Goal: Information Seeking & Learning: Check status

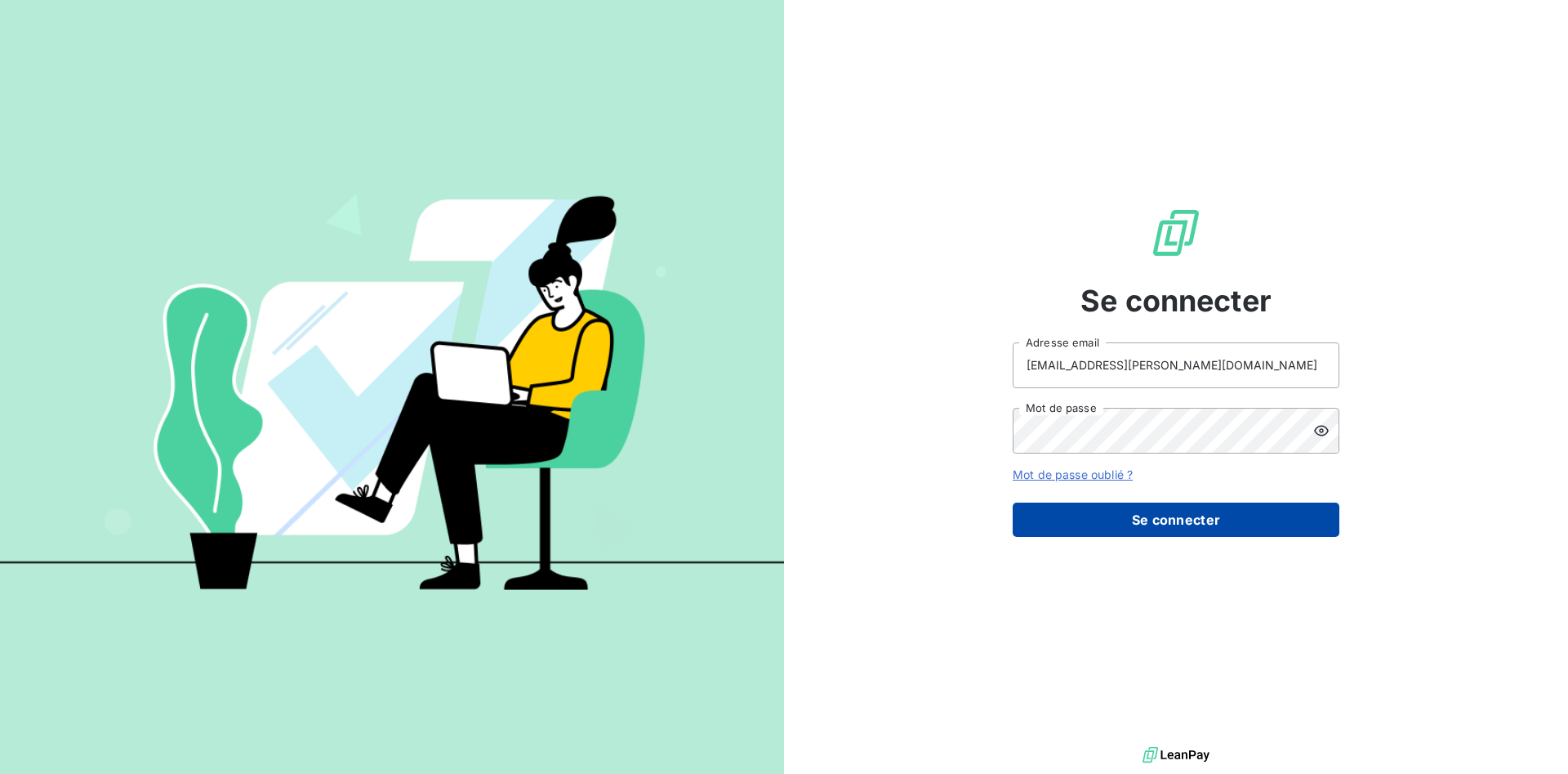
click at [1177, 523] on button "Se connecter" at bounding box center [1176, 520] width 327 height 34
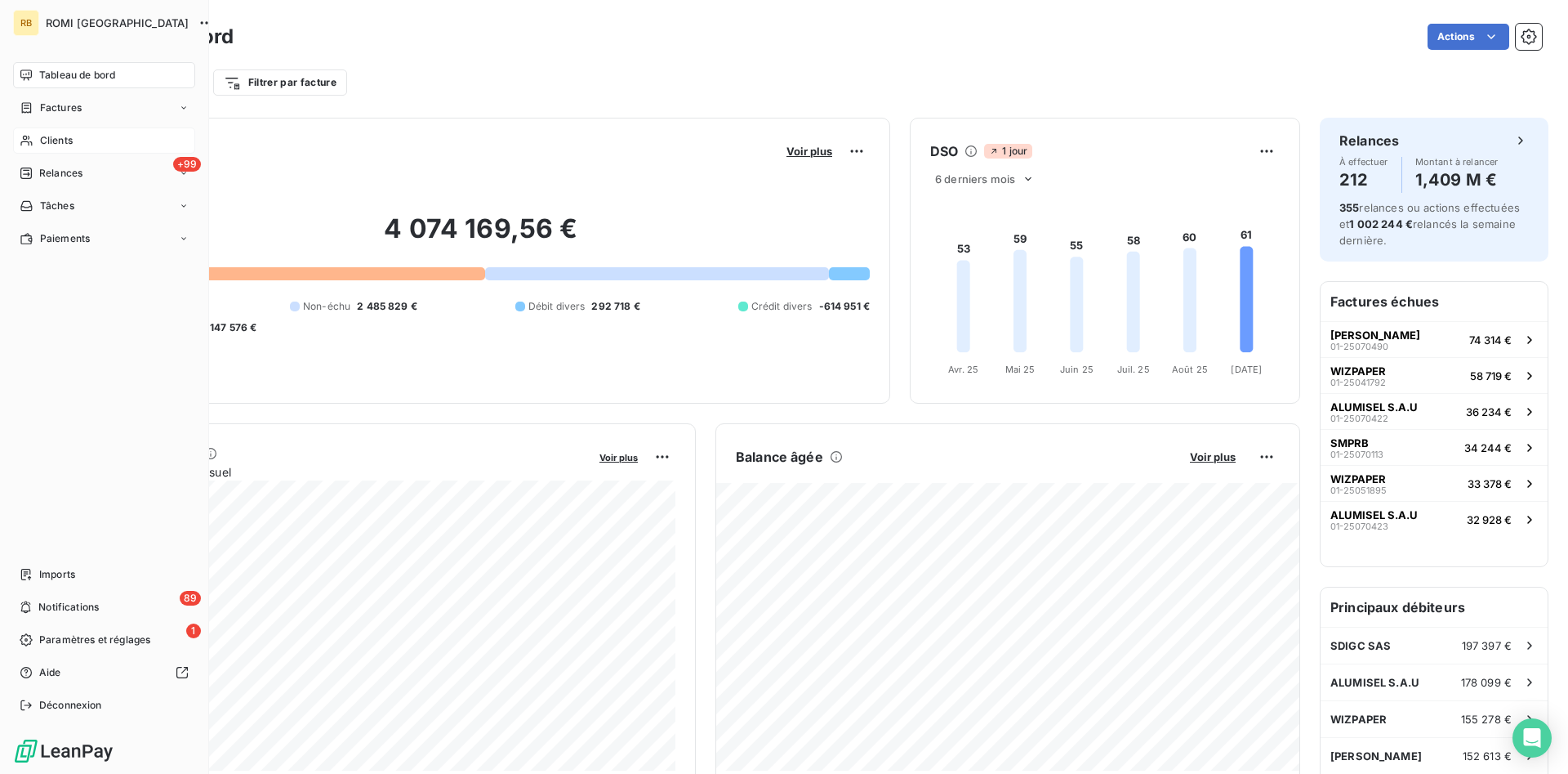
click at [67, 140] on span "Clients" at bounding box center [56, 140] width 32 height 15
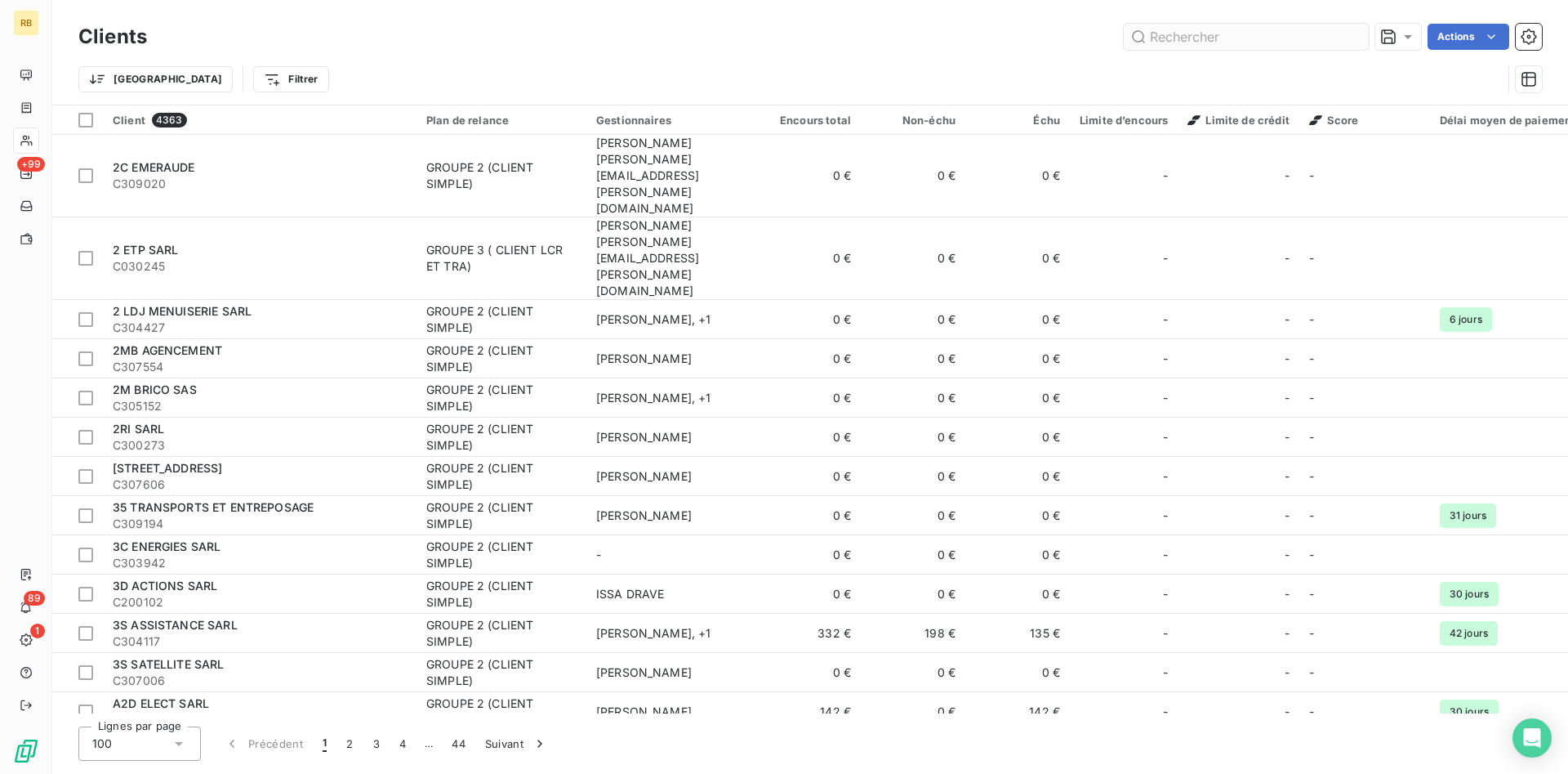
click at [1226, 35] on input "text" at bounding box center [1246, 36] width 245 height 26
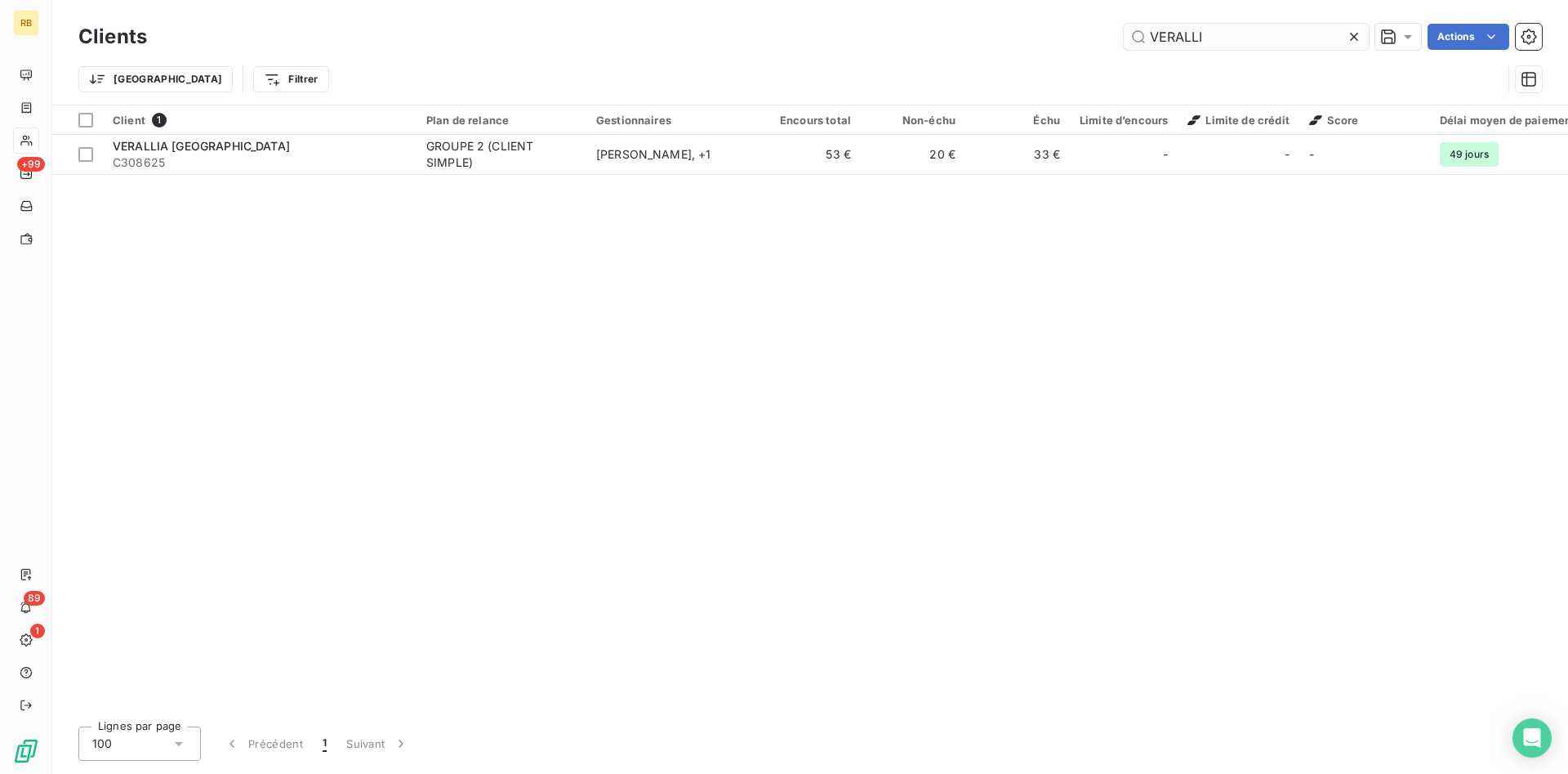
drag, startPoint x: 1230, startPoint y: 38, endPoint x: 1039, endPoint y: 30, distance: 191.2
click at [1124, 30] on input "VERALLI" at bounding box center [1246, 36] width 245 height 26
drag, startPoint x: 1172, startPoint y: 35, endPoint x: 1126, endPoint y: 39, distance: 46.2
click at [1126, 39] on input "VAFILU" at bounding box center [1246, 36] width 245 height 26
drag, startPoint x: 1247, startPoint y: 32, endPoint x: 932, endPoint y: 41, distance: 315.1
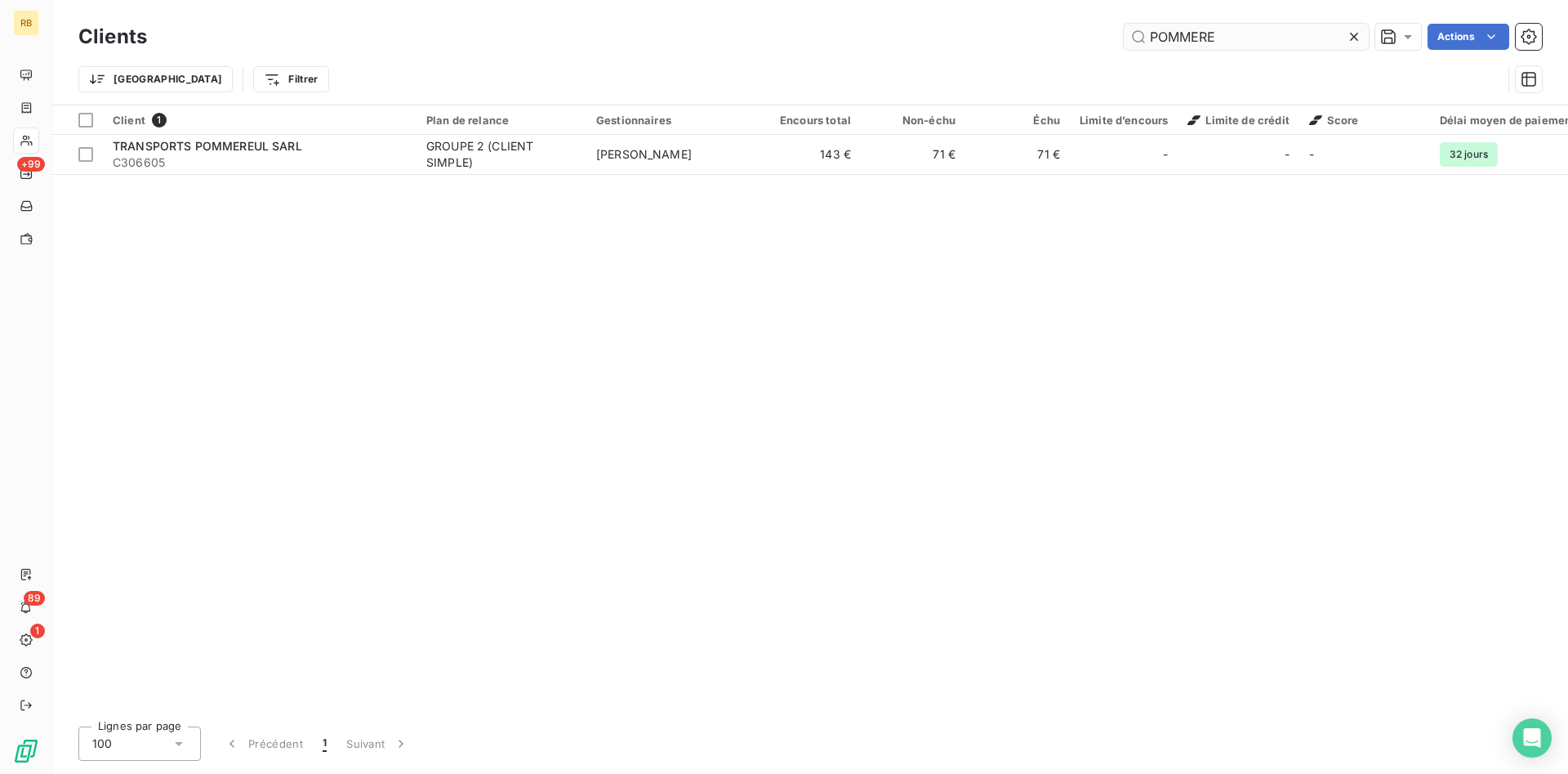
click at [1124, 41] on input "POMMERE" at bounding box center [1246, 36] width 245 height 26
drag, startPoint x: 1215, startPoint y: 42, endPoint x: 931, endPoint y: 32, distance: 284.2
click at [1124, 32] on input "TOIT E" at bounding box center [1246, 36] width 245 height 26
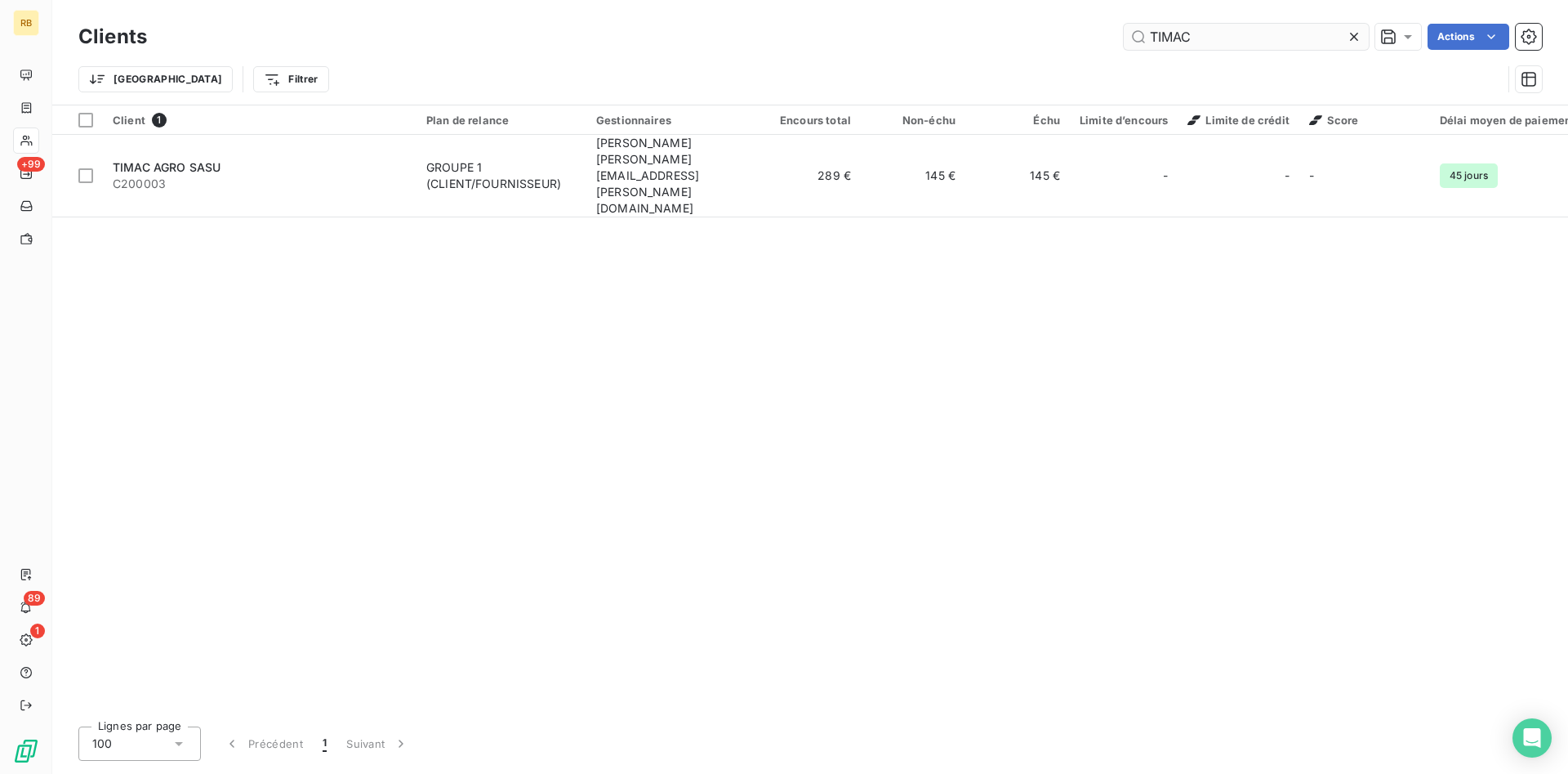
drag, startPoint x: 1247, startPoint y: 39, endPoint x: 1055, endPoint y: 42, distance: 192.0
click at [1124, 42] on input "TIMAC" at bounding box center [1246, 36] width 245 height 26
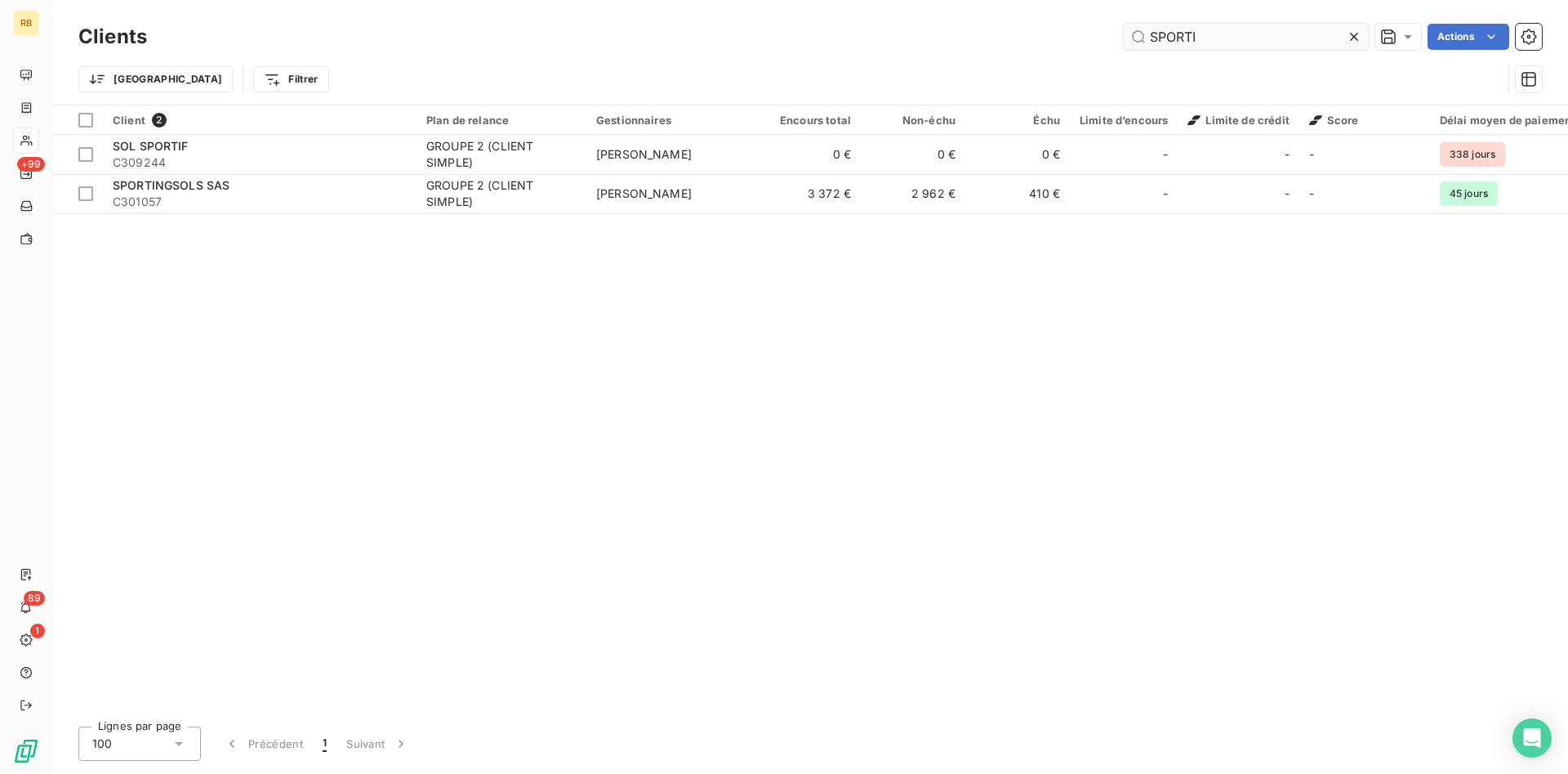
drag, startPoint x: 1264, startPoint y: 33, endPoint x: 1099, endPoint y: 33, distance: 165.0
click at [1124, 33] on input "SPORTI" at bounding box center [1246, 36] width 245 height 26
drag, startPoint x: 1265, startPoint y: 34, endPoint x: 1131, endPoint y: 35, distance: 134.0
click at [1131, 35] on input "SNCF" at bounding box center [1246, 36] width 245 height 26
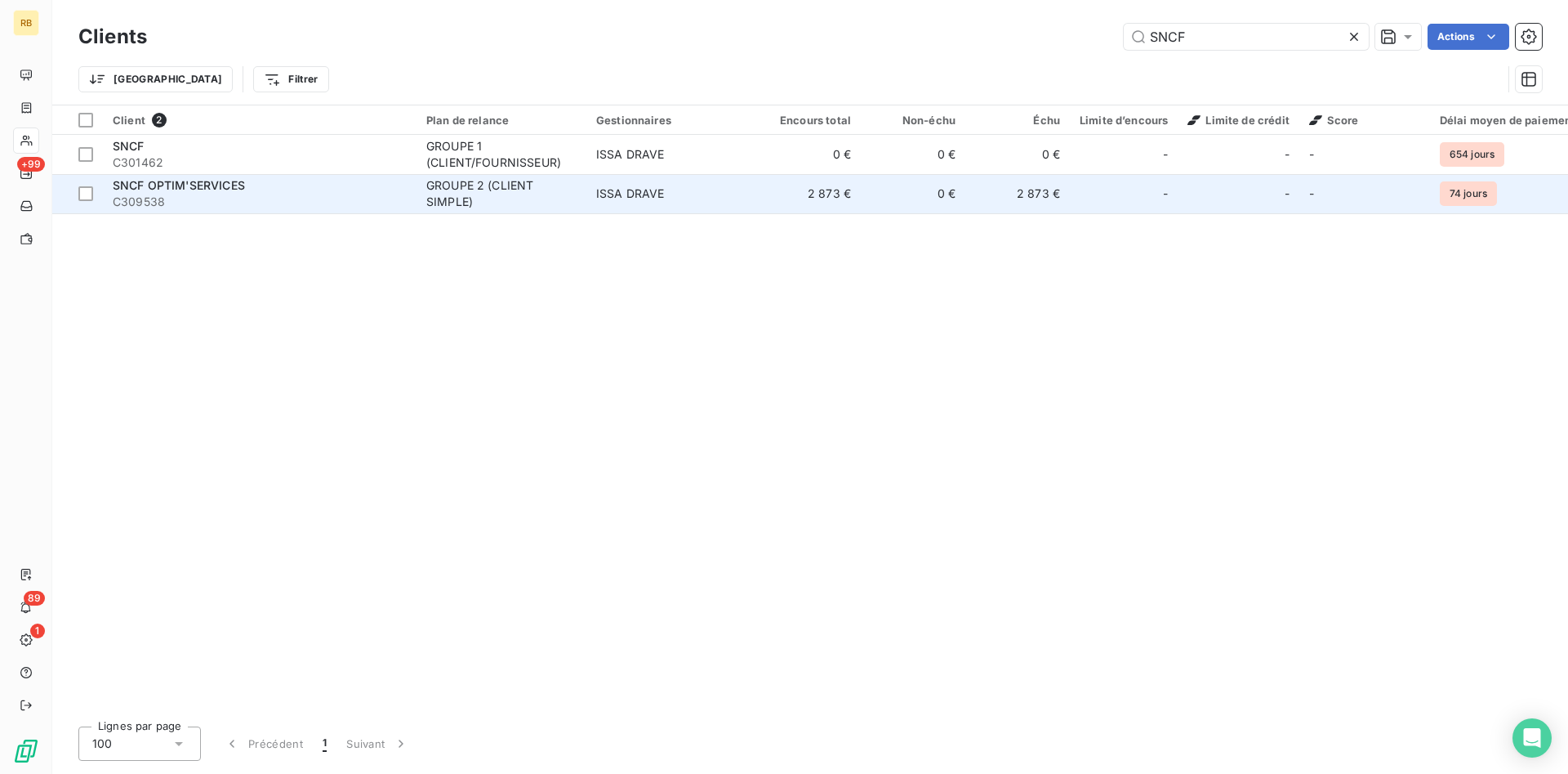
type input "SNCF"
click at [992, 205] on td "2 873 €" at bounding box center [1017, 194] width 105 height 39
click at [711, 193] on td "ISSA DRAVE" at bounding box center [672, 194] width 170 height 39
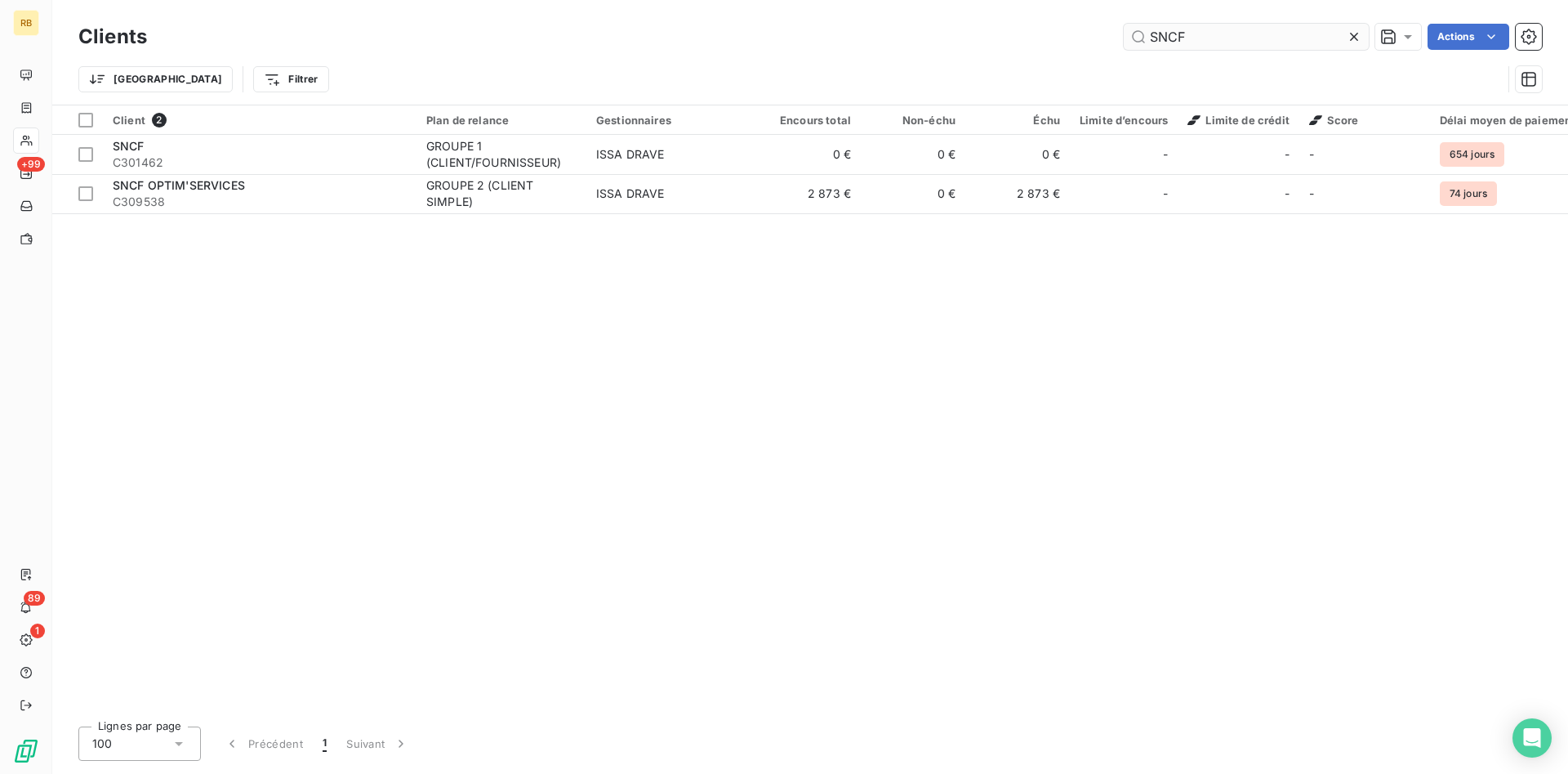
drag, startPoint x: 1202, startPoint y: 38, endPoint x: 1072, endPoint y: 38, distance: 130.0
click at [1124, 38] on input "SNCF" at bounding box center [1246, 36] width 245 height 26
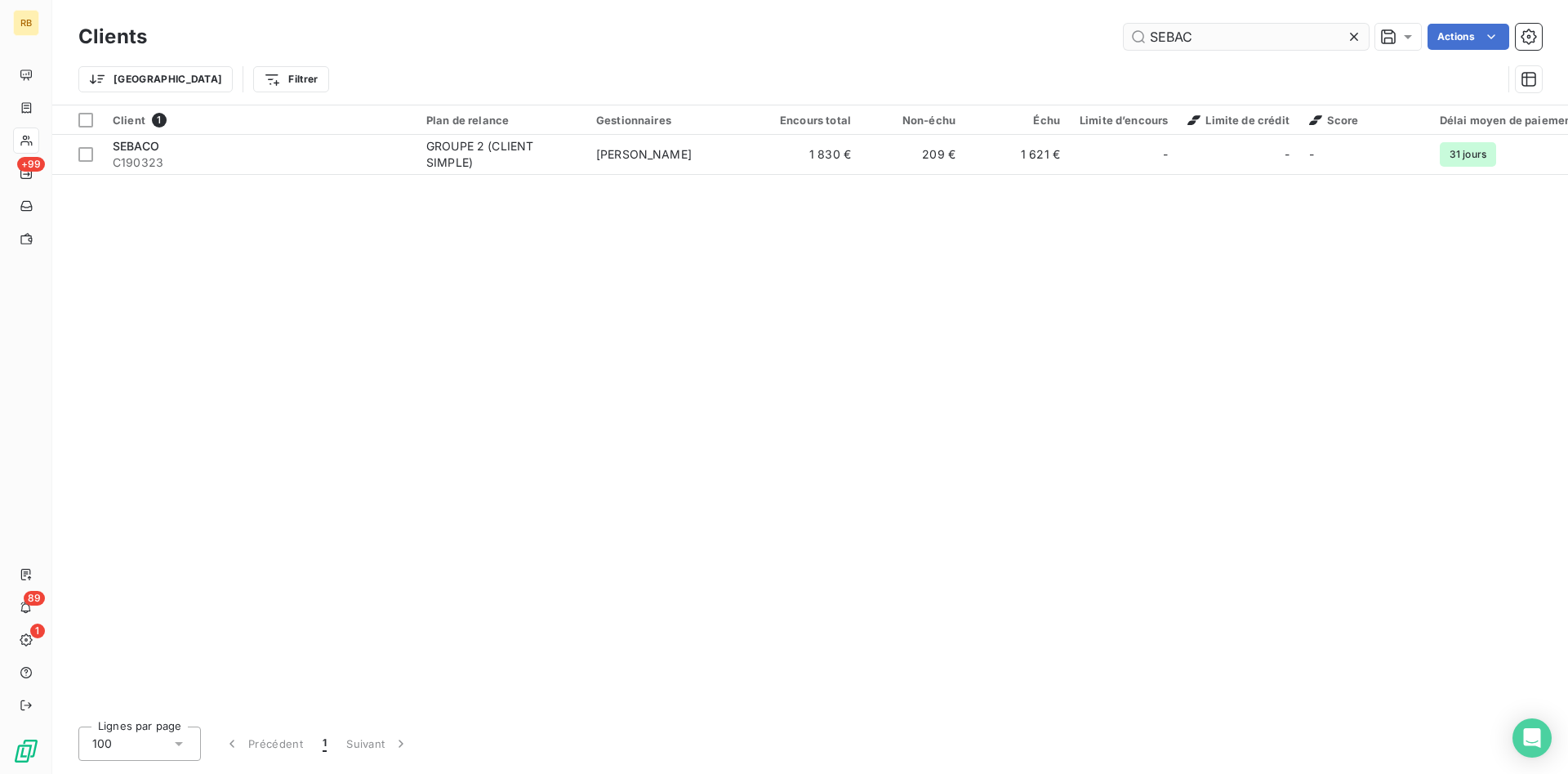
drag, startPoint x: 1187, startPoint y: 44, endPoint x: 951, endPoint y: 44, distance: 236.0
click at [1124, 44] on input "SEBAC" at bounding box center [1246, 36] width 245 height 26
drag, startPoint x: 1234, startPoint y: 38, endPoint x: 1089, endPoint y: 30, distance: 145.2
click at [1124, 30] on input "KERLEROU" at bounding box center [1246, 36] width 245 height 26
drag, startPoint x: 1232, startPoint y: 42, endPoint x: 965, endPoint y: 51, distance: 267.2
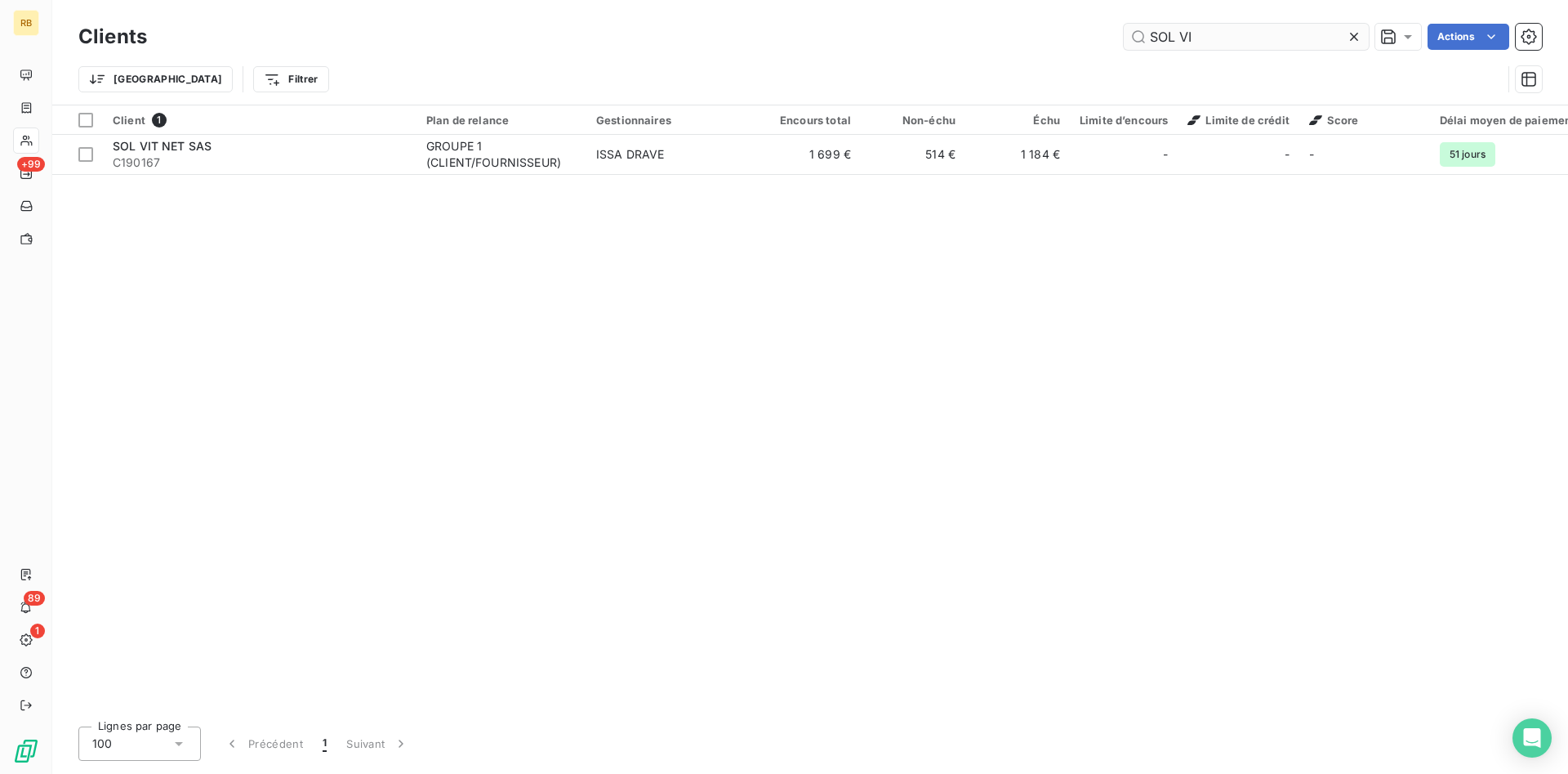
click at [1124, 50] on input "SOL VI" at bounding box center [1246, 36] width 245 height 26
drag, startPoint x: 1198, startPoint y: 36, endPoint x: 1001, endPoint y: 23, distance: 197.4
click at [1124, 23] on input "SANDE" at bounding box center [1246, 36] width 245 height 26
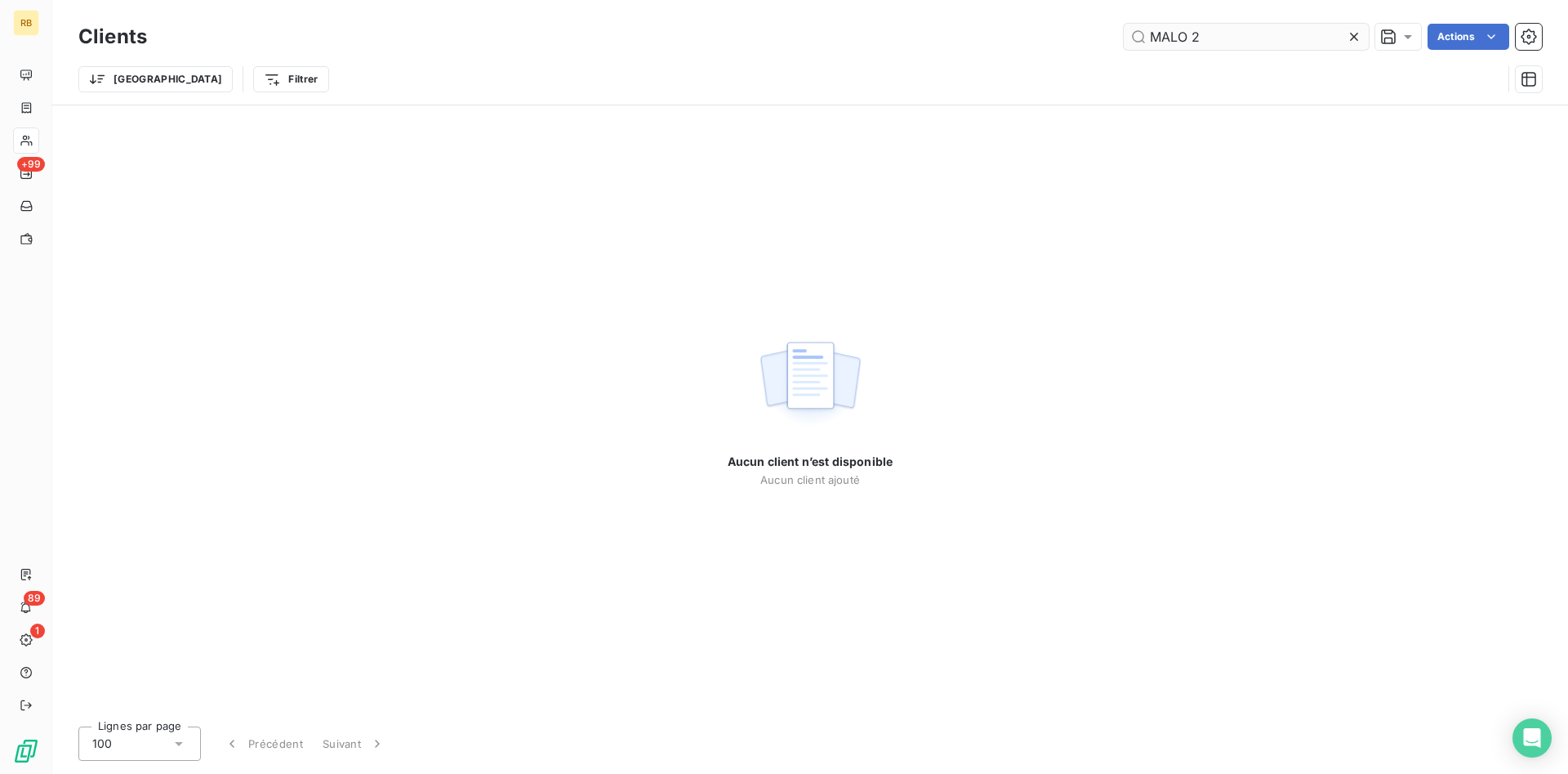
drag, startPoint x: 1260, startPoint y: 36, endPoint x: 849, endPoint y: 1, distance: 412.5
click at [1124, 23] on input "MALO 2" at bounding box center [1246, 36] width 245 height 26
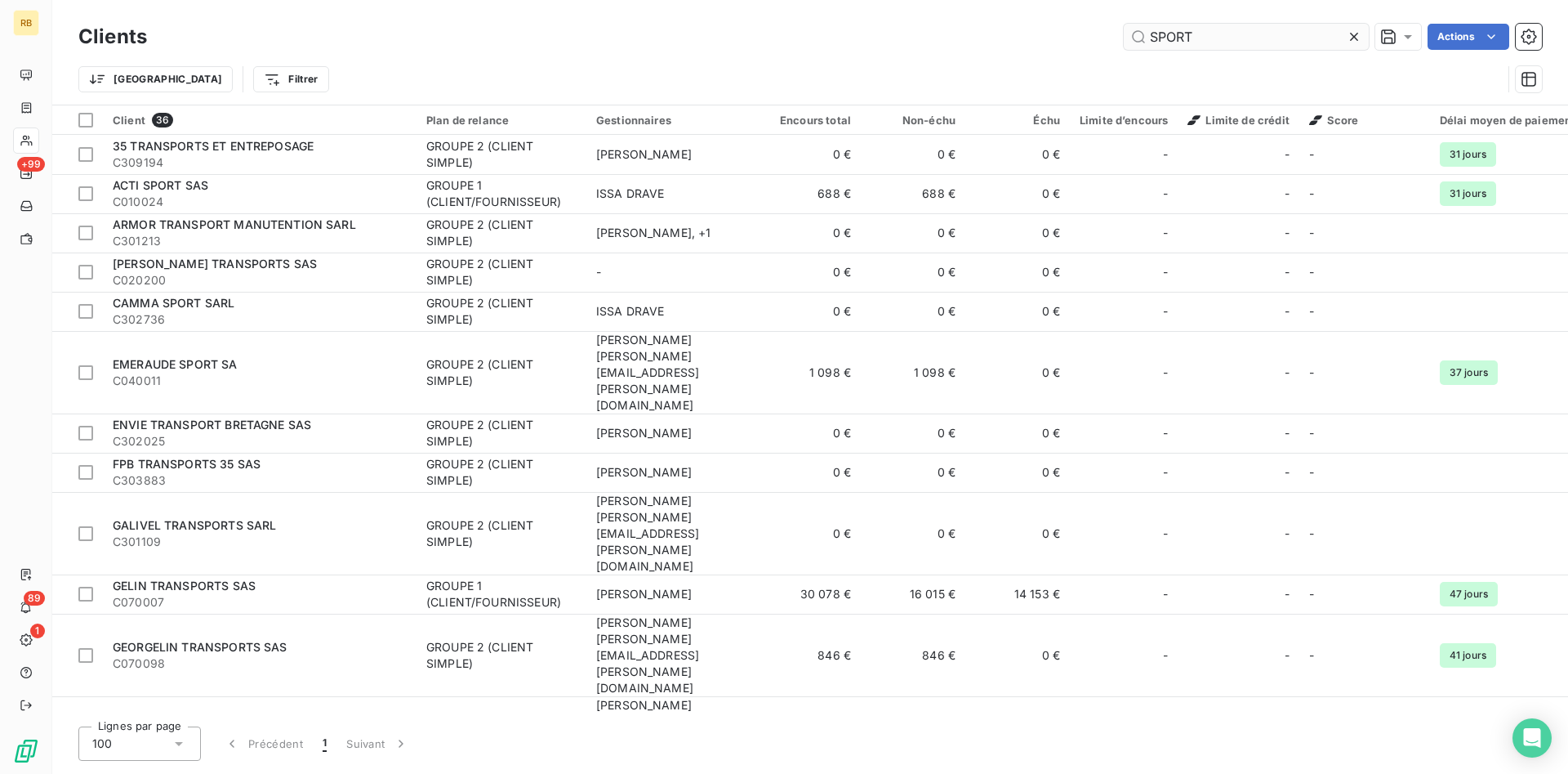
drag, startPoint x: 1114, startPoint y: 30, endPoint x: 1052, endPoint y: 30, distance: 62.0
click at [1124, 30] on input "SPORT" at bounding box center [1246, 36] width 245 height 26
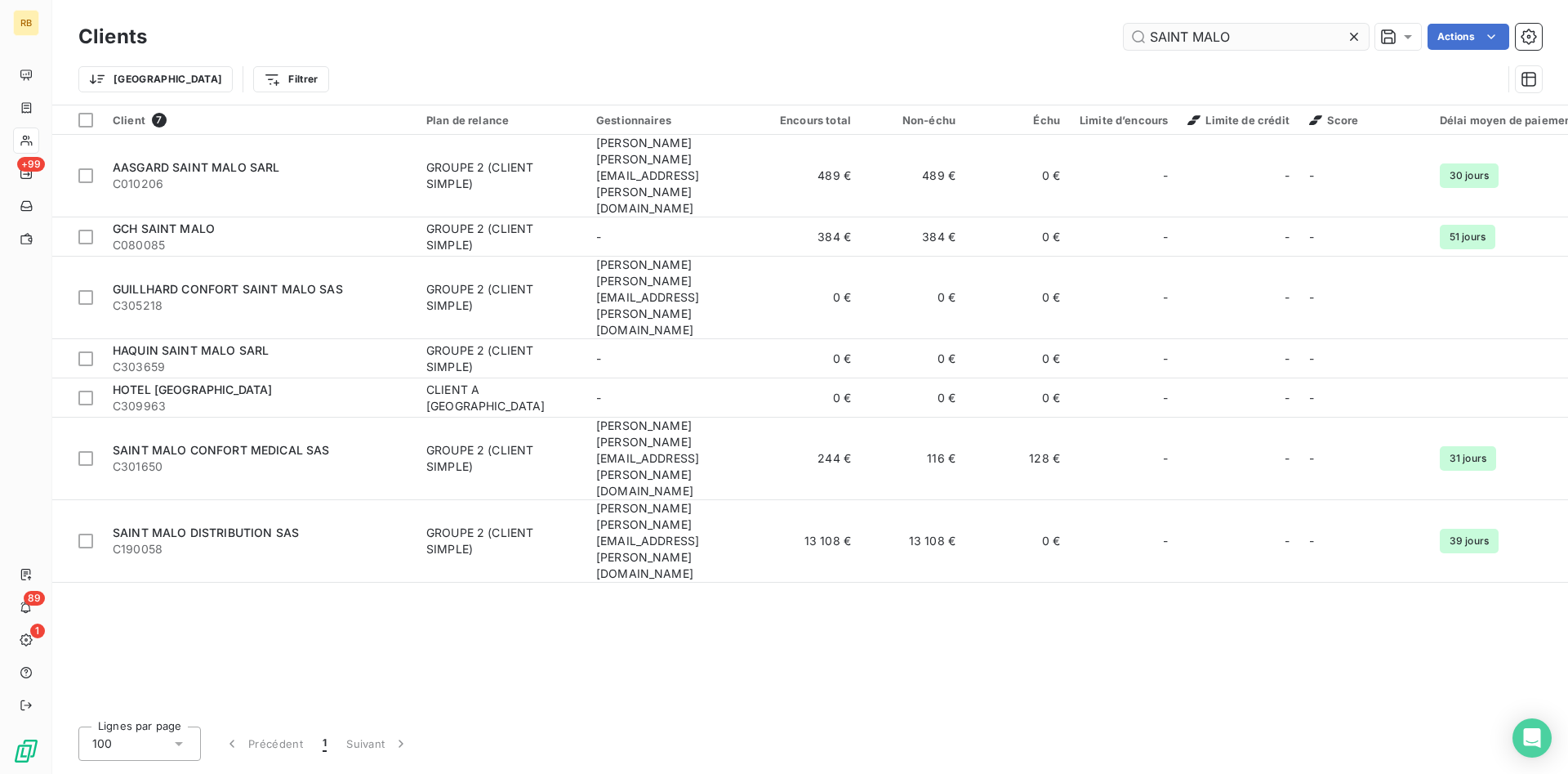
drag, startPoint x: 1256, startPoint y: 28, endPoint x: 912, endPoint y: 2, distance: 345.0
click at [1124, 23] on input "SAINT MALO" at bounding box center [1246, 36] width 245 height 26
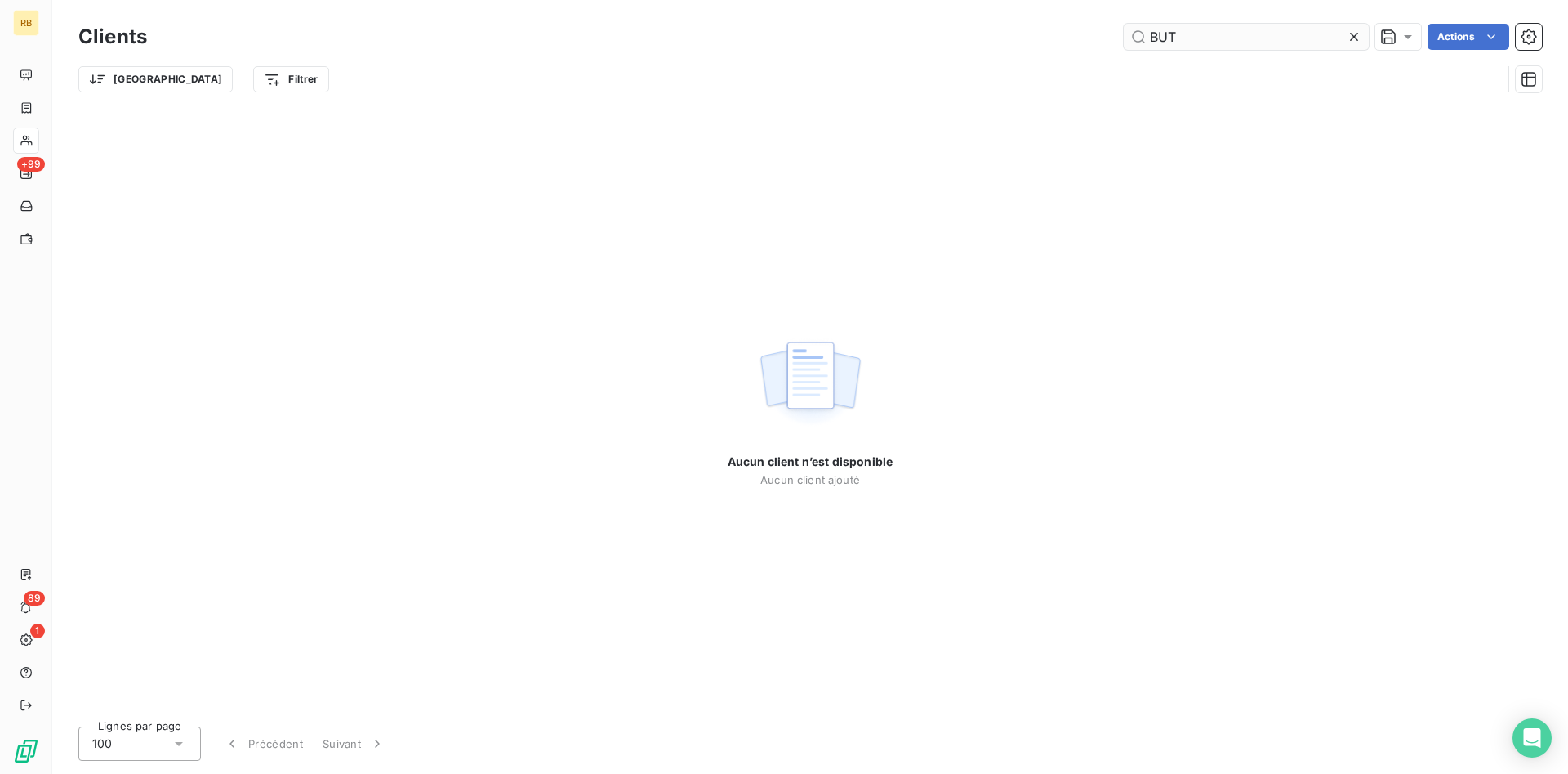
drag, startPoint x: 1161, startPoint y: 35, endPoint x: 1027, endPoint y: 11, distance: 136.1
click at [1124, 23] on input "BUT" at bounding box center [1246, 36] width 245 height 26
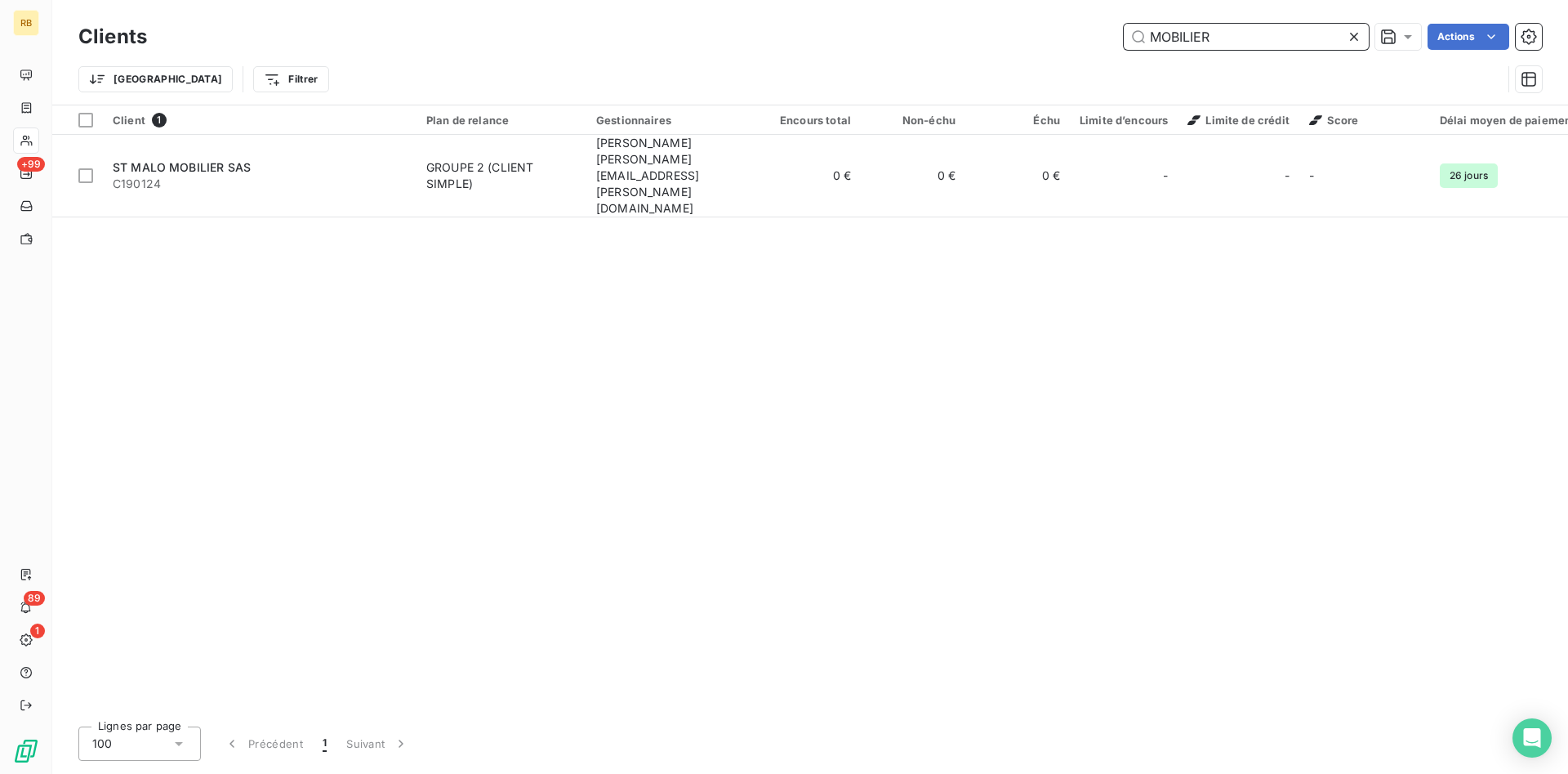
click at [1223, 40] on input "MOBILIER" at bounding box center [1246, 36] width 245 height 26
drag, startPoint x: 1223, startPoint y: 40, endPoint x: 834, endPoint y: 54, distance: 389.3
click at [1124, 50] on input "MOBILIER" at bounding box center [1246, 36] width 245 height 26
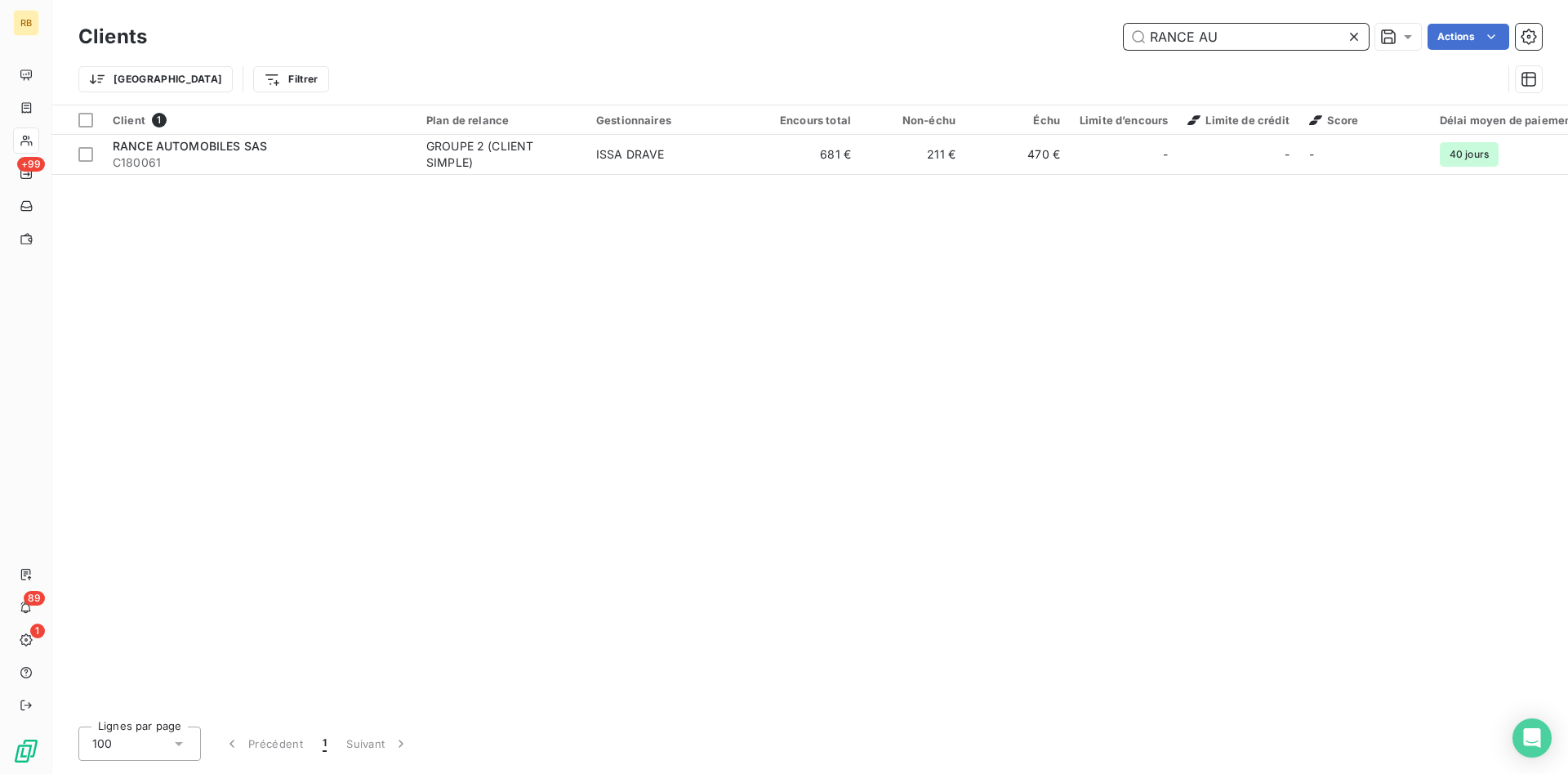
drag, startPoint x: 1241, startPoint y: 36, endPoint x: 882, endPoint y: 26, distance: 359.1
click at [1124, 26] on input "RANCE AU" at bounding box center [1246, 36] width 245 height 26
drag, startPoint x: 1245, startPoint y: 34, endPoint x: 804, endPoint y: 35, distance: 441.0
click at [1124, 35] on input "PLOUZE" at bounding box center [1246, 36] width 245 height 26
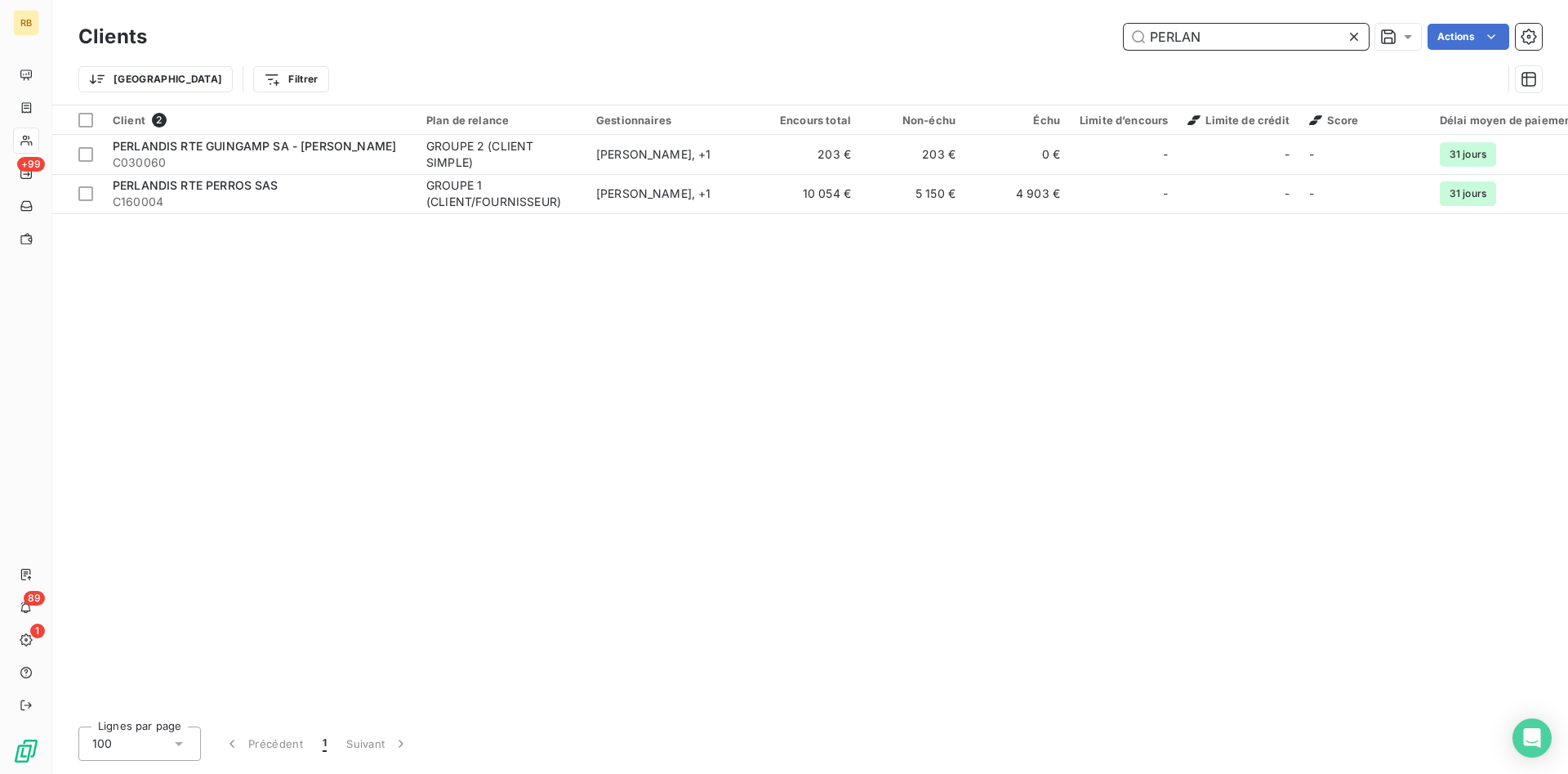
drag, startPoint x: 1239, startPoint y: 25, endPoint x: 964, endPoint y: 34, distance: 275.1
click at [1124, 34] on input "PERLAN" at bounding box center [1246, 36] width 245 height 26
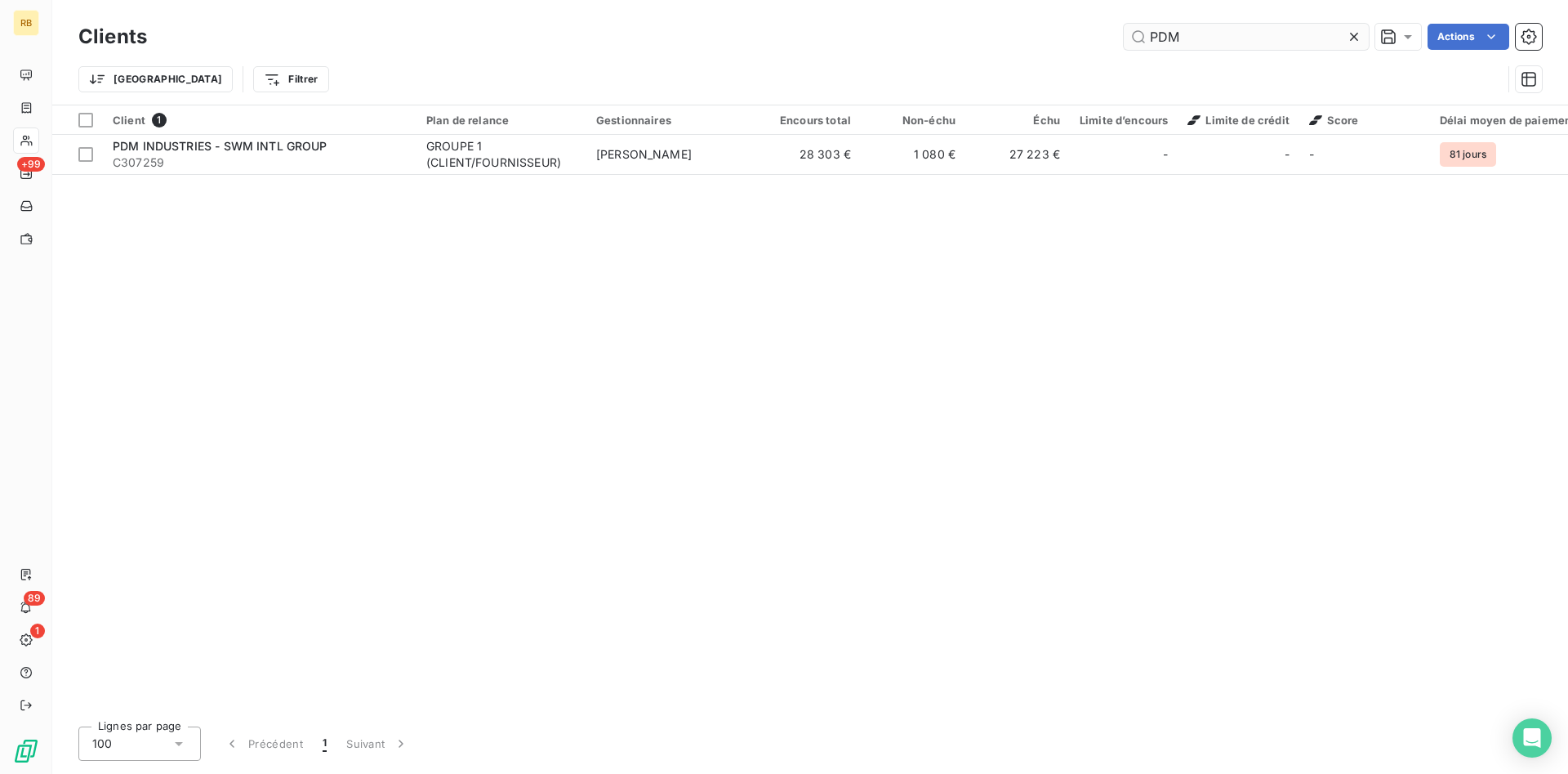
drag, startPoint x: 1224, startPoint y: 23, endPoint x: 1206, endPoint y: 28, distance: 18.7
click at [1145, 40] on div "Clients PDM Actions" at bounding box center [810, 36] width 1463 height 34
drag, startPoint x: 1195, startPoint y: 30, endPoint x: 1141, endPoint y: 32, distance: 54.0
click at [1141, 32] on input "PDM" at bounding box center [1246, 36] width 245 height 26
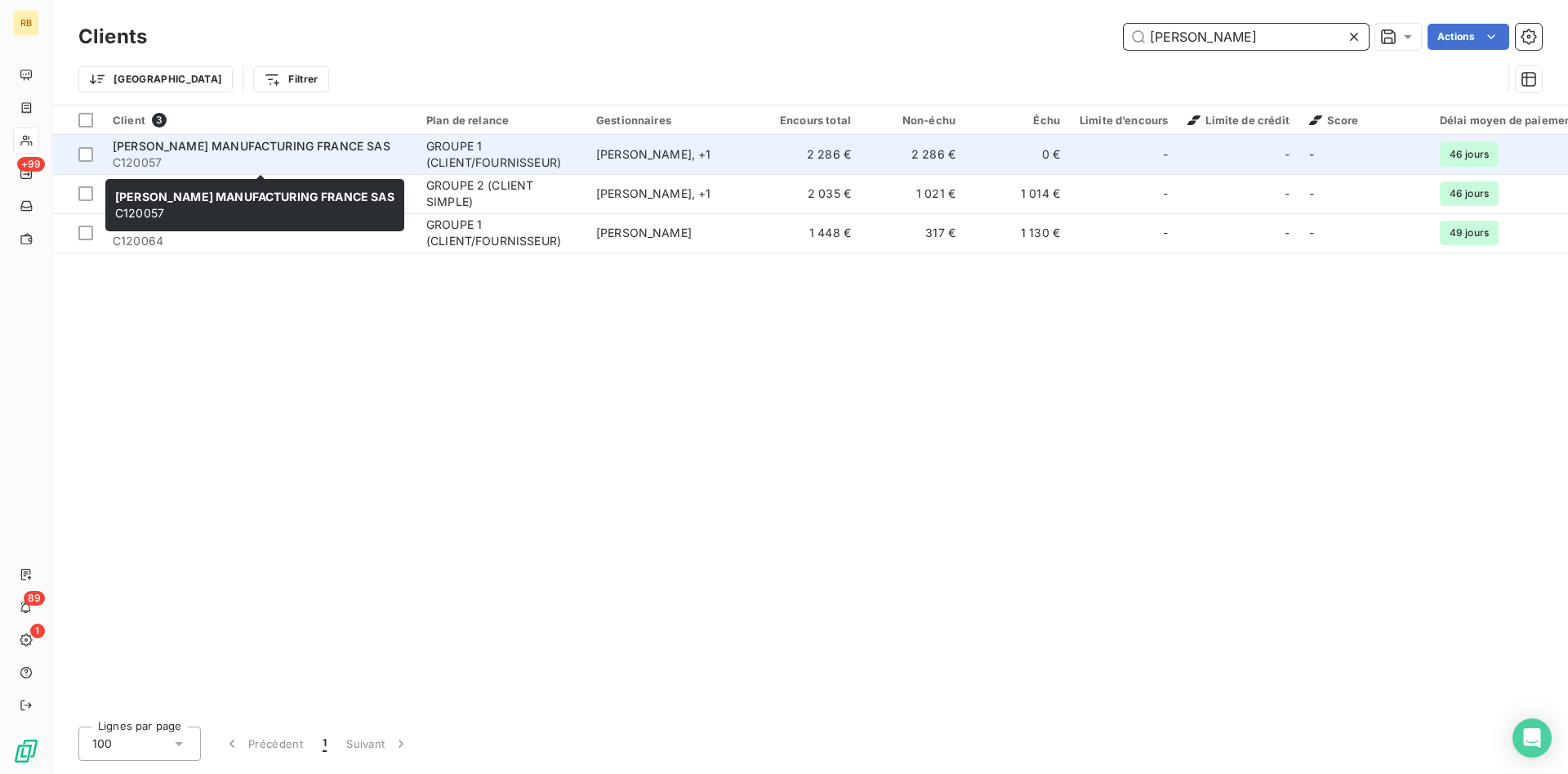
type input "PARKER"
click at [387, 156] on span "C120057" at bounding box center [259, 162] width 294 height 17
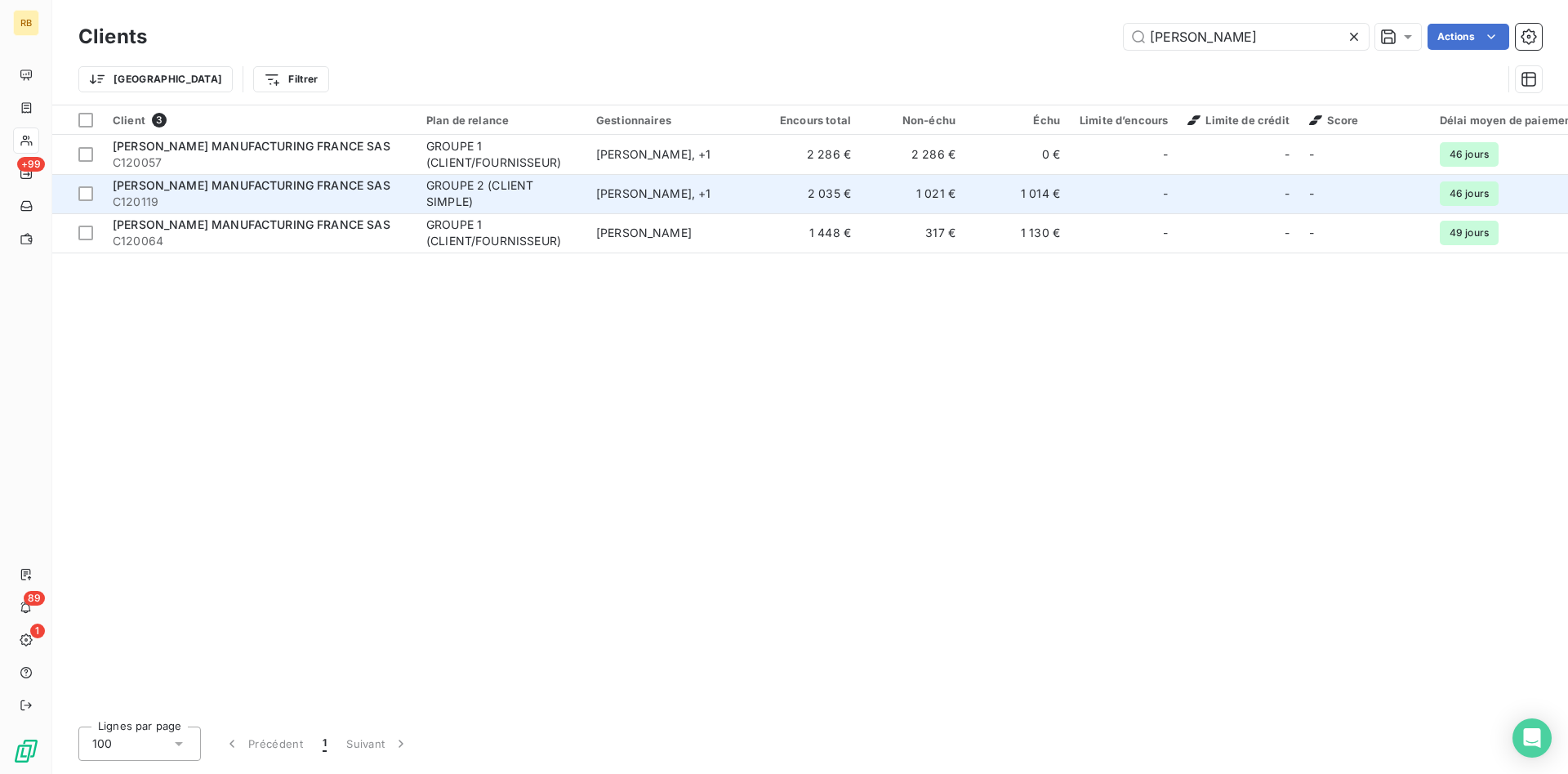
click at [921, 201] on td "1 021 €" at bounding box center [913, 194] width 105 height 39
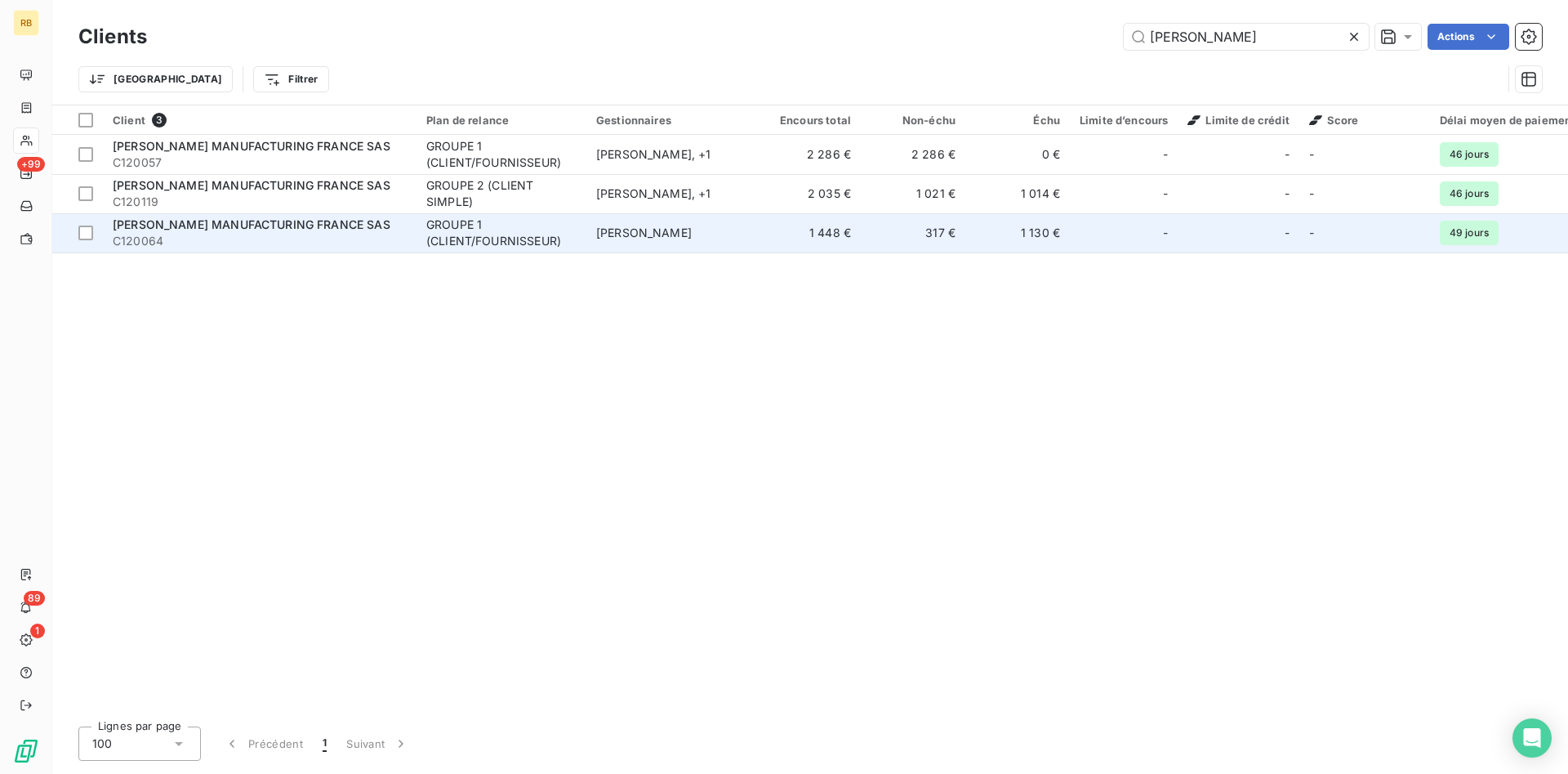
click at [482, 249] on div "GROUPE 1 (CLIENT/FOURNISSEUR)" at bounding box center [502, 232] width 151 height 32
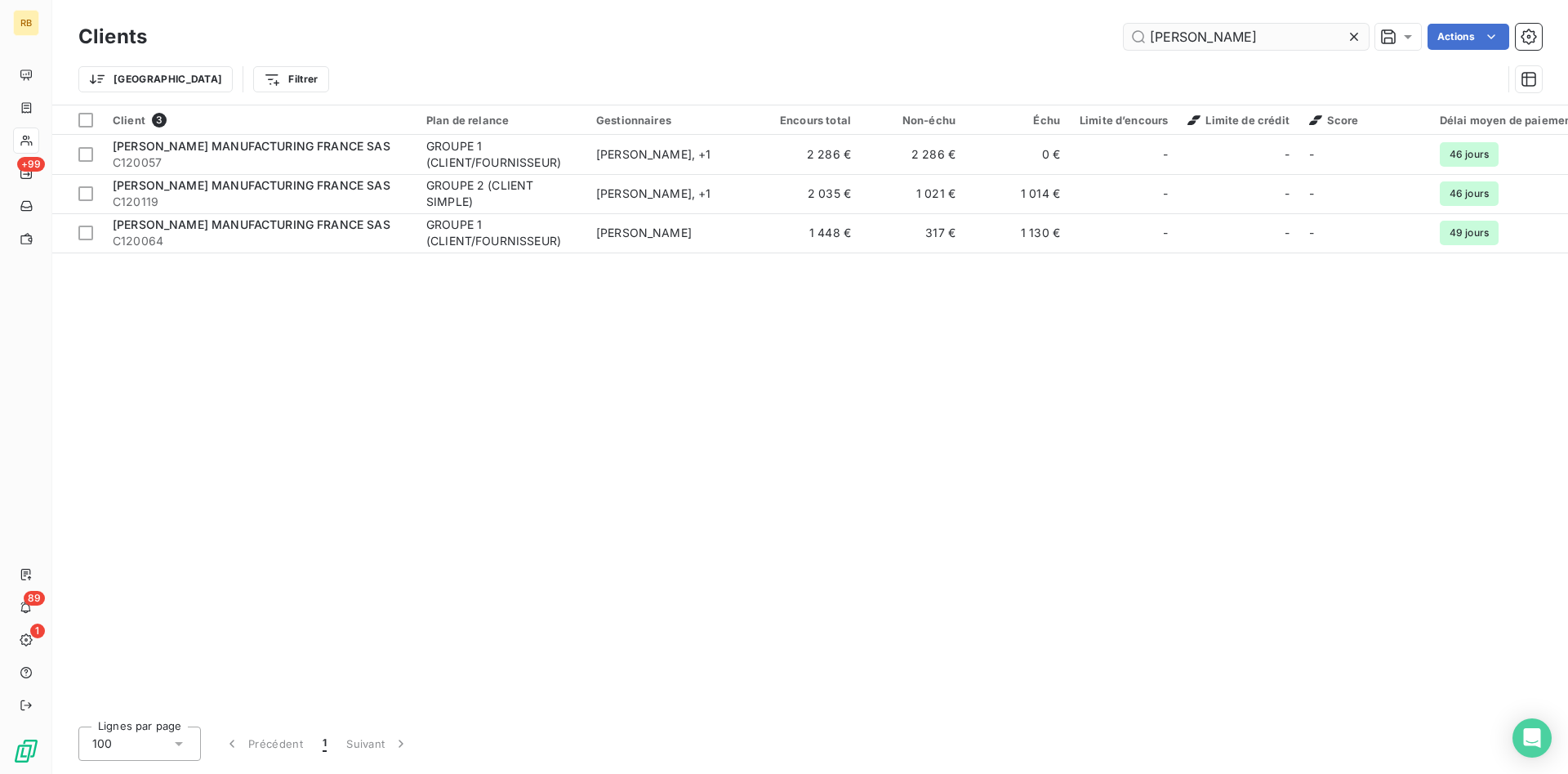
drag, startPoint x: 1255, startPoint y: 27, endPoint x: 867, endPoint y: -18, distance: 390.6
click at [1124, 23] on input "PARKER" at bounding box center [1246, 36] width 245 height 26
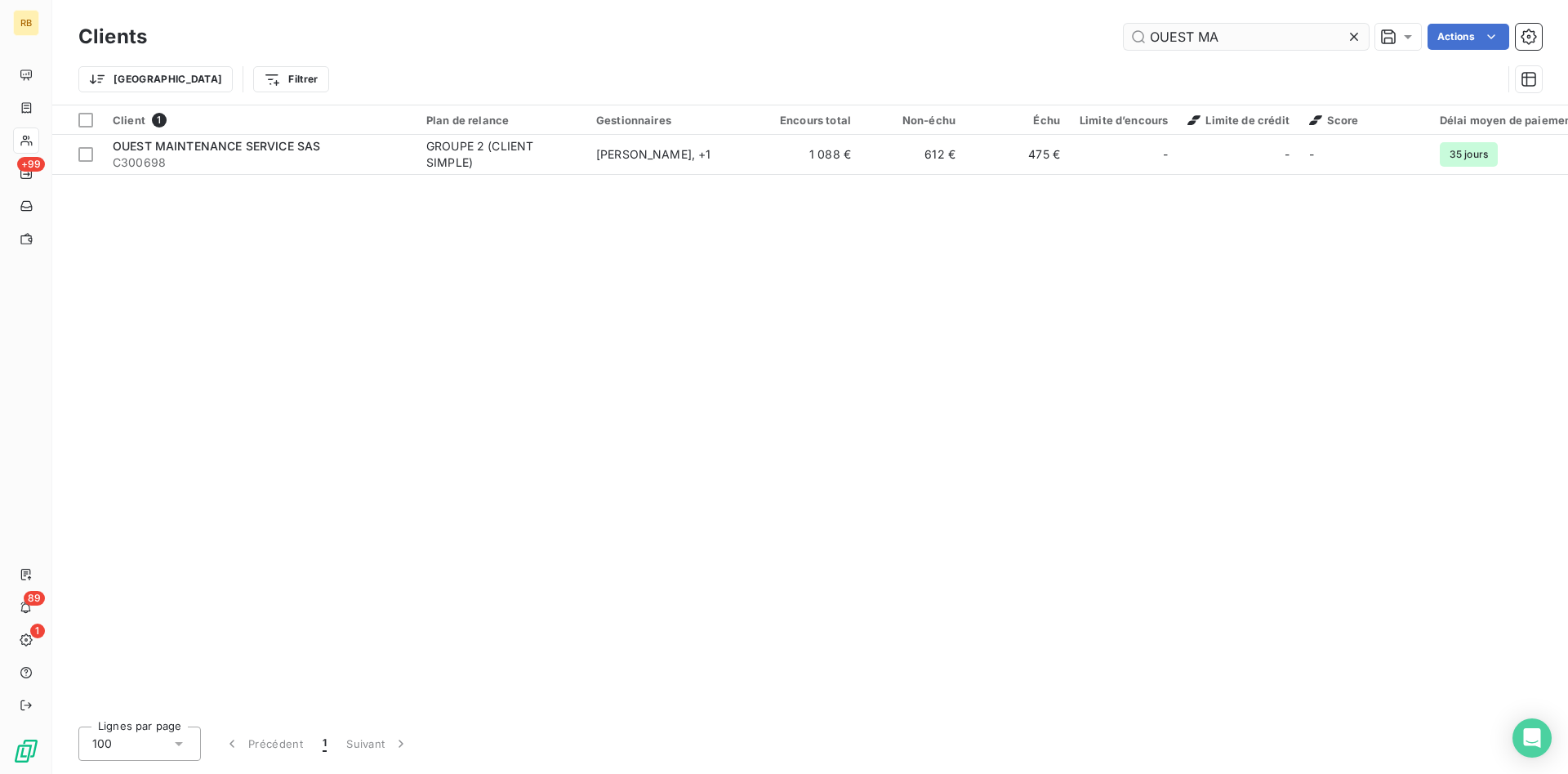
drag, startPoint x: 1212, startPoint y: 35, endPoint x: 1175, endPoint y: 46, distance: 38.6
click at [1124, 32] on input "OUEST MA" at bounding box center [1246, 36] width 245 height 26
drag, startPoint x: 1222, startPoint y: 37, endPoint x: 987, endPoint y: 27, distance: 235.2
click at [1124, 27] on input "OUEST MA" at bounding box center [1246, 36] width 245 height 26
drag, startPoint x: 1296, startPoint y: 46, endPoint x: 889, endPoint y: 32, distance: 407.2
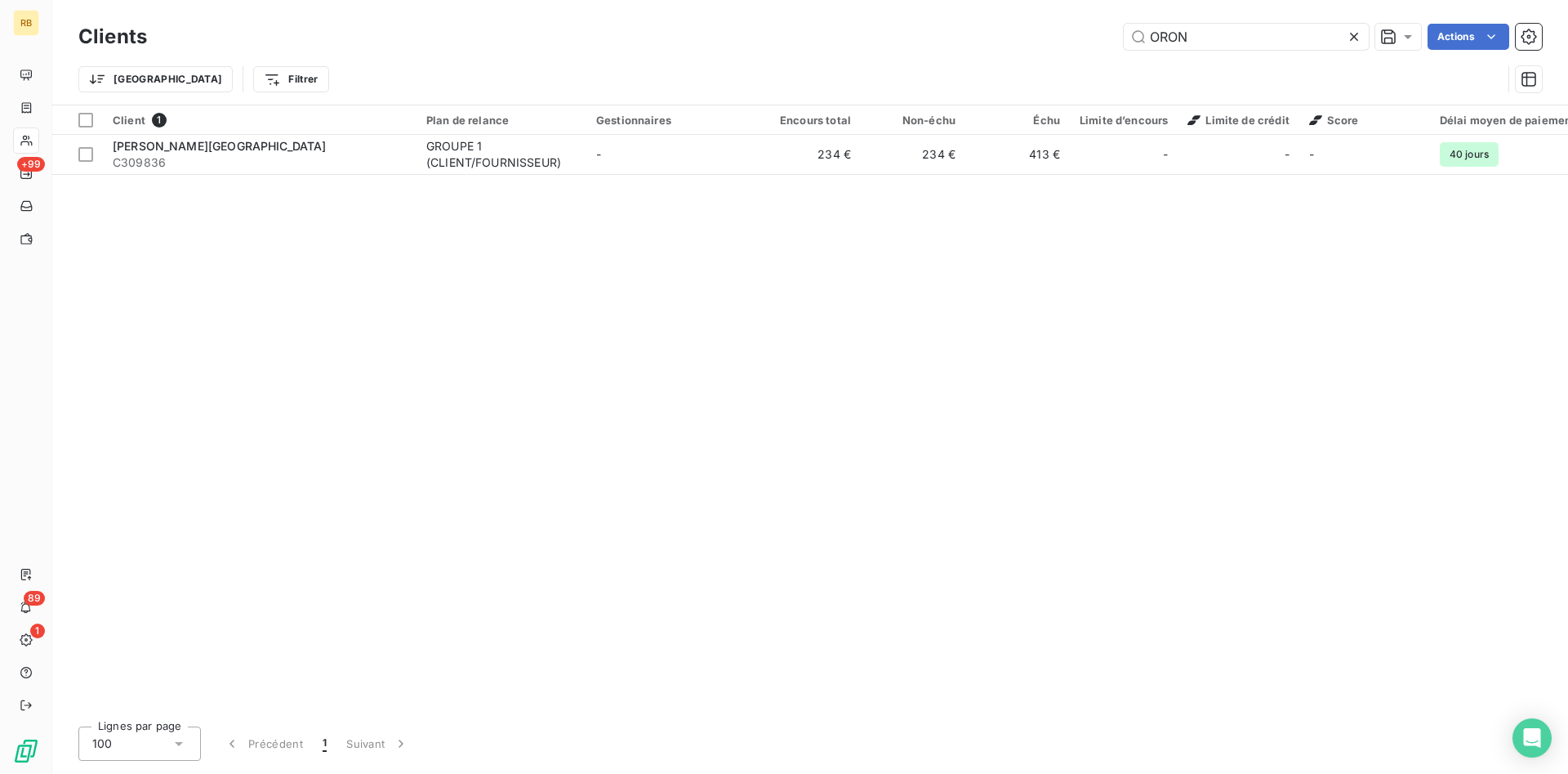
click at [1124, 31] on input "ORON" at bounding box center [1246, 36] width 245 height 26
drag, startPoint x: 1266, startPoint y: 38, endPoint x: 962, endPoint y: 35, distance: 304.0
click at [1124, 34] on input "MAINE AT" at bounding box center [1246, 36] width 245 height 26
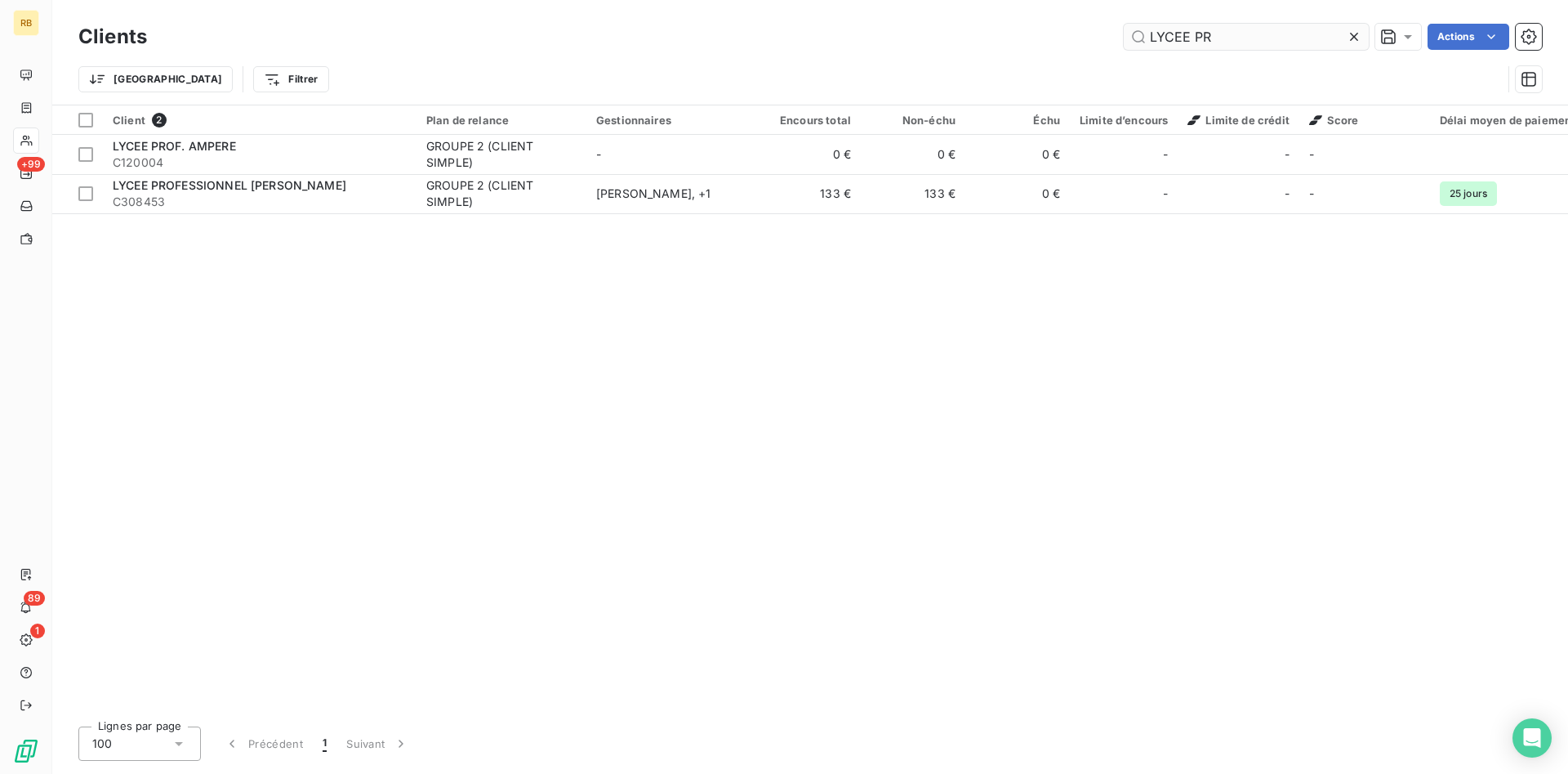
drag, startPoint x: 1219, startPoint y: 35, endPoint x: 984, endPoint y: -8, distance: 238.9
click at [1124, 23] on input "LYCEE PR" at bounding box center [1246, 36] width 245 height 26
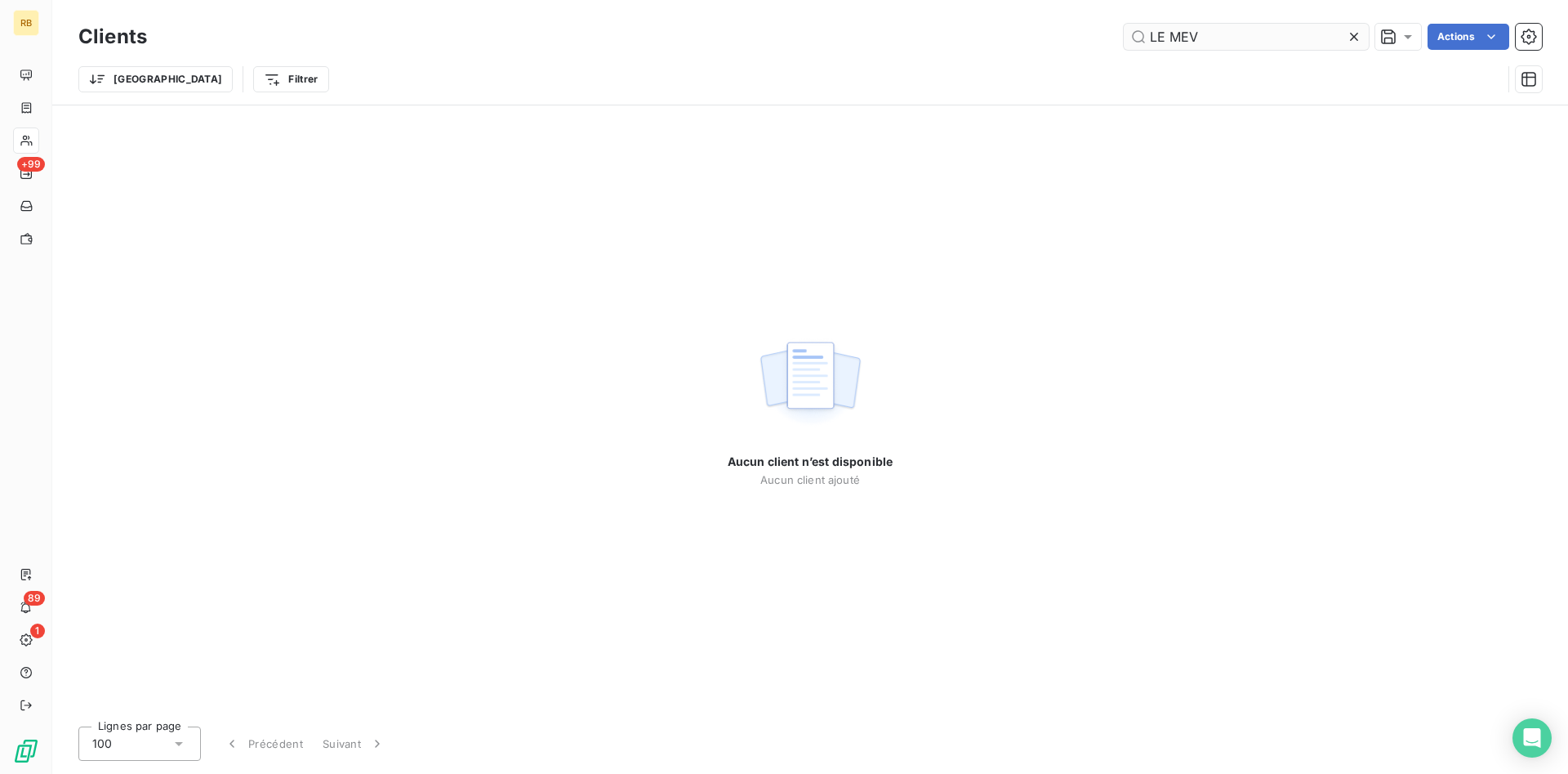
drag, startPoint x: 1224, startPoint y: 32, endPoint x: 1019, endPoint y: 25, distance: 205.1
click at [1124, 25] on input "LE MEV" at bounding box center [1246, 36] width 245 height 26
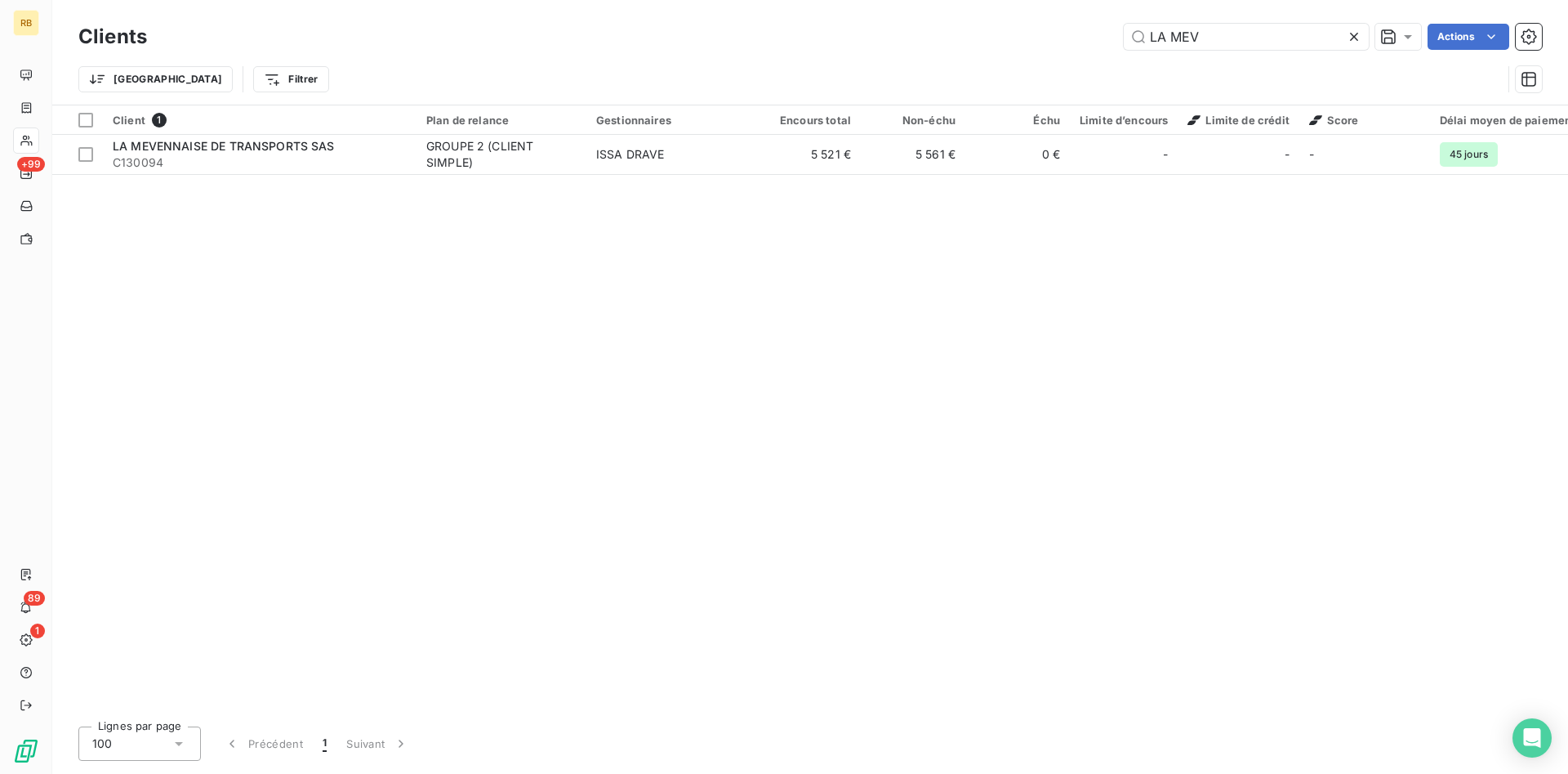
drag, startPoint x: 1241, startPoint y: 34, endPoint x: 881, endPoint y: 21, distance: 360.2
click at [1124, 23] on input "LA MEV" at bounding box center [1246, 36] width 245 height 26
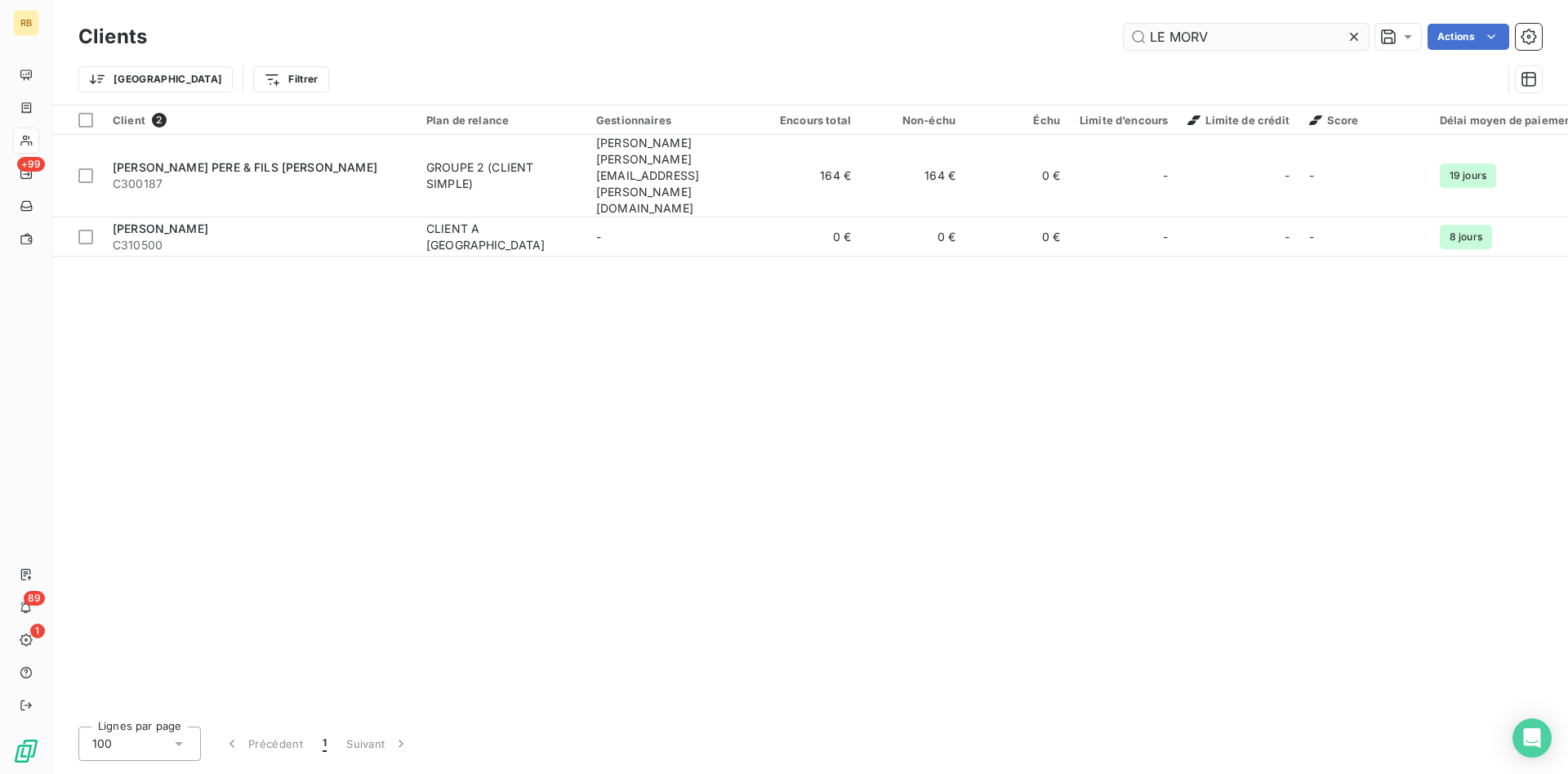
drag, startPoint x: 1236, startPoint y: 27, endPoint x: 1096, endPoint y: 27, distance: 140.0
click at [1124, 27] on input "LE MORV" at bounding box center [1246, 36] width 245 height 26
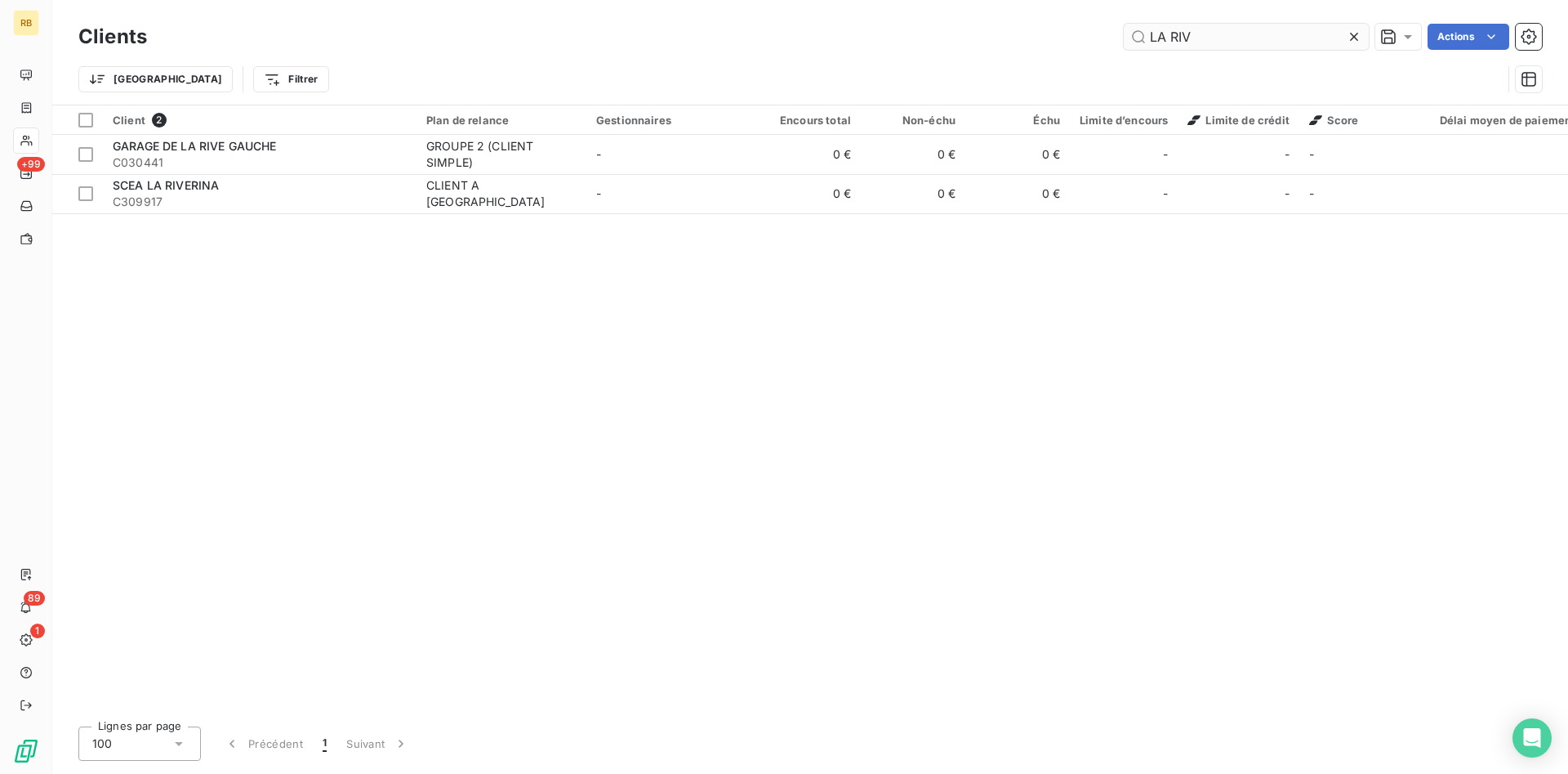
drag, startPoint x: 1279, startPoint y: 42, endPoint x: 1068, endPoint y: 42, distance: 211.0
click at [1124, 42] on input "LA RIV" at bounding box center [1246, 36] width 245 height 26
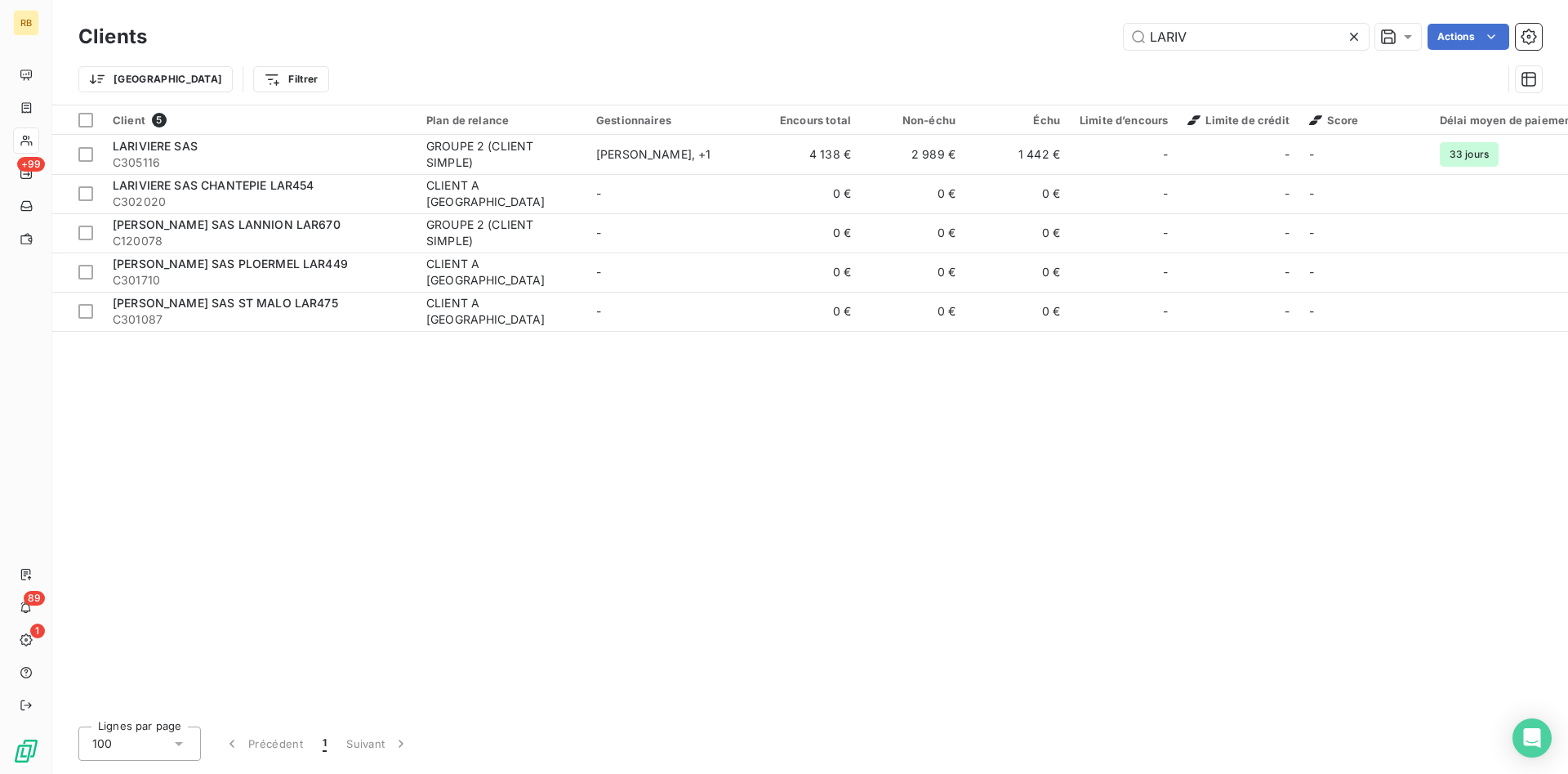
drag, startPoint x: 1220, startPoint y: 33, endPoint x: 1000, endPoint y: 36, distance: 220.0
click at [1124, 30] on input "LARIV" at bounding box center [1246, 36] width 245 height 26
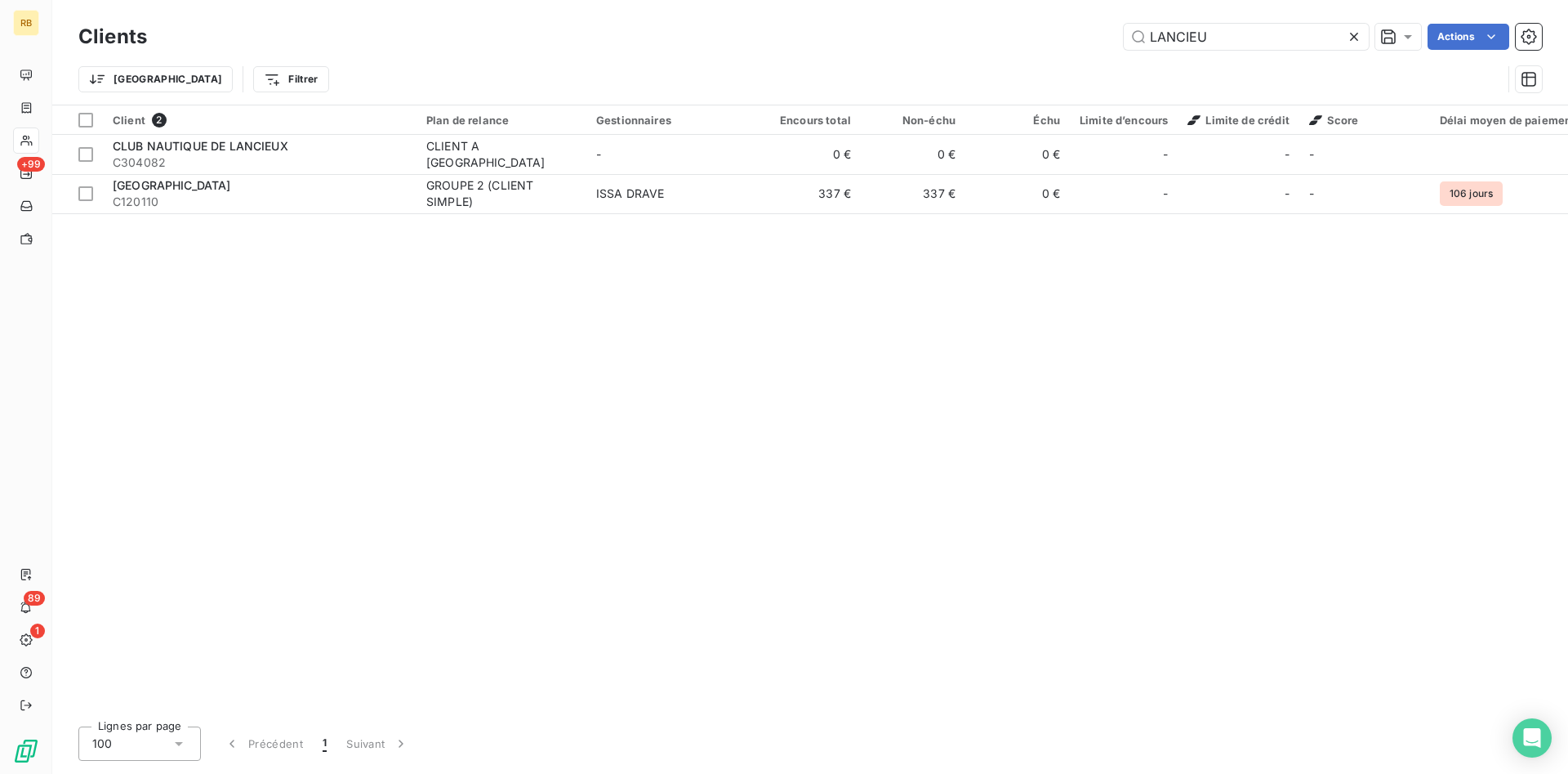
drag, startPoint x: 1225, startPoint y: 37, endPoint x: 1086, endPoint y: 27, distance: 139.4
click at [1124, 27] on input "LANCIEU" at bounding box center [1246, 36] width 245 height 26
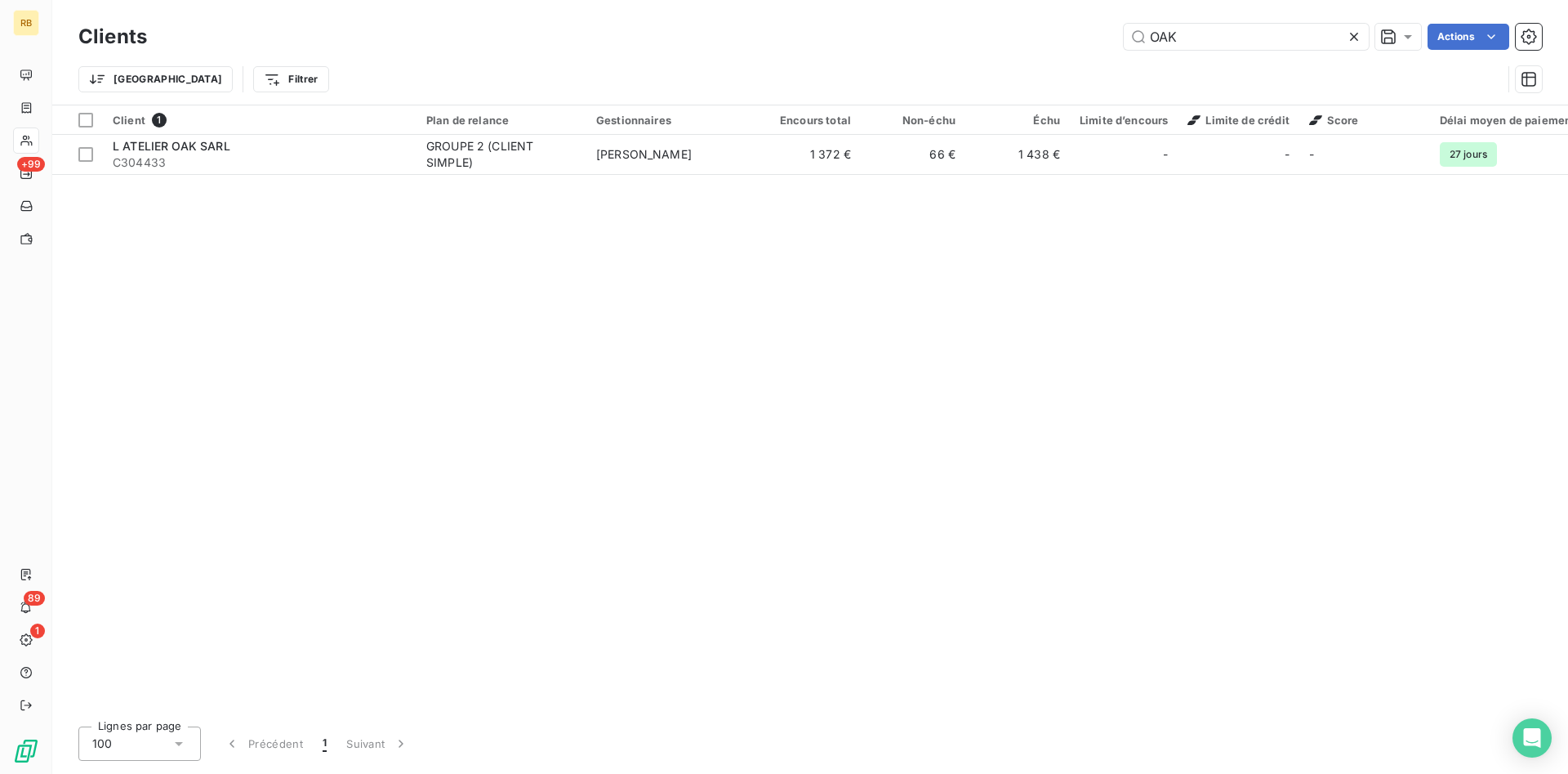
drag, startPoint x: 1203, startPoint y: 34, endPoint x: 993, endPoint y: 37, distance: 210.0
click at [1124, 27] on input "OAK" at bounding box center [1246, 36] width 245 height 26
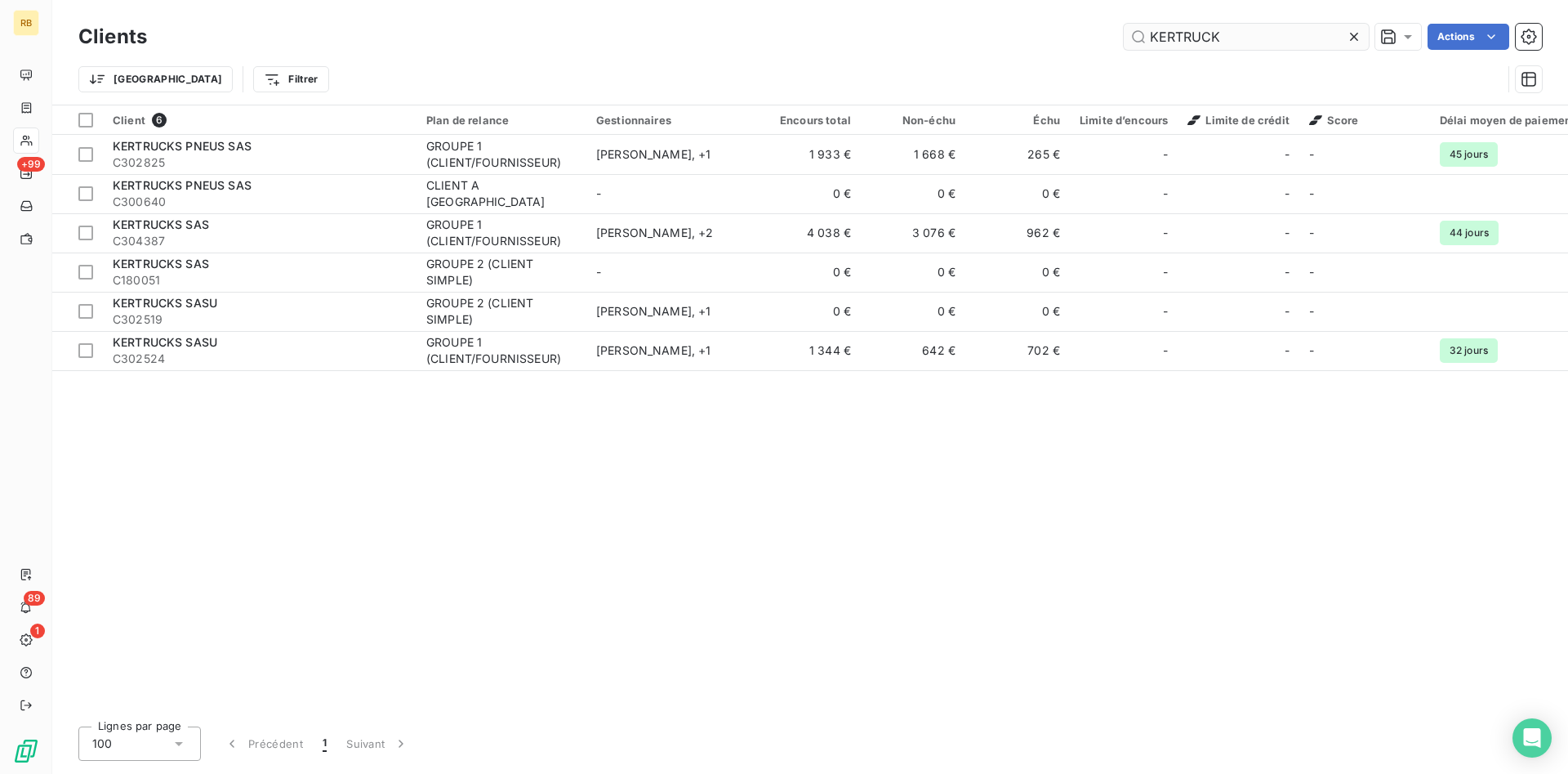
drag, startPoint x: 1258, startPoint y: 25, endPoint x: 986, endPoint y: 39, distance: 272.4
click at [1124, 39] on input "KERTRUCK" at bounding box center [1246, 36] width 245 height 26
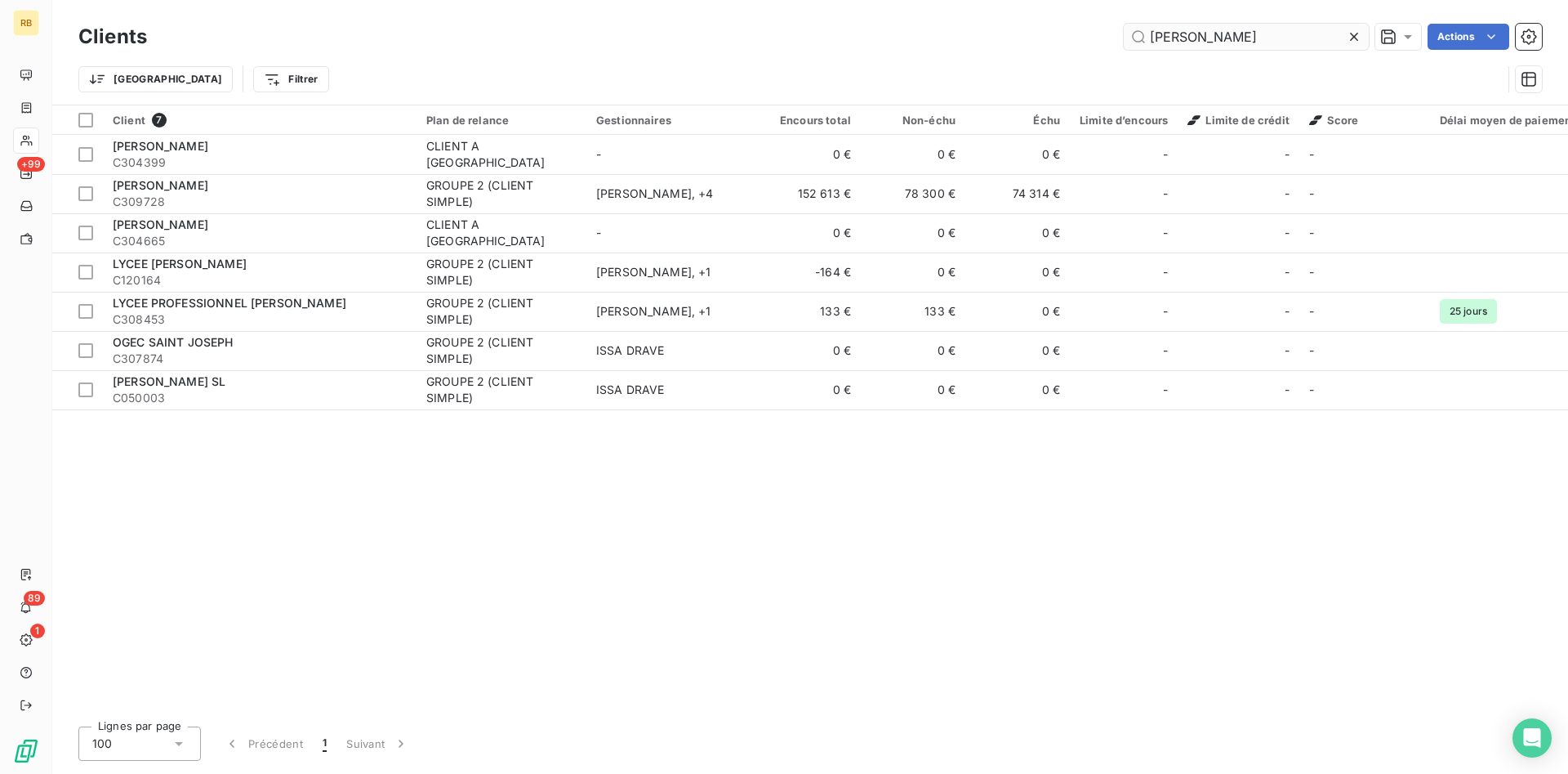
drag, startPoint x: 1230, startPoint y: 37, endPoint x: 1020, endPoint y: 34, distance: 210.0
click at [1124, 34] on input "JOSE" at bounding box center [1246, 36] width 245 height 26
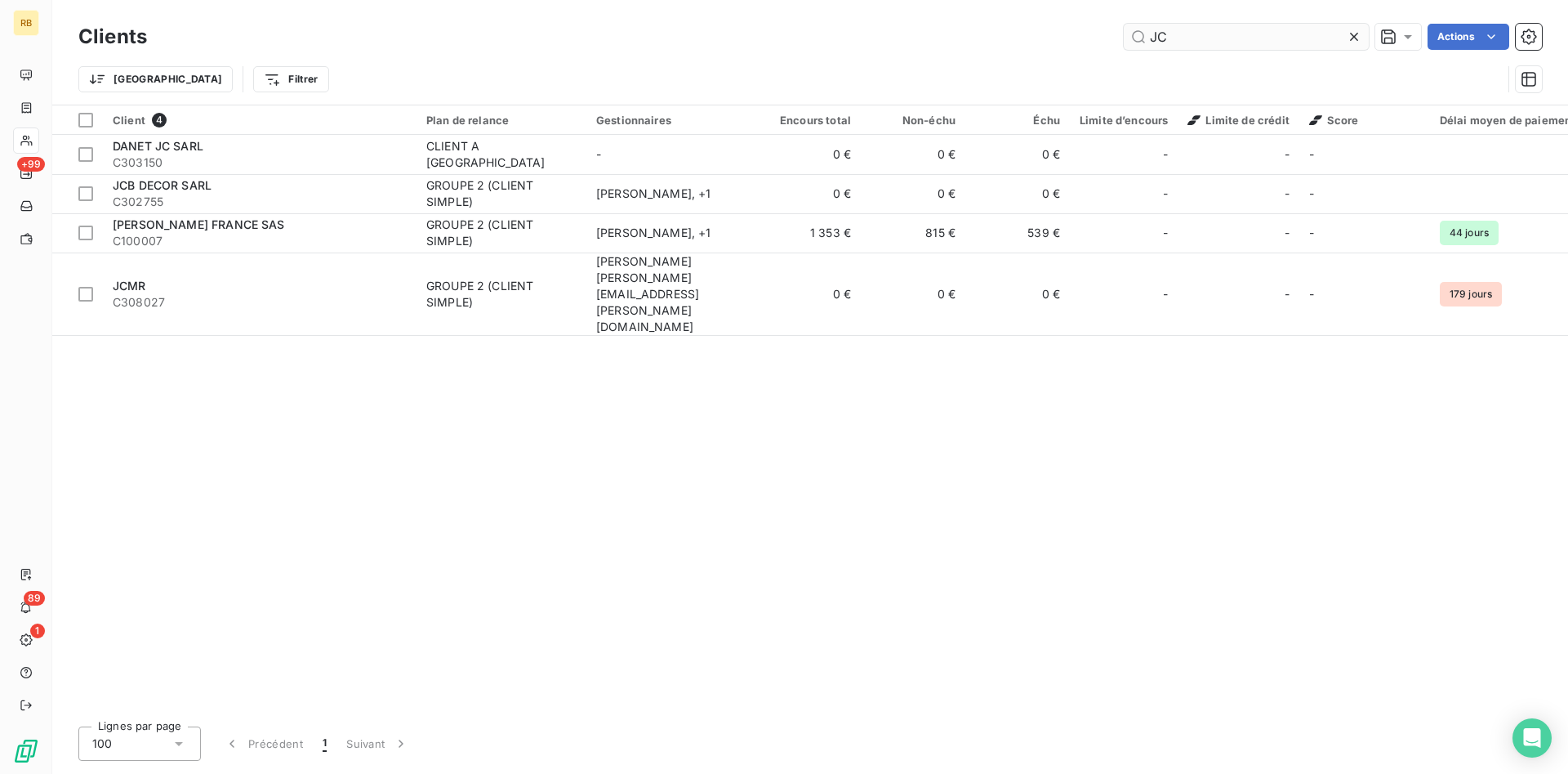
drag, startPoint x: 1244, startPoint y: 39, endPoint x: 963, endPoint y: 27, distance: 281.3
click at [1124, 27] on input "JC" at bounding box center [1246, 36] width 245 height 26
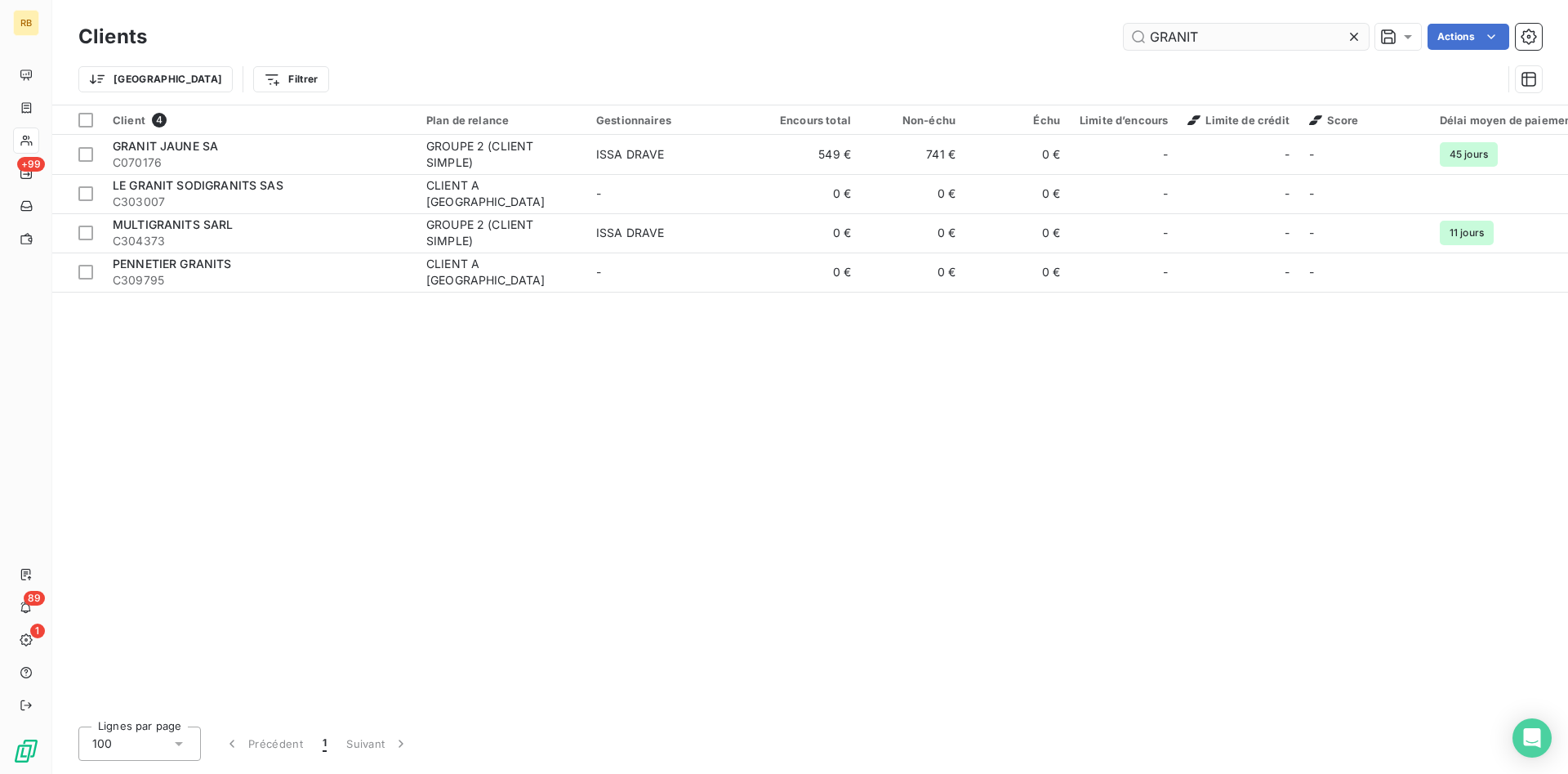
drag, startPoint x: 1253, startPoint y: 43, endPoint x: 1096, endPoint y: 40, distance: 157.0
click at [1124, 40] on input "GRANIT" at bounding box center [1246, 36] width 245 height 26
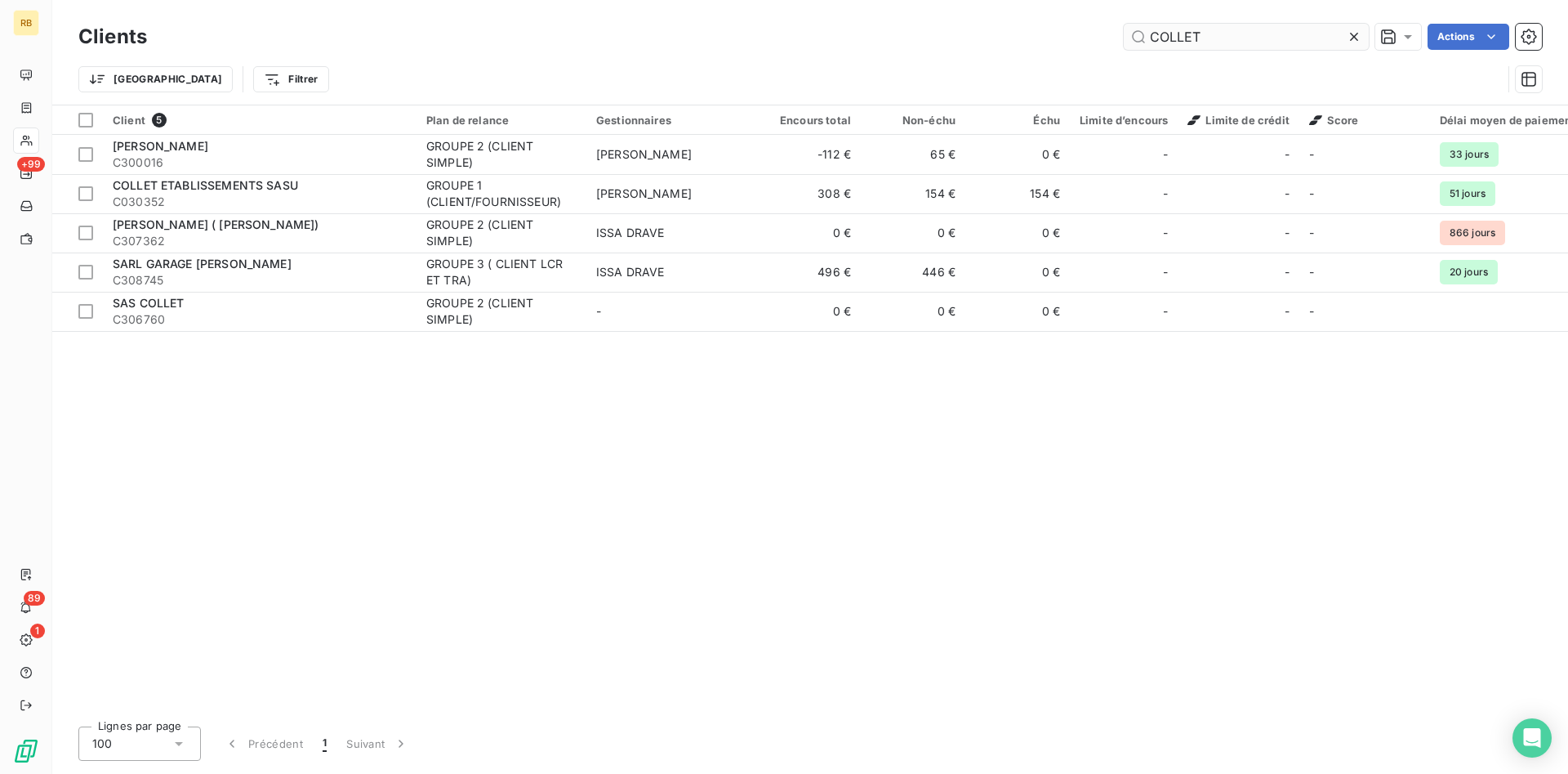
drag, startPoint x: 1264, startPoint y: 25, endPoint x: 1042, endPoint y: 24, distance: 222.0
click at [1124, 24] on input "COLLET" at bounding box center [1246, 36] width 245 height 26
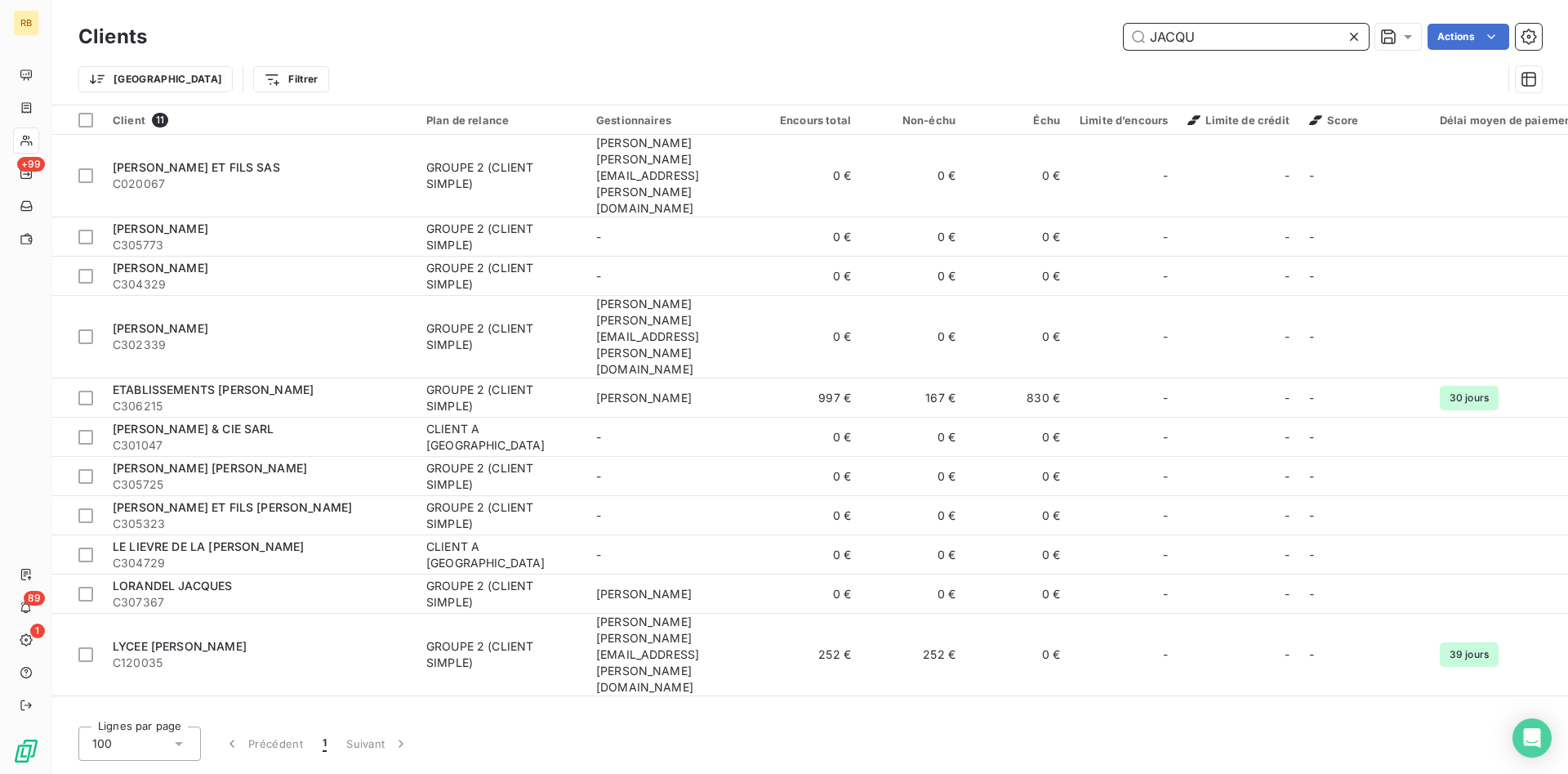
drag, startPoint x: 1213, startPoint y: 37, endPoint x: 1052, endPoint y: 29, distance: 161.2
click at [1124, 29] on input "JACQU" at bounding box center [1246, 36] width 245 height 26
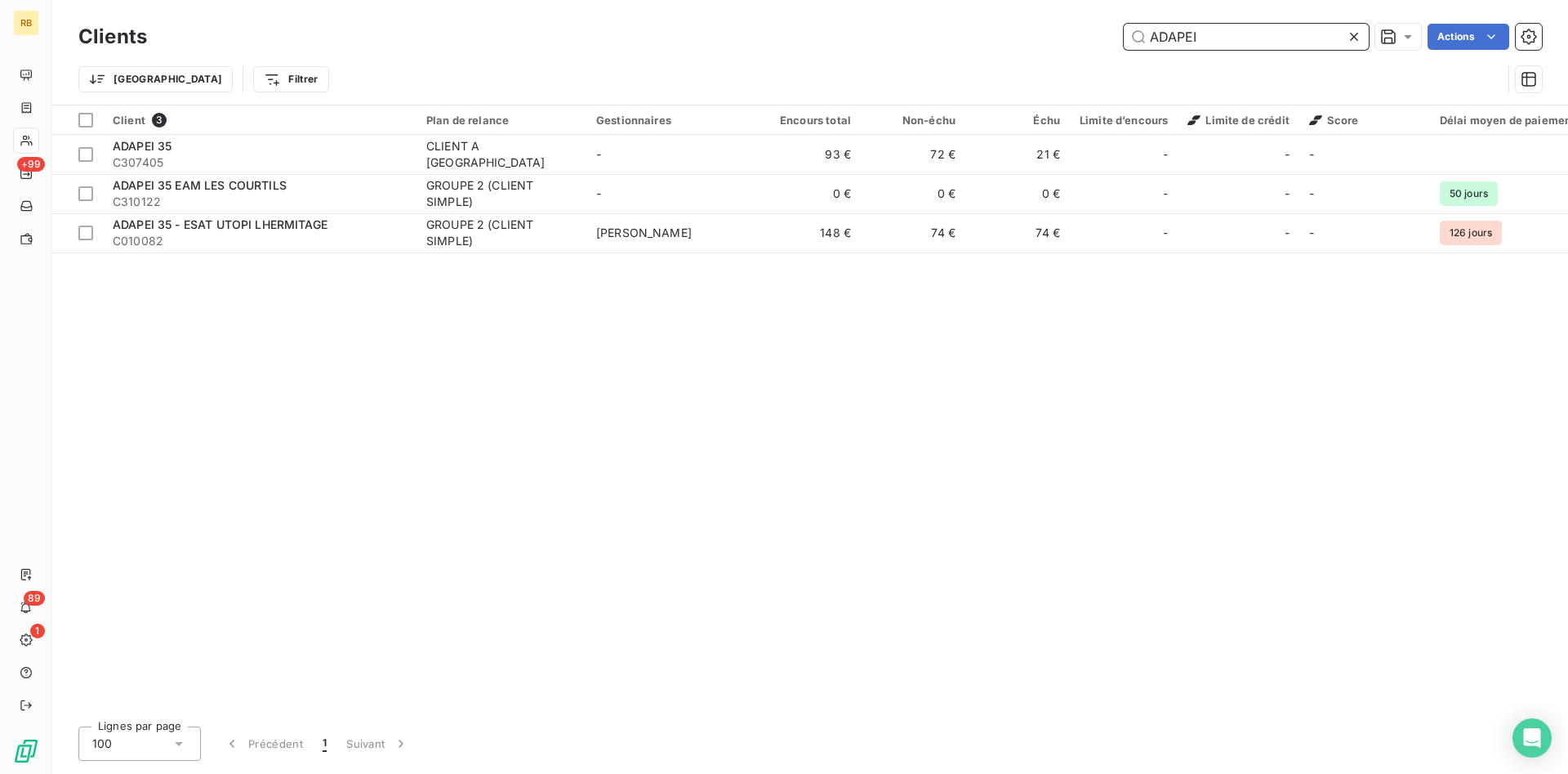
drag, startPoint x: 1255, startPoint y: 45, endPoint x: 988, endPoint y: 29, distance: 267.5
click at [1124, 29] on input "ADAPEI" at bounding box center [1246, 36] width 245 height 26
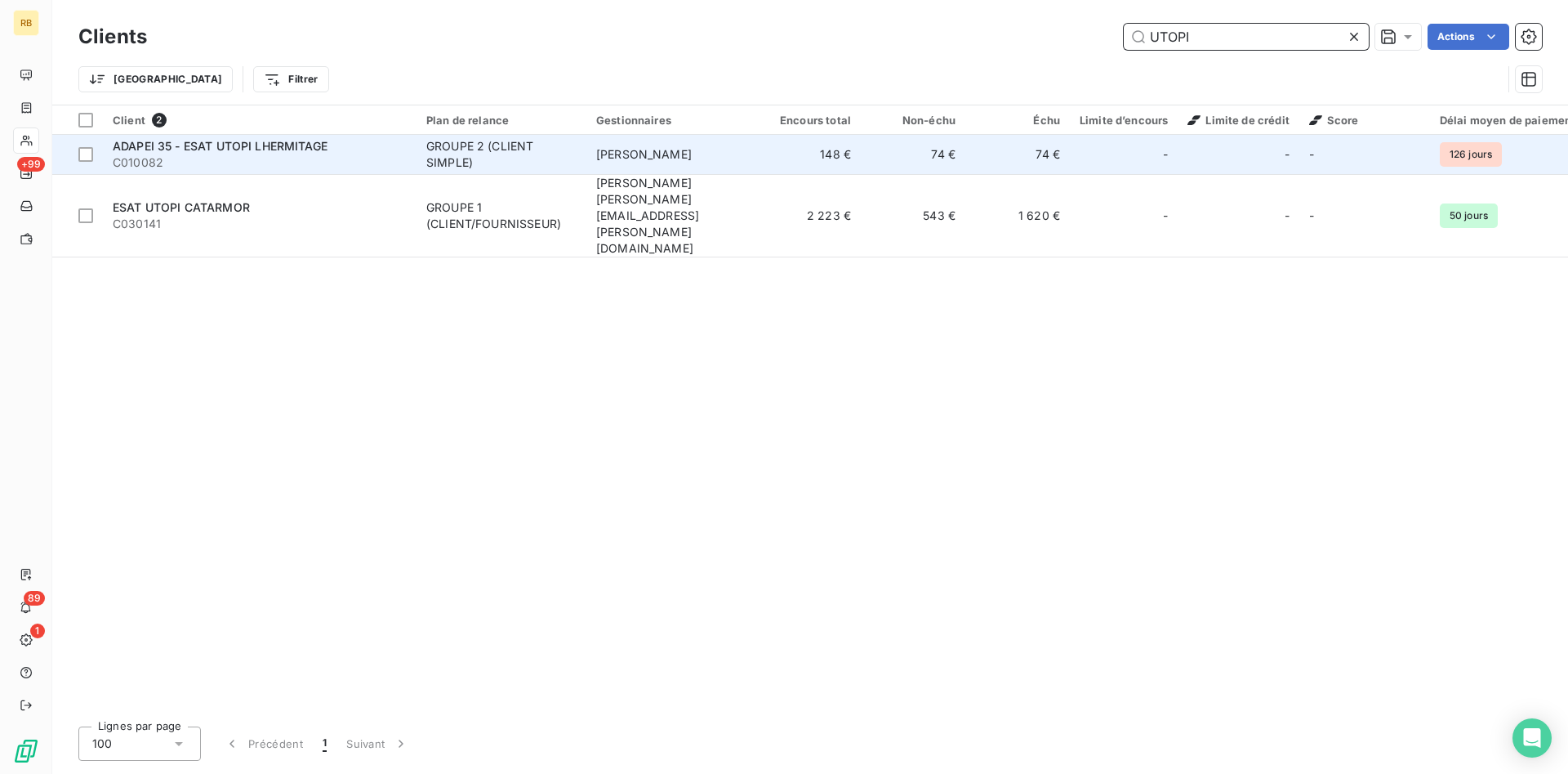
type input "UTOPI"
click at [605, 150] on span "[PERSON_NAME]" at bounding box center [645, 154] width 96 height 14
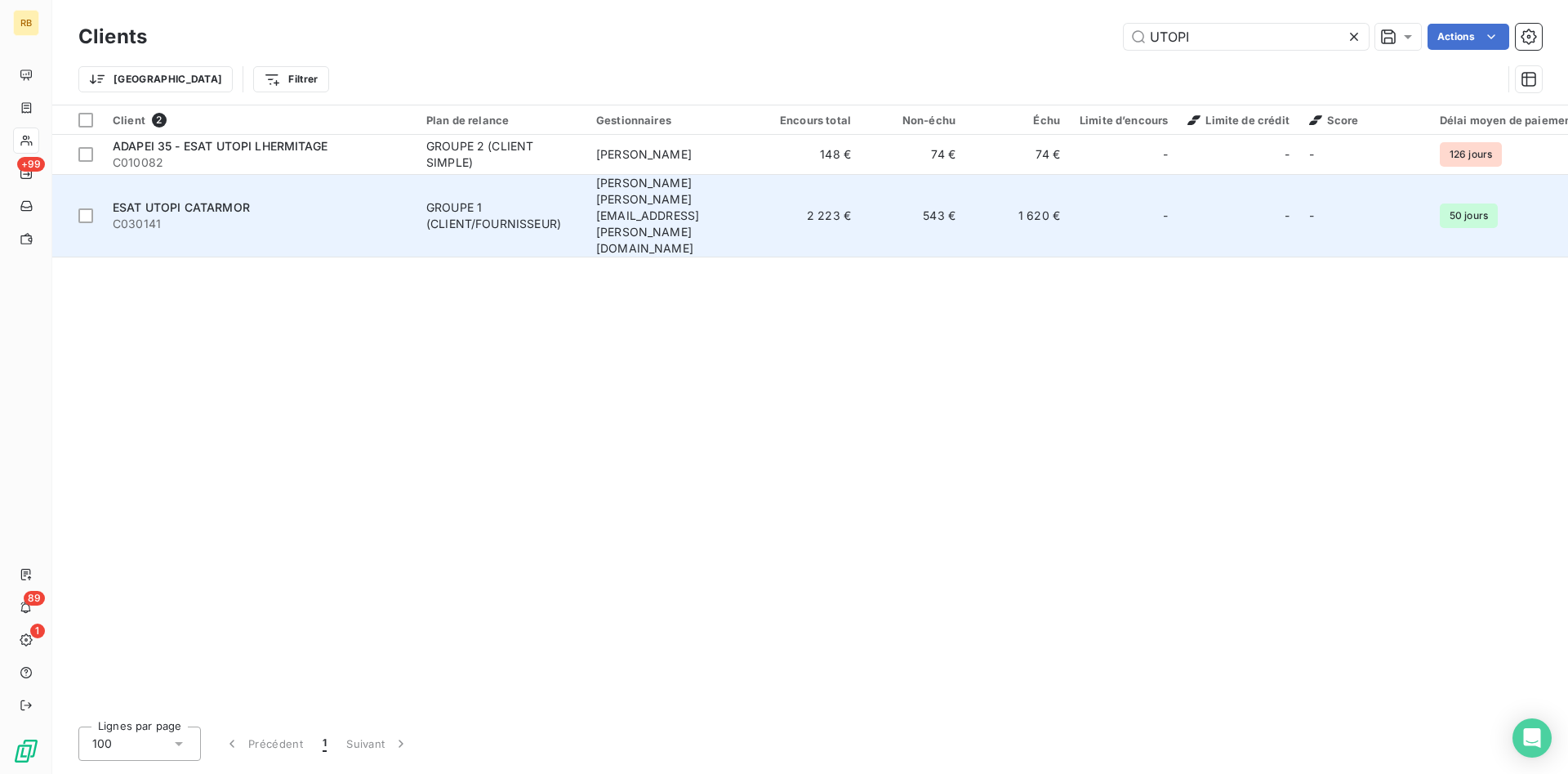
click at [780, 206] on td "2 223 €" at bounding box center [808, 215] width 105 height 82
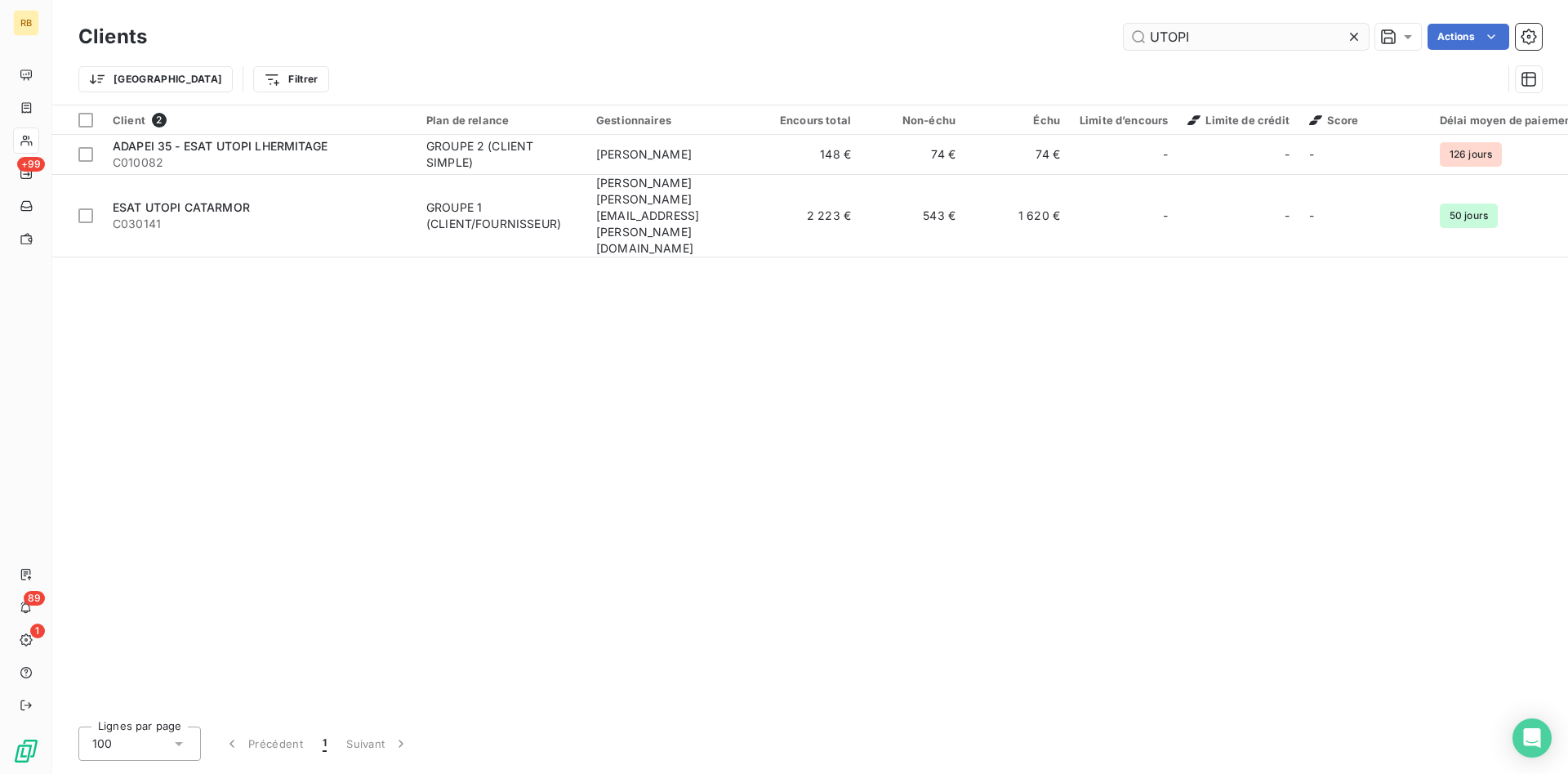
drag, startPoint x: 1201, startPoint y: 28, endPoint x: 1094, endPoint y: 32, distance: 107.1
click at [1124, 32] on input "UTOPI" at bounding box center [1246, 36] width 245 height 26
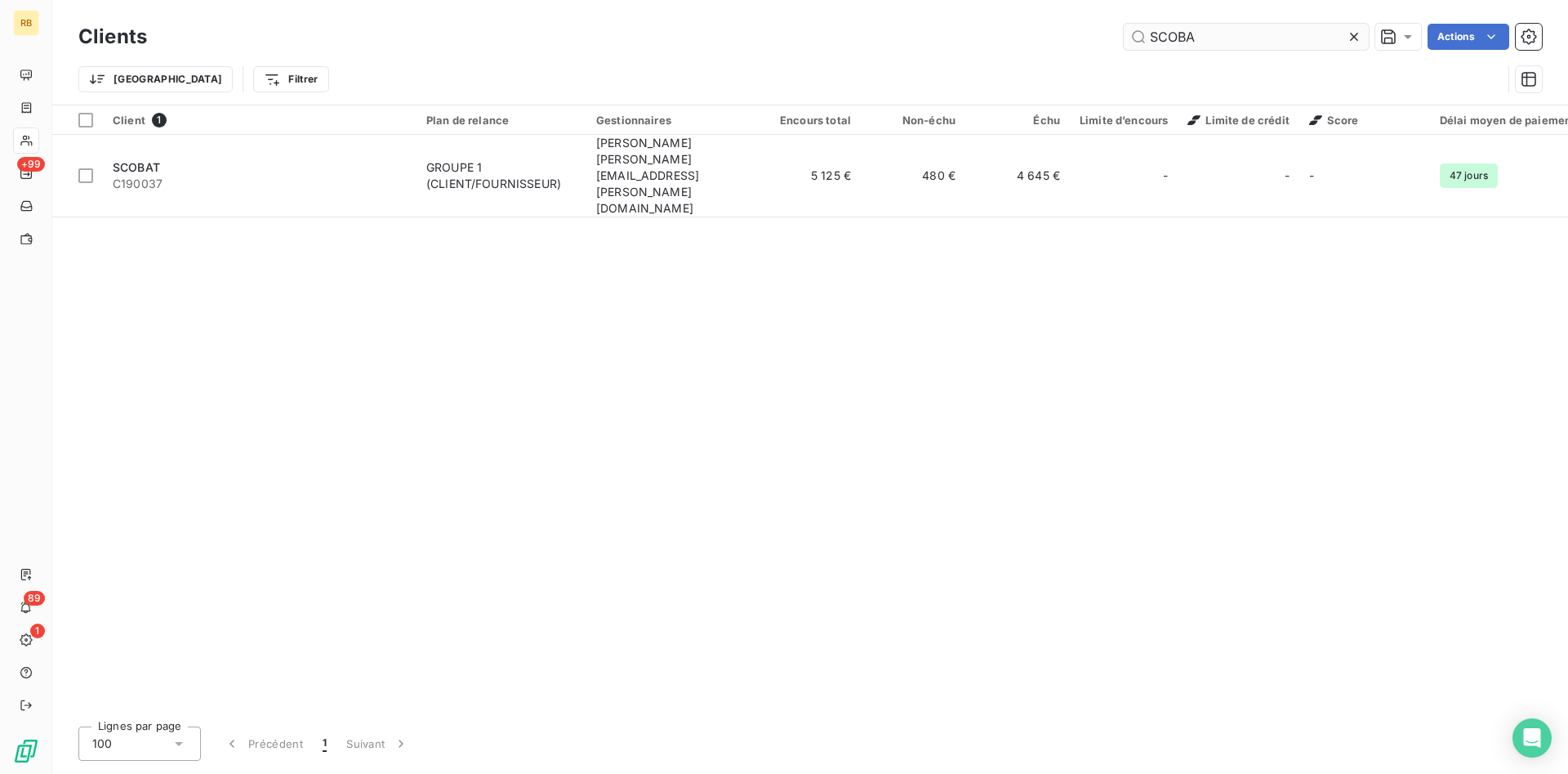
drag, startPoint x: 1172, startPoint y: 35, endPoint x: 1037, endPoint y: 35, distance: 135.0
click at [1124, 35] on input "SCOBA" at bounding box center [1246, 36] width 245 height 26
drag, startPoint x: 988, startPoint y: 9, endPoint x: 866, endPoint y: 5, distance: 122.1
click at [1124, 23] on input "EMERAUDE NET" at bounding box center [1246, 36] width 245 height 26
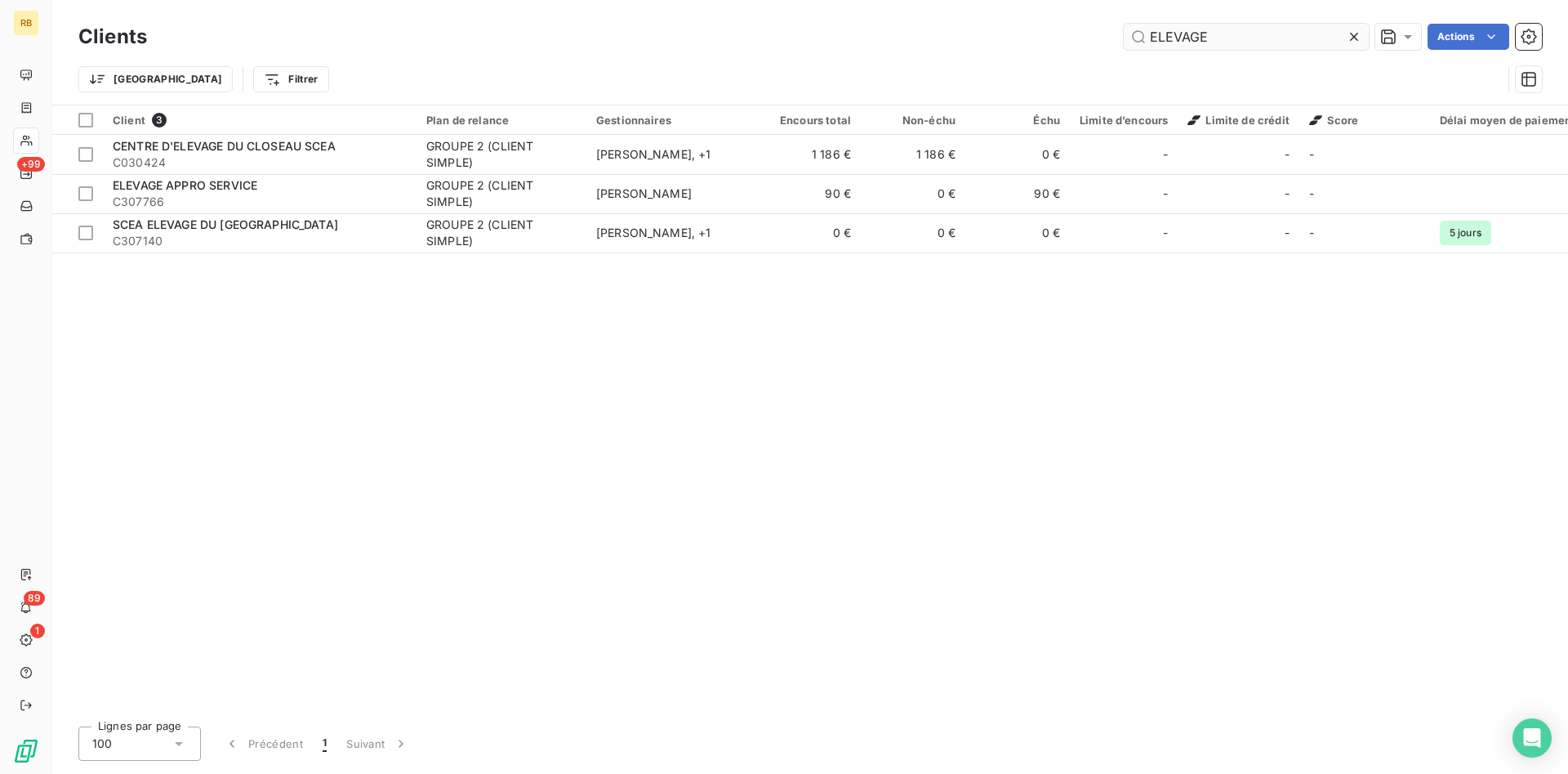
drag, startPoint x: 1231, startPoint y: 32, endPoint x: 1011, endPoint y: 28, distance: 220.0
click at [1124, 28] on input "ELEVAGE" at bounding box center [1246, 36] width 245 height 26
drag, startPoint x: 1263, startPoint y: 38, endPoint x: 919, endPoint y: 10, distance: 345.1
click at [1124, 23] on input "EIFFAGE CONS" at bounding box center [1246, 36] width 245 height 26
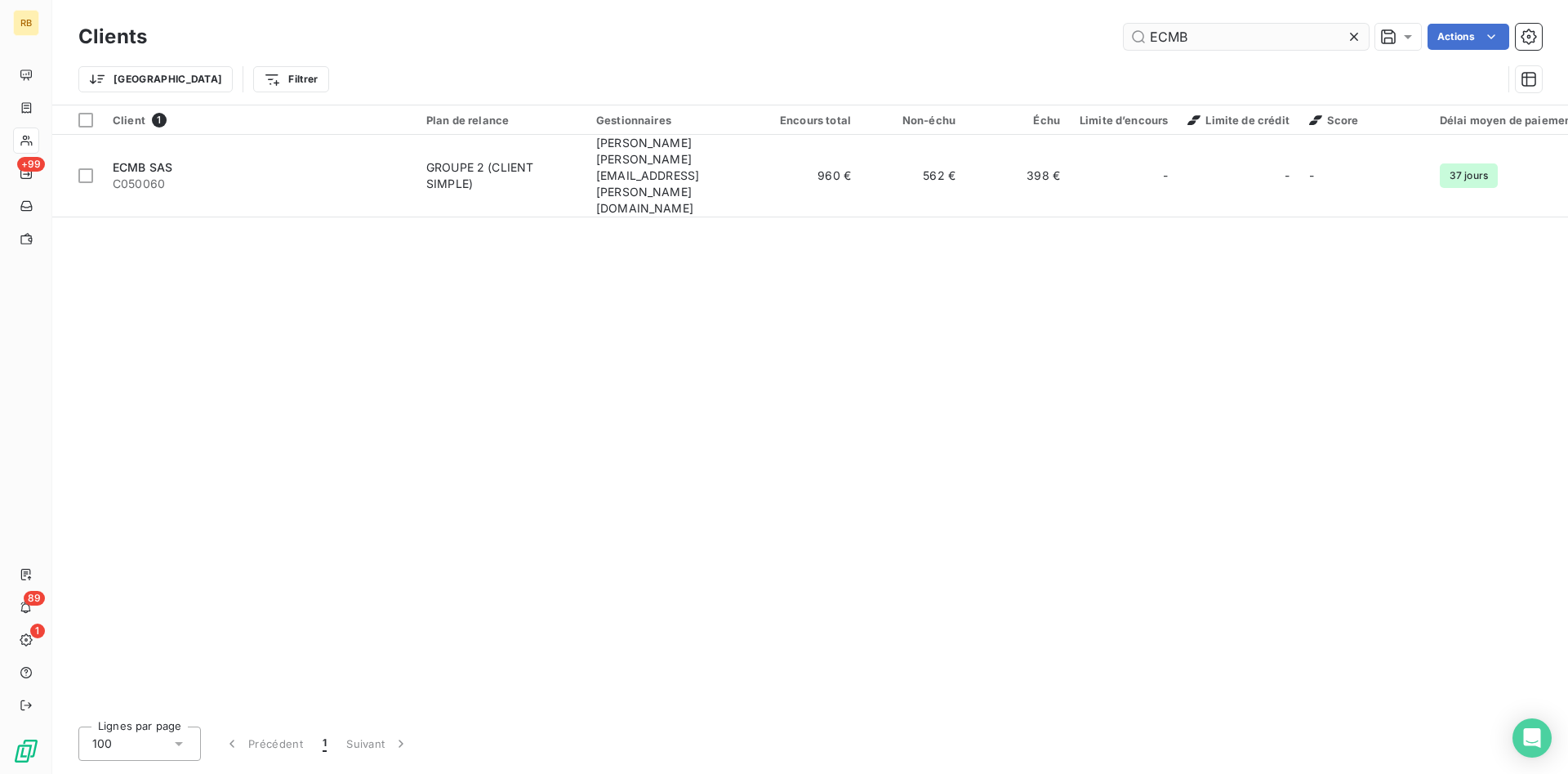
drag, startPoint x: 1231, startPoint y: 32, endPoint x: 963, endPoint y: 27, distance: 268.0
click at [1124, 27] on input "ECMB" at bounding box center [1246, 36] width 245 height 26
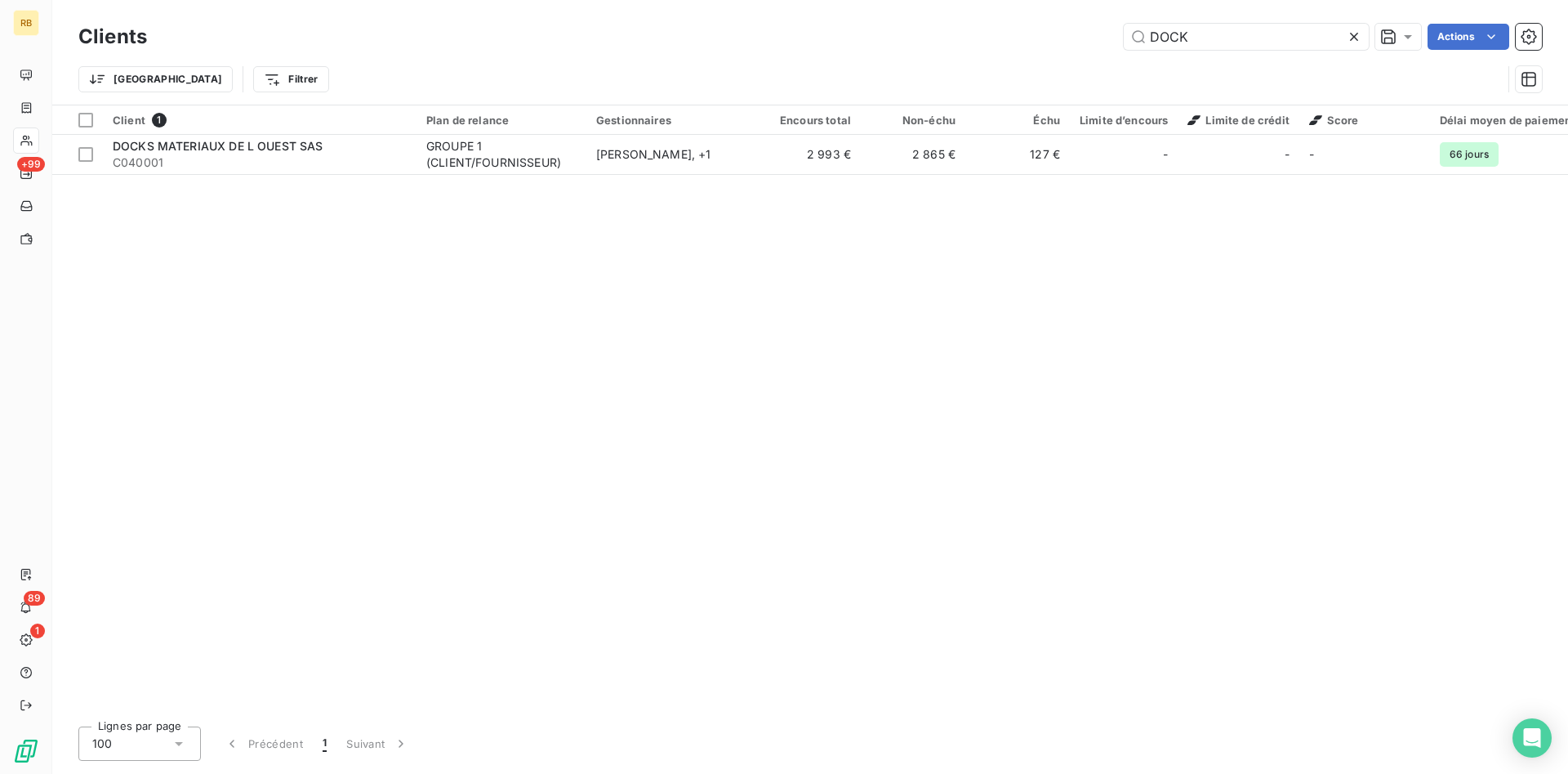
type input "DOCK"
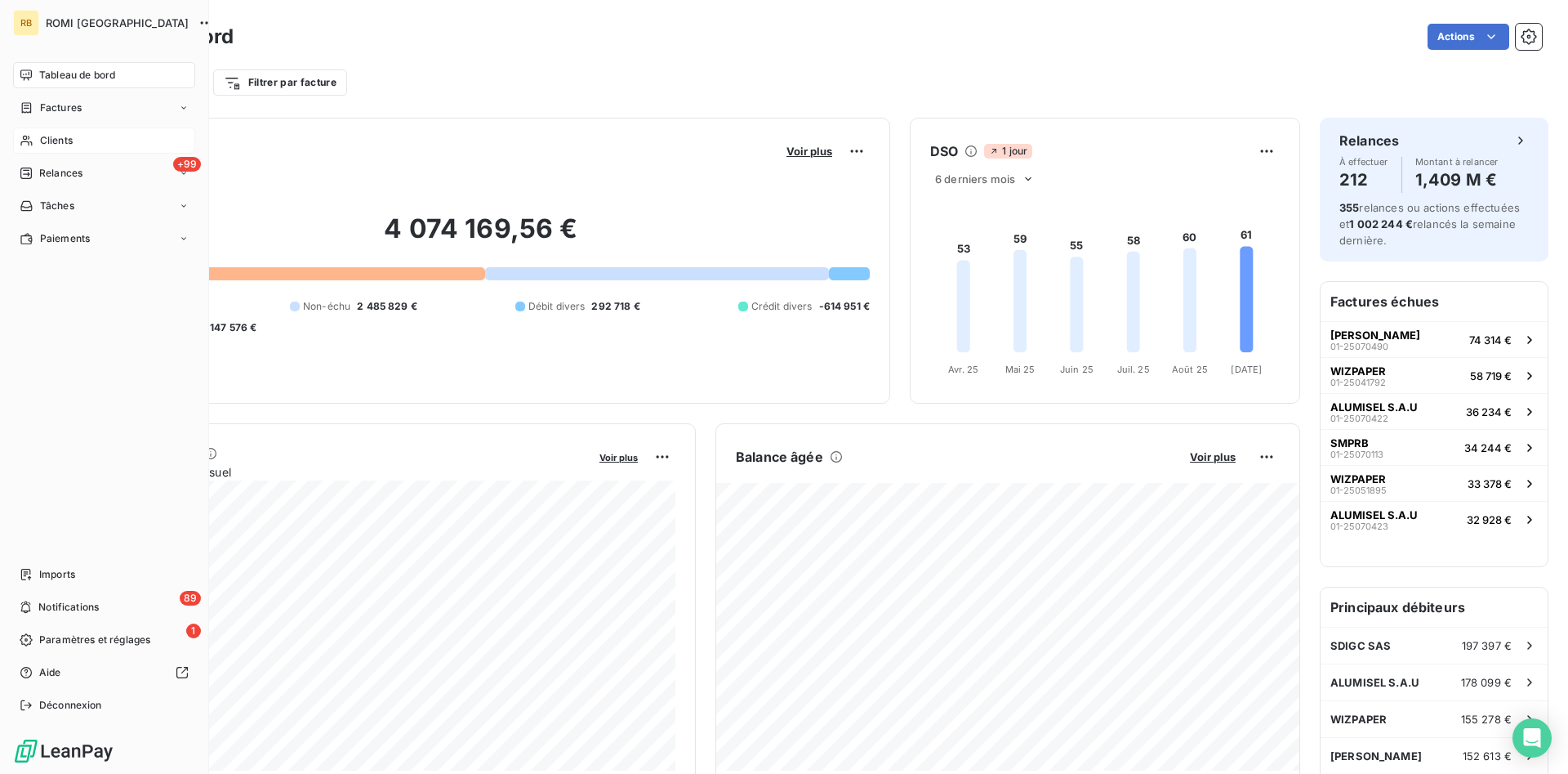
click at [68, 131] on div "Clients" at bounding box center [104, 140] width 182 height 26
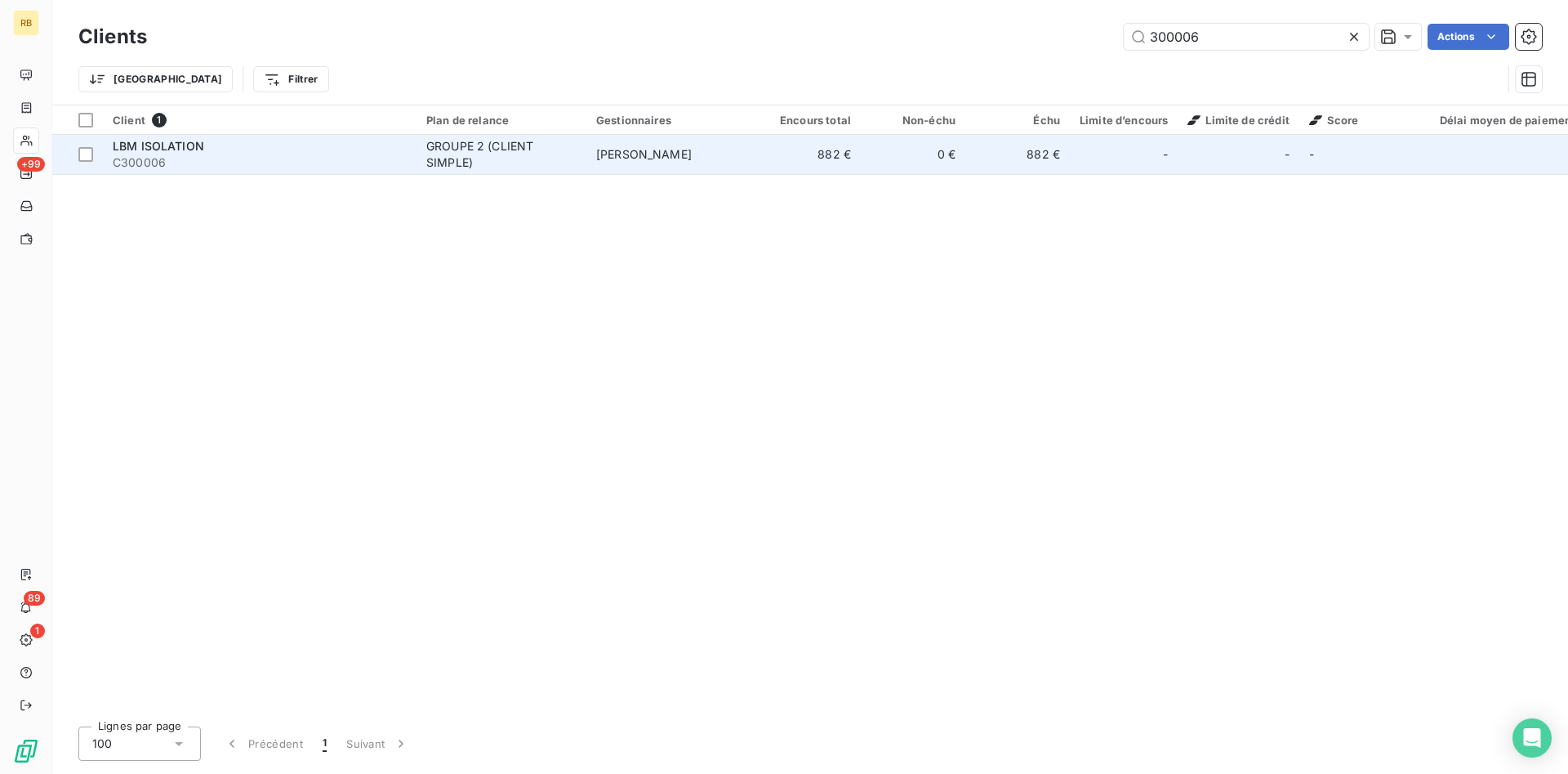
type input "300006"
click at [627, 157] on span "[PERSON_NAME]" at bounding box center [645, 154] width 96 height 14
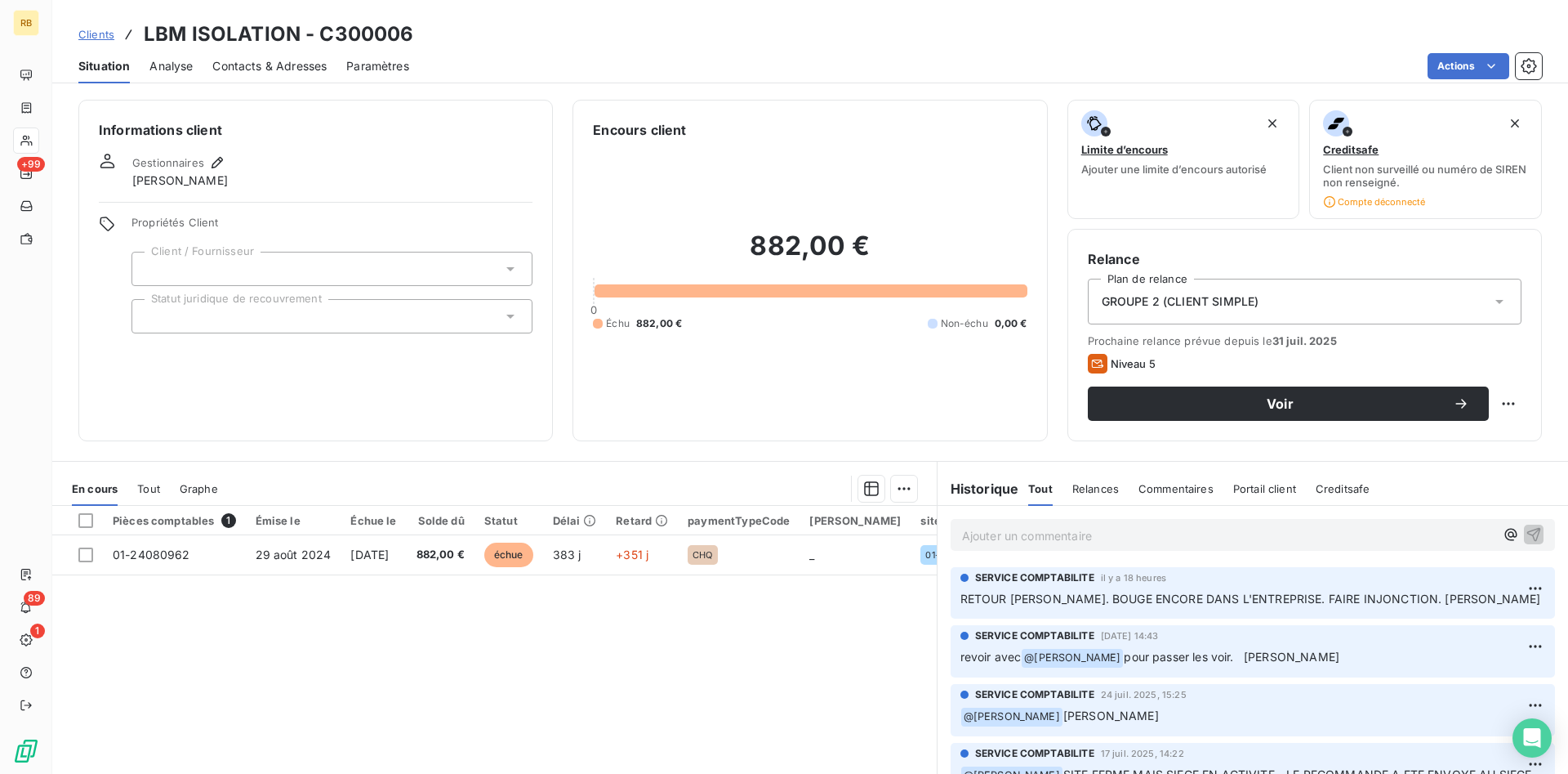
click at [277, 66] on span "Contacts & Adresses" at bounding box center [269, 66] width 114 height 17
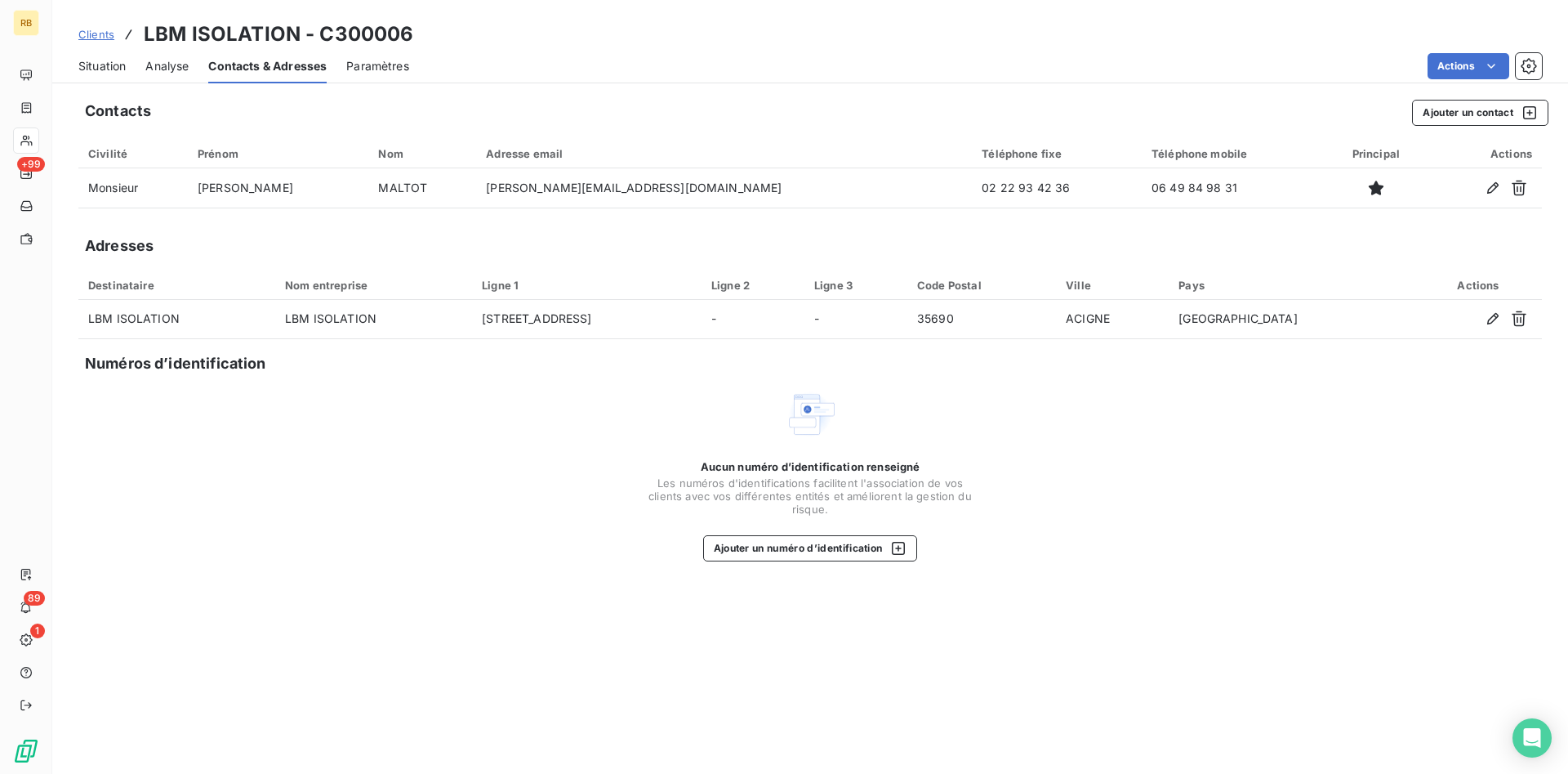
click at [99, 66] on span "Situation" at bounding box center [102, 66] width 47 height 17
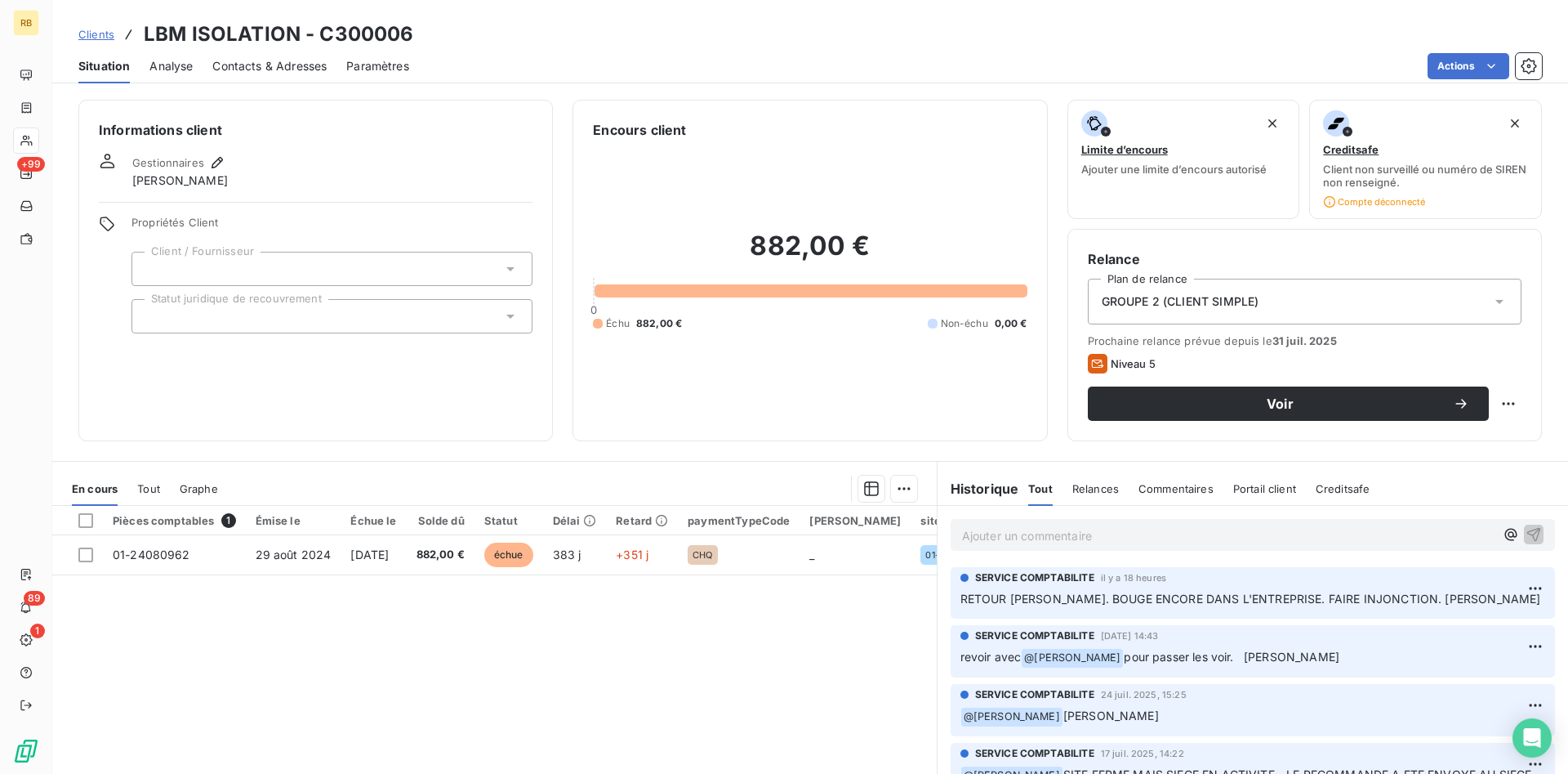
click at [270, 62] on span "Contacts & Adresses" at bounding box center [269, 66] width 114 height 17
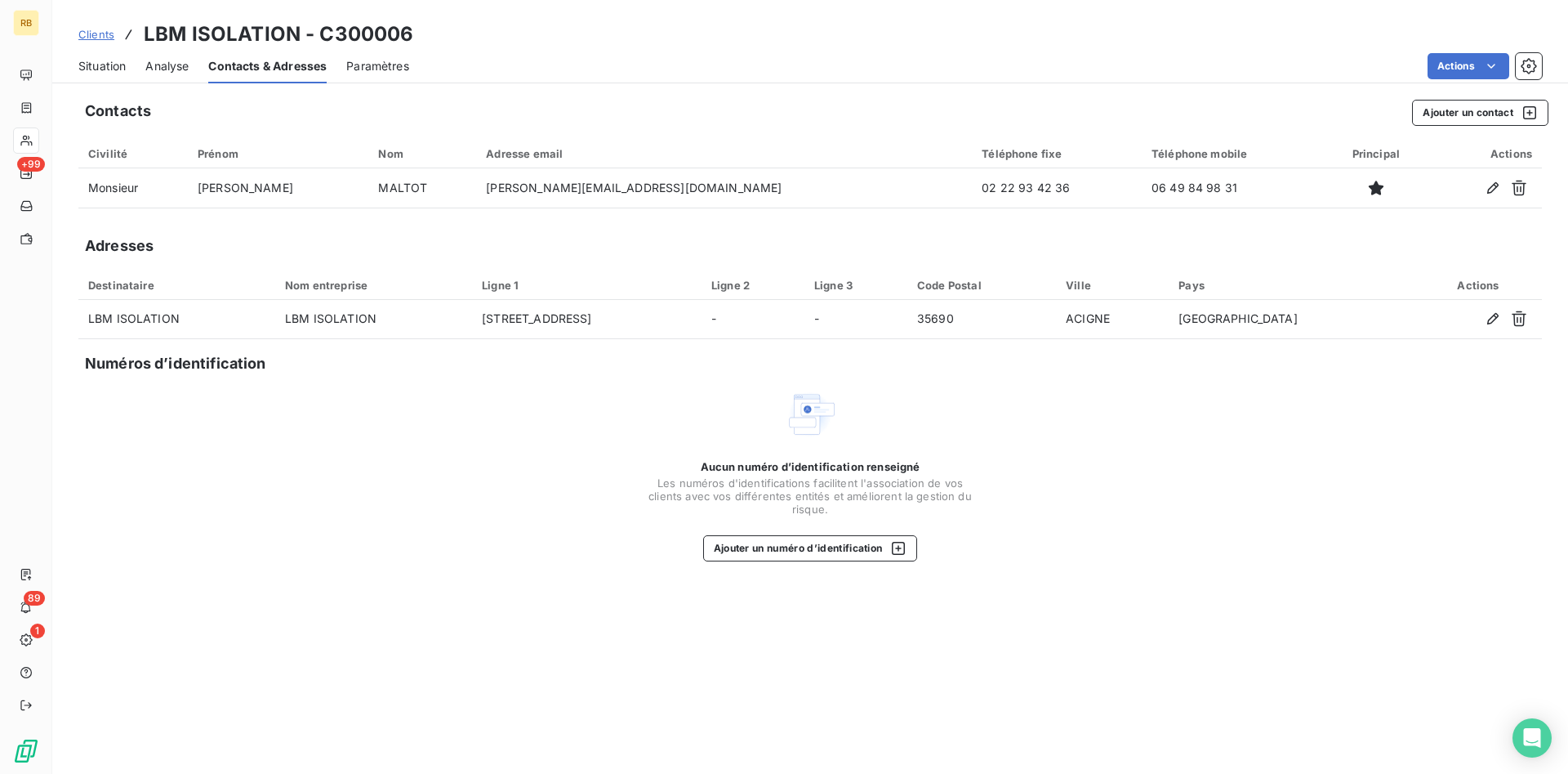
click at [117, 63] on span "Situation" at bounding box center [102, 66] width 47 height 17
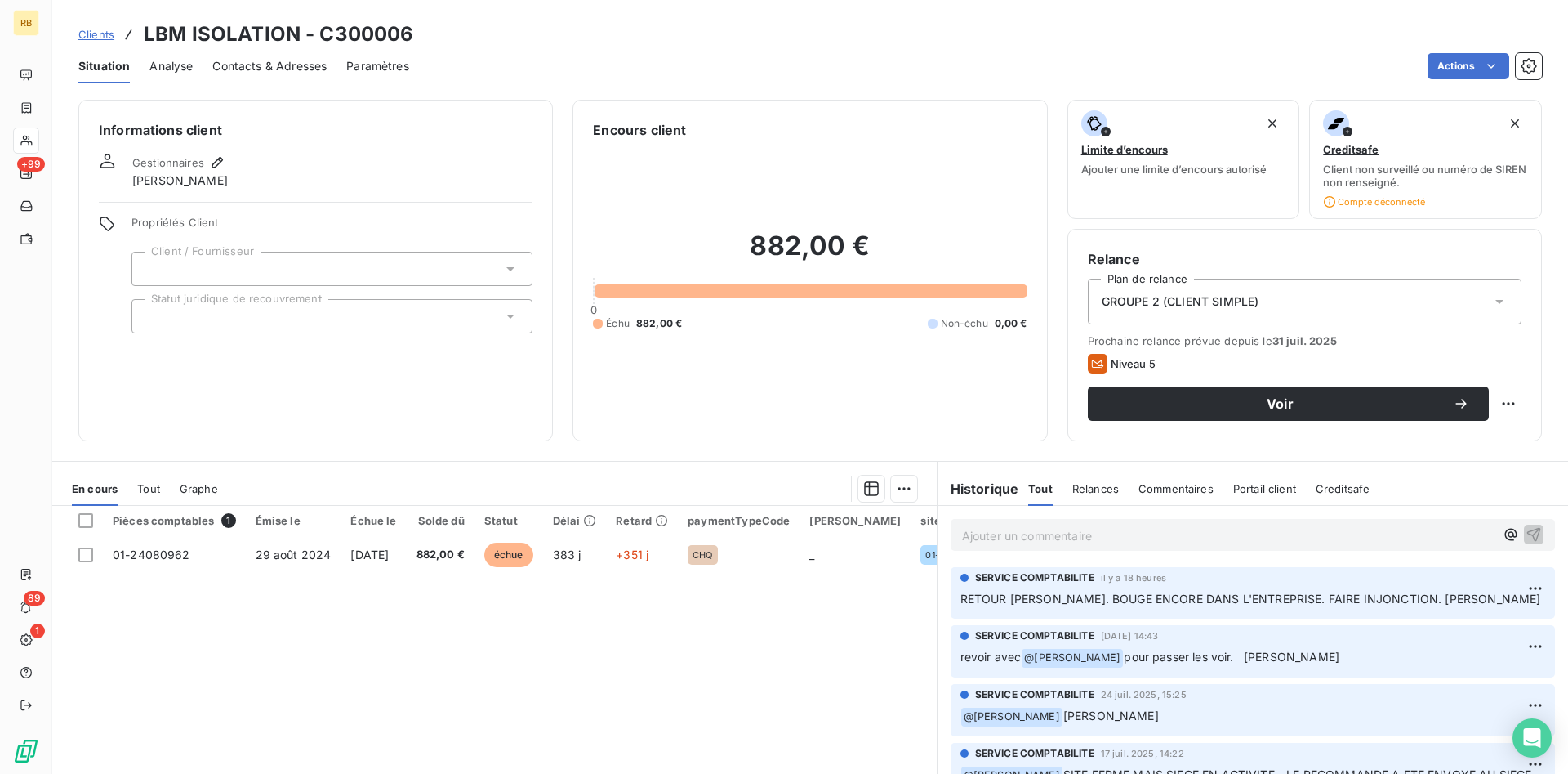
click at [1081, 539] on p "Ajouter un commentaire ﻿" at bounding box center [1229, 535] width 532 height 21
click at [1080, 540] on p "Ajouter un commentaire ﻿" at bounding box center [1229, 535] width 532 height 21
click at [1138, 537] on p "Ajouter un commentaire ﻿" at bounding box center [1229, 535] width 532 height 21
click at [1127, 537] on p "Ajouter un commentaire ﻿" at bounding box center [1229, 535] width 532 height 21
click at [1098, 529] on p "Ajouter un commentaire ﻿" at bounding box center [1229, 535] width 532 height 21
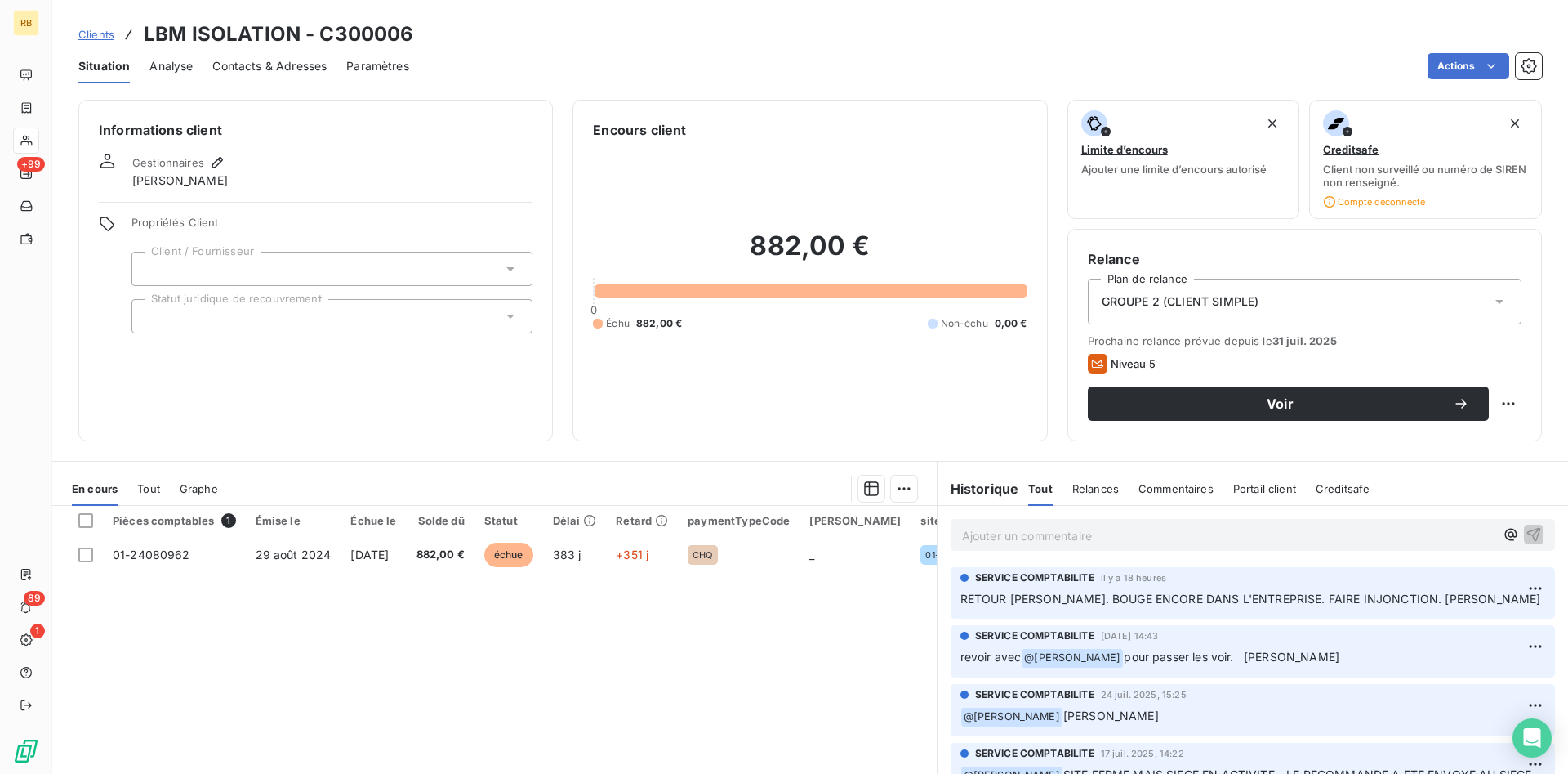
click at [1218, 534] on p "Ajouter un commentaire ﻿" at bounding box center [1229, 535] width 532 height 21
click at [963, 534] on span "INJONCTION DE PAYER A CE JOUR" at bounding box center [1061, 534] width 198 height 14
click at [1369, 534] on p "TEL PUIS IL A RACCROCHE, INJONCTION DE PAYER A CE JOUR" at bounding box center [1229, 534] width 532 height 19
click at [1537, 531] on icon "button" at bounding box center [1534, 534] width 14 height 14
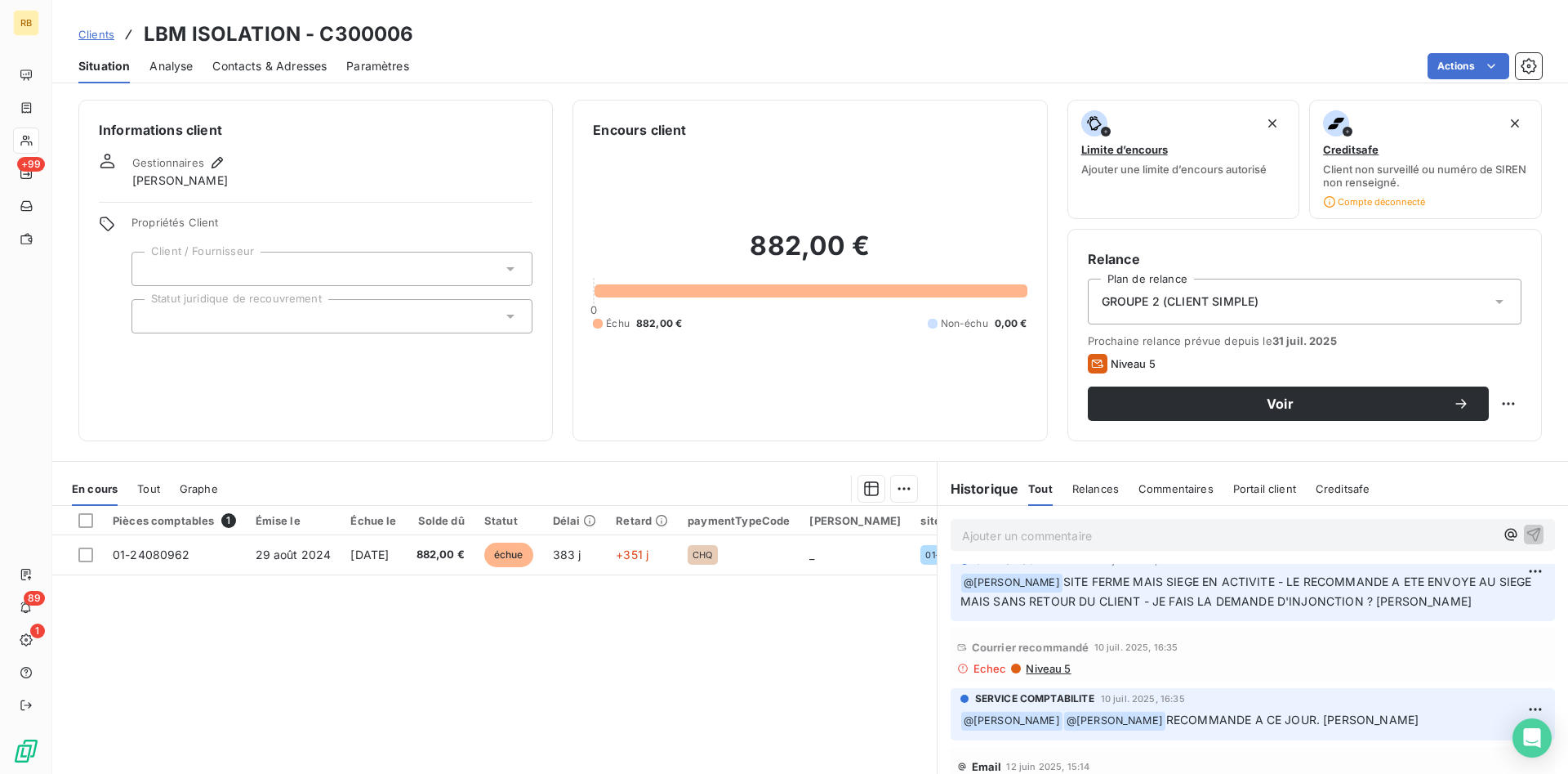
scroll to position [334, 0]
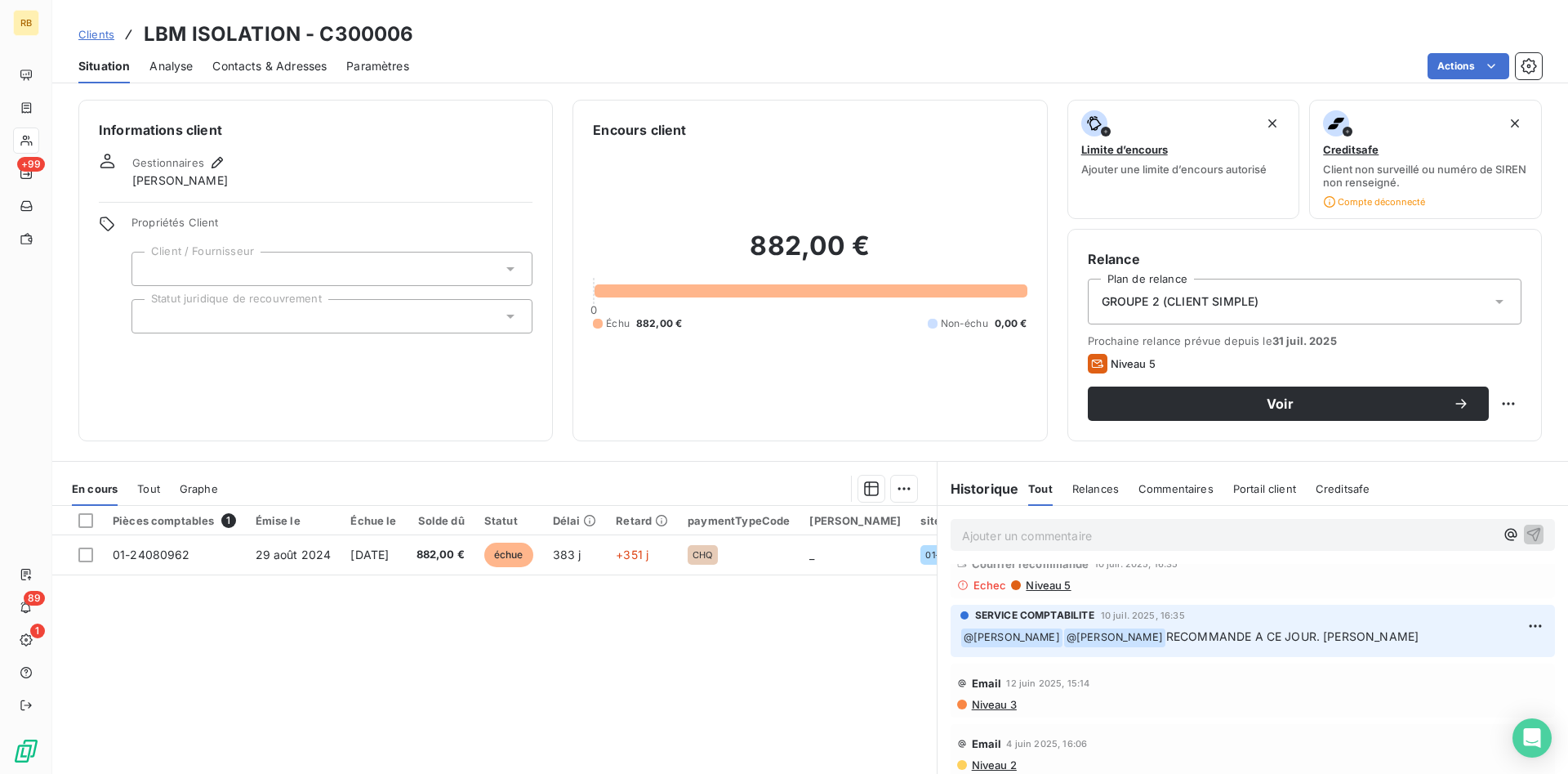
click at [1042, 587] on span "Niveau 5" at bounding box center [1048, 584] width 47 height 13
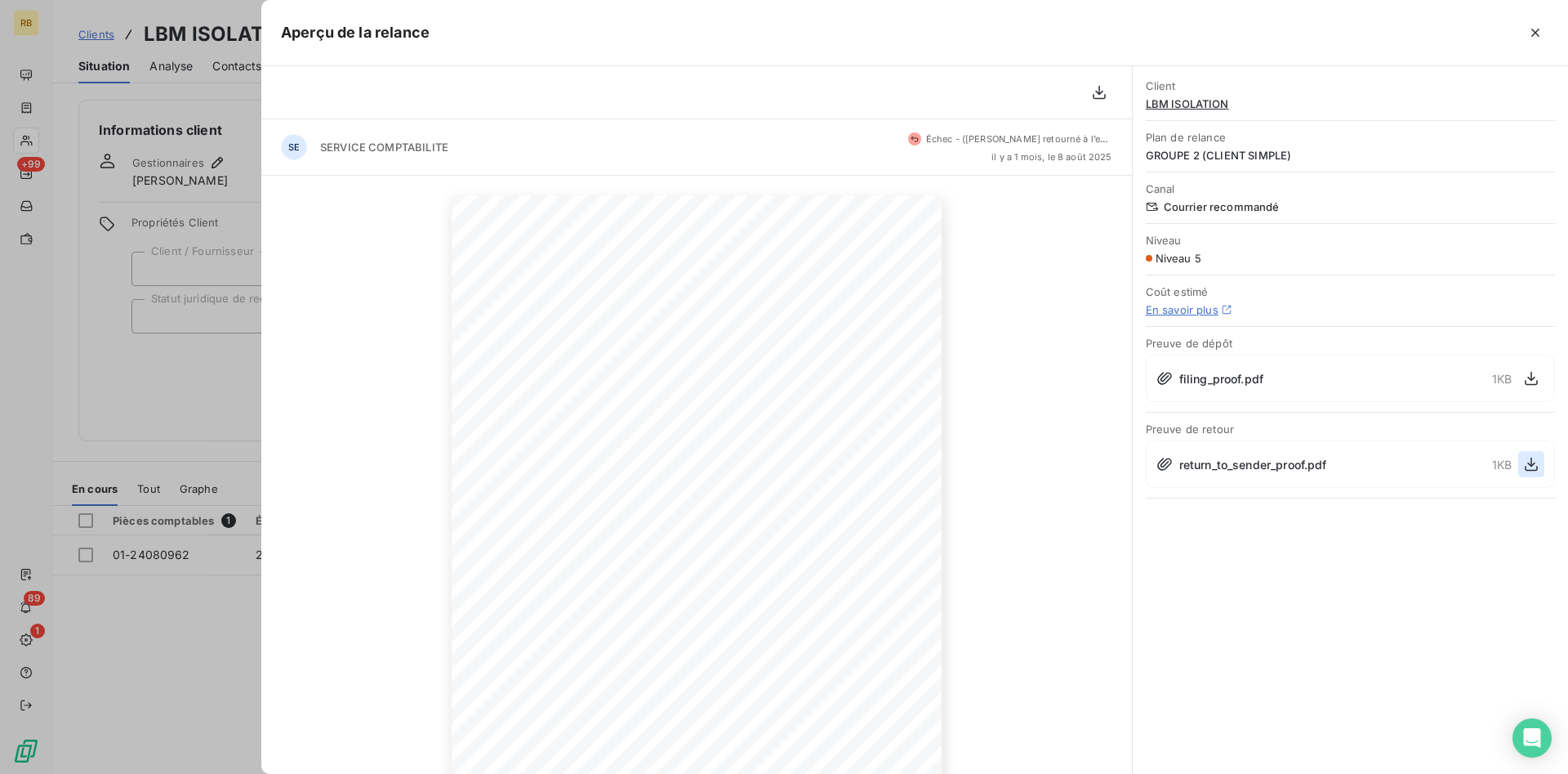
click at [1531, 463] on icon "button" at bounding box center [1531, 464] width 17 height 17
click at [1530, 34] on icon "button" at bounding box center [1535, 32] width 17 height 17
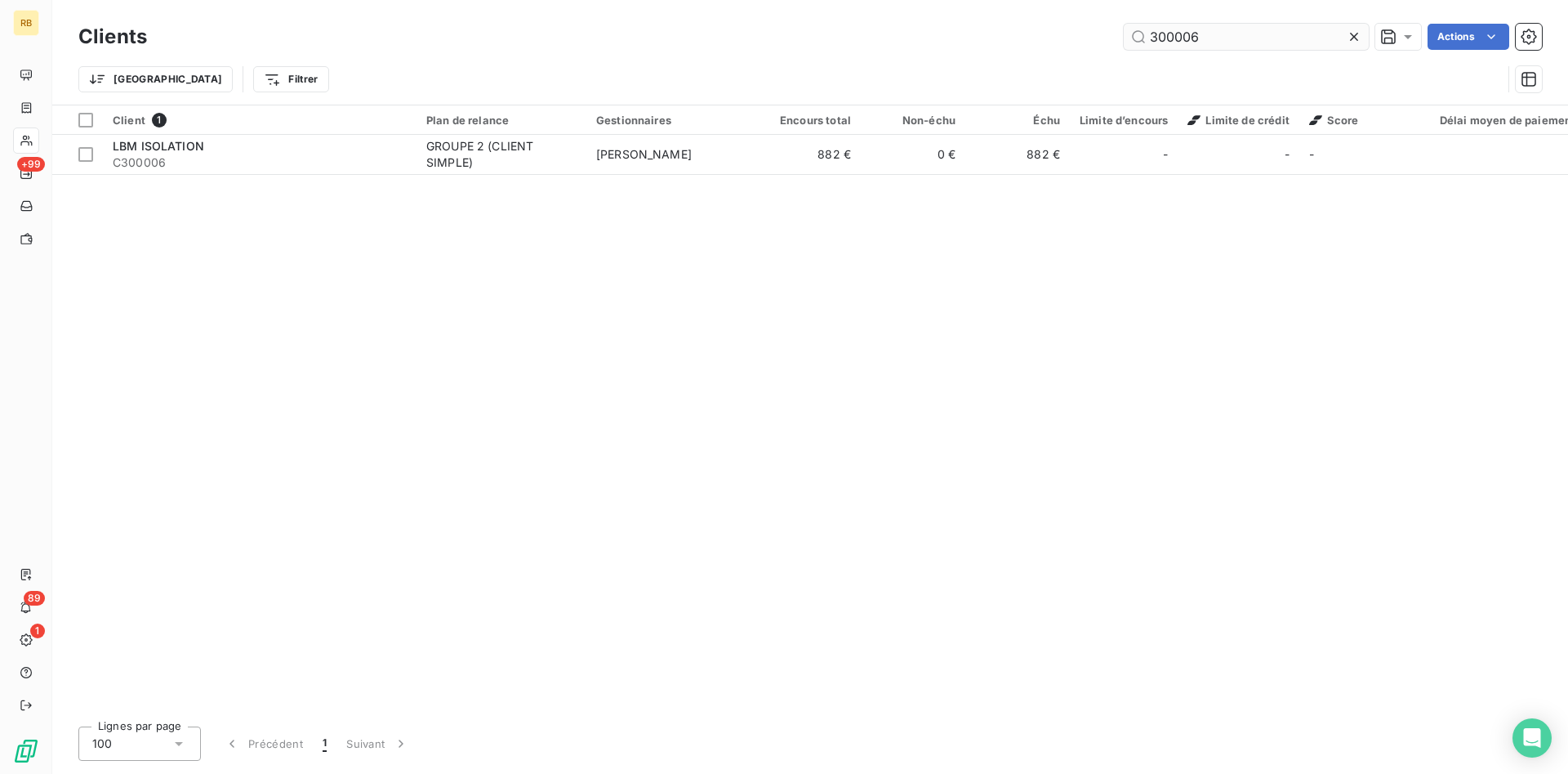
drag, startPoint x: 1220, startPoint y: 39, endPoint x: 943, endPoint y: 12, distance: 278.3
click at [1124, 23] on input "300006" at bounding box center [1246, 36] width 245 height 26
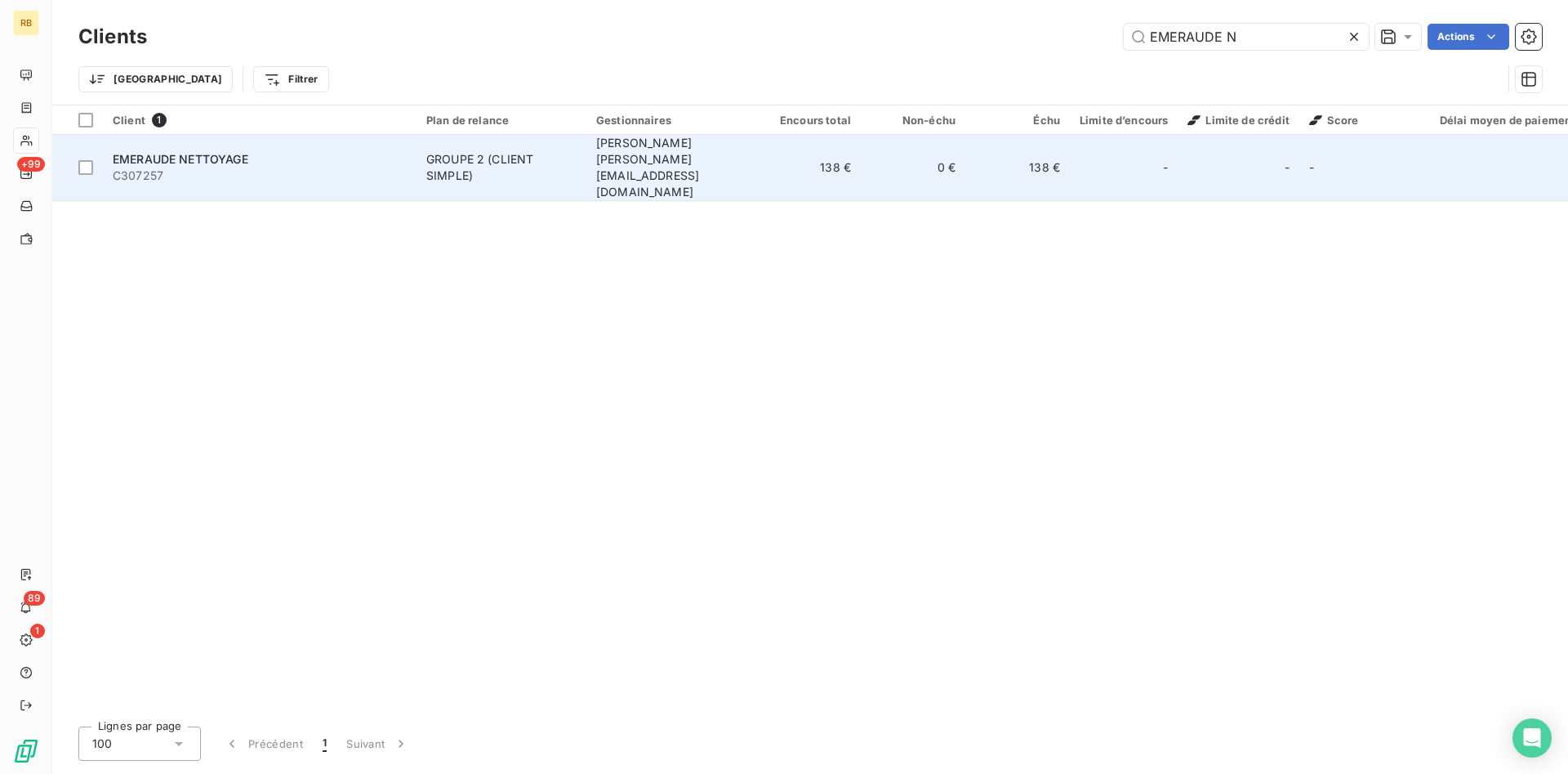
type input "EMERAUDE N"
click at [735, 147] on td "[PERSON_NAME] [PERSON_NAME][EMAIL_ADDRESS][DOMAIN_NAME]" at bounding box center [672, 168] width 170 height 67
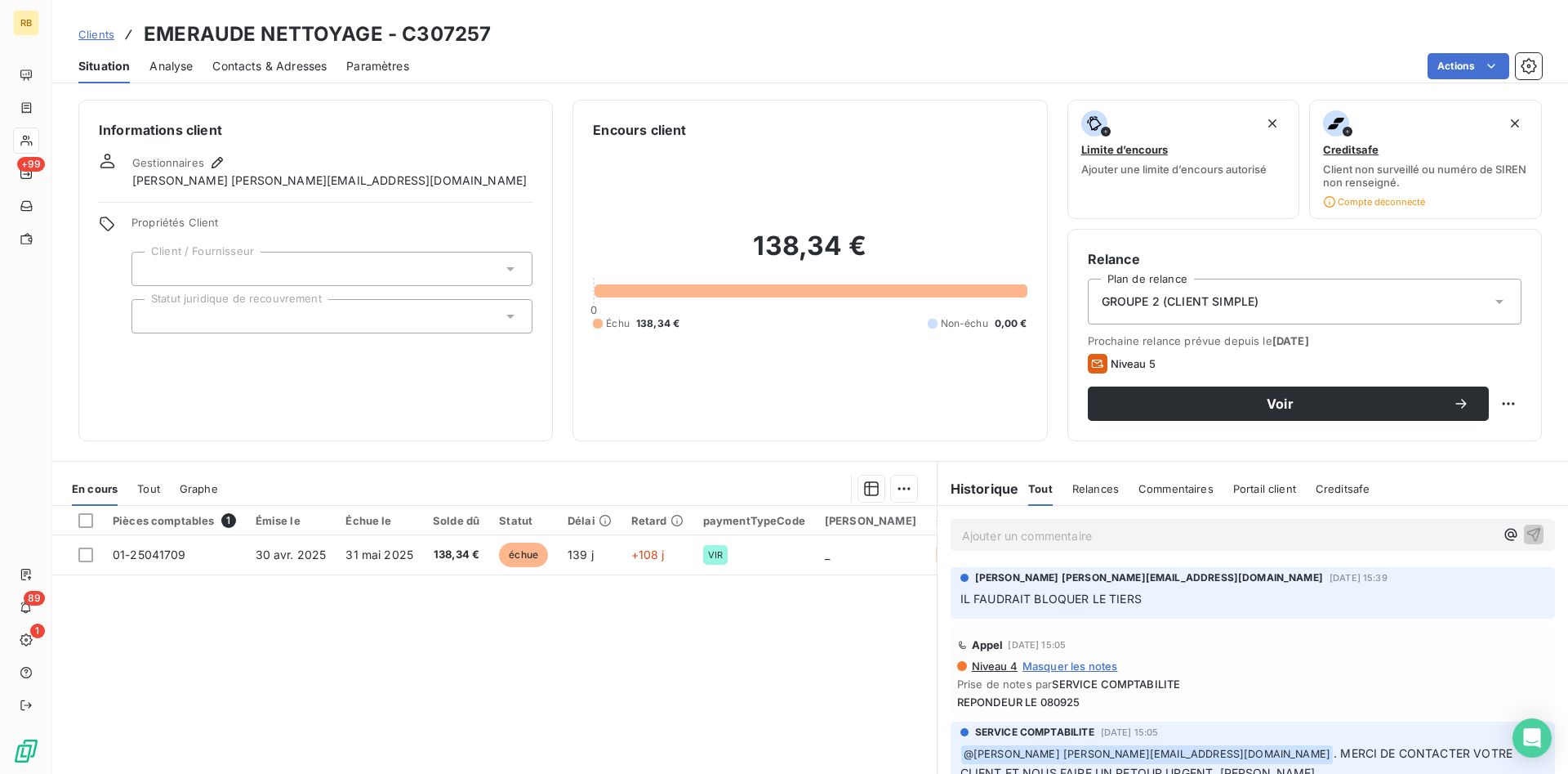
click at [251, 66] on span "Contacts & Adresses" at bounding box center [269, 66] width 114 height 17
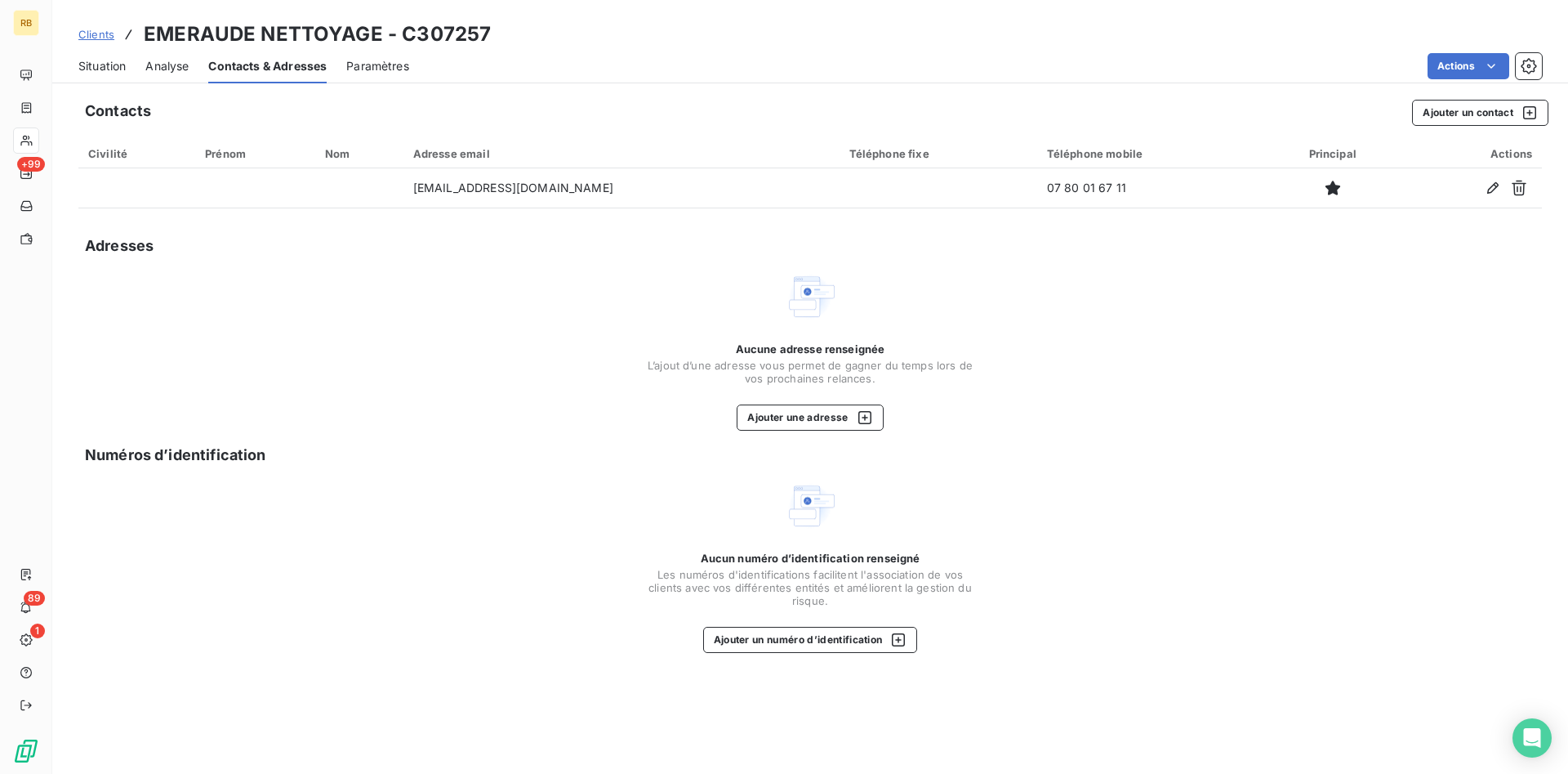
click at [120, 66] on span "Situation" at bounding box center [102, 66] width 47 height 17
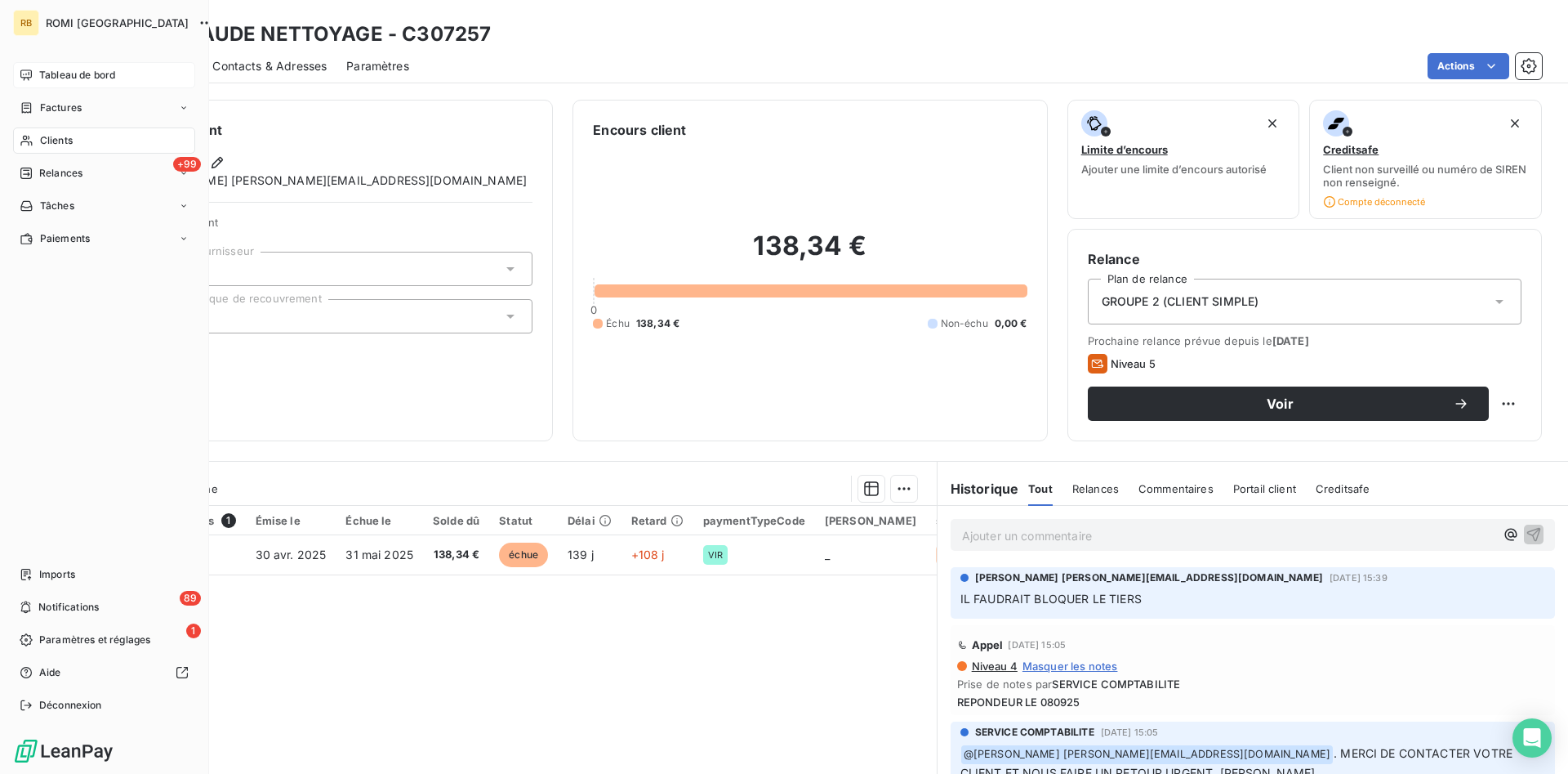
click at [58, 73] on span "Tableau de bord" at bounding box center [77, 74] width 76 height 15
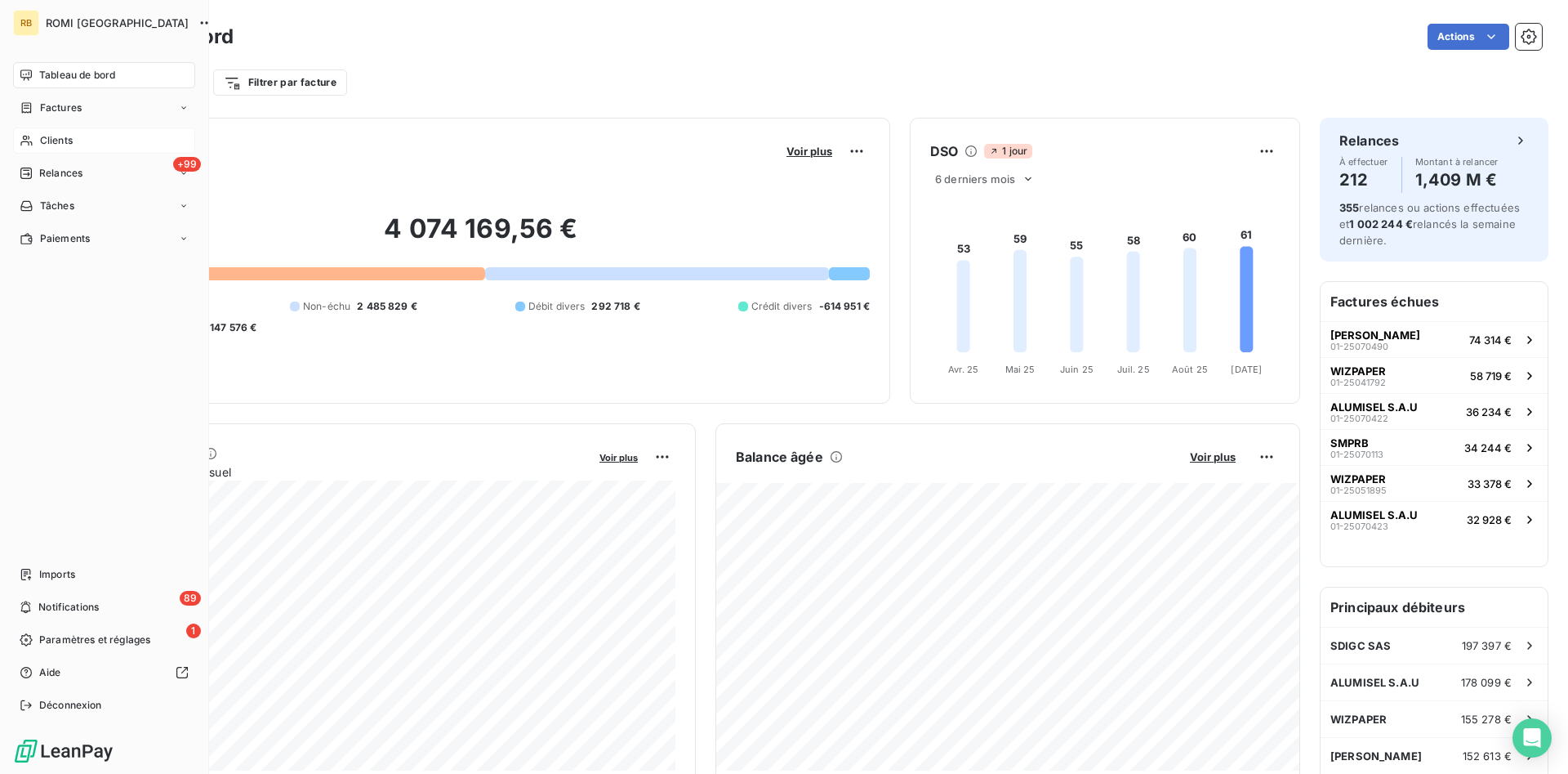
click at [67, 138] on span "Clients" at bounding box center [56, 140] width 32 height 15
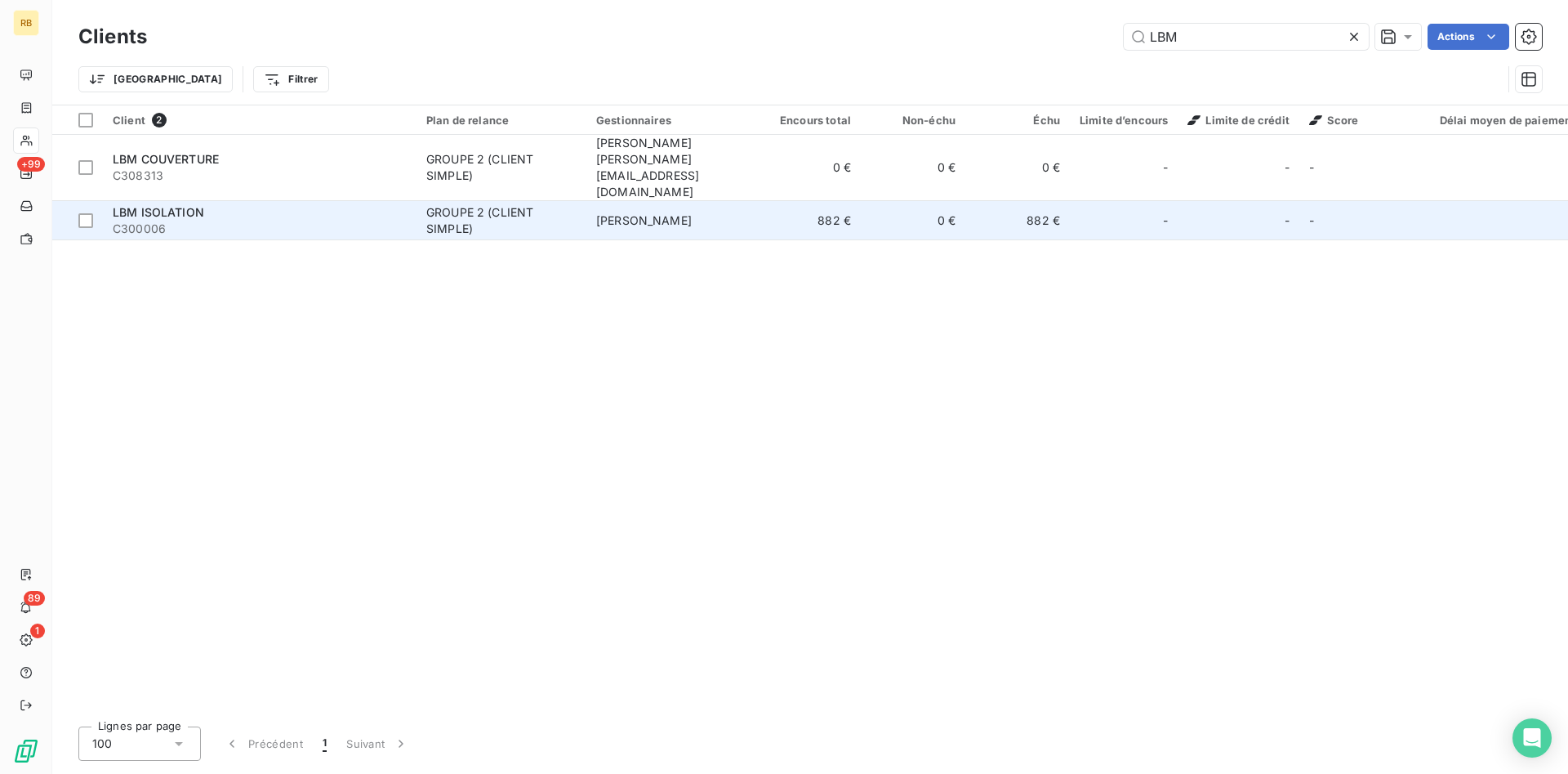
type input "LBM"
click at [482, 205] on div "GROUPE 2 (CLIENT SIMPLE)" at bounding box center [502, 220] width 151 height 32
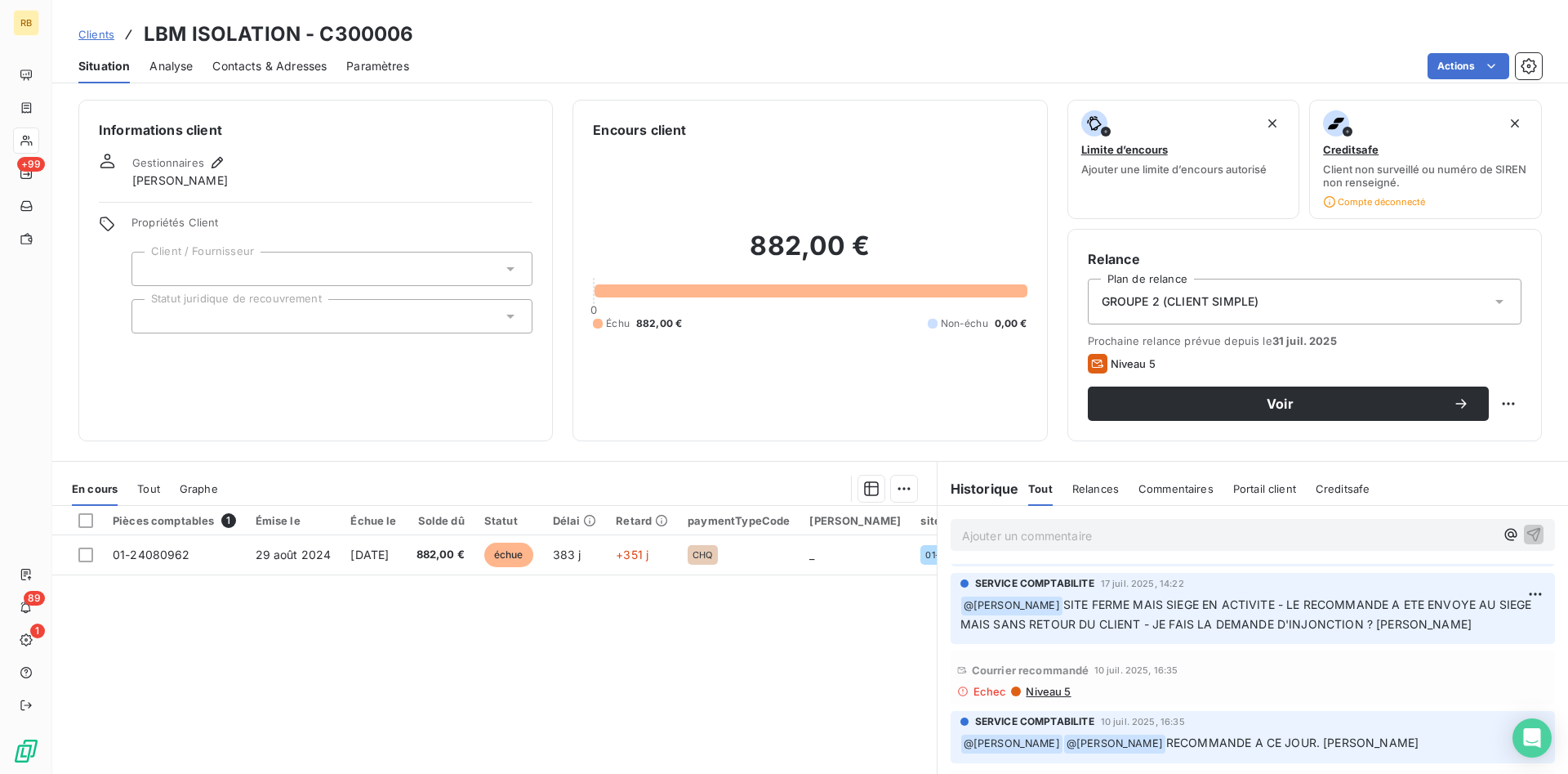
scroll to position [250, 0]
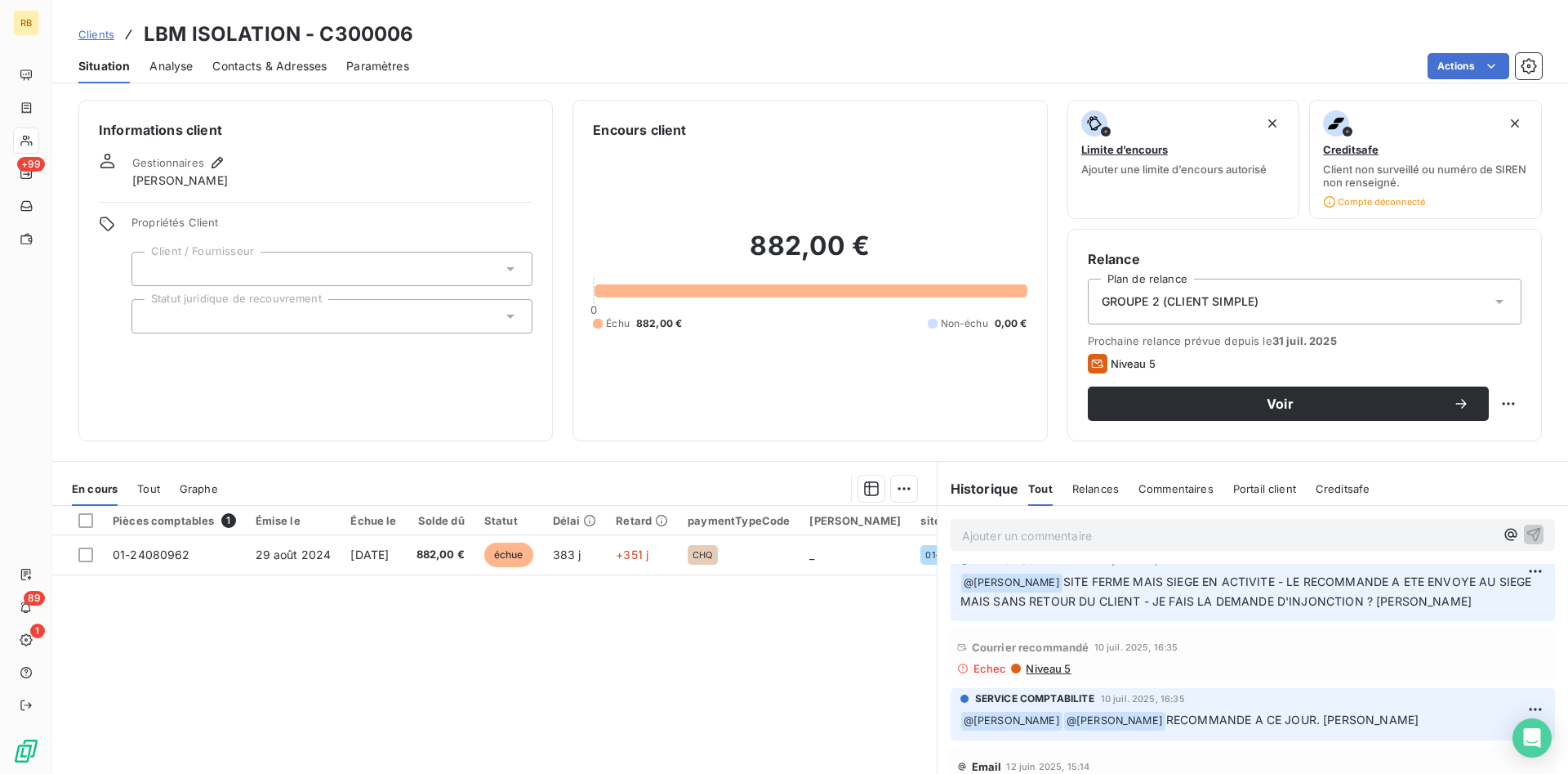
click at [1053, 667] on span "Niveau 5" at bounding box center [1048, 667] width 47 height 13
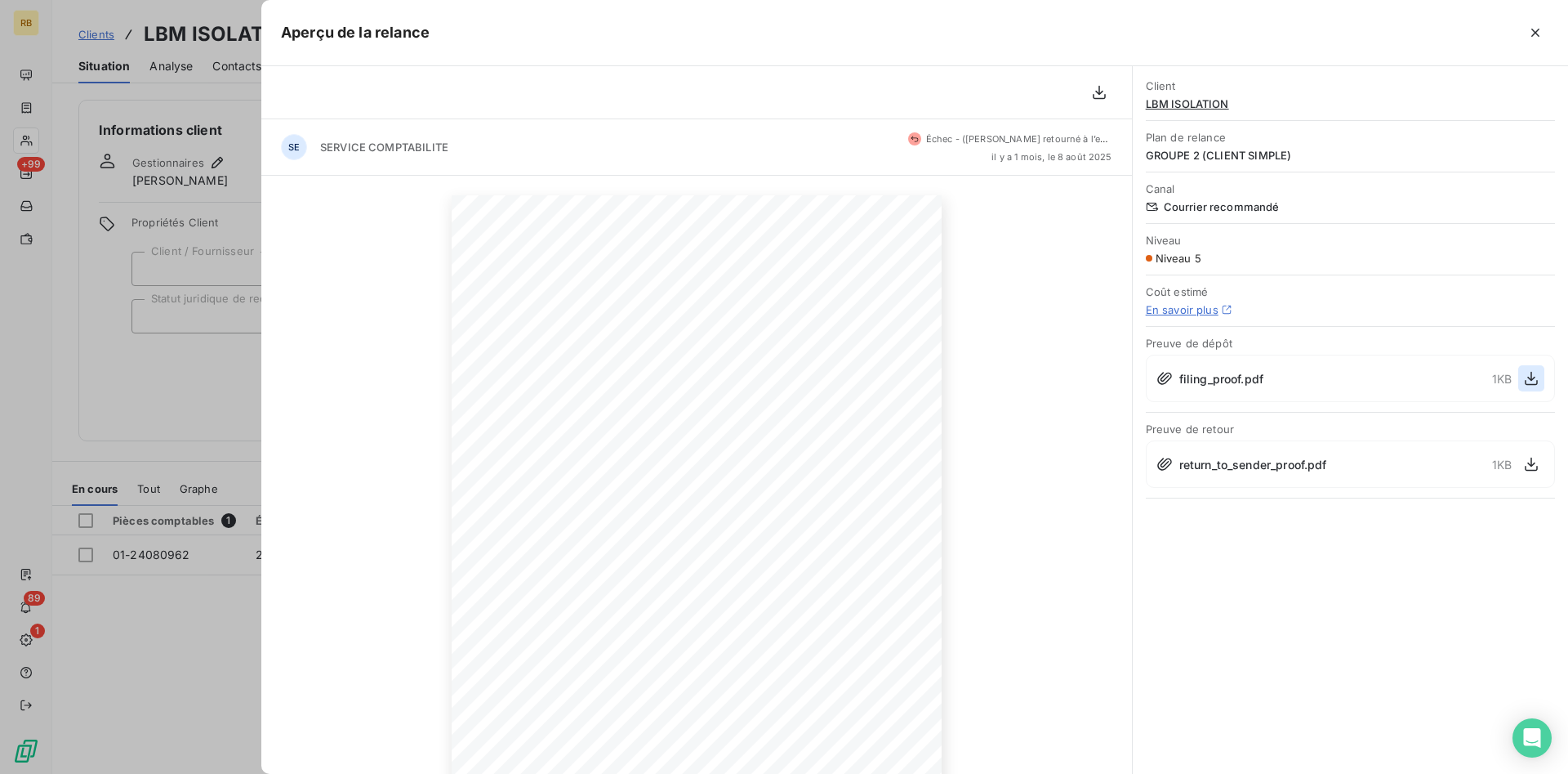
click at [1532, 376] on icon "button" at bounding box center [1531, 379] width 13 height 14
click at [1529, 380] on icon "button" at bounding box center [1531, 378] width 17 height 17
click at [1530, 463] on icon "button" at bounding box center [1531, 464] width 17 height 17
click at [1538, 34] on icon "button" at bounding box center [1536, 32] width 8 height 8
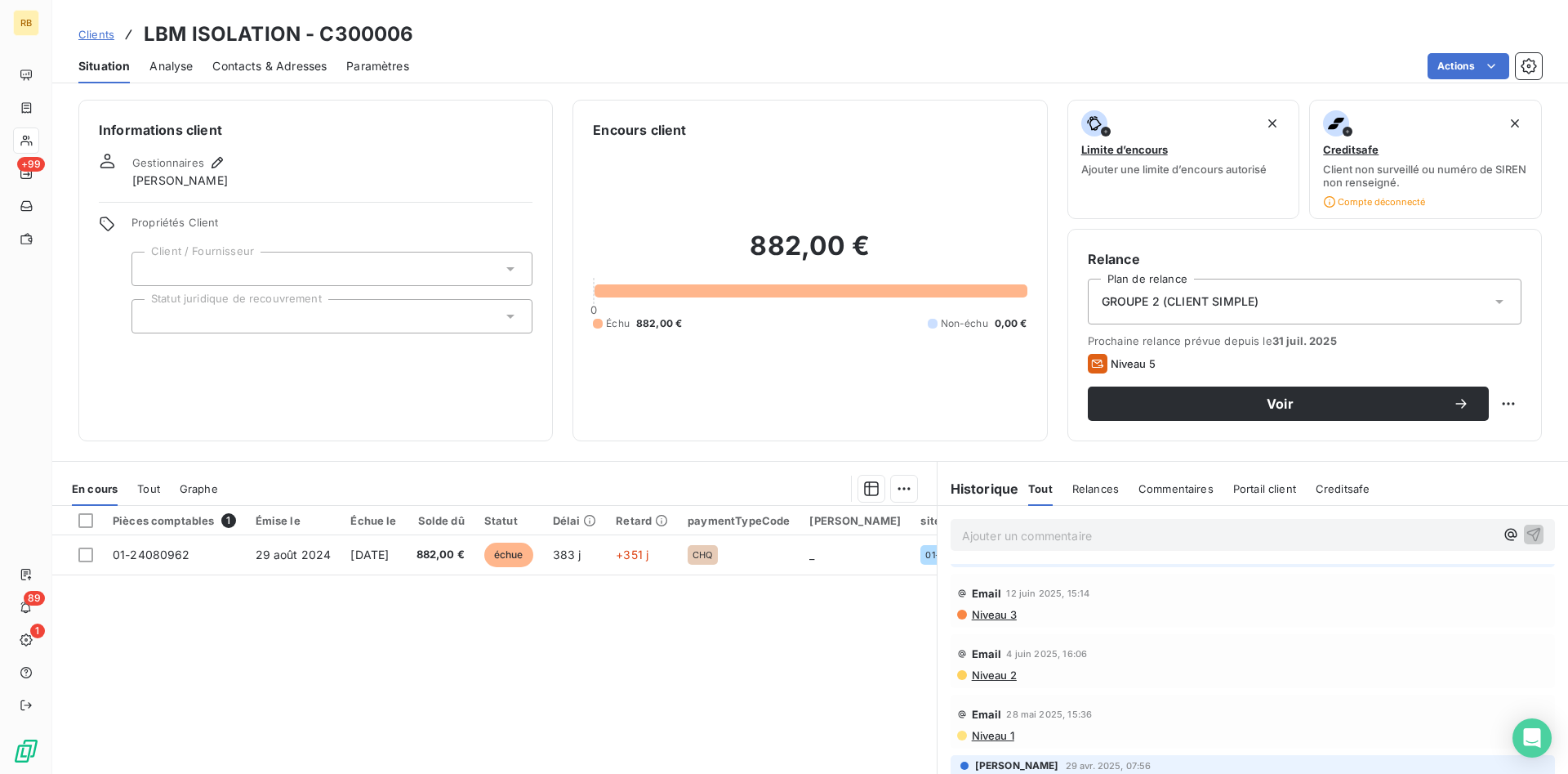
scroll to position [417, 0]
click at [1014, 626] on span "Niveau 3" at bounding box center [994, 620] width 47 height 13
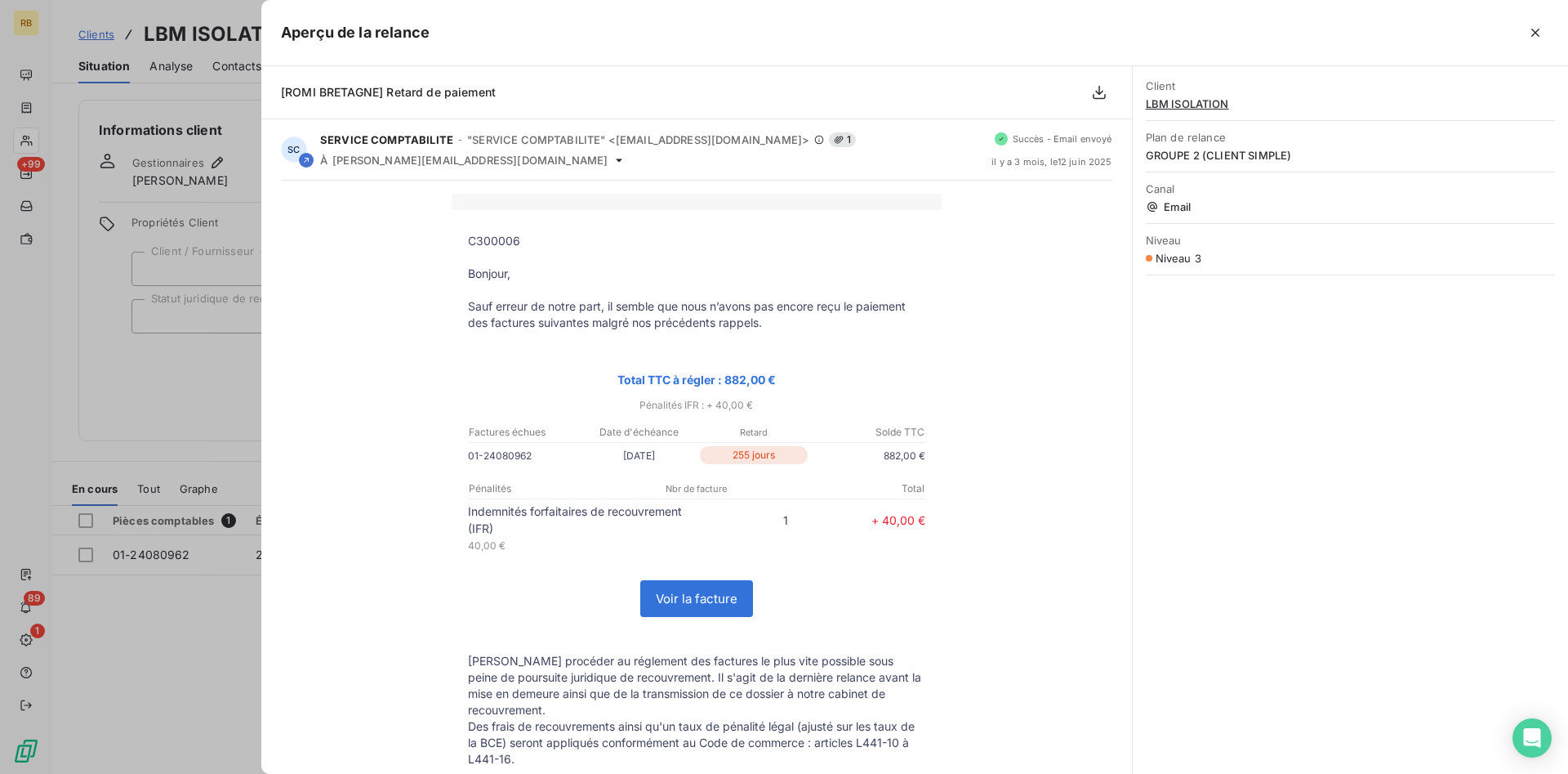
click at [1057, 489] on div "C300006 Bonjour, Sauf erreur de notre part, il semble que nous n’avons pas enco…" at bounding box center [696, 750] width 831 height 1112
click at [1530, 33] on icon "button" at bounding box center [1535, 32] width 17 height 17
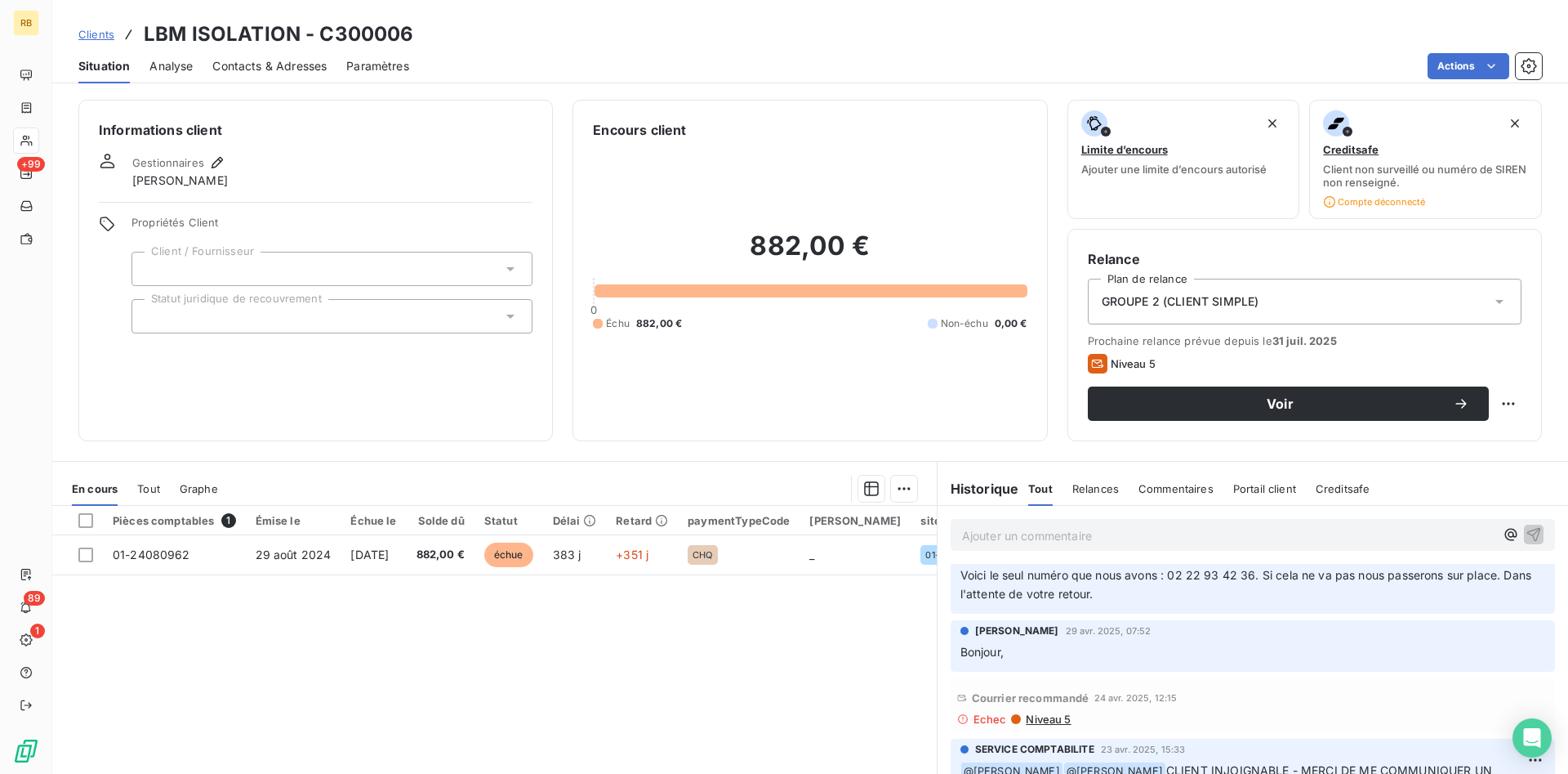
scroll to position [666, 0]
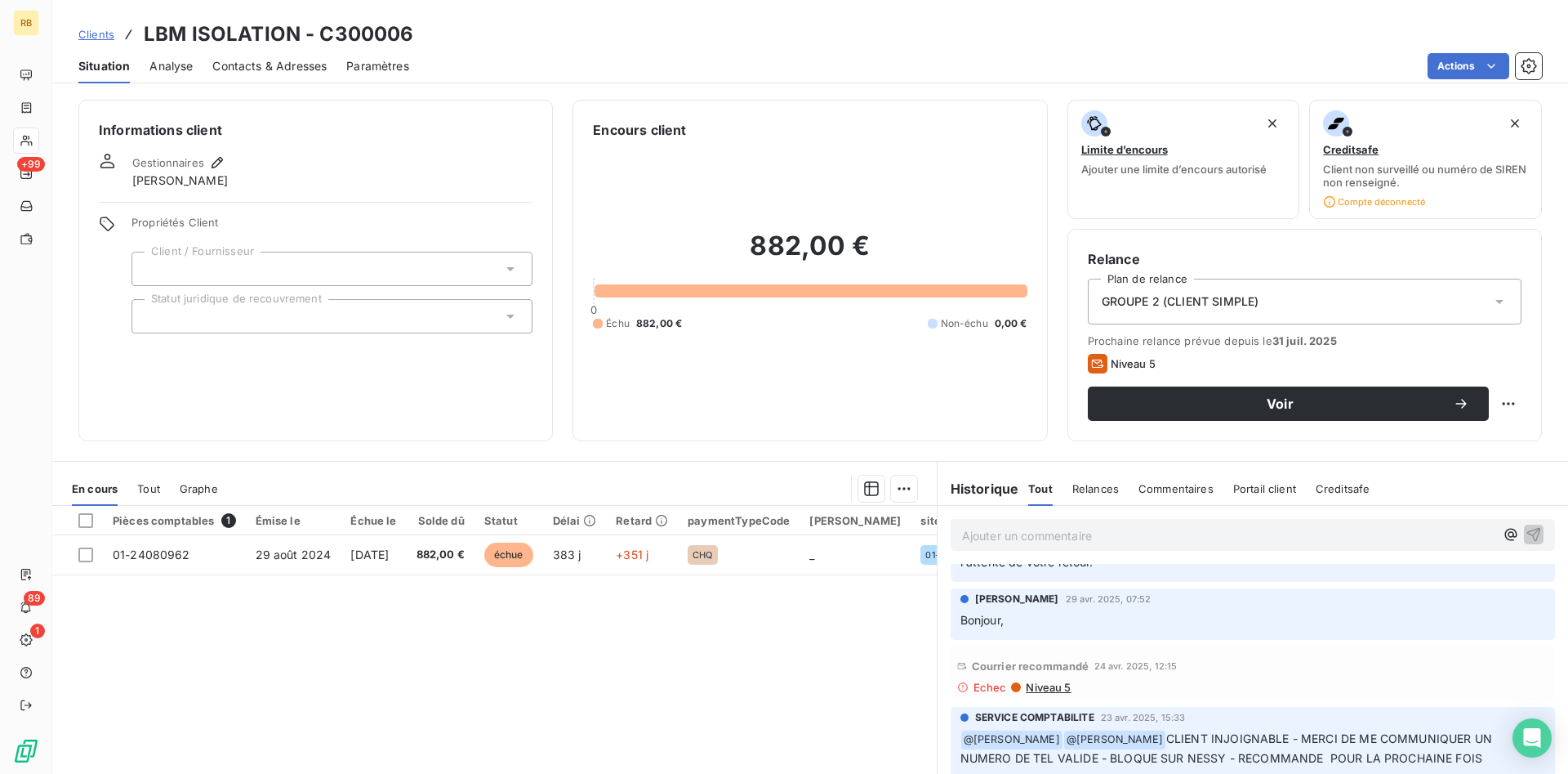
click at [1057, 681] on span "Niveau 5" at bounding box center [1048, 687] width 47 height 13
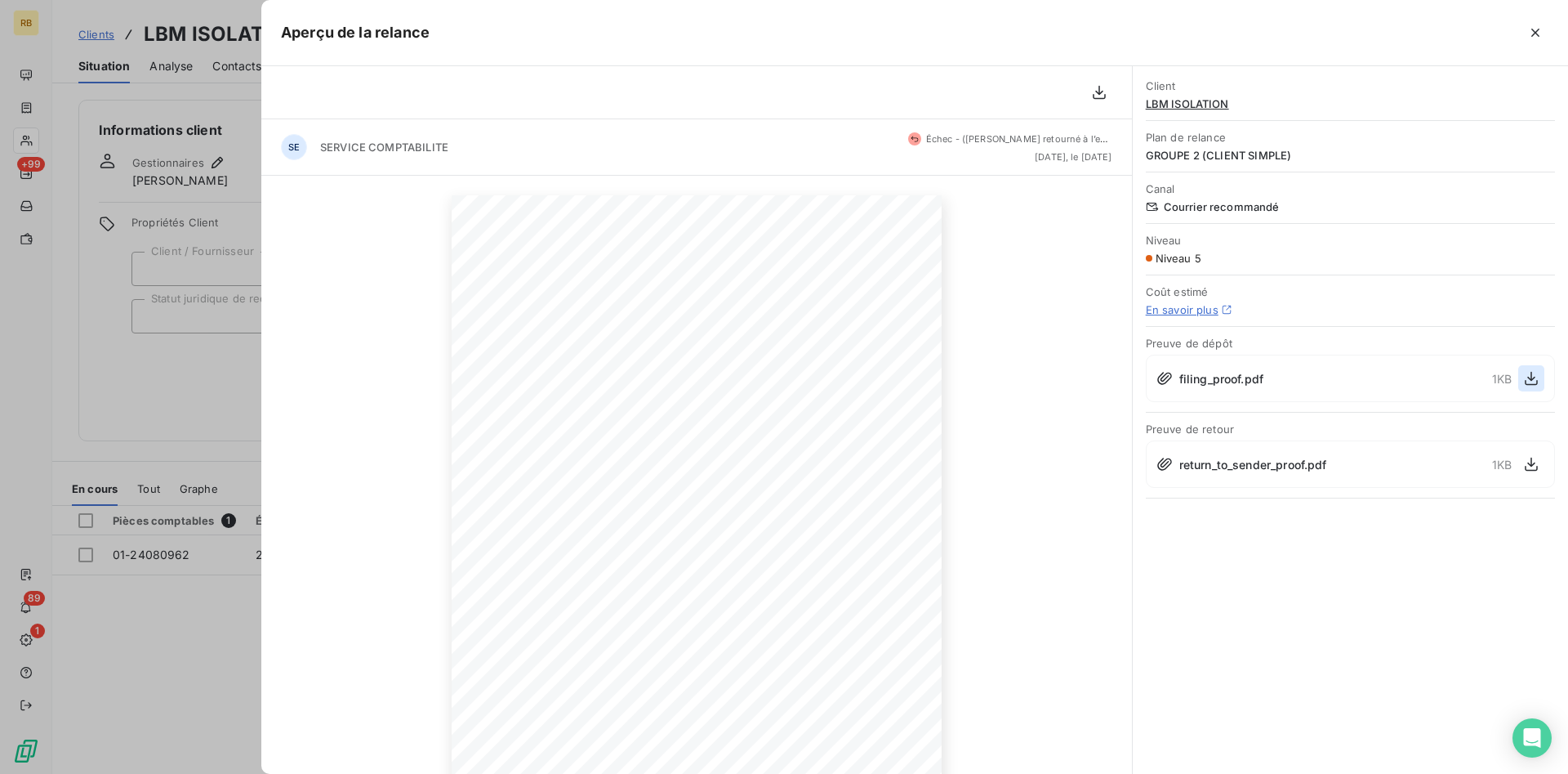
click at [1532, 376] on icon "button" at bounding box center [1531, 378] width 17 height 17
click at [1529, 464] on icon "button" at bounding box center [1531, 465] width 13 height 14
click at [1532, 31] on icon "button" at bounding box center [1535, 32] width 17 height 17
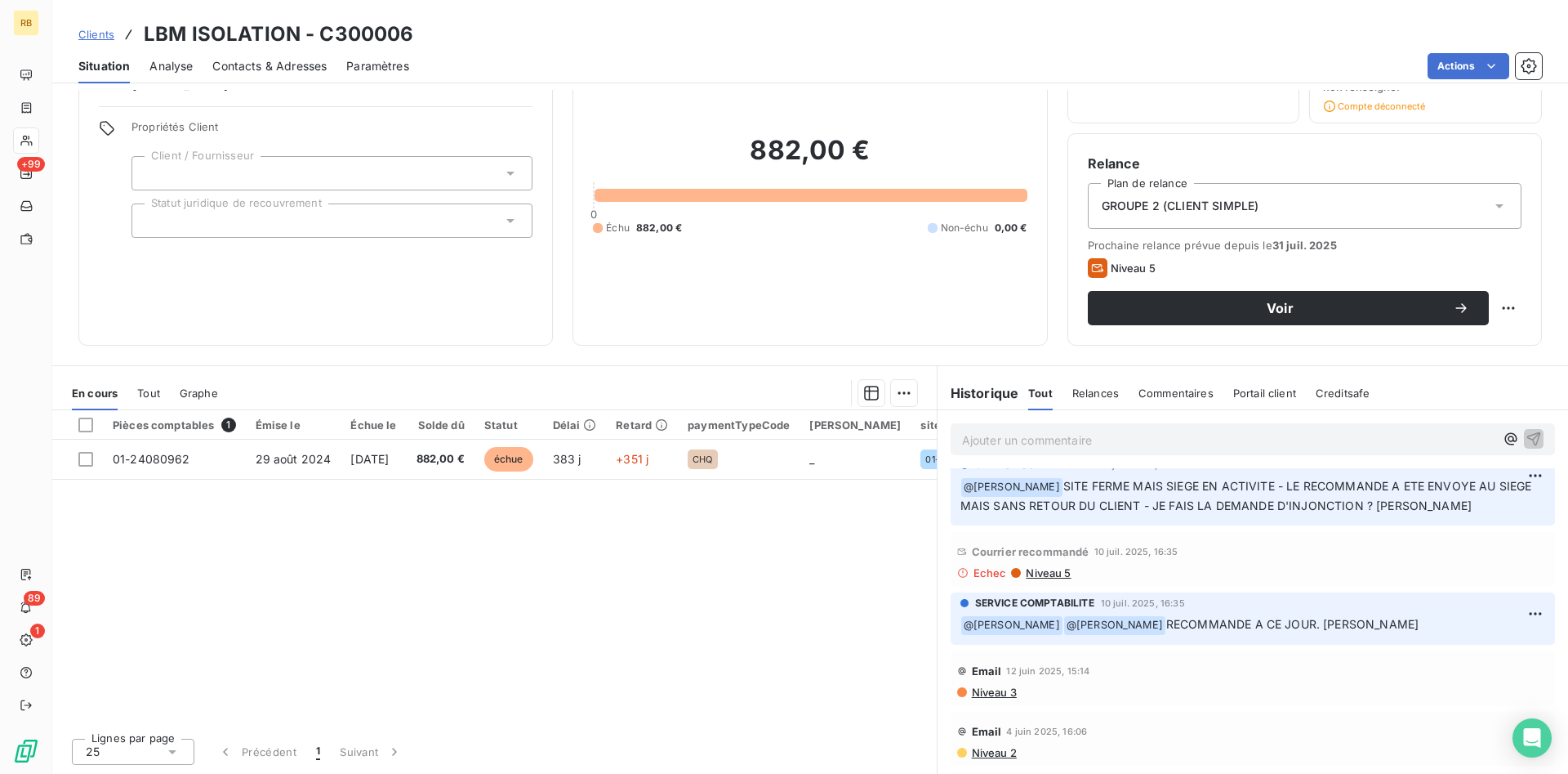
scroll to position [334, 0]
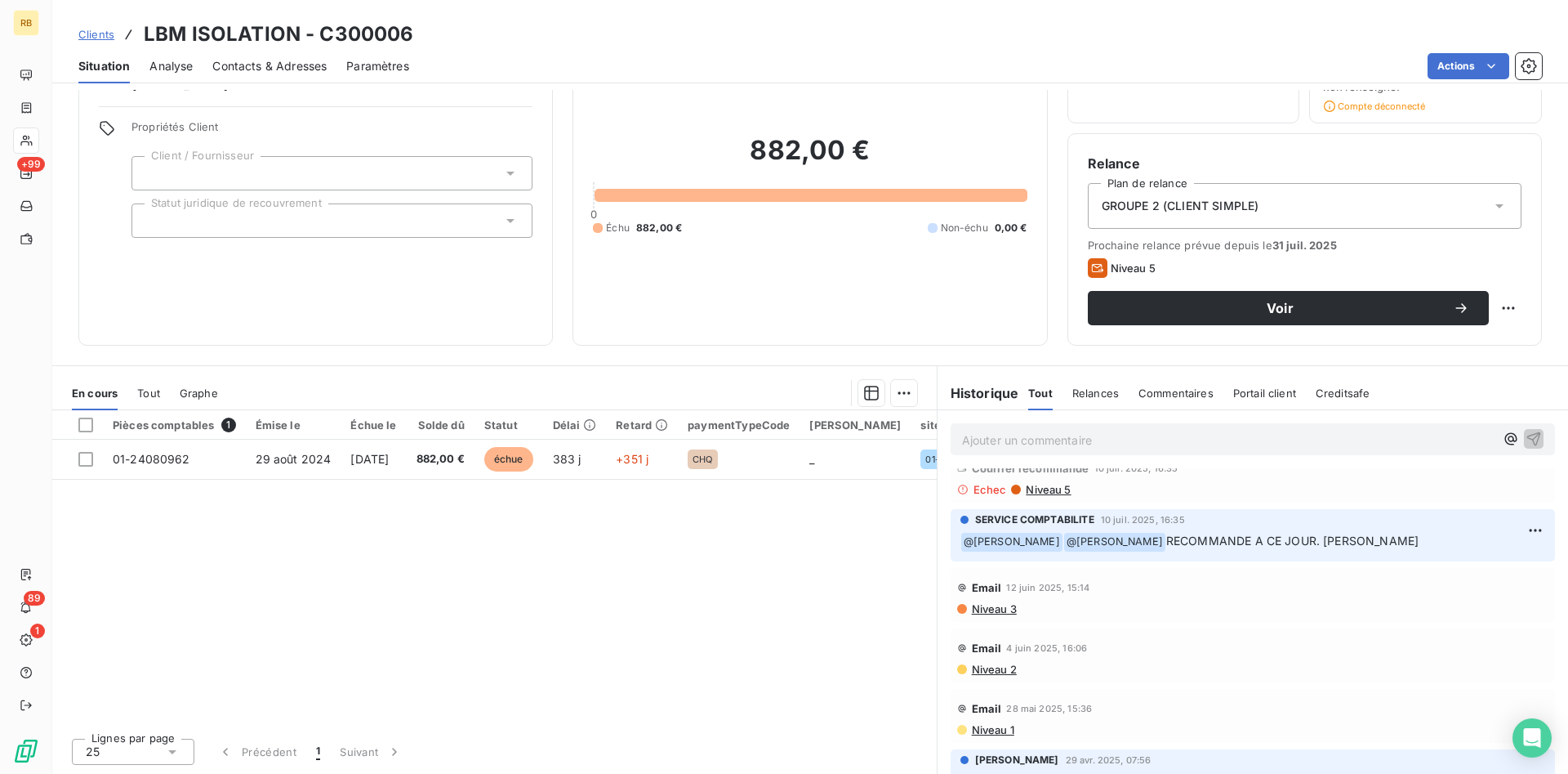
click at [1052, 487] on span "Niveau 5" at bounding box center [1048, 488] width 47 height 13
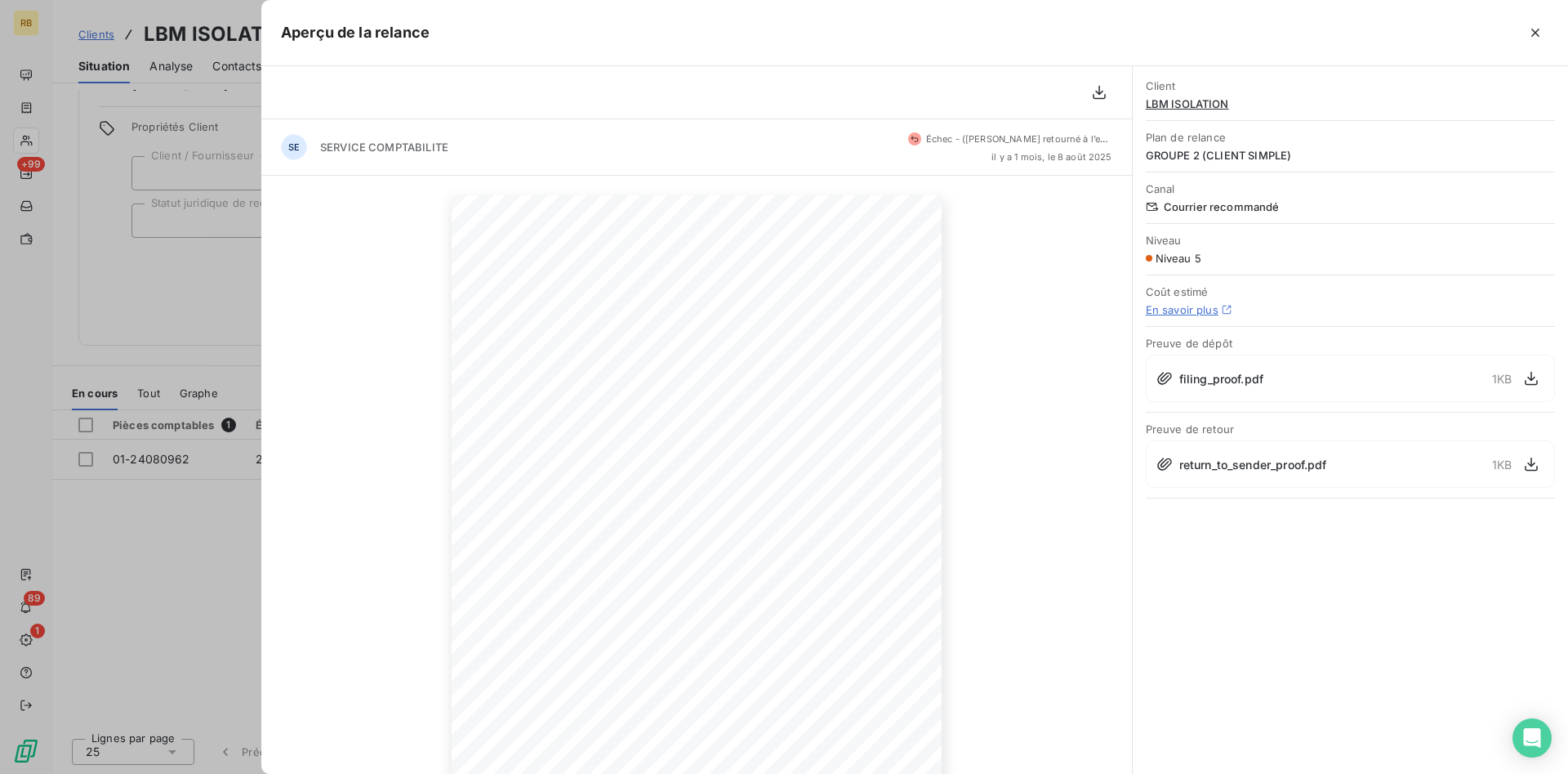
click at [1002, 290] on div "10 juillet 2025 Objet : MISE EN DEMEURE C300006 Madame/Monsieur, En dépit de pl…" at bounding box center [696, 542] width 871 height 733
click at [1049, 615] on div "10 juillet 2025 Objet : MISE EN DEMEURE C300006 Madame/Monsieur, En dépit de pl…" at bounding box center [696, 542] width 871 height 733
click at [1101, 97] on icon "button" at bounding box center [1099, 92] width 17 height 17
click at [1098, 93] on icon "button" at bounding box center [1098, 93] width 13 height 14
click at [1541, 31] on icon "button" at bounding box center [1535, 32] width 17 height 17
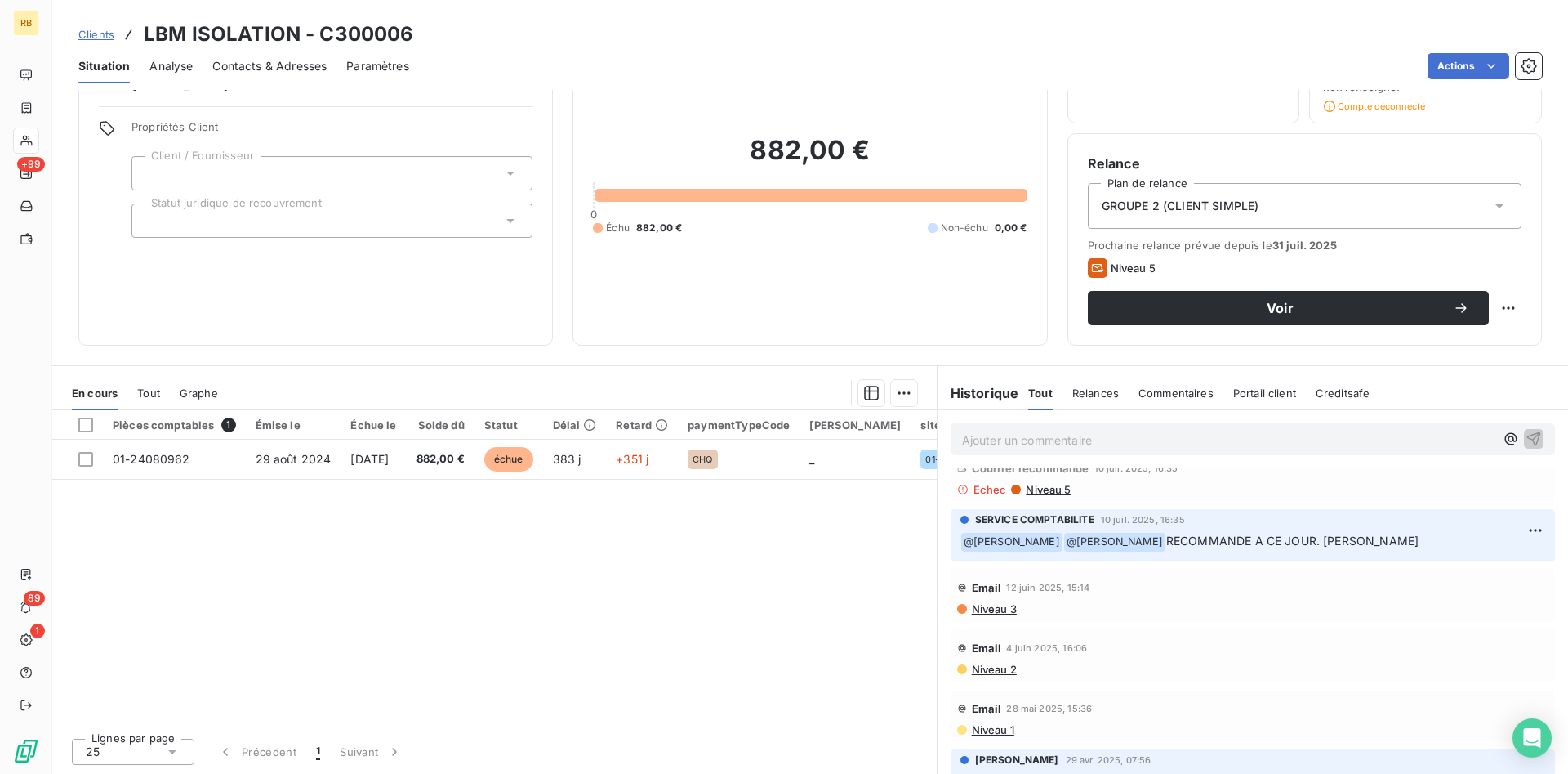
click at [1006, 612] on span "Niveau 3" at bounding box center [994, 608] width 47 height 13
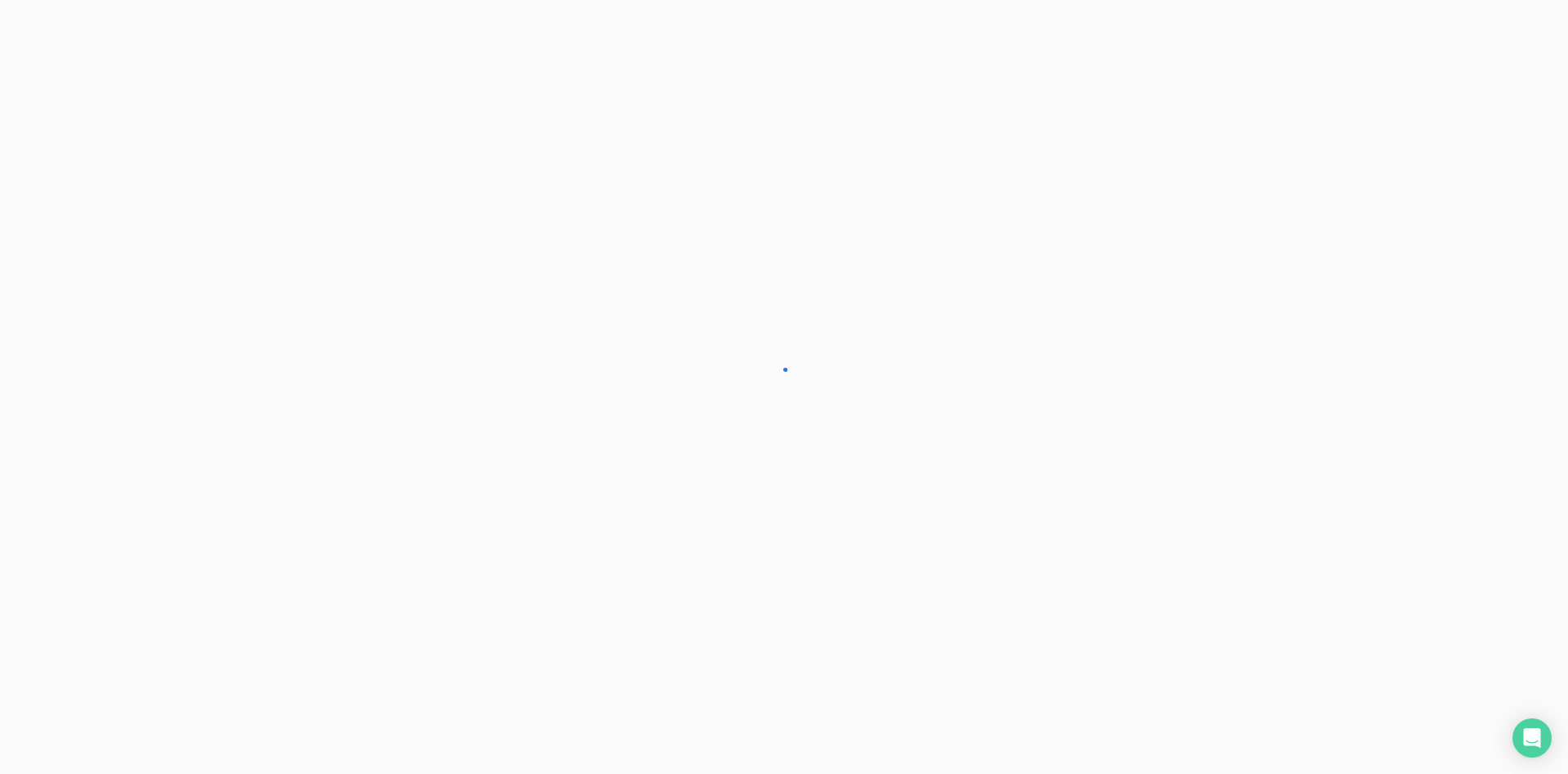
scroll to position [96, 0]
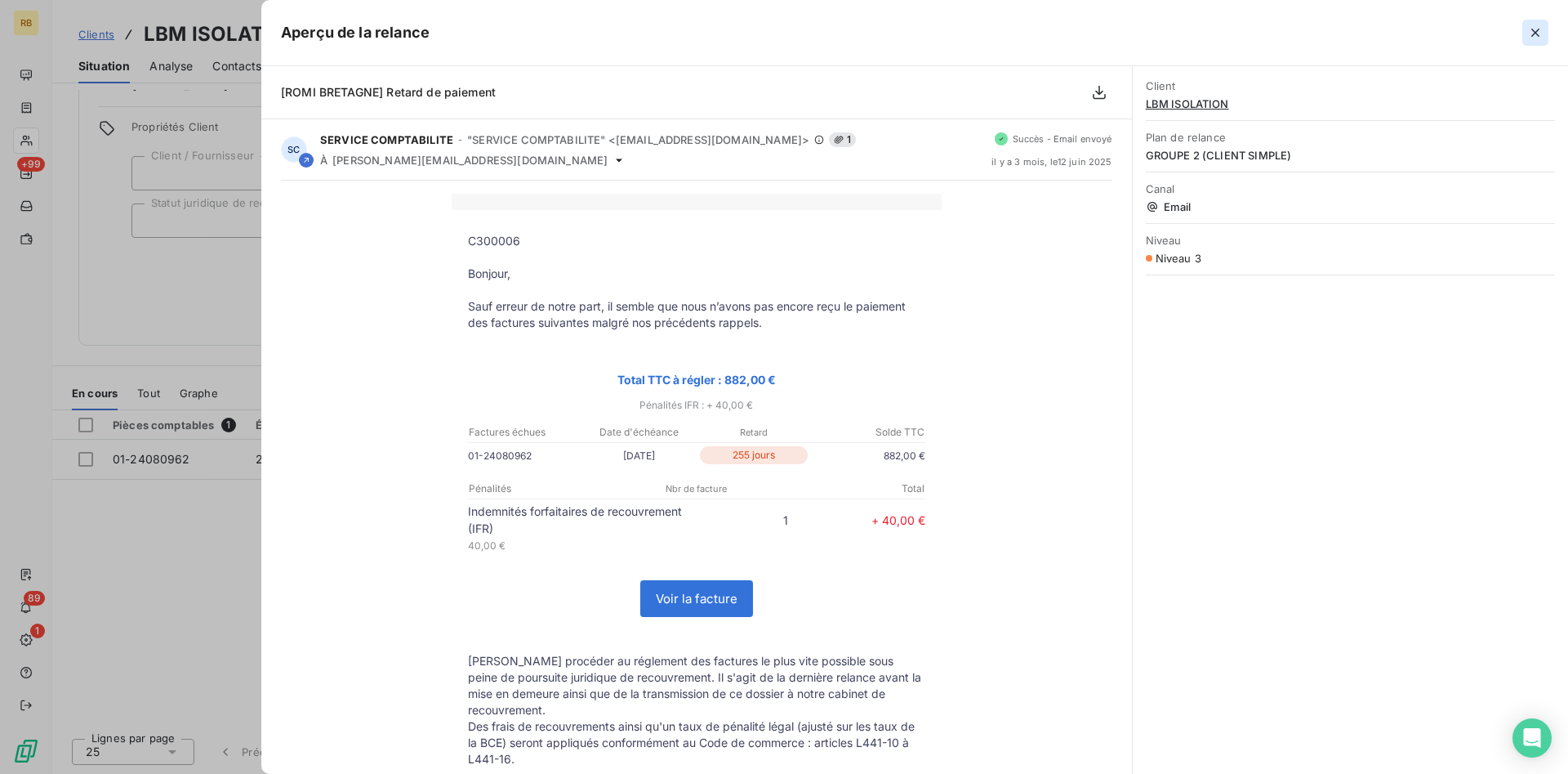
click at [1531, 28] on icon "button" at bounding box center [1535, 32] width 17 height 17
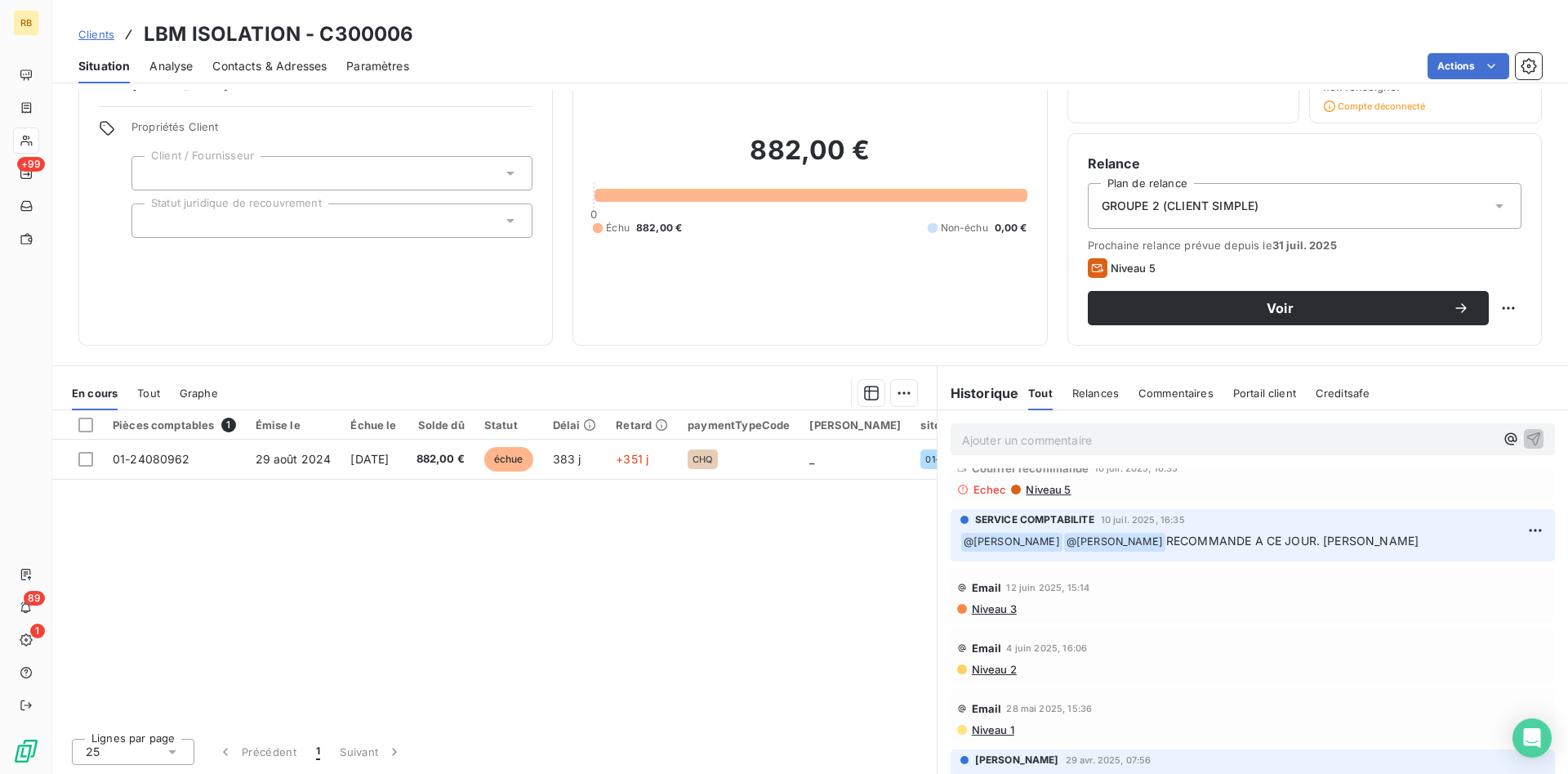
click at [292, 63] on span "Contacts & Adresses" at bounding box center [269, 66] width 114 height 17
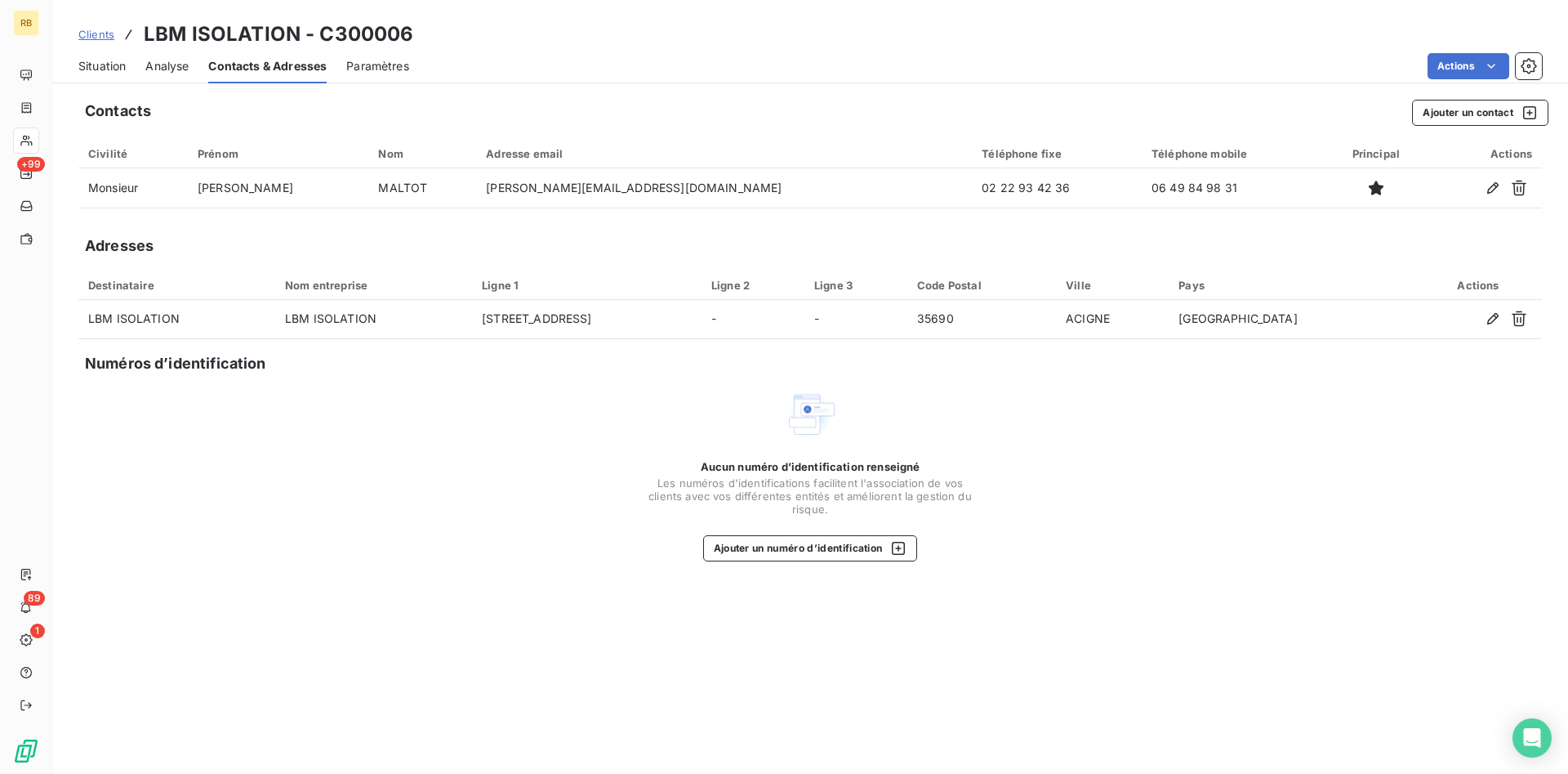
click at [108, 67] on span "Situation" at bounding box center [102, 66] width 47 height 17
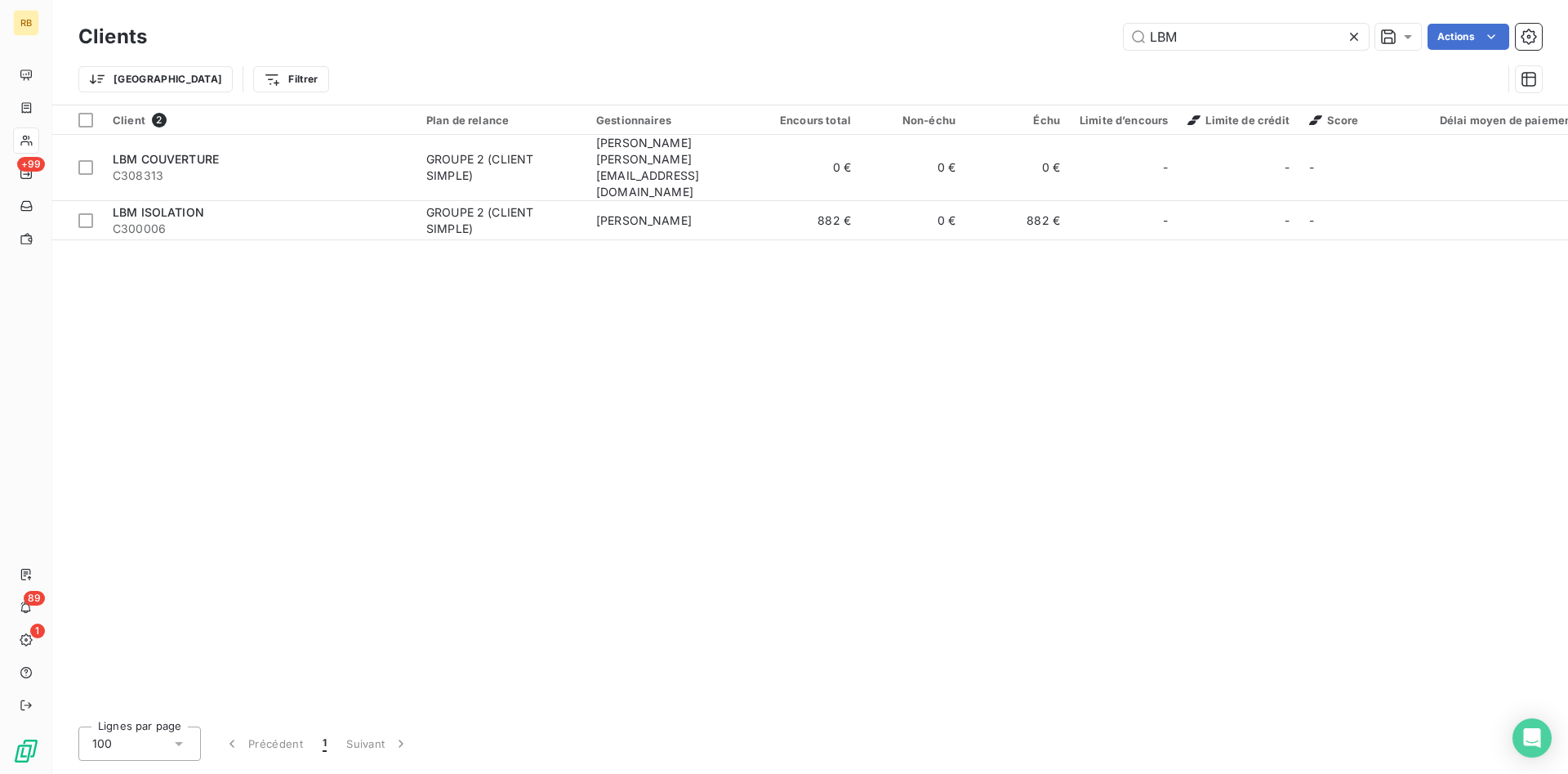
drag, startPoint x: 1212, startPoint y: 42, endPoint x: 868, endPoint y: 28, distance: 344.3
click at [1124, 25] on input "LBM" at bounding box center [1246, 36] width 245 height 26
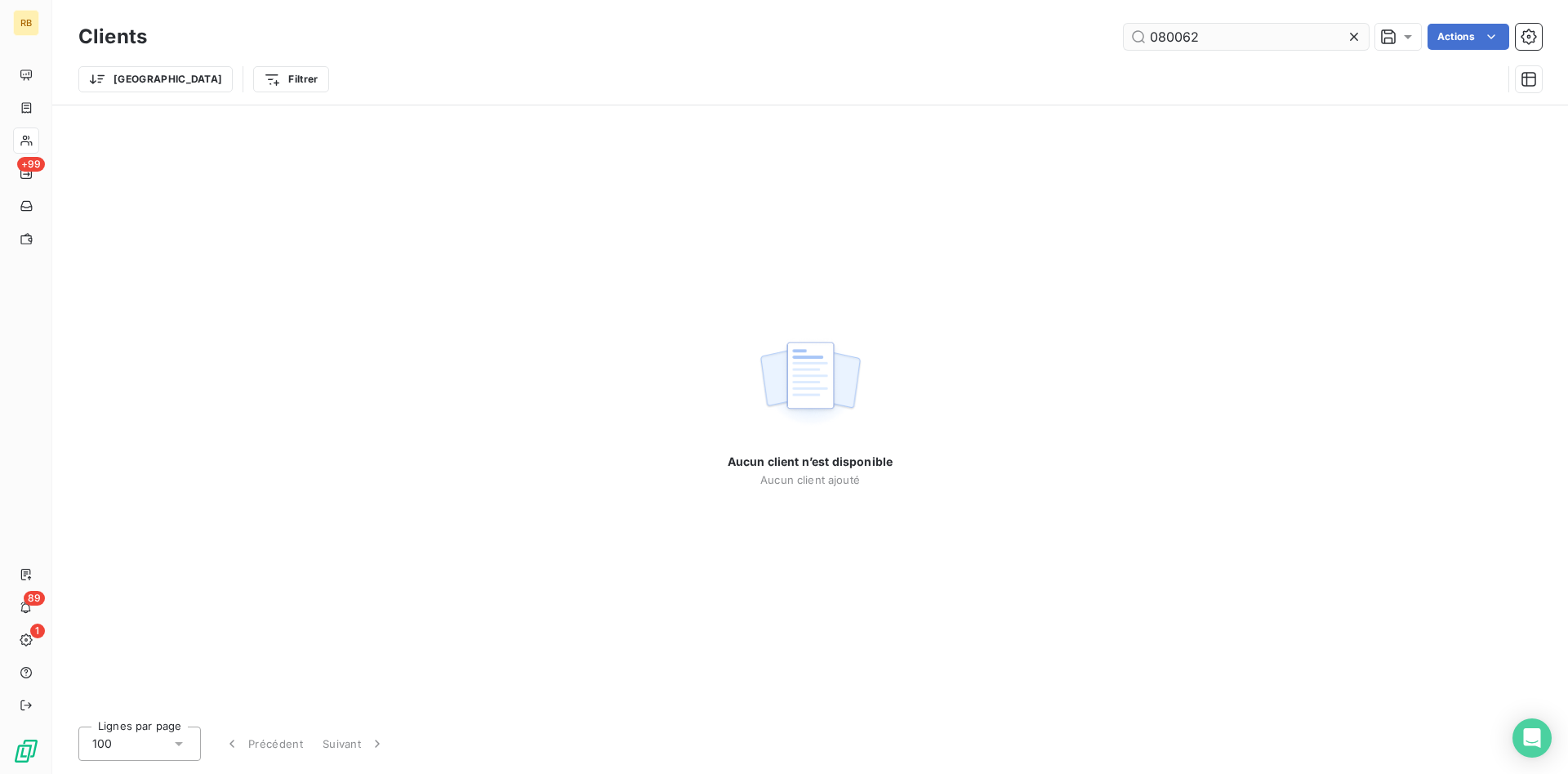
drag, startPoint x: 1225, startPoint y: 43, endPoint x: 999, endPoint y: 20, distance: 227.2
click at [1124, 23] on input "080062" at bounding box center [1246, 36] width 245 height 26
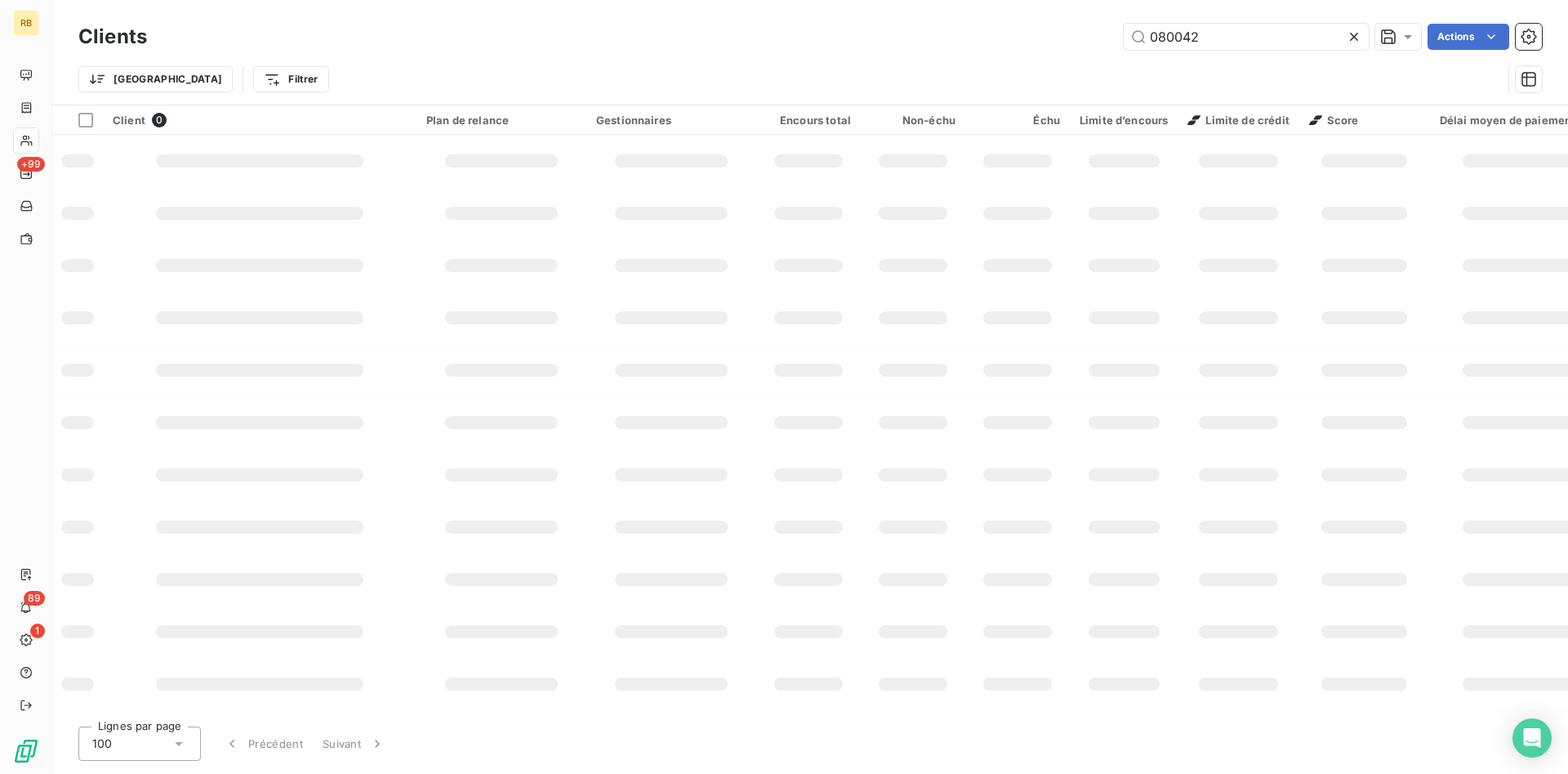
type input "080042"
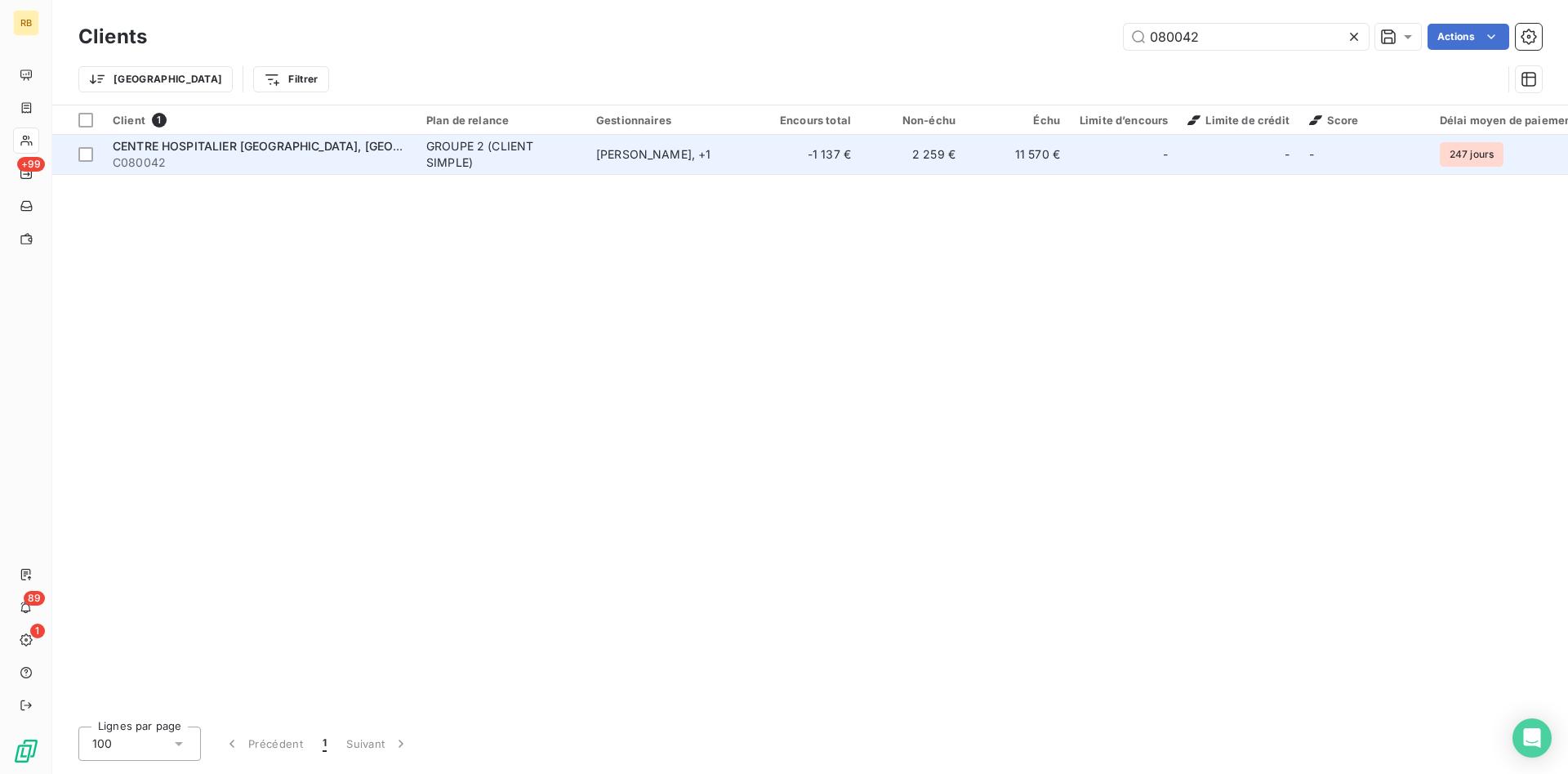
click at [739, 166] on td "Agnès Lebleu , + 1" at bounding box center [672, 155] width 170 height 39
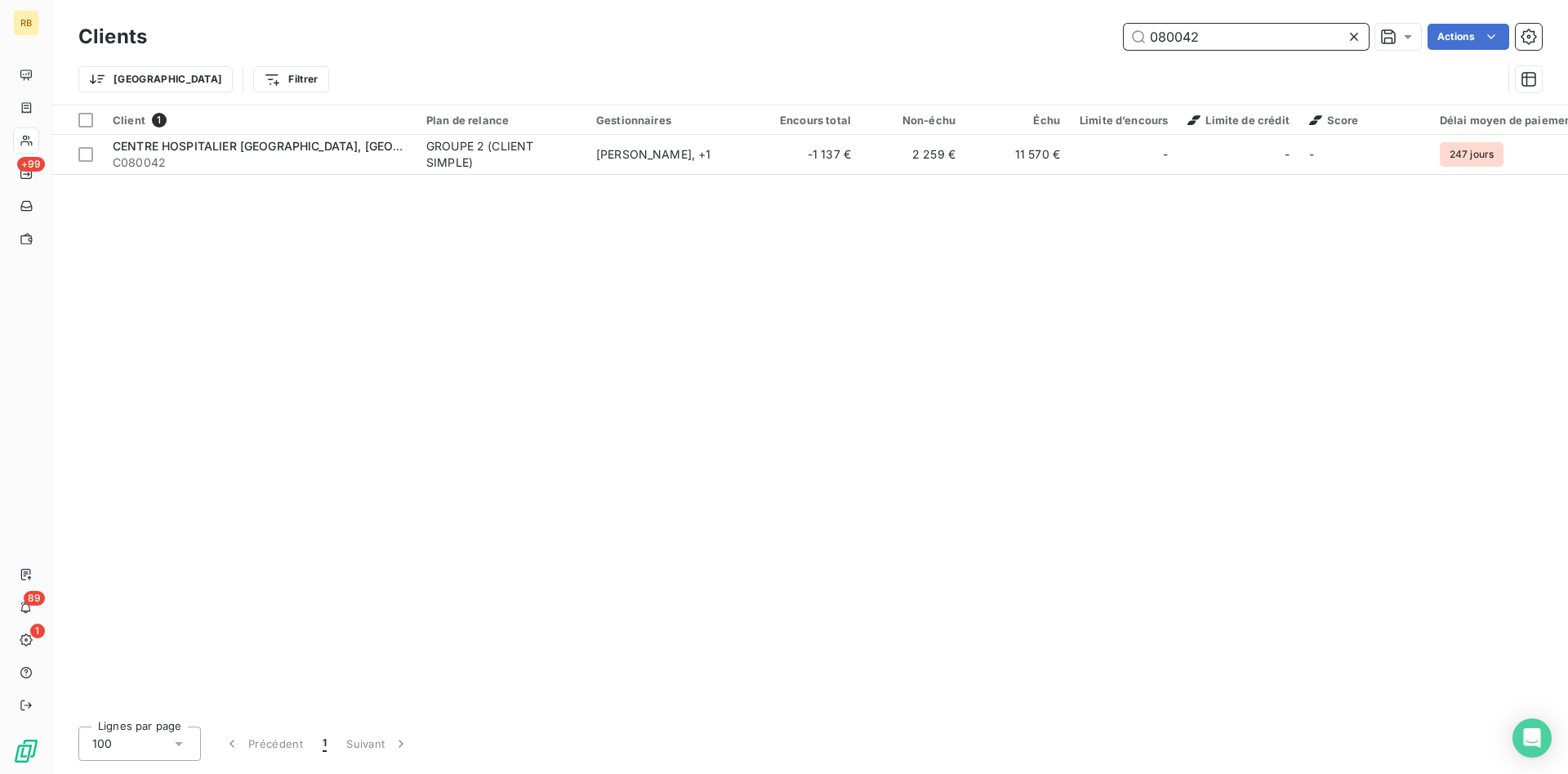
drag, startPoint x: 1205, startPoint y: 45, endPoint x: 1022, endPoint y: 46, distance: 183.0
click at [1124, 46] on input "080042" at bounding box center [1246, 36] width 245 height 26
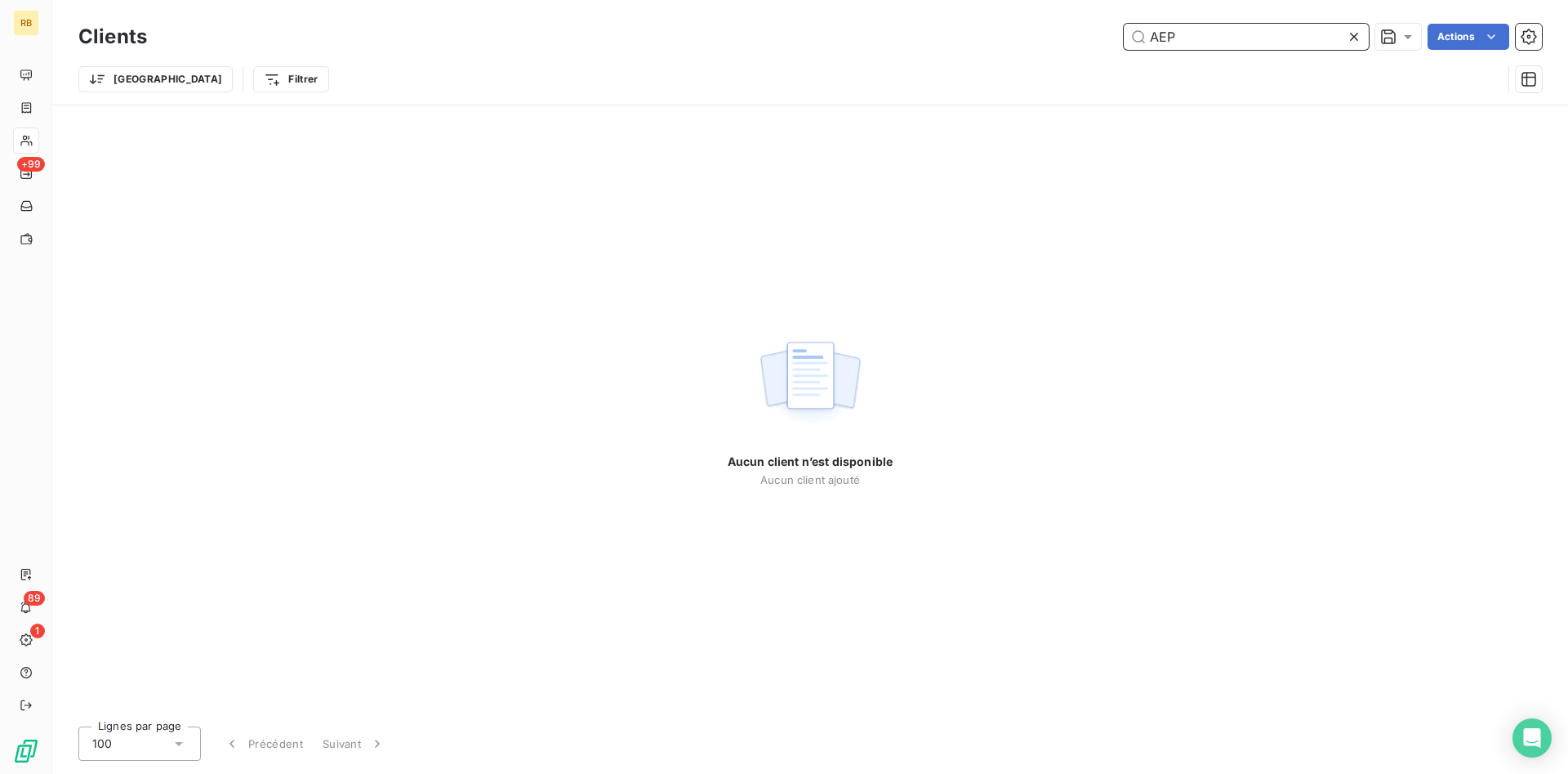
drag, startPoint x: 1196, startPoint y: 31, endPoint x: 892, endPoint y: 18, distance: 304.3
click at [1124, 23] on input "AEP" at bounding box center [1246, 36] width 245 height 26
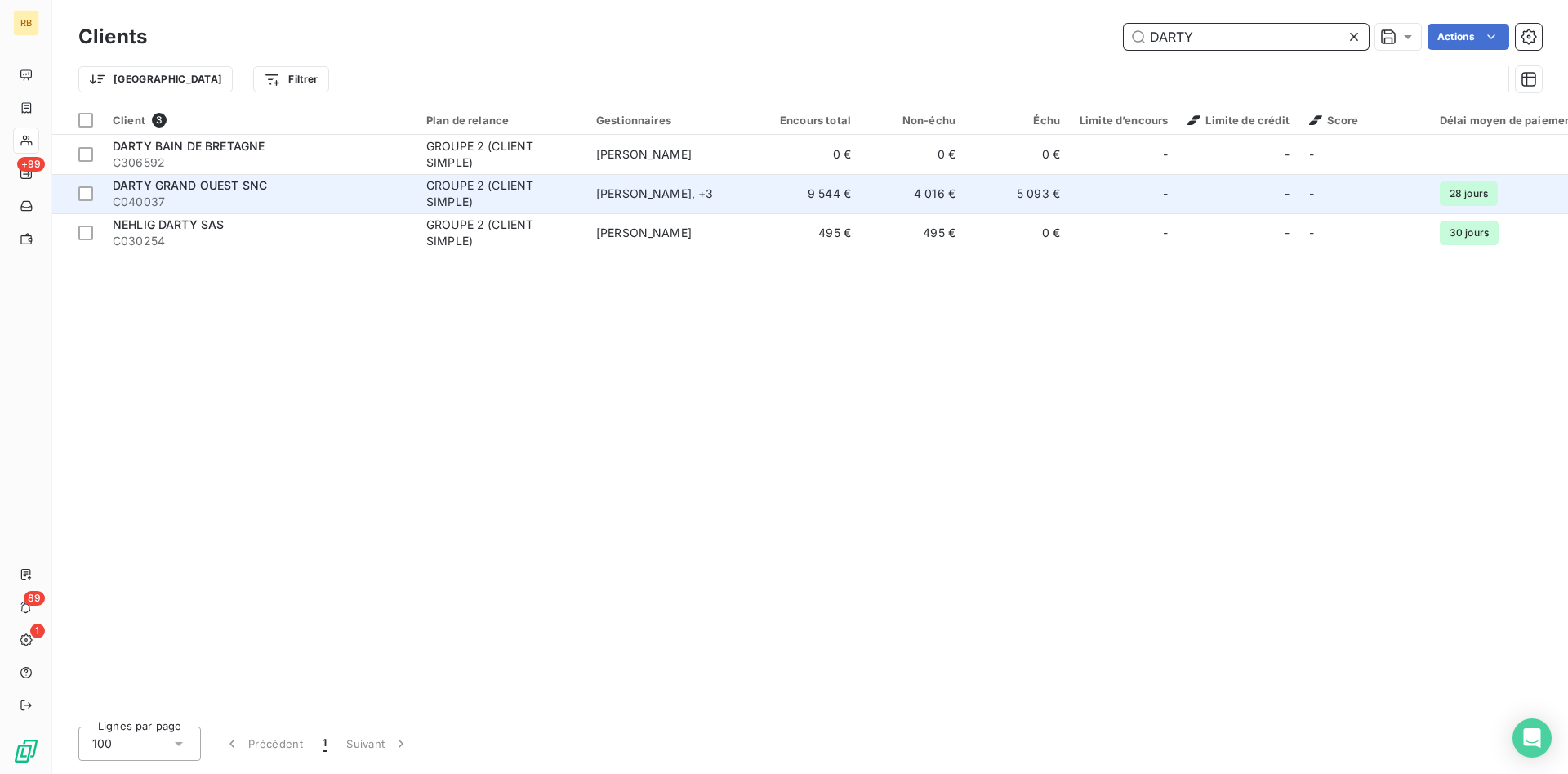
type input "DARTY"
click at [863, 197] on td "4 016 €" at bounding box center [913, 194] width 105 height 39
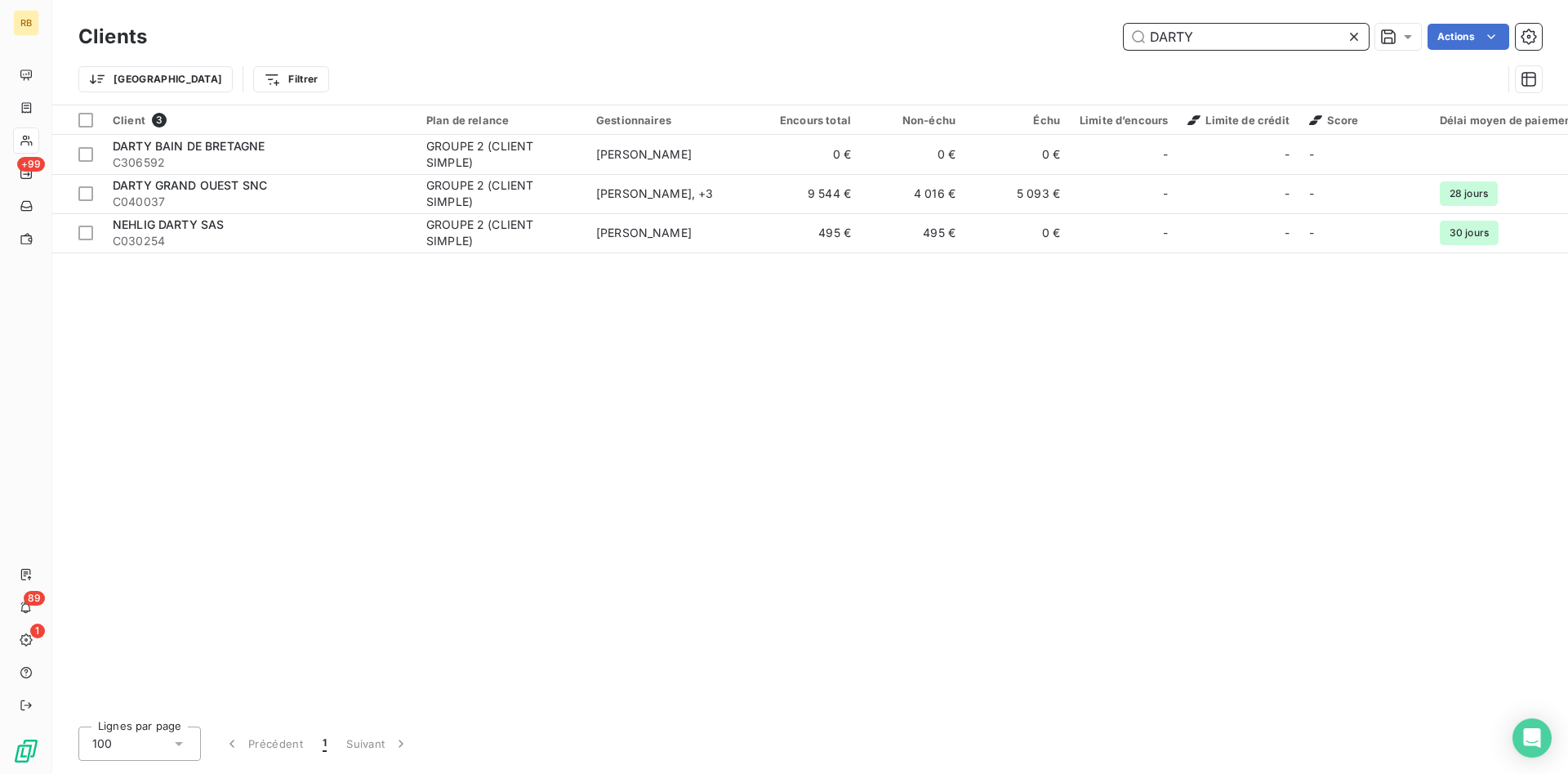
drag, startPoint x: 1274, startPoint y: 39, endPoint x: 898, endPoint y: 48, distance: 376.1
click at [1124, 48] on input "DARTY" at bounding box center [1246, 36] width 245 height 26
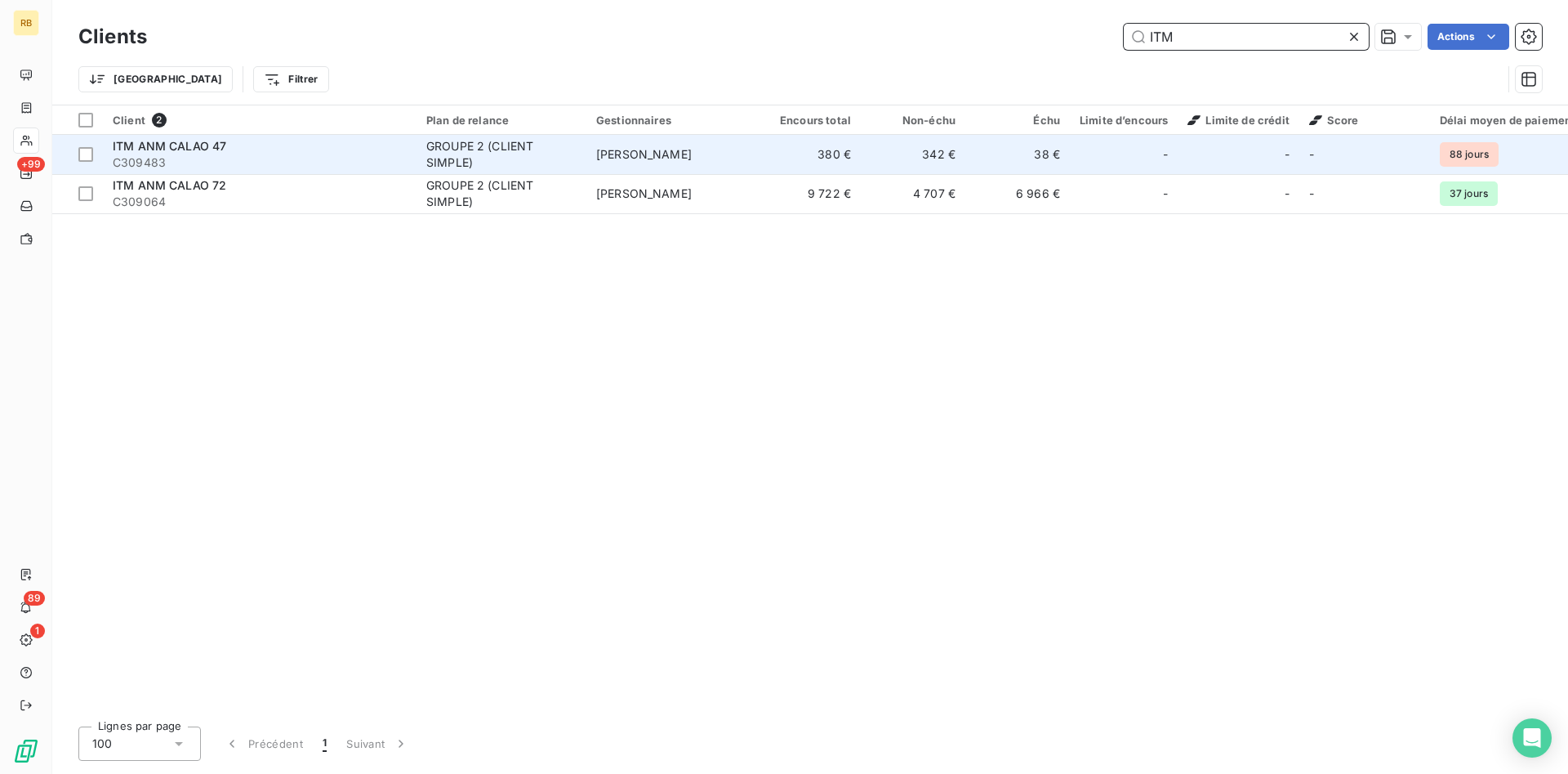
type input "ITM"
click at [508, 154] on div "GROUPE 2 (CLIENT SIMPLE)" at bounding box center [502, 154] width 151 height 32
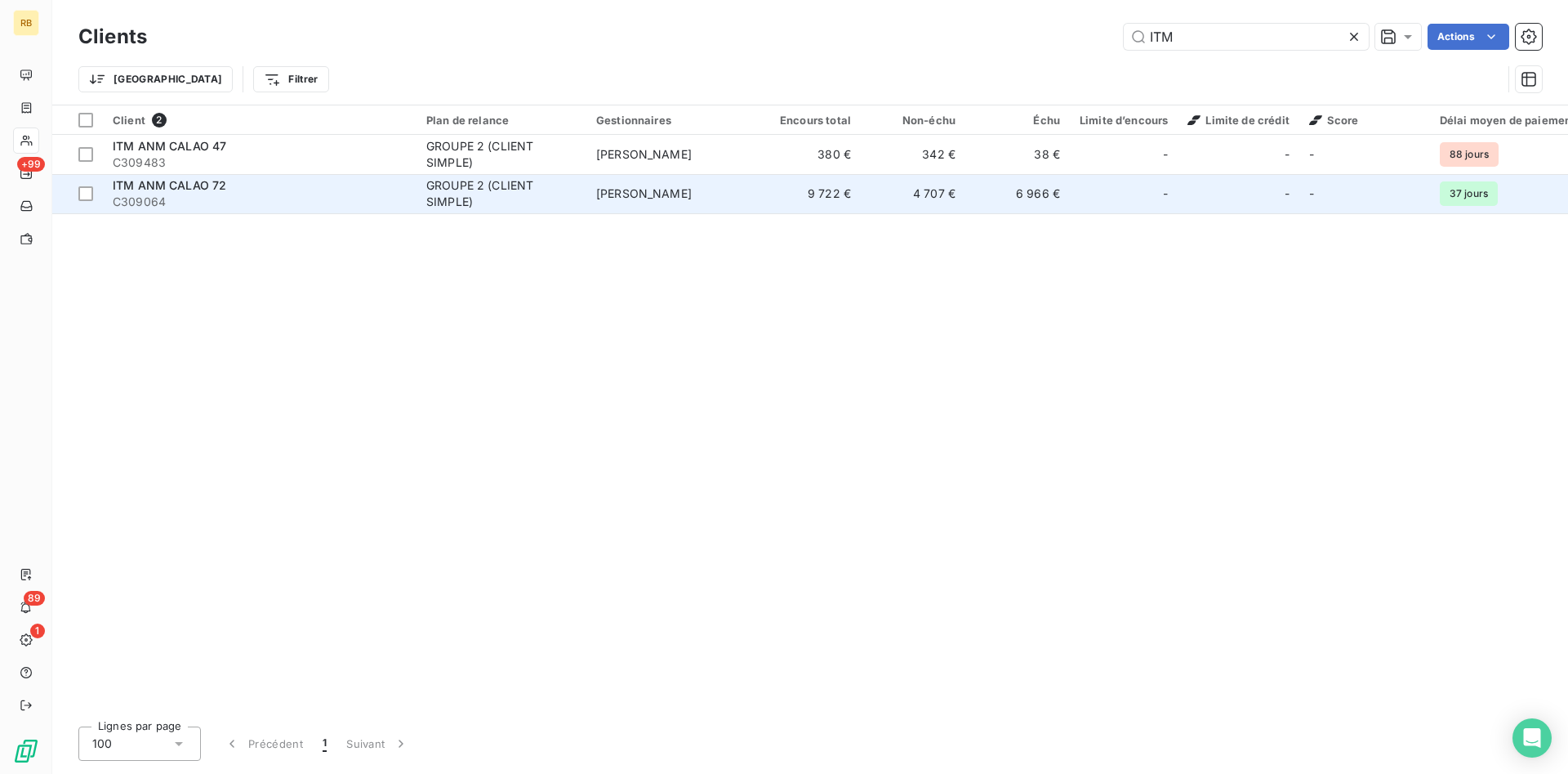
click at [487, 204] on div "GROUPE 2 (CLIENT SIMPLE)" at bounding box center [502, 193] width 151 height 32
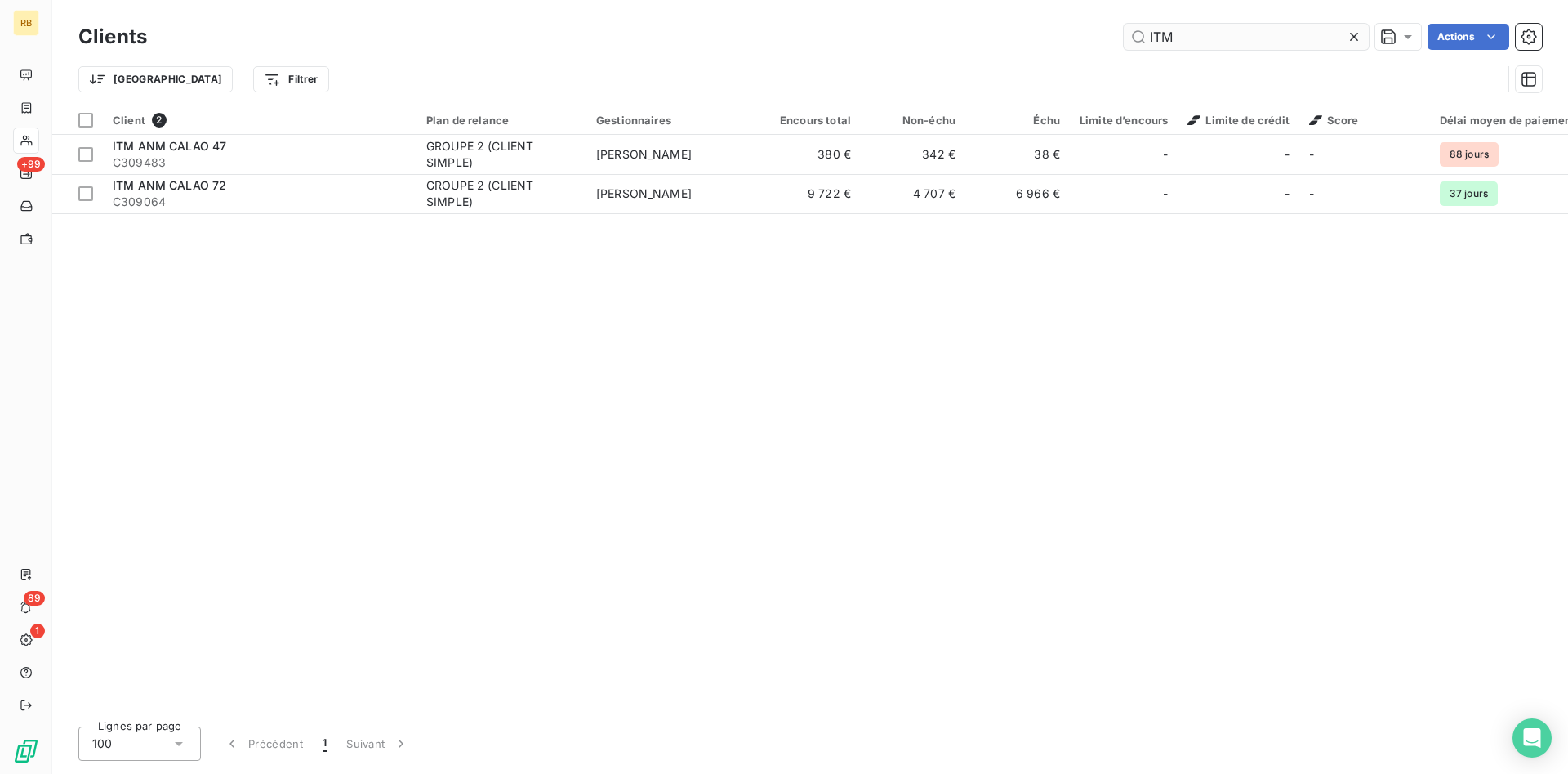
drag, startPoint x: 1205, startPoint y: 38, endPoint x: 951, endPoint y: 23, distance: 254.4
click at [1124, 23] on input "ITM" at bounding box center [1246, 36] width 245 height 26
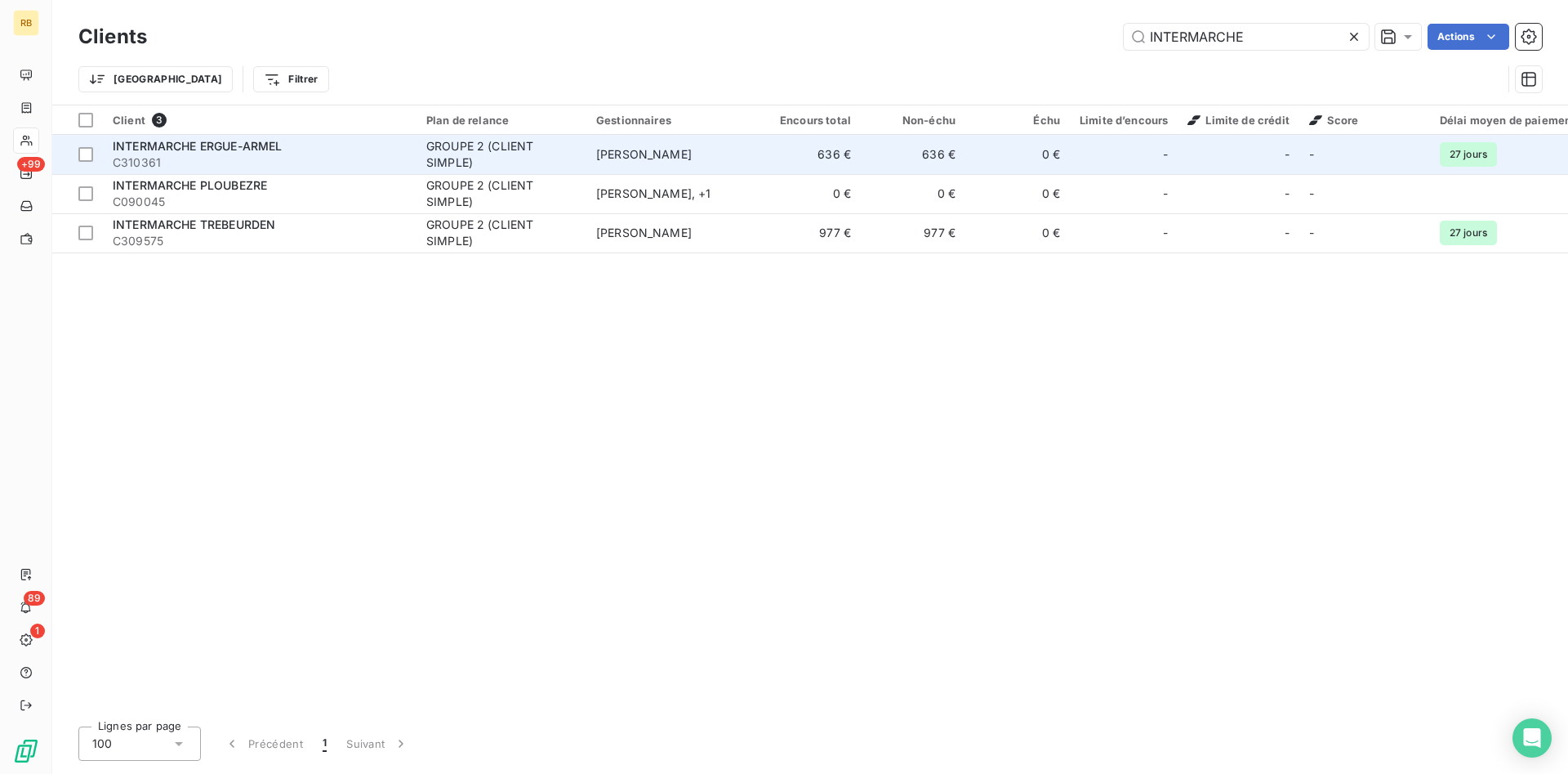
type input "INTERMARCHE"
click at [889, 157] on td "636 €" at bounding box center [913, 155] width 105 height 39
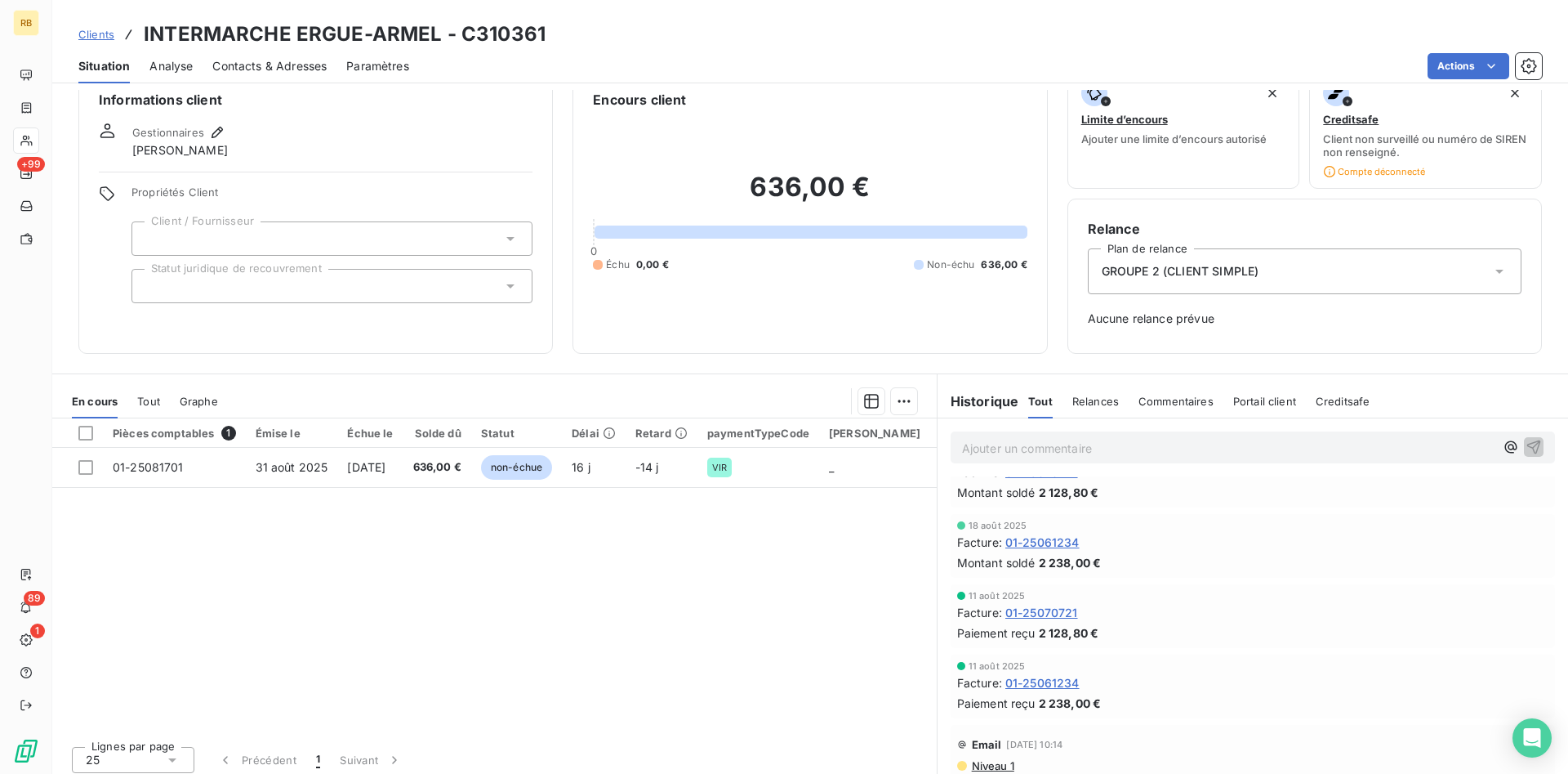
scroll to position [38, 0]
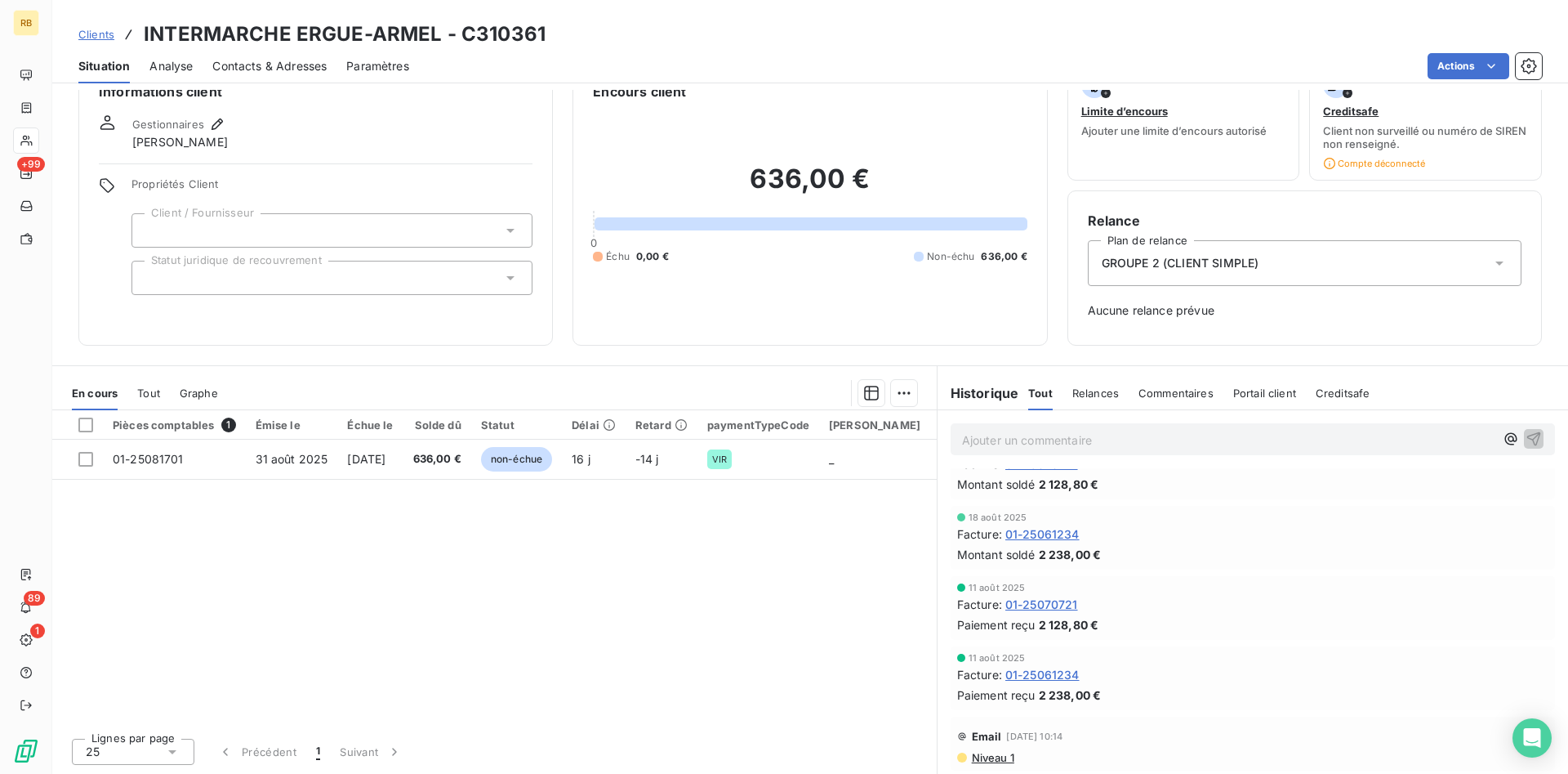
click at [1005, 755] on span "Niveau 1" at bounding box center [992, 756] width 44 height 13
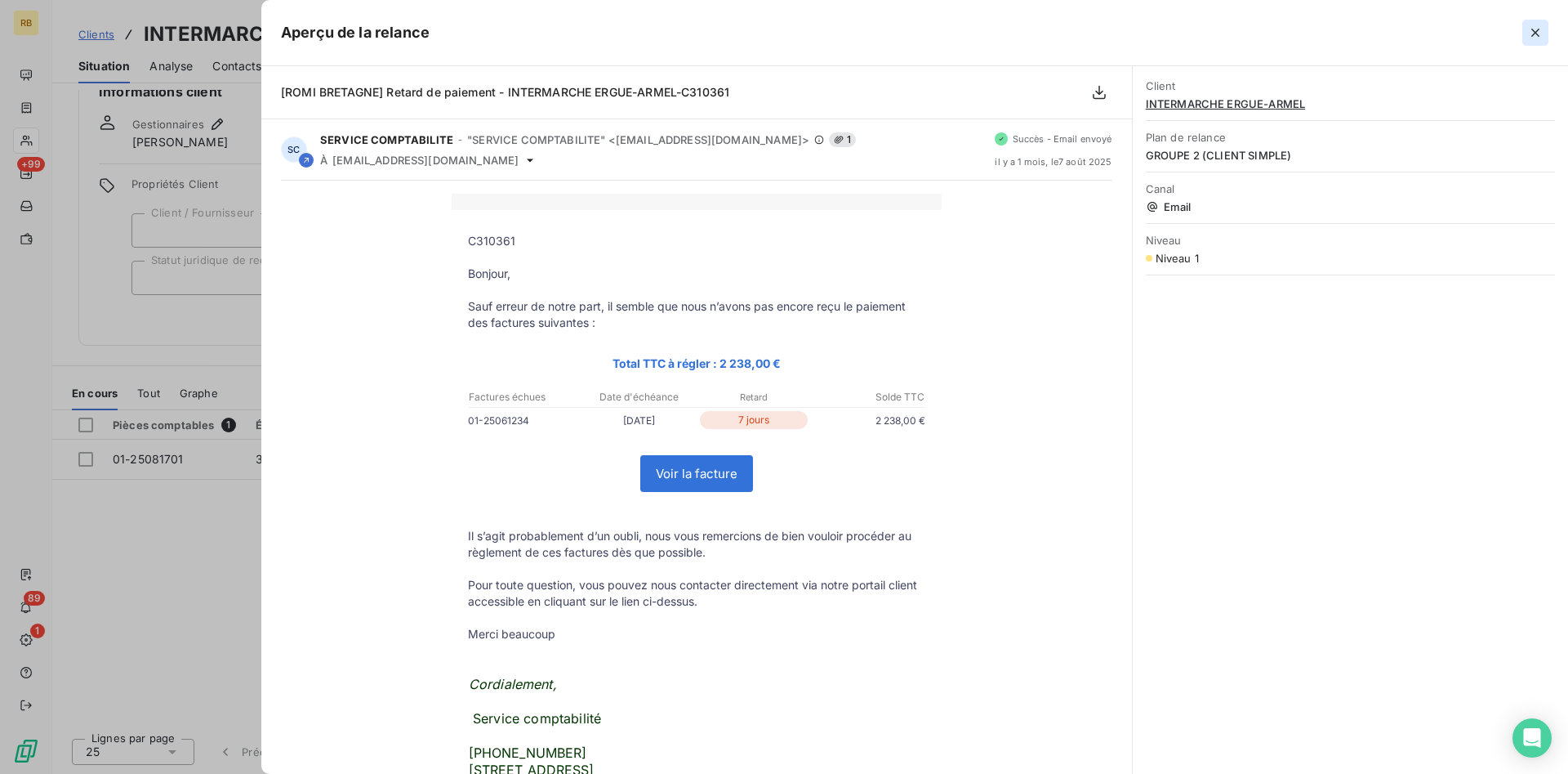
click at [1537, 28] on icon "button" at bounding box center [1535, 32] width 17 height 17
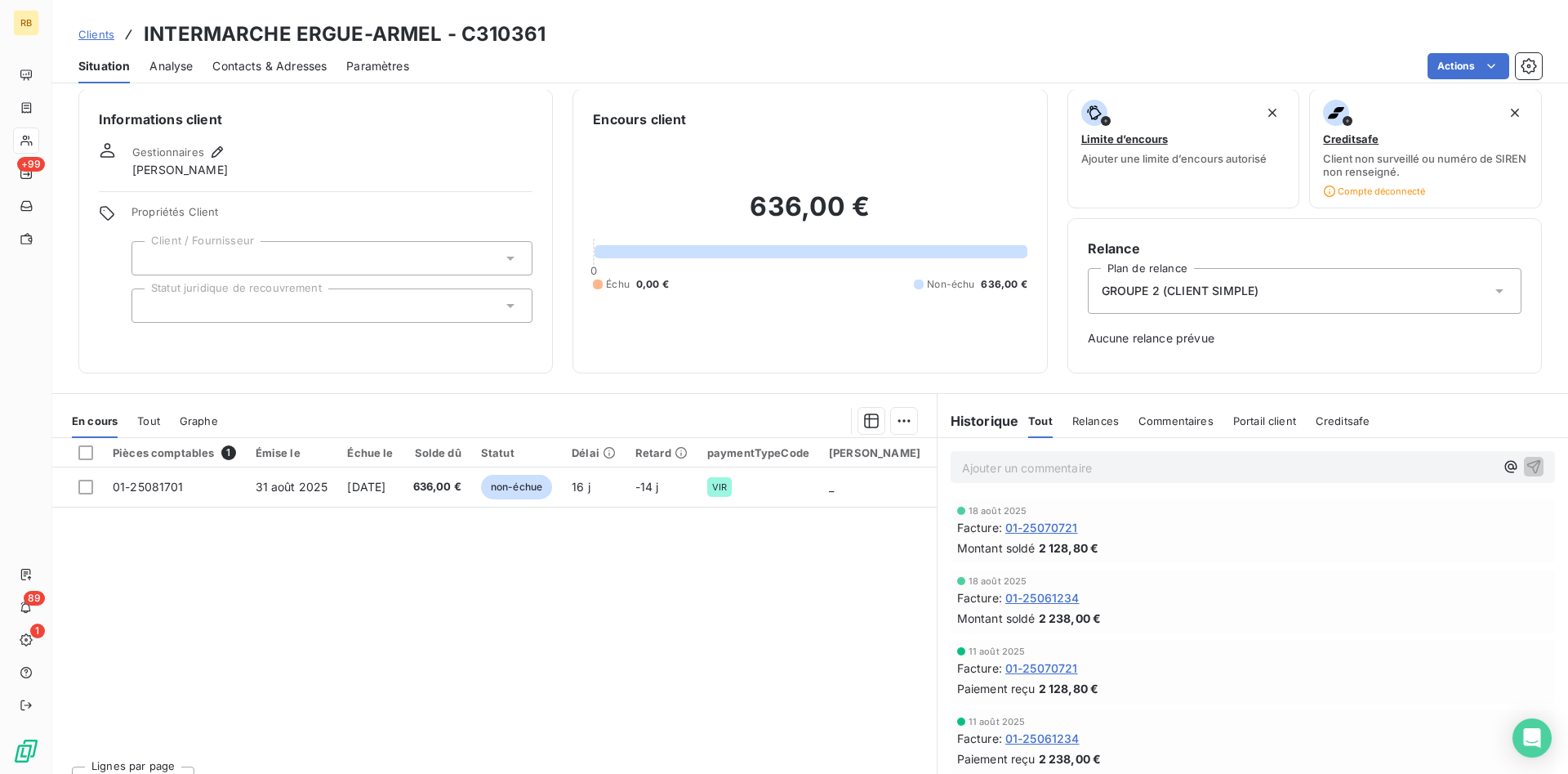
scroll to position [0, 0]
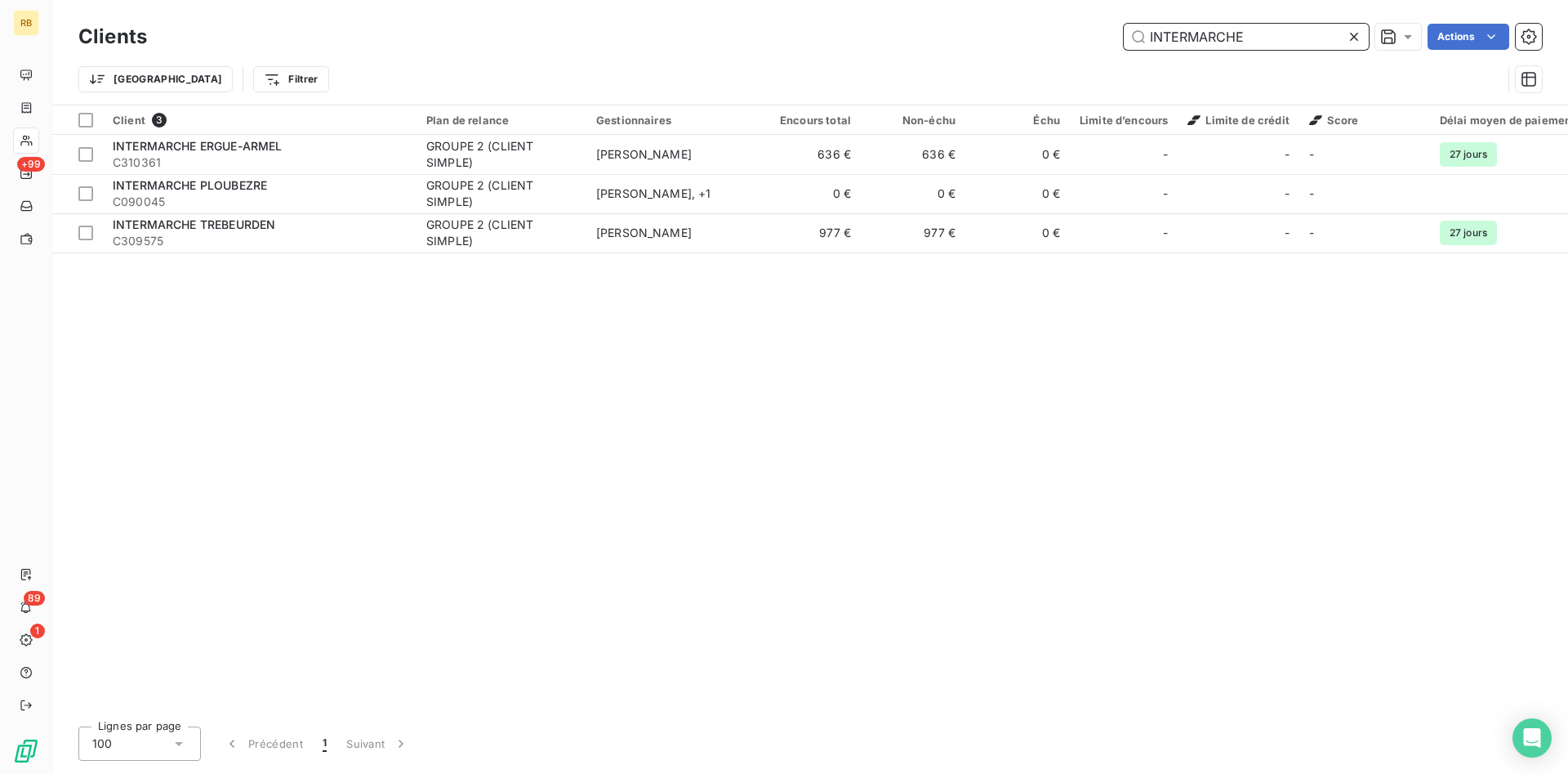
drag, startPoint x: 1263, startPoint y: 36, endPoint x: 933, endPoint y: 27, distance: 330.1
click at [1124, 27] on input "INTERMARCHE" at bounding box center [1246, 36] width 245 height 26
type input "T"
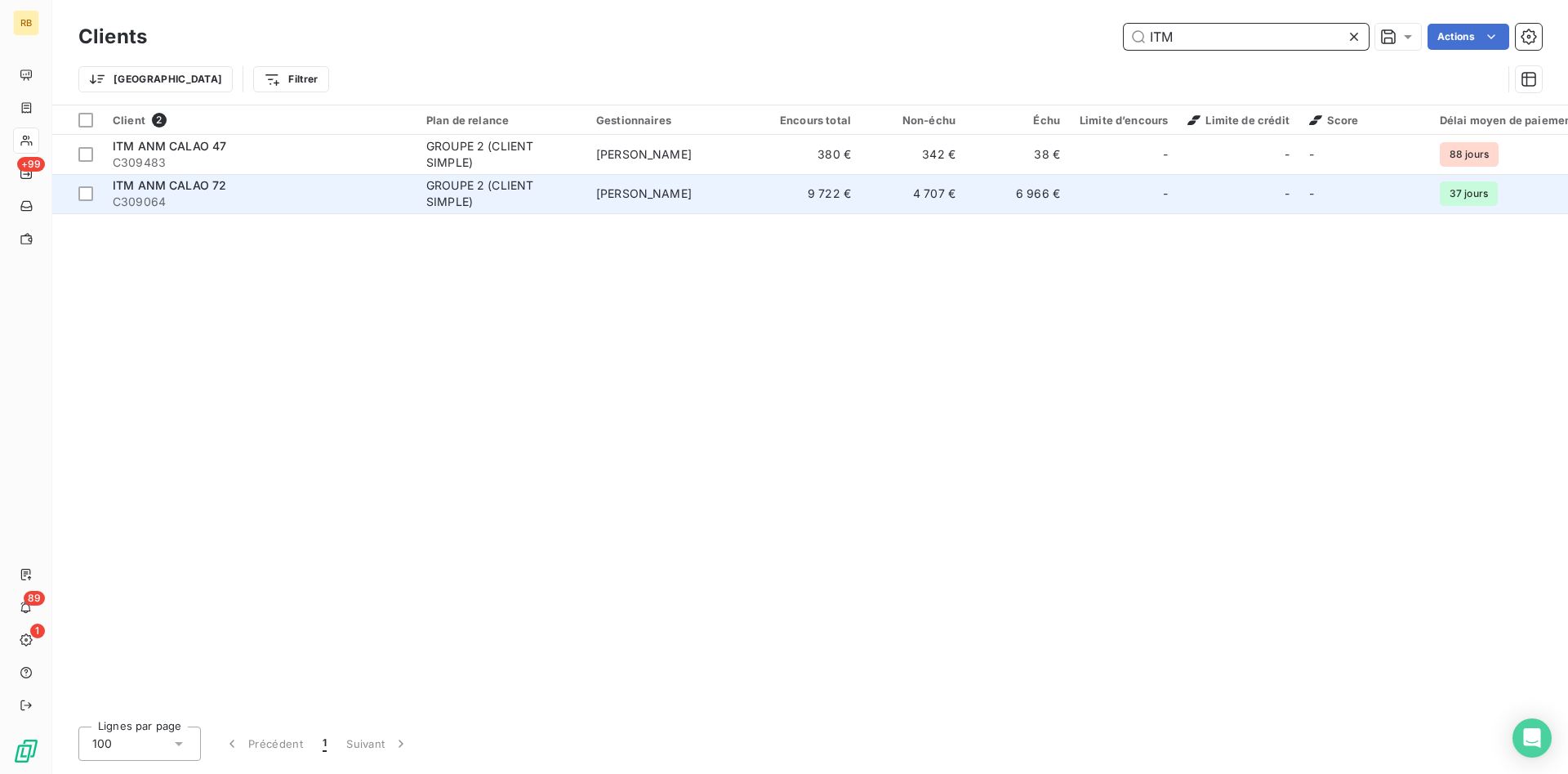
type input "ITM"
click at [686, 197] on span "[PERSON_NAME]" at bounding box center [645, 193] width 96 height 14
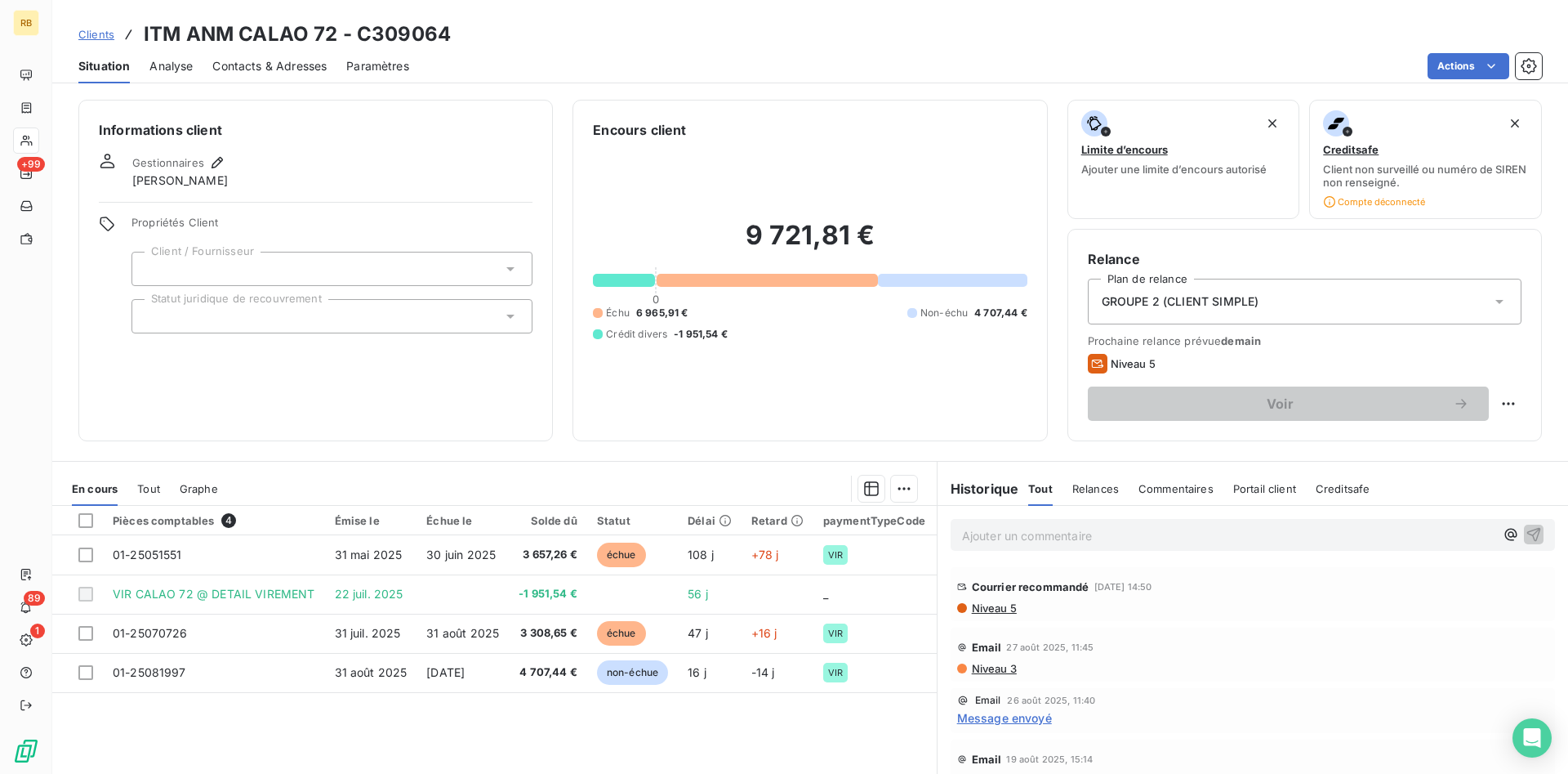
click at [1293, 295] on div "GROUPE 2 (CLIENT SIMPLE)" at bounding box center [1304, 301] width 433 height 46
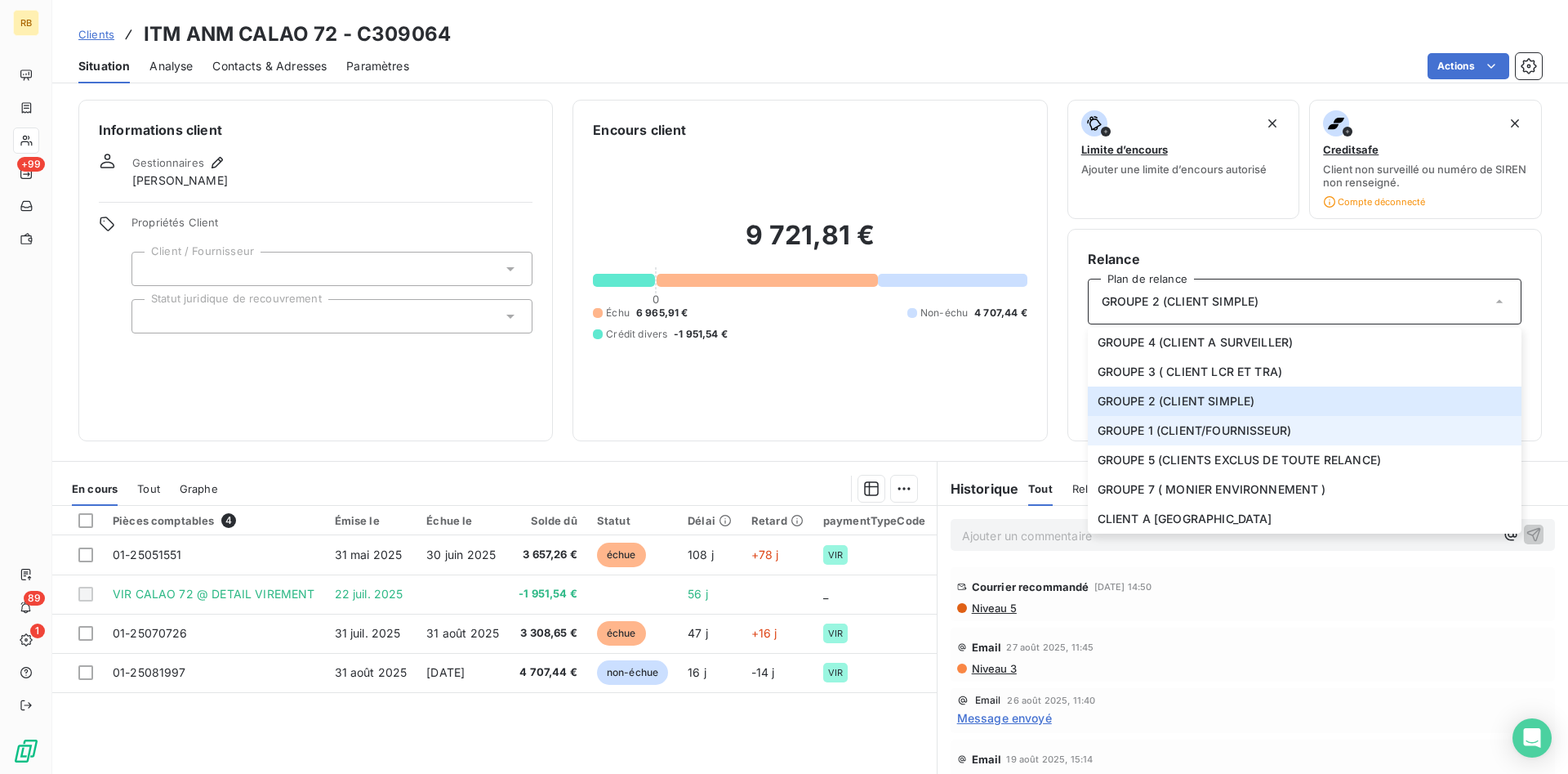
click at [1284, 431] on span "GROUPE 1 (CLIENT/FOURNISSEUR)" at bounding box center [1194, 431] width 194 height 17
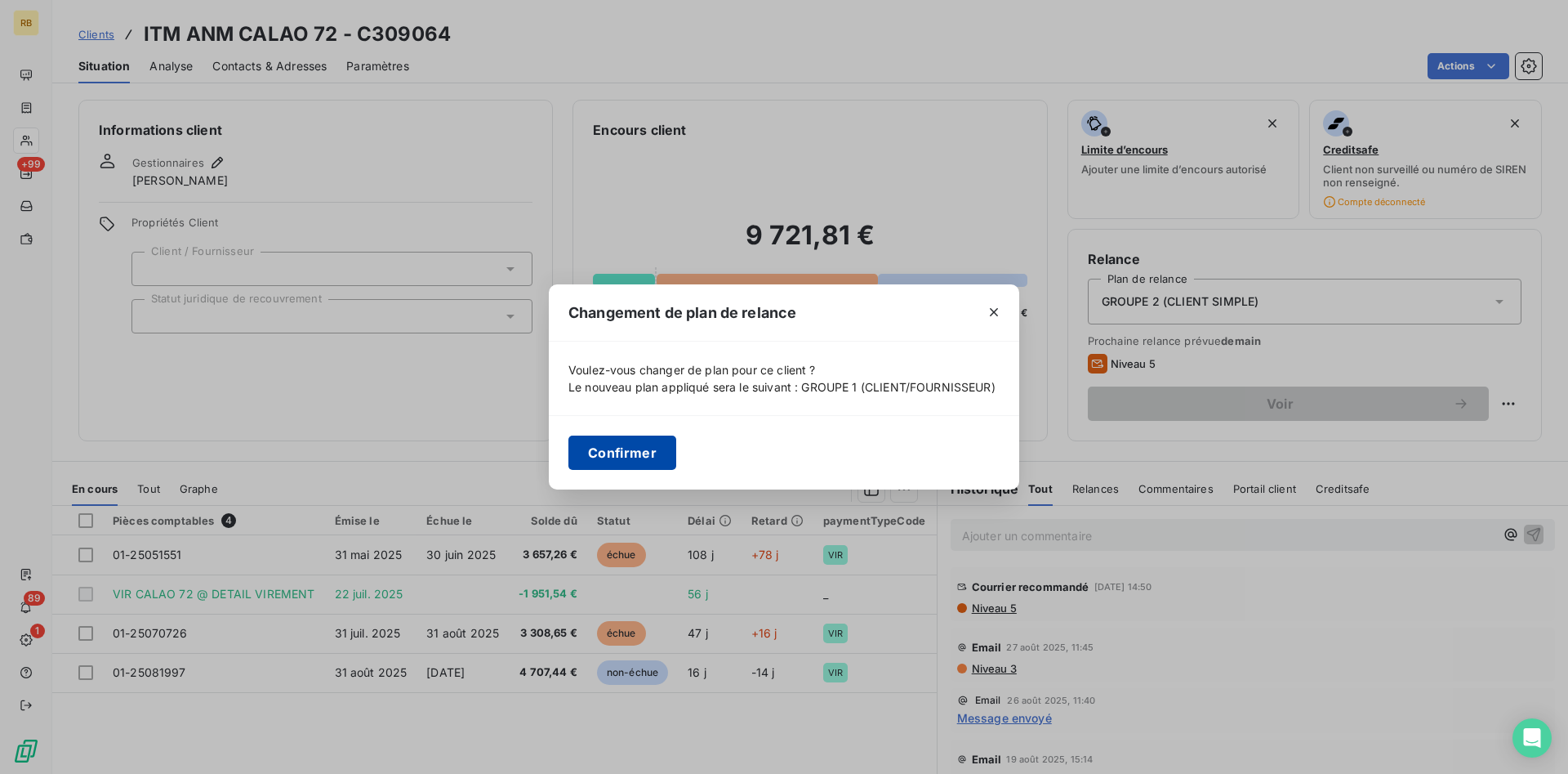
click at [642, 448] on button "Confirmer" at bounding box center [622, 452] width 108 height 34
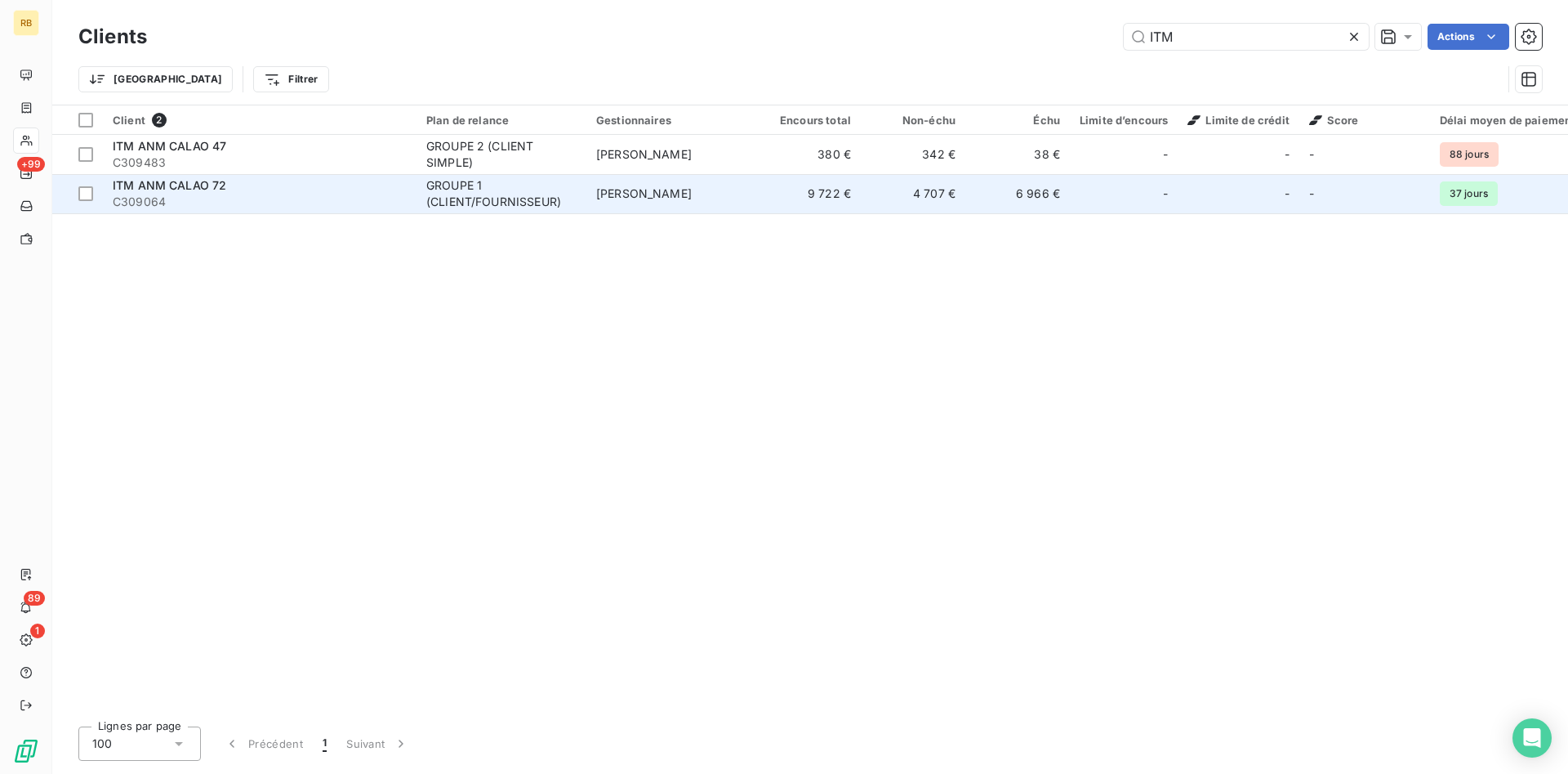
click at [714, 186] on td "[PERSON_NAME]" at bounding box center [672, 194] width 170 height 39
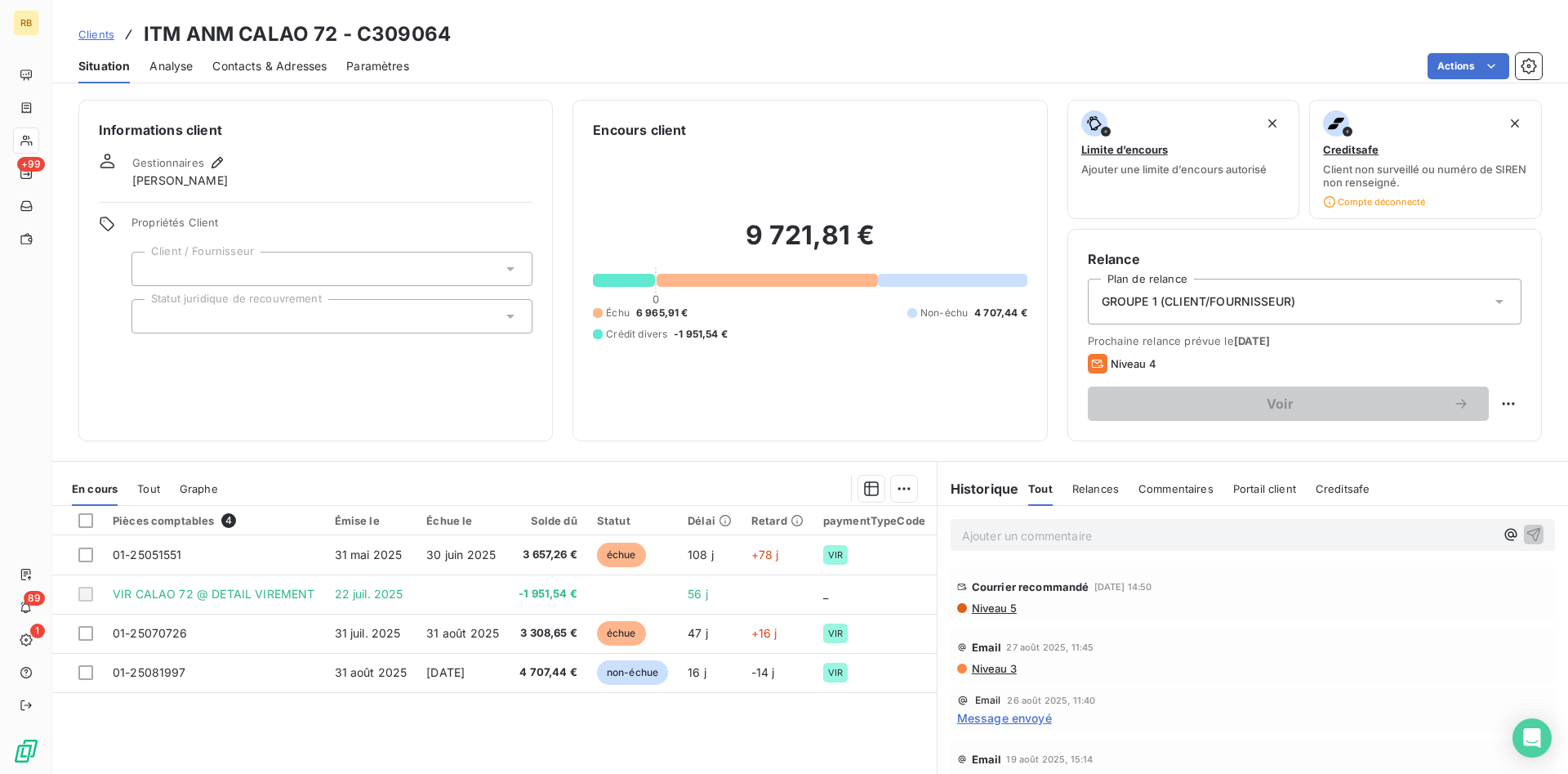
click at [1008, 668] on span "Niveau 3" at bounding box center [994, 667] width 47 height 13
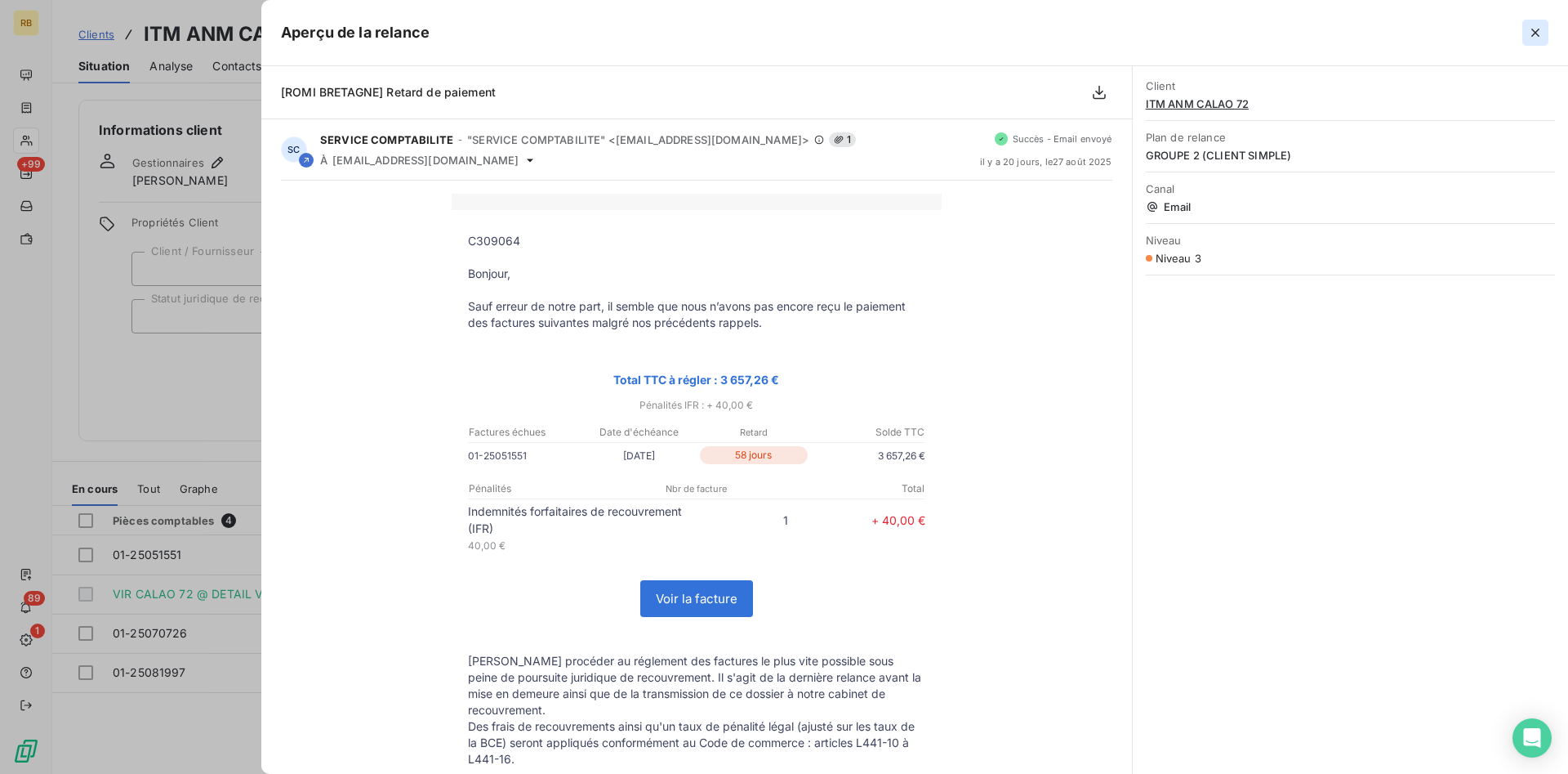
click at [1533, 33] on icon "button" at bounding box center [1535, 32] width 17 height 17
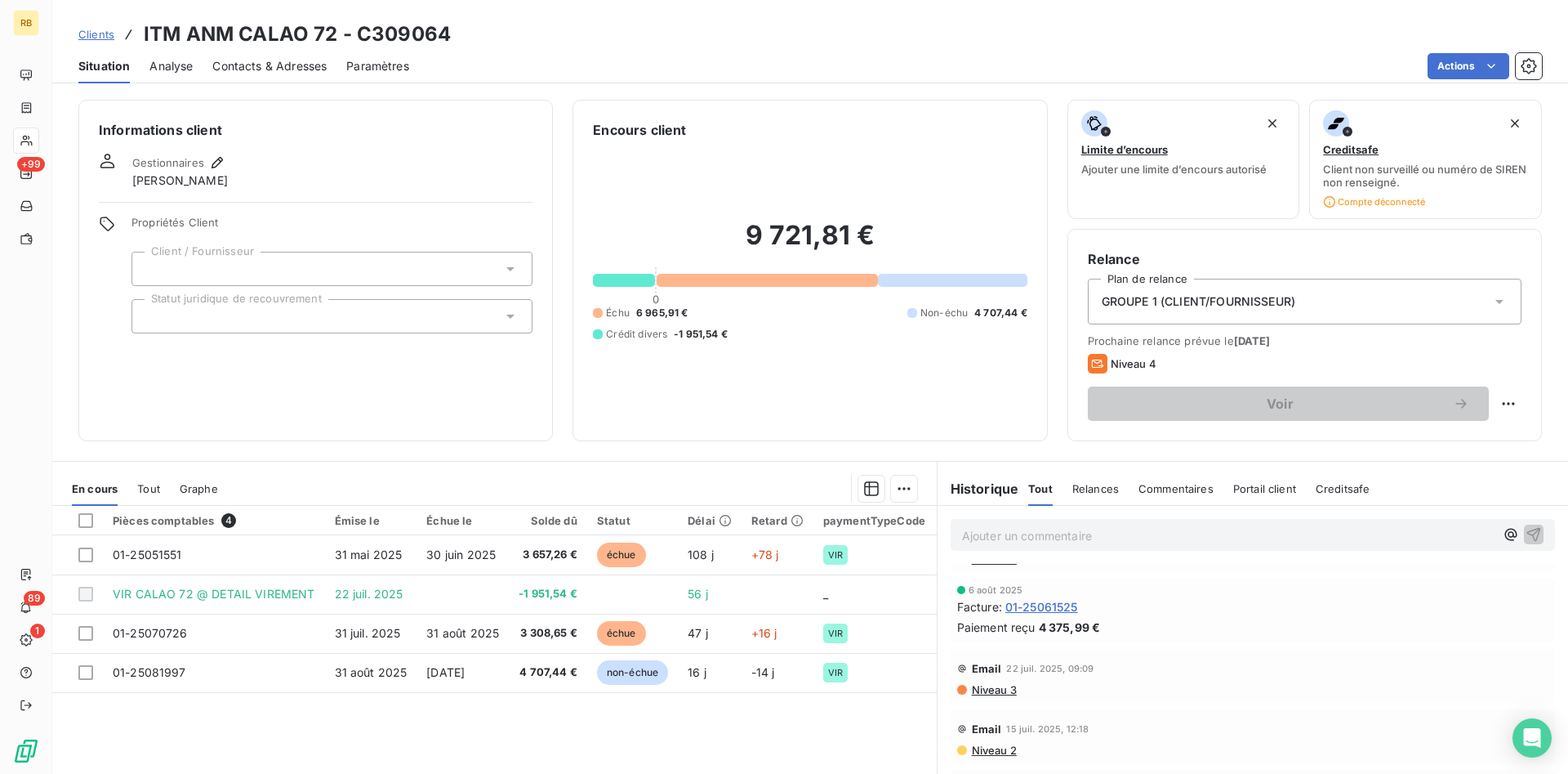
scroll to position [250, 0]
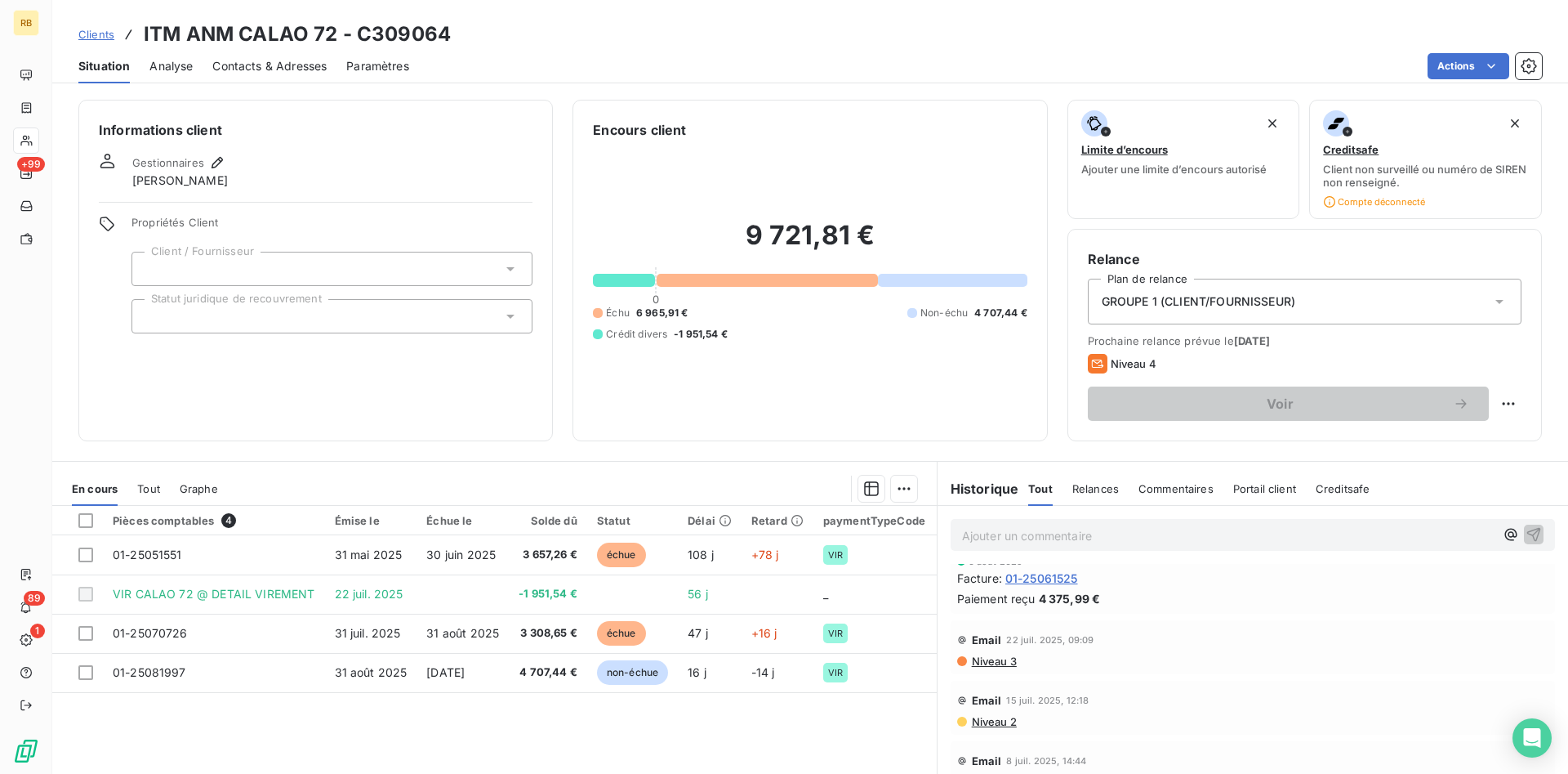
click at [1010, 666] on span "Niveau 3" at bounding box center [994, 660] width 47 height 13
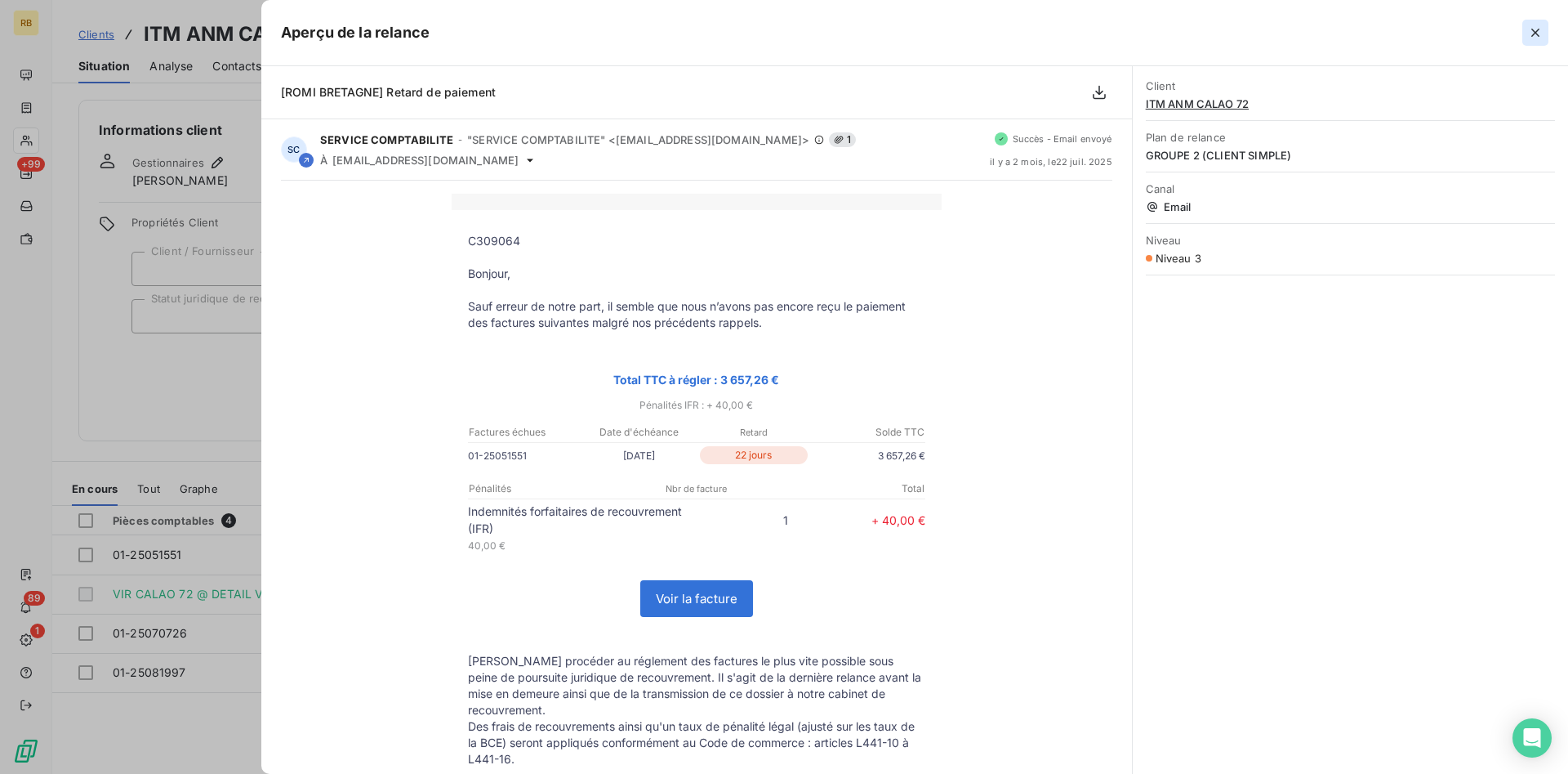
click at [1532, 34] on icon "button" at bounding box center [1535, 32] width 17 height 17
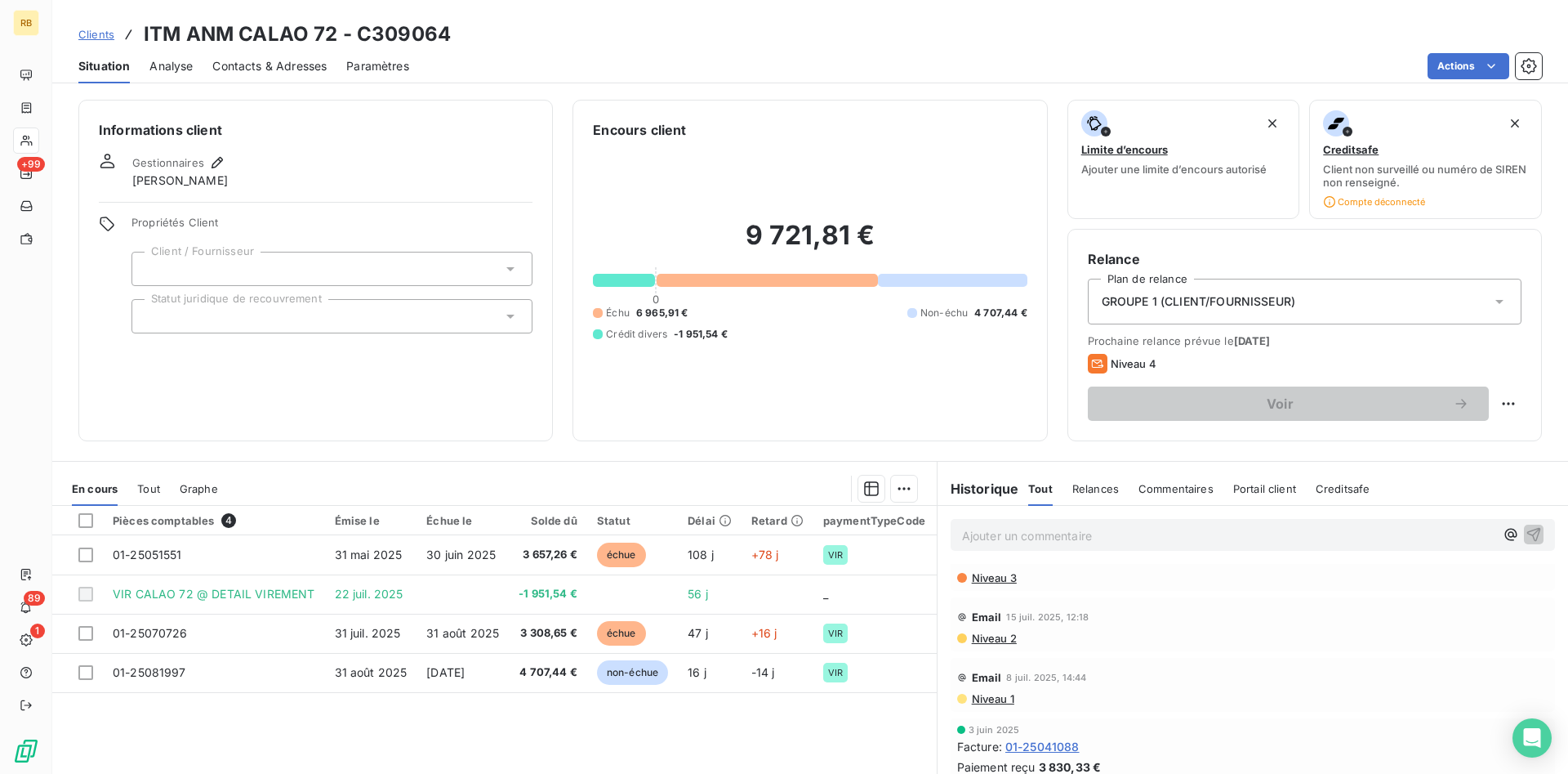
scroll to position [417, 0]
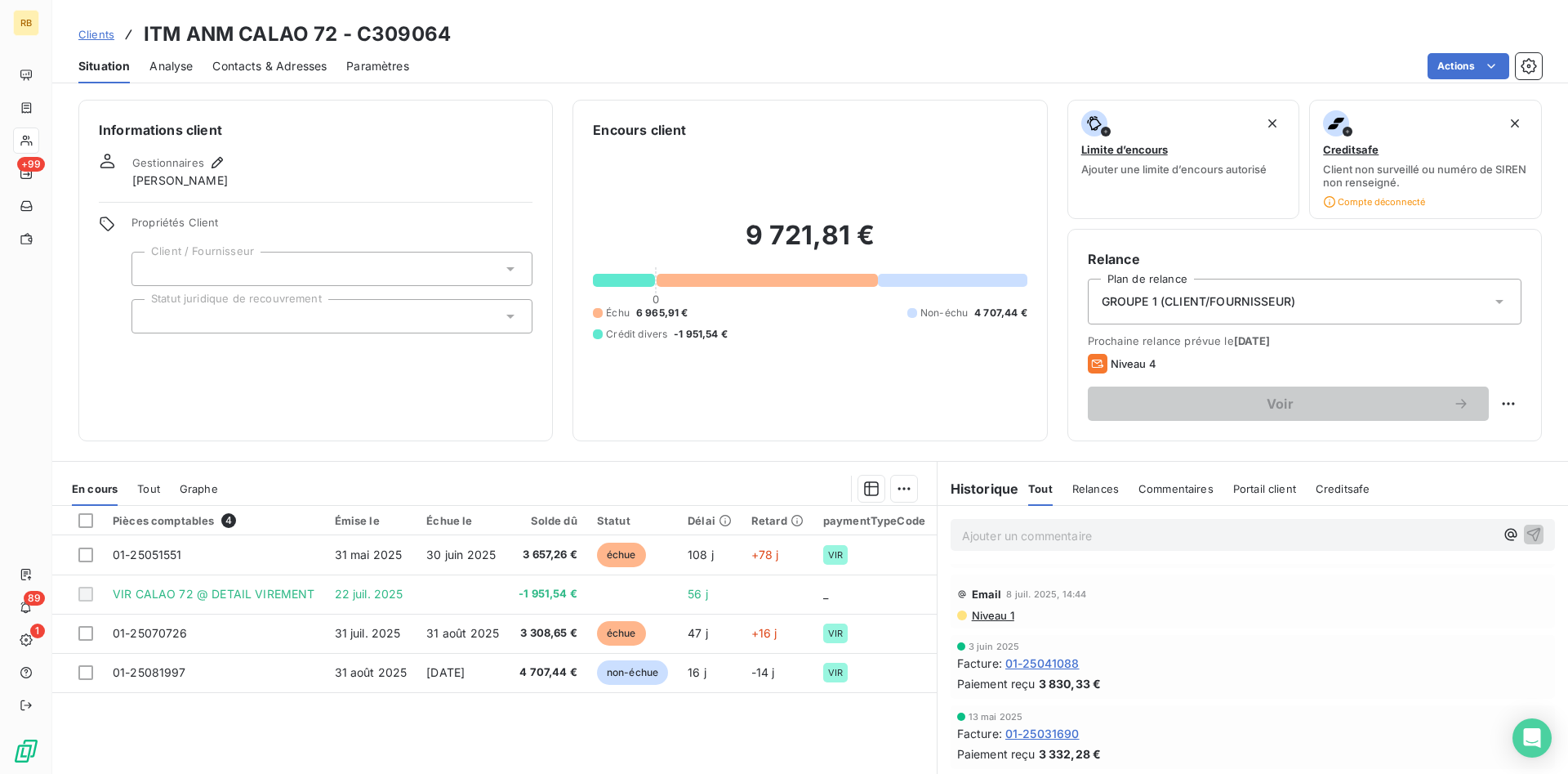
click at [1011, 616] on span "Niveau 1" at bounding box center [992, 615] width 44 height 13
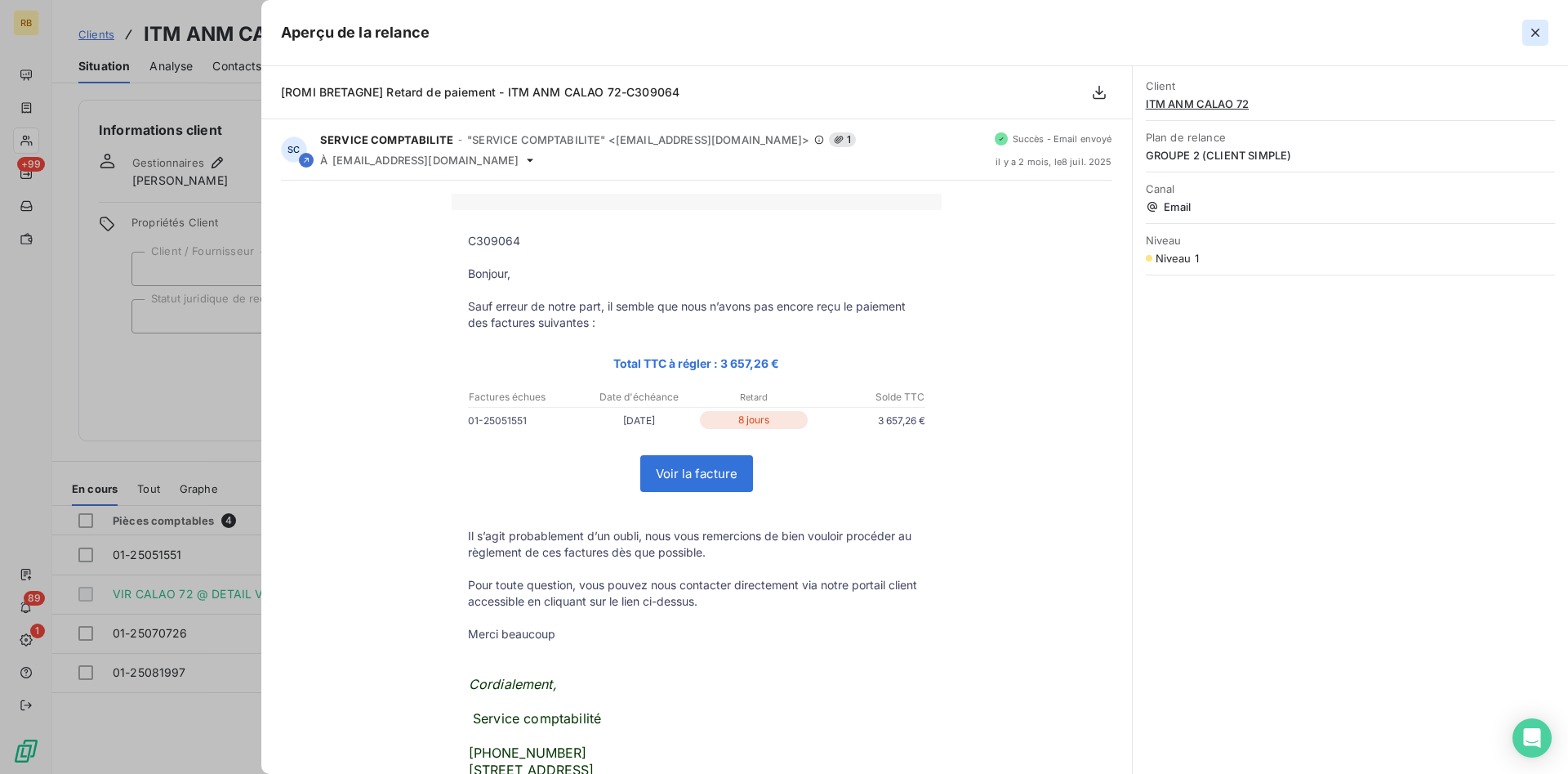
click at [1538, 32] on icon "button" at bounding box center [1535, 32] width 17 height 17
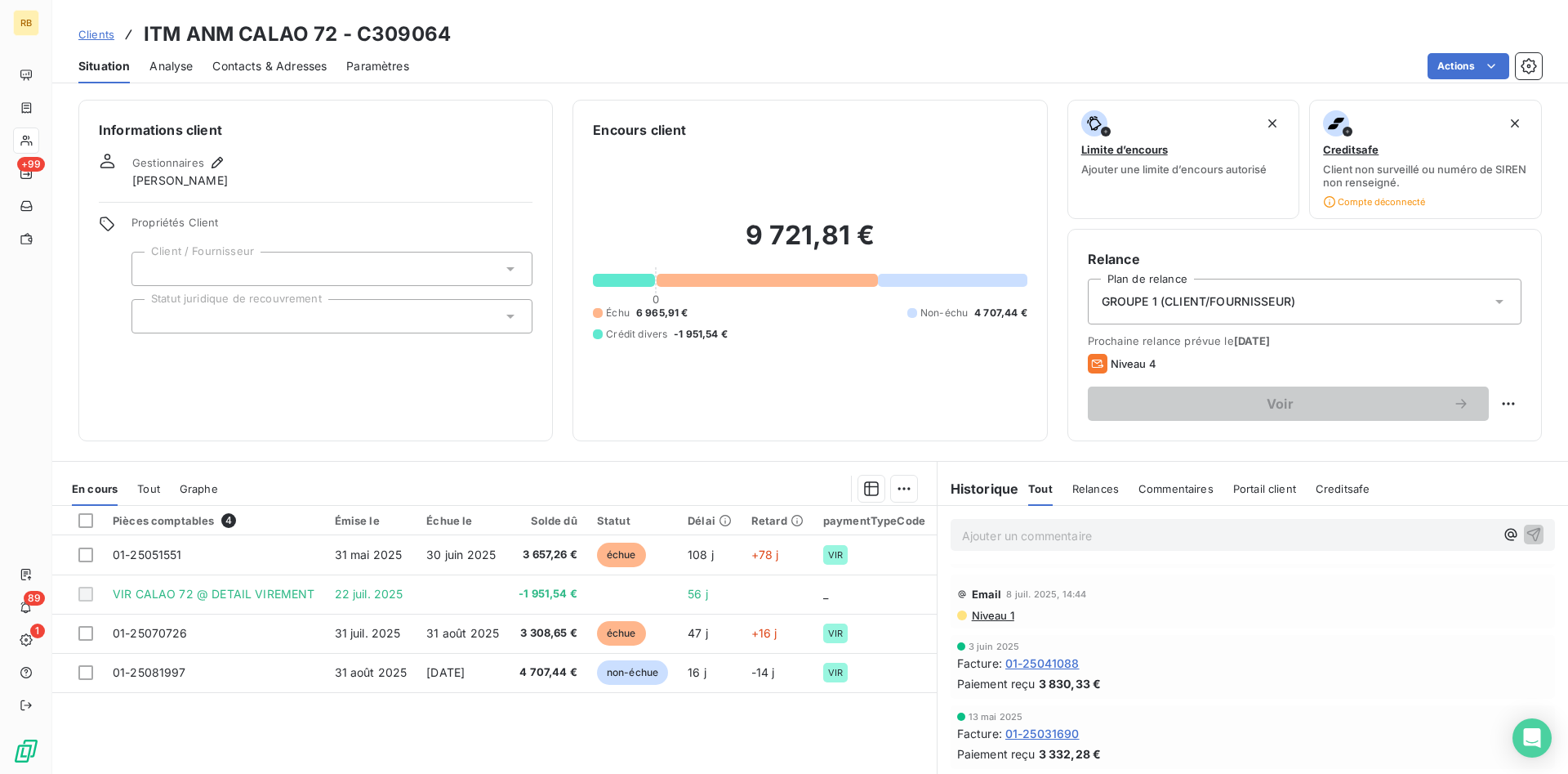
click at [1177, 492] on span "Commentaires" at bounding box center [1176, 488] width 75 height 13
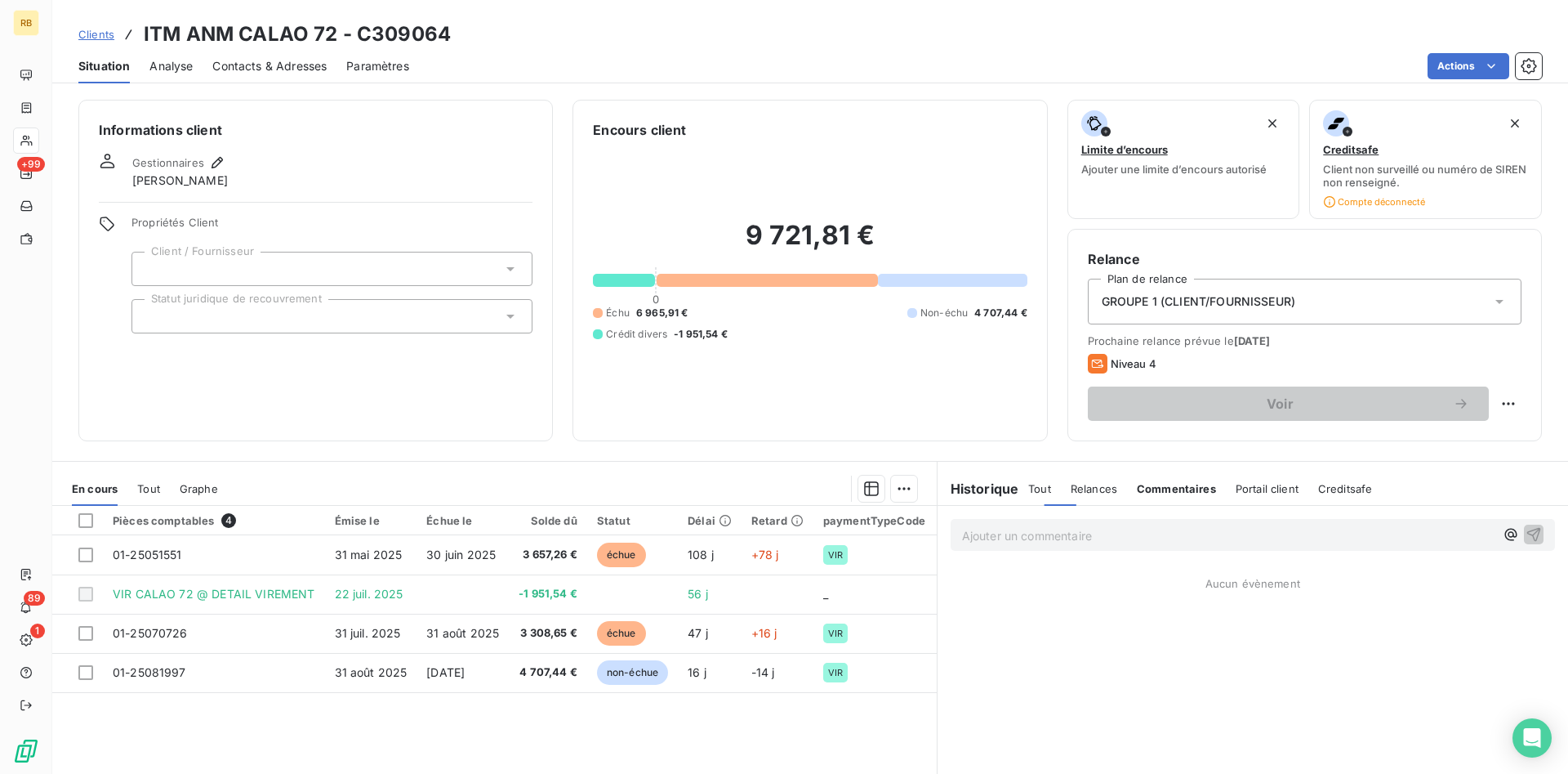
scroll to position [0, 0]
click at [1091, 493] on span "Relances" at bounding box center [1095, 488] width 47 height 13
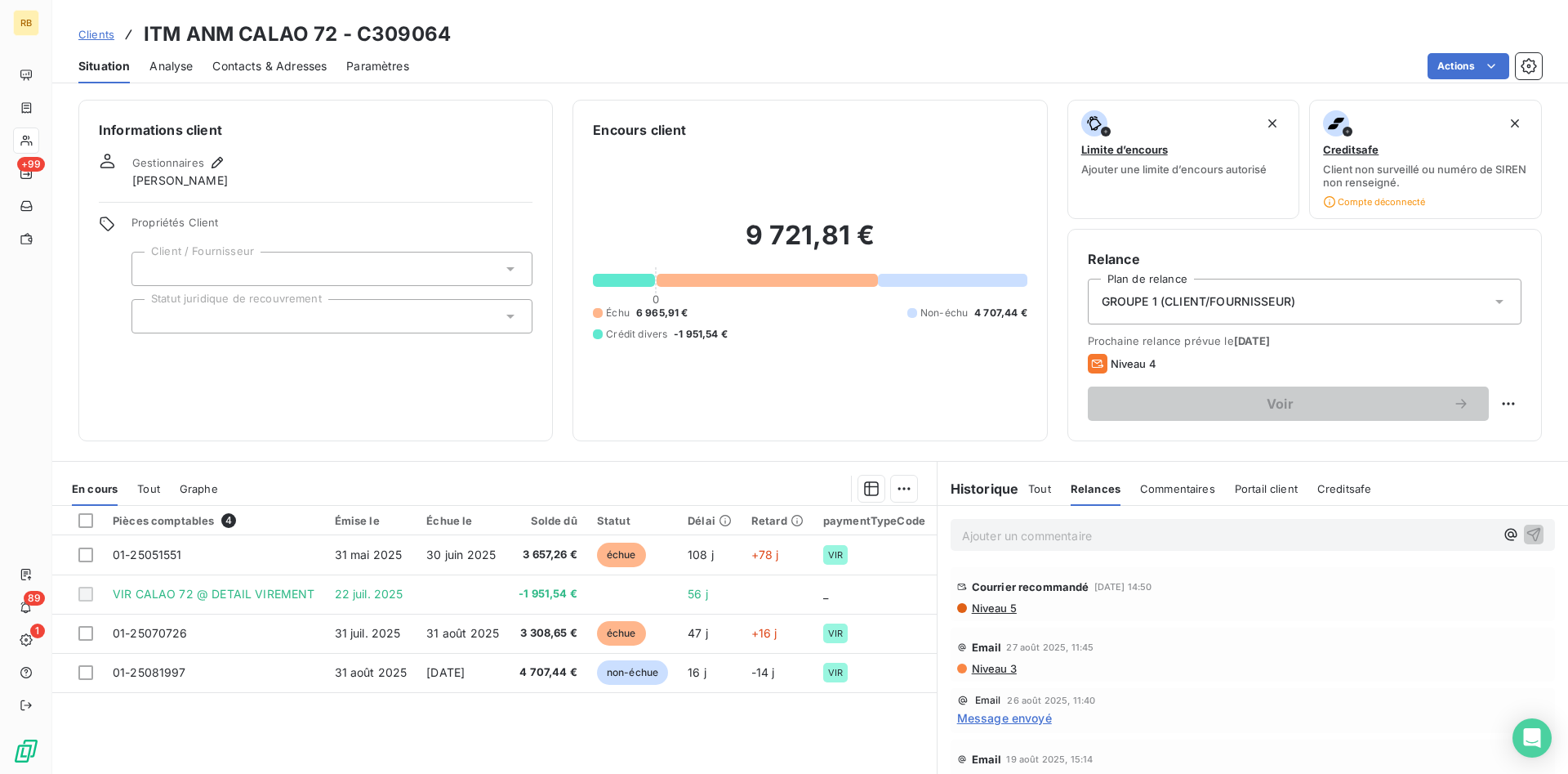
click at [1041, 491] on span "Tout" at bounding box center [1039, 488] width 22 height 13
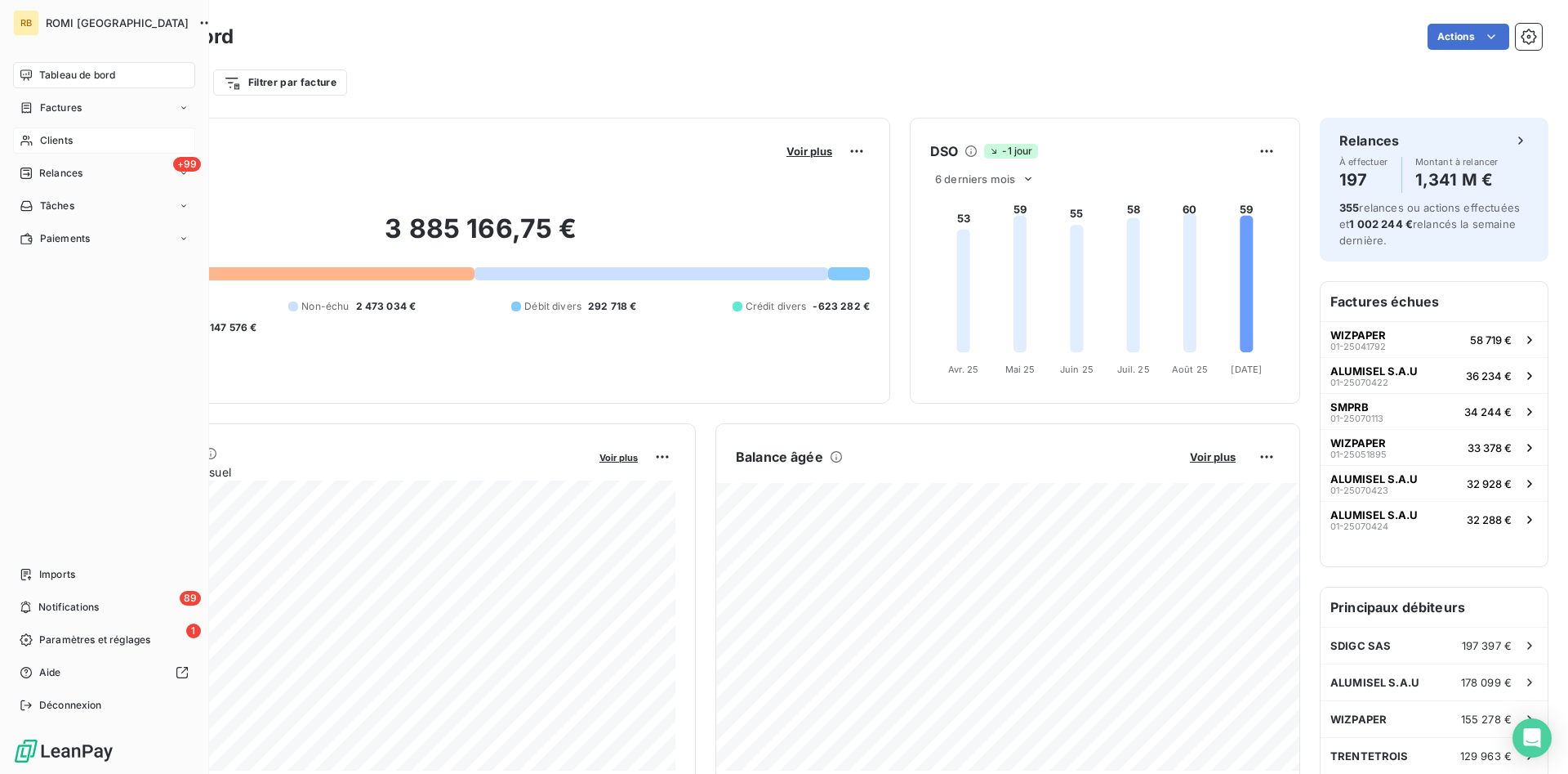
click at [80, 75] on span "Tableau de bord" at bounding box center [77, 74] width 76 height 15
click at [71, 142] on span "Clients" at bounding box center [56, 140] width 32 height 15
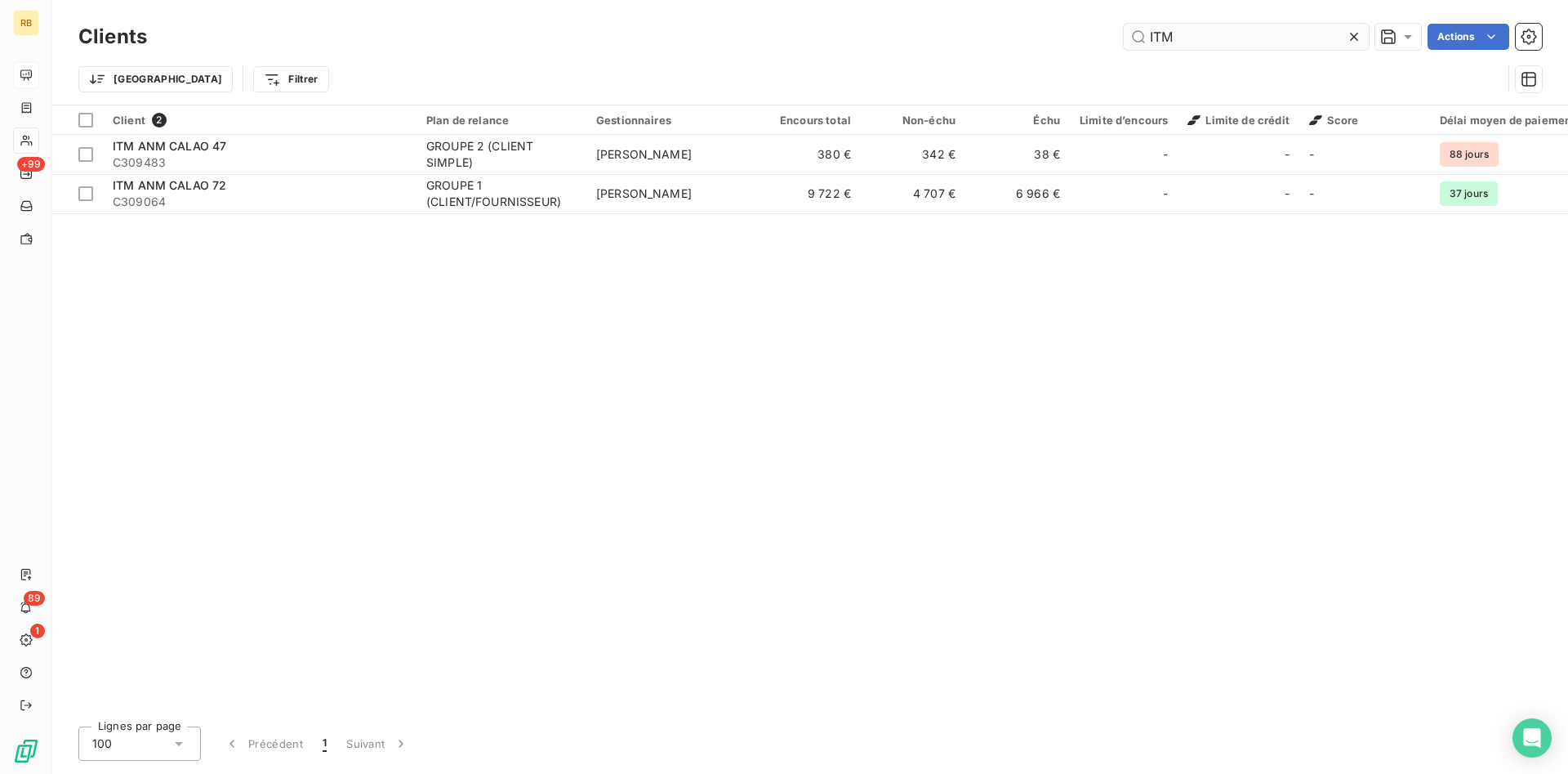
drag, startPoint x: 1191, startPoint y: 37, endPoint x: 1053, endPoint y: 37, distance: 138.0
click at [1124, 37] on input "ITM" at bounding box center [1246, 36] width 245 height 26
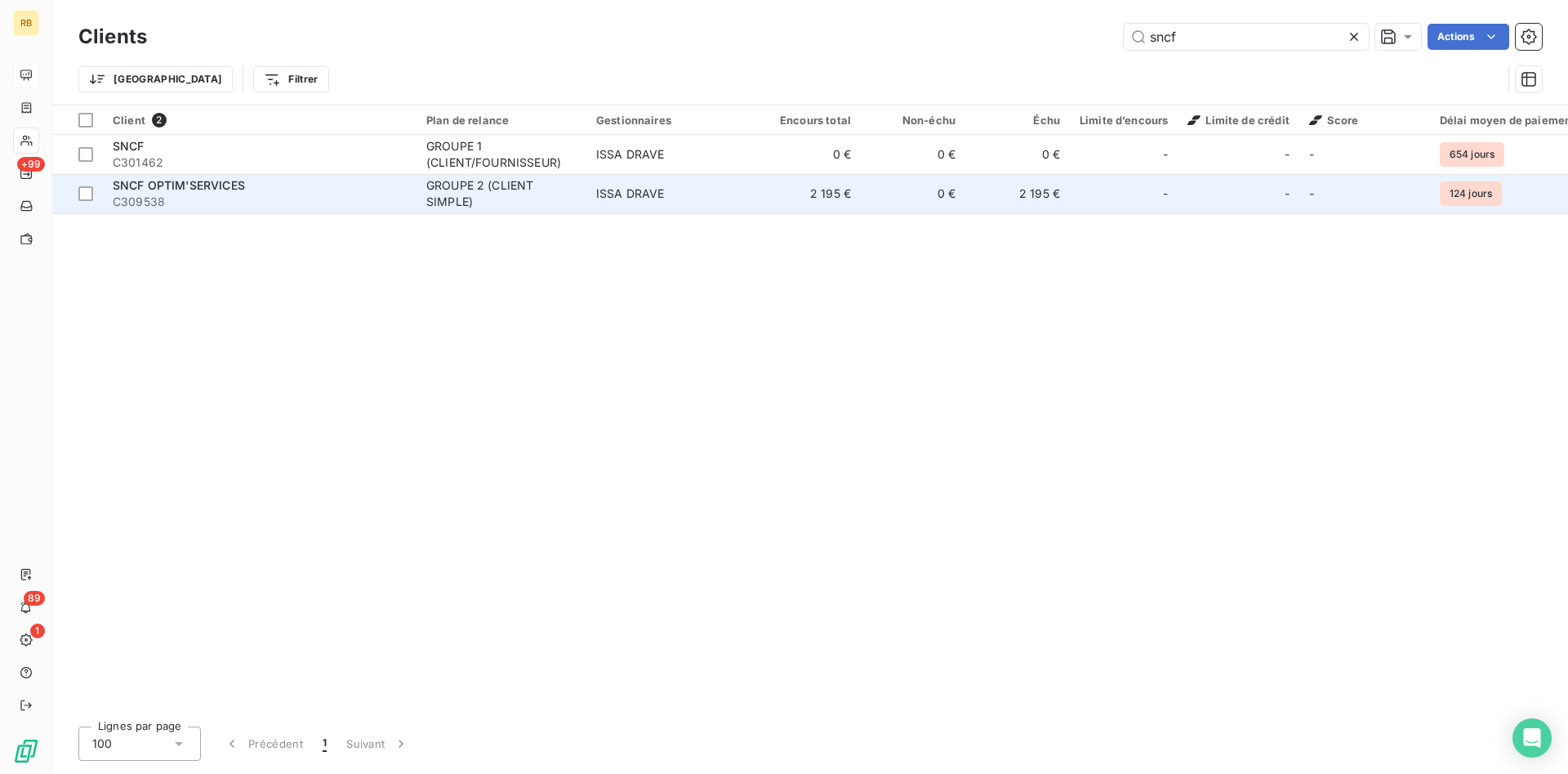
type input "sncf"
click at [919, 193] on td "0 €" at bounding box center [913, 194] width 105 height 39
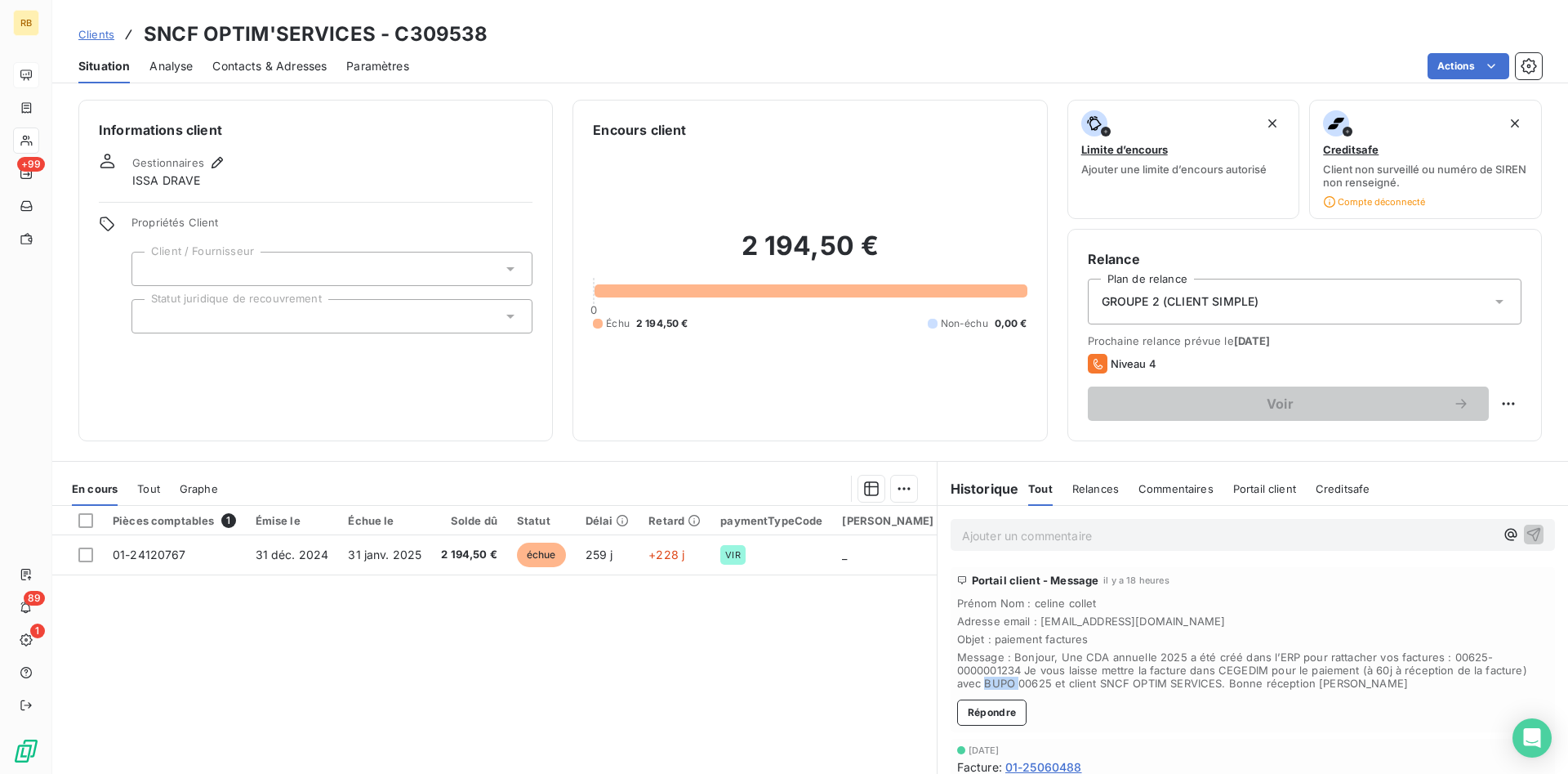
drag, startPoint x: 1482, startPoint y: 669, endPoint x: 1520, endPoint y: 675, distance: 38.5
click at [1520, 675] on span "Message : Bonjour, Une CDA annuelle 2025 a été créé dans l’ERP pour rattacher v…" at bounding box center [1253, 670] width 592 height 39
drag, startPoint x: 1444, startPoint y: 658, endPoint x: 1550, endPoint y: 657, distance: 106.0
click at [1550, 657] on div "Portail client - Message il y a 18 heures Prénom Nom : celine collet Adresse em…" at bounding box center [1253, 649] width 605 height 165
copy span "00625-0000001234"
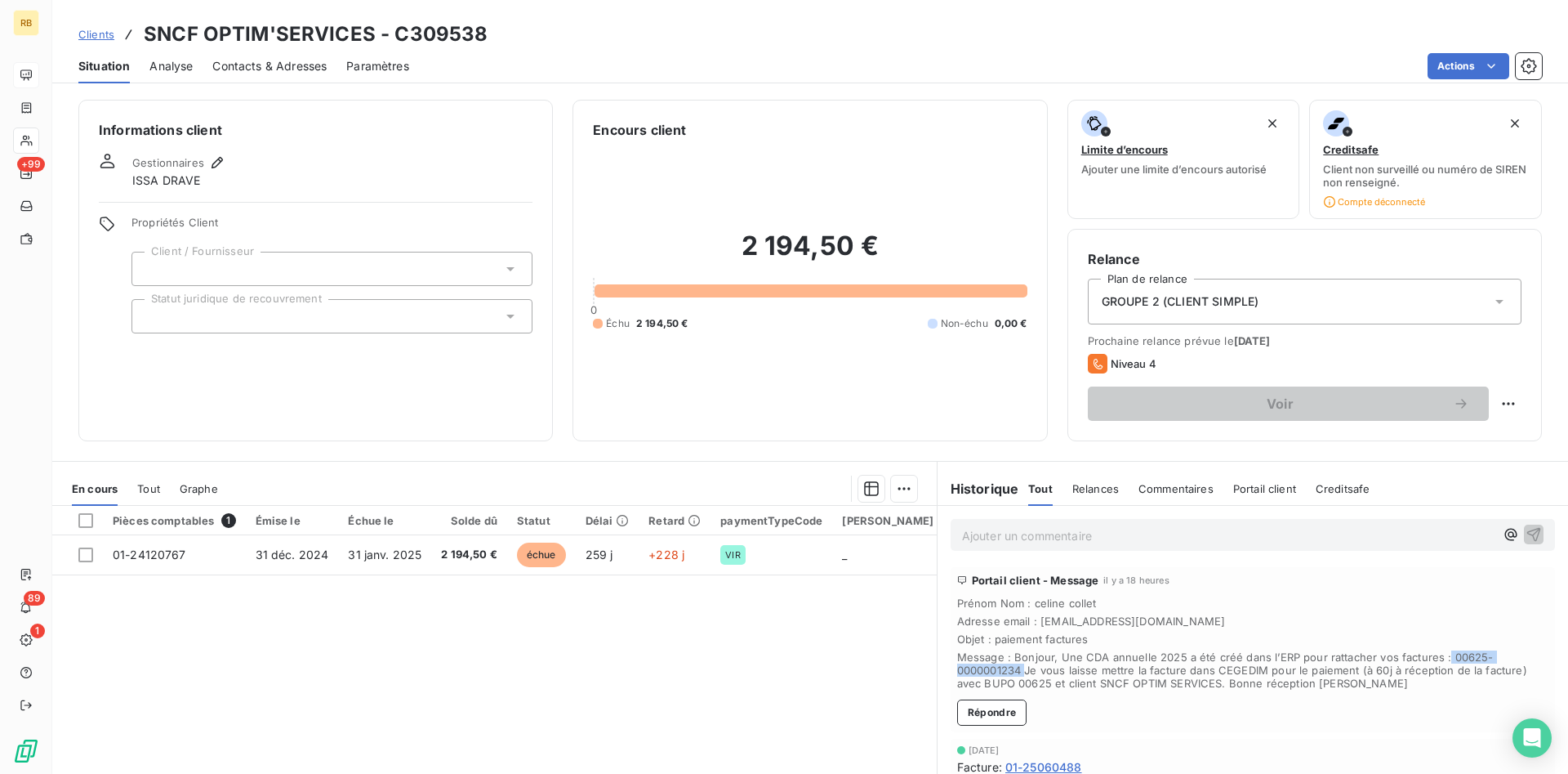
drag, startPoint x: 1442, startPoint y: 659, endPoint x: 1551, endPoint y: 656, distance: 109.0
click at [1551, 656] on div "Portail client - Message il y a 18 heures Prénom Nom : celine collet Adresse em…" at bounding box center [1253, 649] width 605 height 165
copy span "00625-0000001234"
